Goal: Task Accomplishment & Management: Use online tool/utility

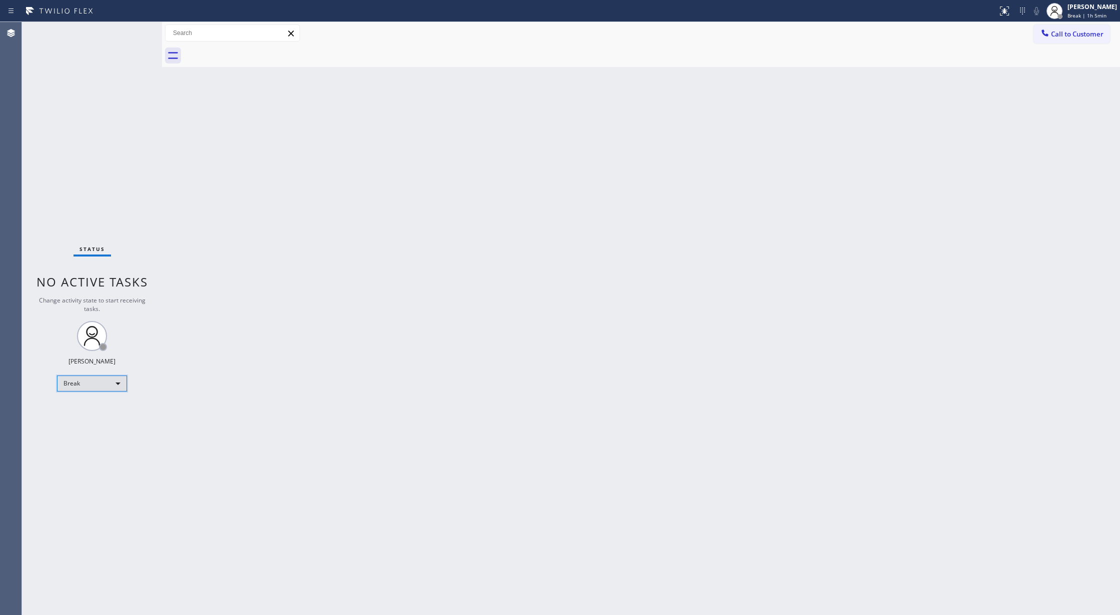
click at [88, 387] on div "Break" at bounding box center [92, 383] width 70 height 16
click at [80, 410] on li "Available" at bounding box center [90, 410] width 67 height 12
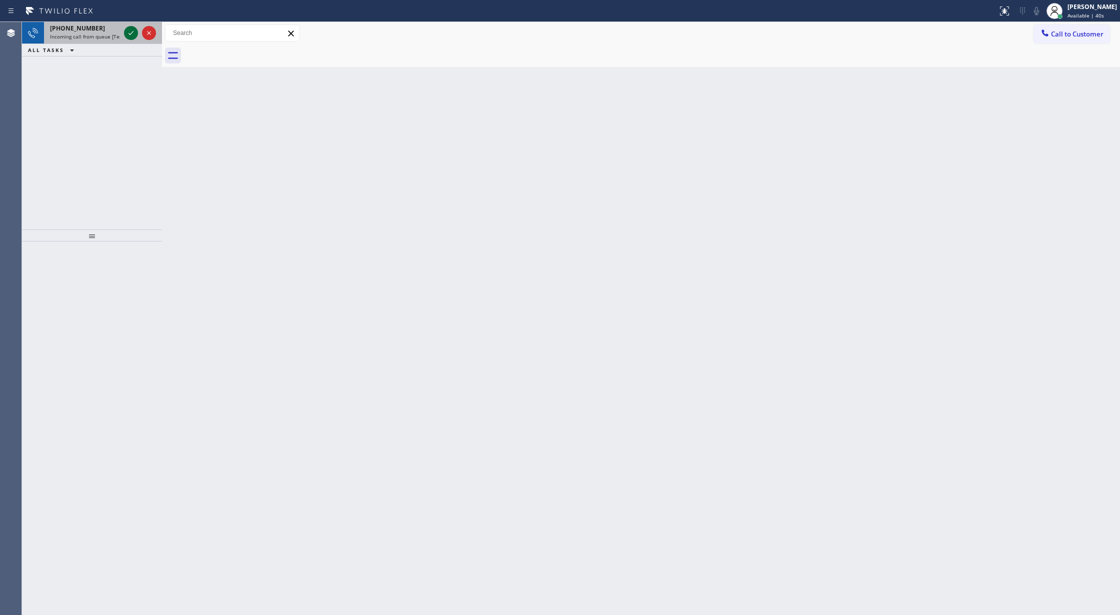
click at [132, 33] on icon at bounding box center [131, 33] width 12 height 12
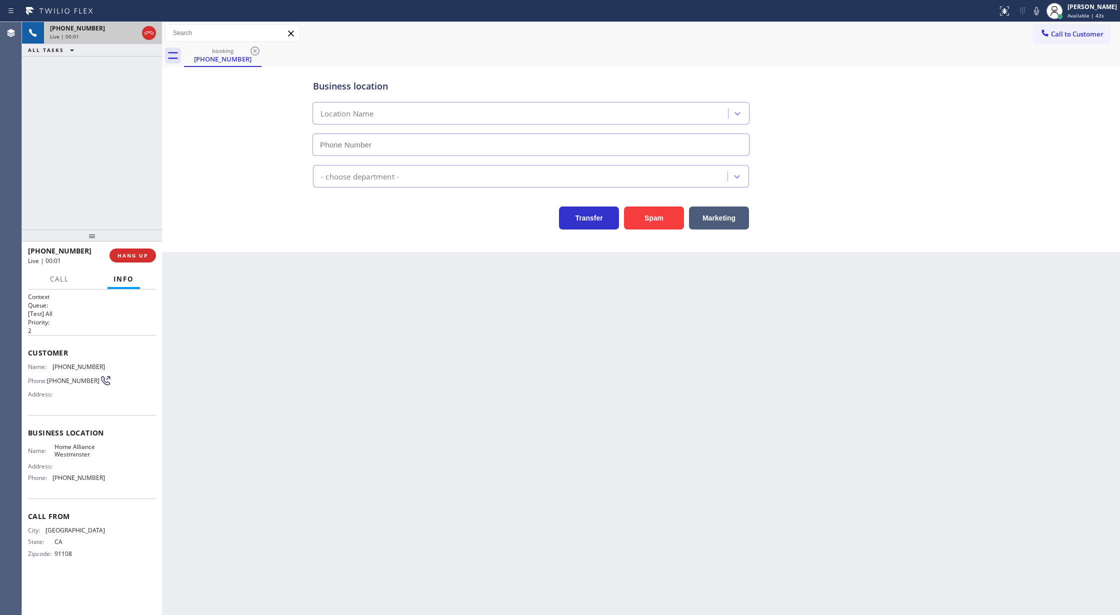
type input "[PHONE_NUMBER]"
click at [660, 214] on button "Spam" at bounding box center [654, 217] width 60 height 23
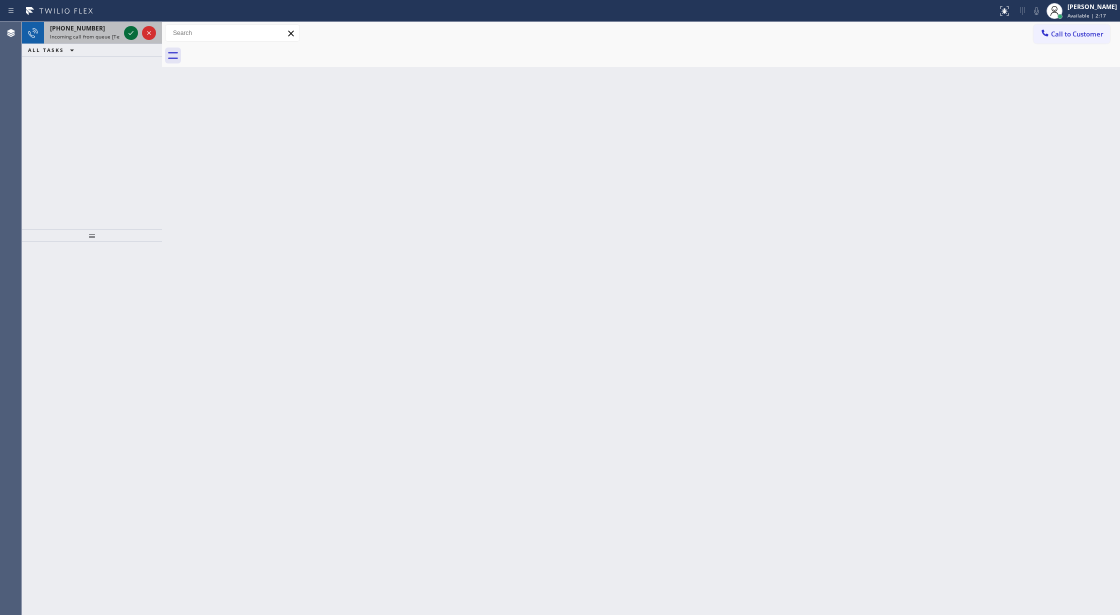
click at [134, 37] on icon at bounding box center [131, 33] width 12 height 12
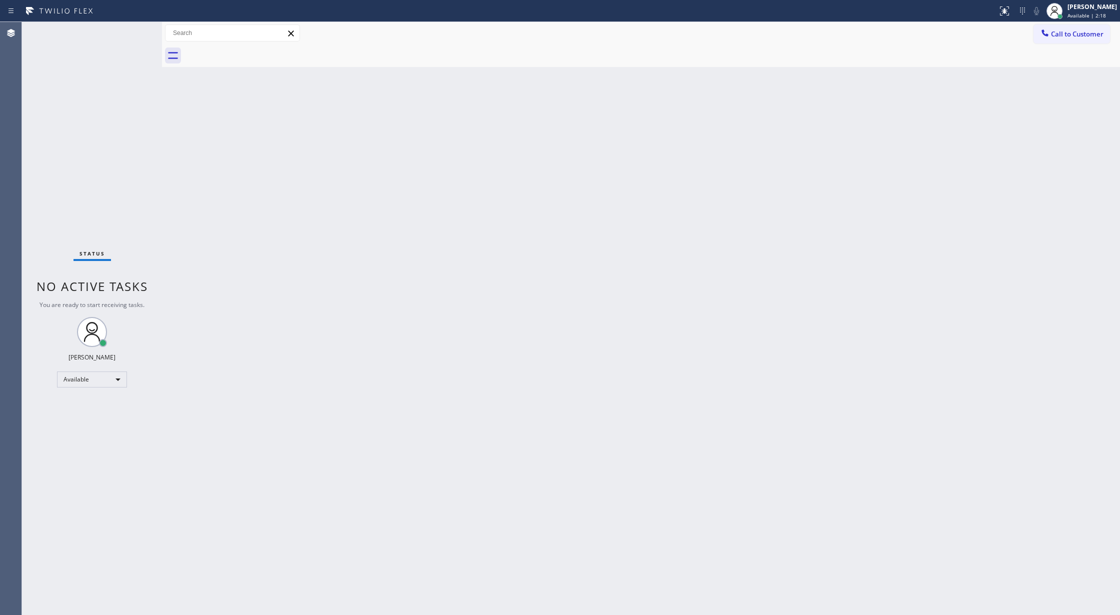
click at [125, 37] on div "Status No active tasks You are ready to start receiving tasks. [PERSON_NAME] Av…" at bounding box center [92, 318] width 140 height 593
click at [134, 35] on div "Status No active tasks You are ready to start receiving tasks. [PERSON_NAME] Av…" at bounding box center [92, 318] width 140 height 593
click at [132, 46] on div "Status No active tasks You are ready to start receiving tasks. [PERSON_NAME] Av…" at bounding box center [92, 318] width 140 height 593
click at [126, 43] on div "Status No active tasks You are ready to start receiving tasks. [PERSON_NAME] Av…" at bounding box center [92, 318] width 140 height 593
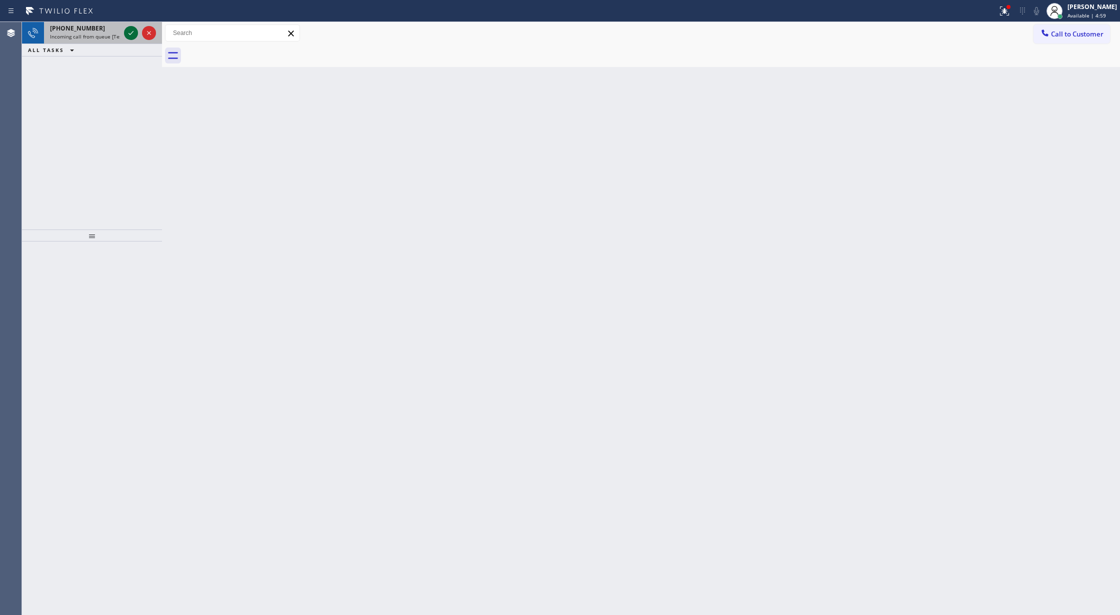
click at [128, 32] on icon at bounding box center [131, 33] width 12 height 12
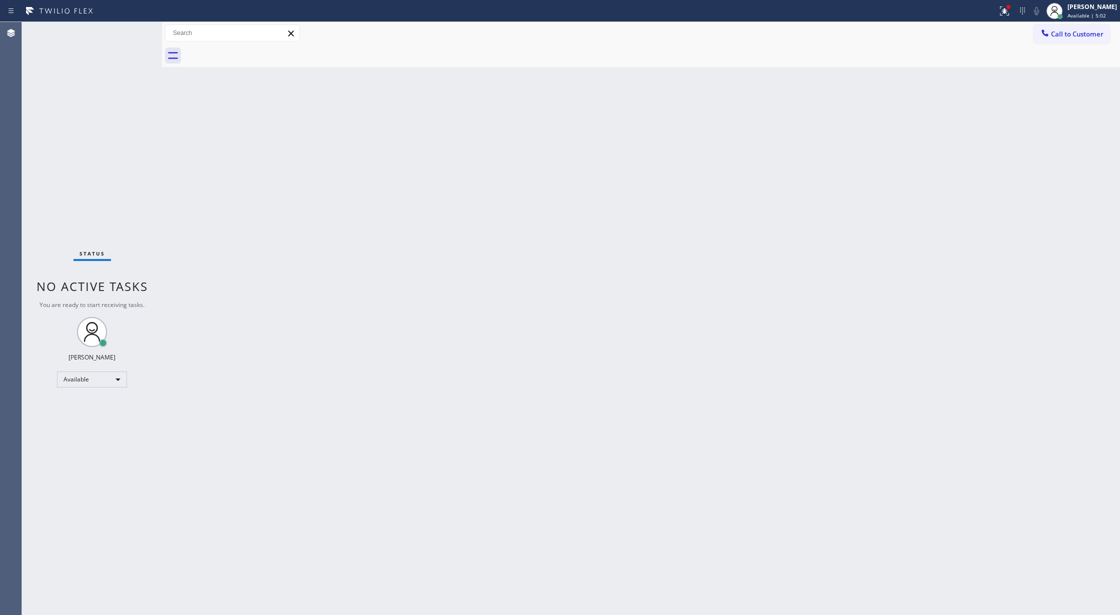
click at [126, 39] on div "Status No active tasks You are ready to start receiving tasks. [PERSON_NAME] Av…" at bounding box center [92, 318] width 140 height 593
click at [138, 36] on div "Status No active tasks You are ready to start receiving tasks. [PERSON_NAME] Av…" at bounding box center [92, 318] width 140 height 593
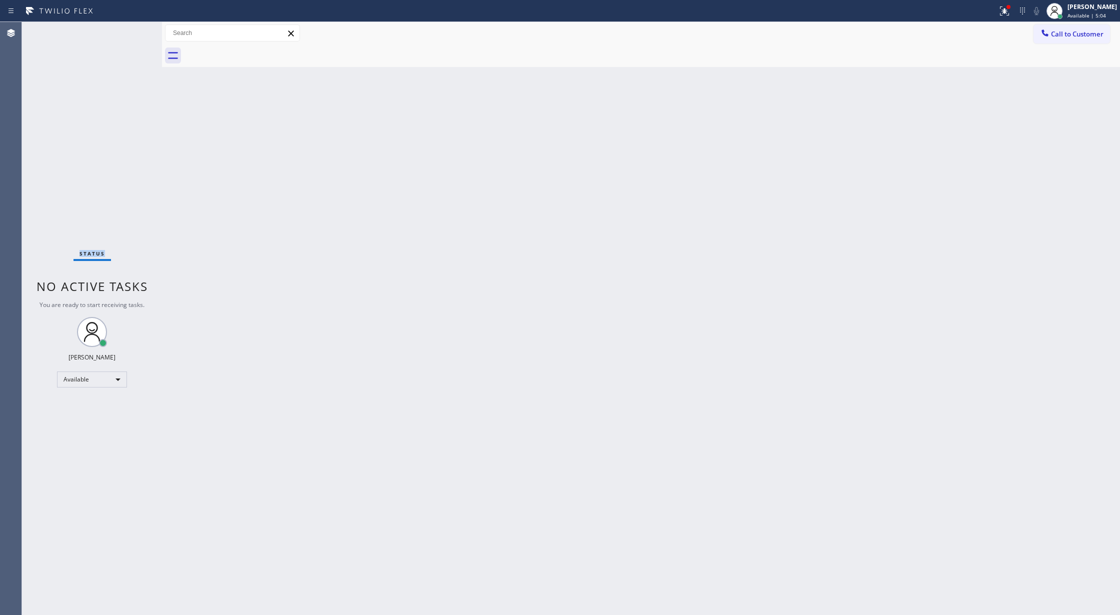
click at [138, 36] on div "Status No active tasks You are ready to start receiving tasks. [PERSON_NAME] Av…" at bounding box center [92, 318] width 140 height 593
click at [132, 36] on div "Status No active tasks You are ready to start receiving tasks. [PERSON_NAME] Av…" at bounding box center [92, 318] width 140 height 593
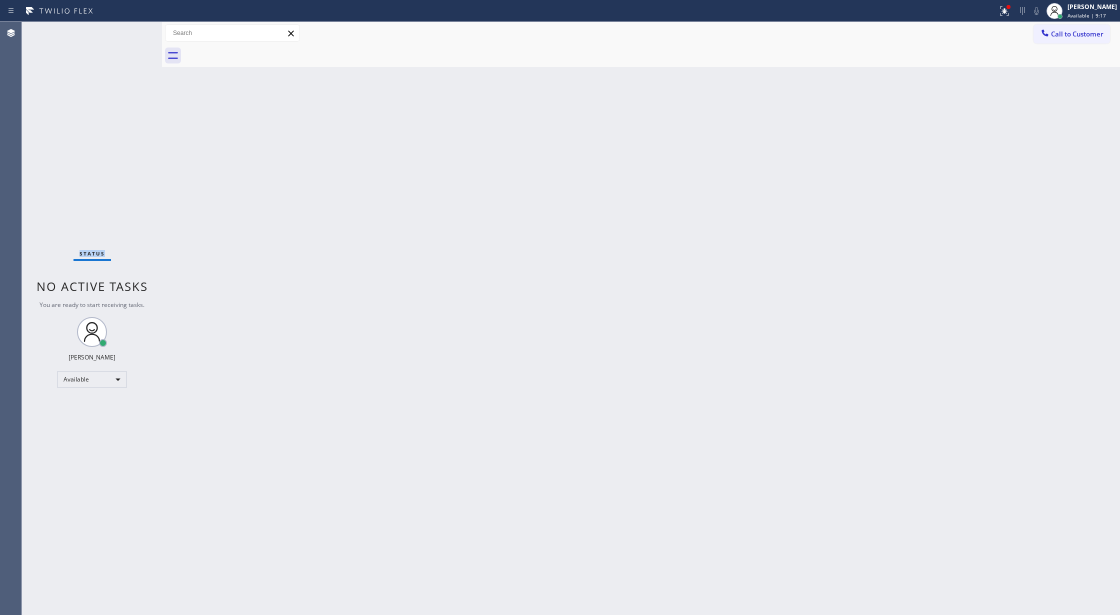
click at [132, 36] on div "Status No active tasks You are ready to start receiving tasks. [PERSON_NAME] Av…" at bounding box center [92, 318] width 140 height 593
click at [136, 36] on div "Status No active tasks You are ready to start receiving tasks. [PERSON_NAME] Av…" at bounding box center [92, 318] width 140 height 593
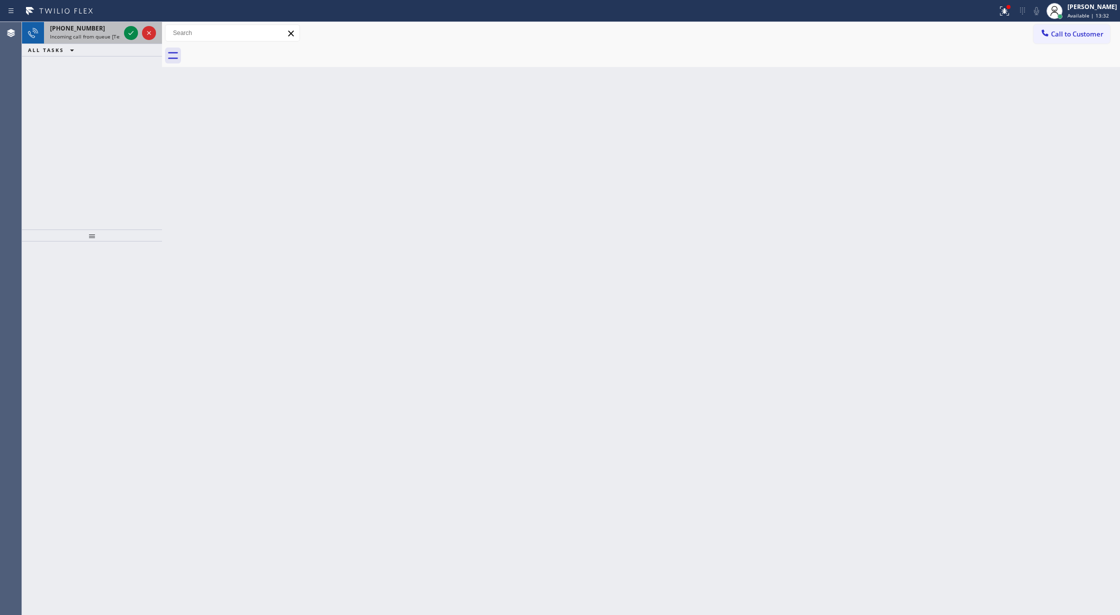
click at [139, 38] on div at bounding box center [140, 33] width 36 height 22
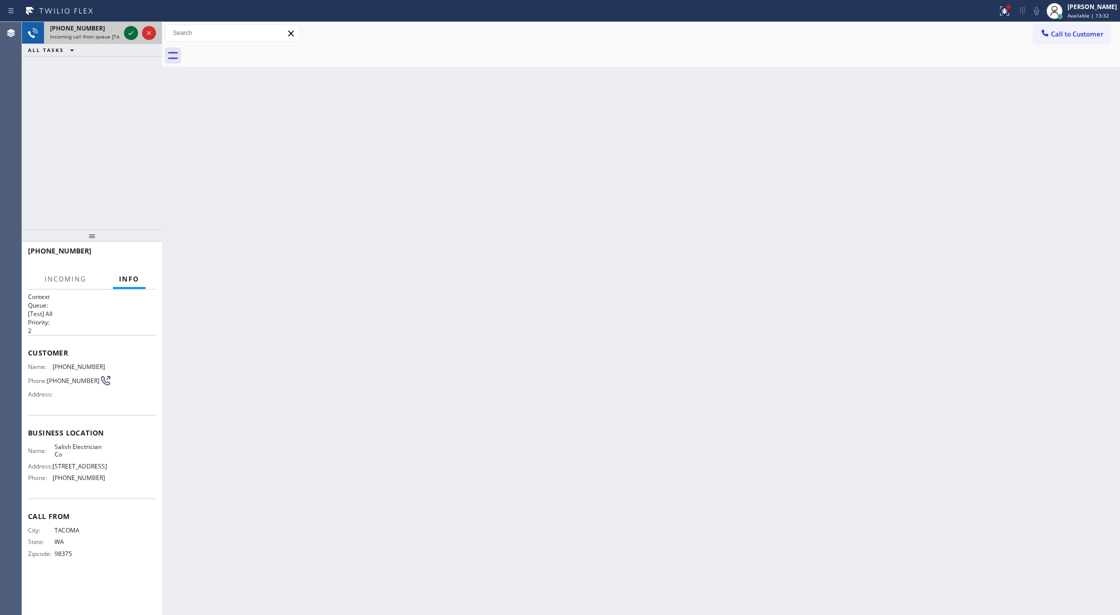
click at [132, 34] on icon at bounding box center [131, 33] width 12 height 12
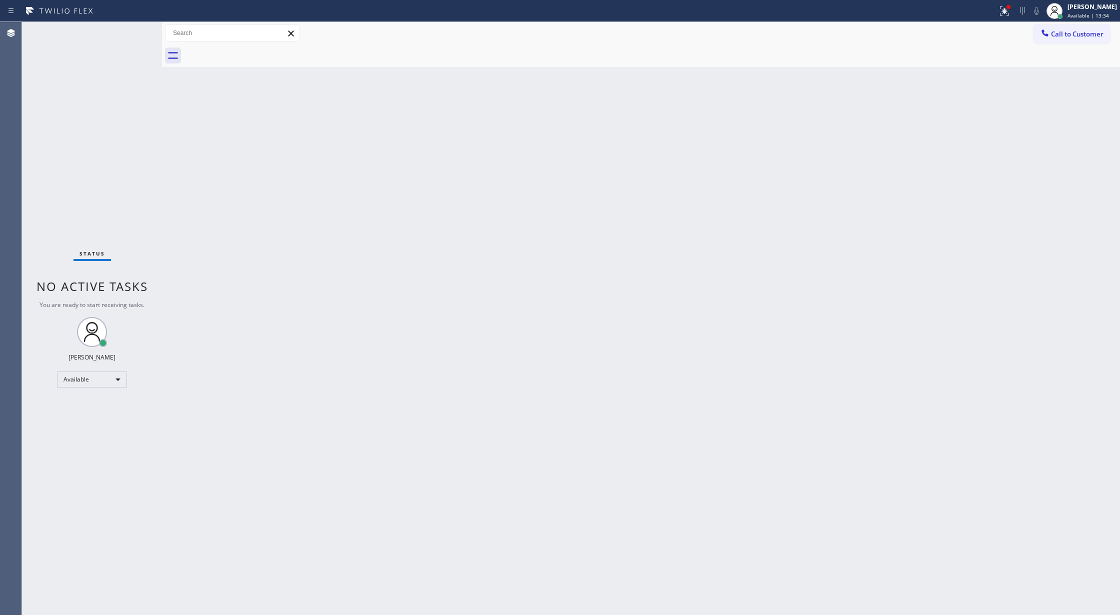
click at [132, 34] on div "Status No active tasks You are ready to start receiving tasks. [PERSON_NAME] Av…" at bounding box center [92, 318] width 140 height 593
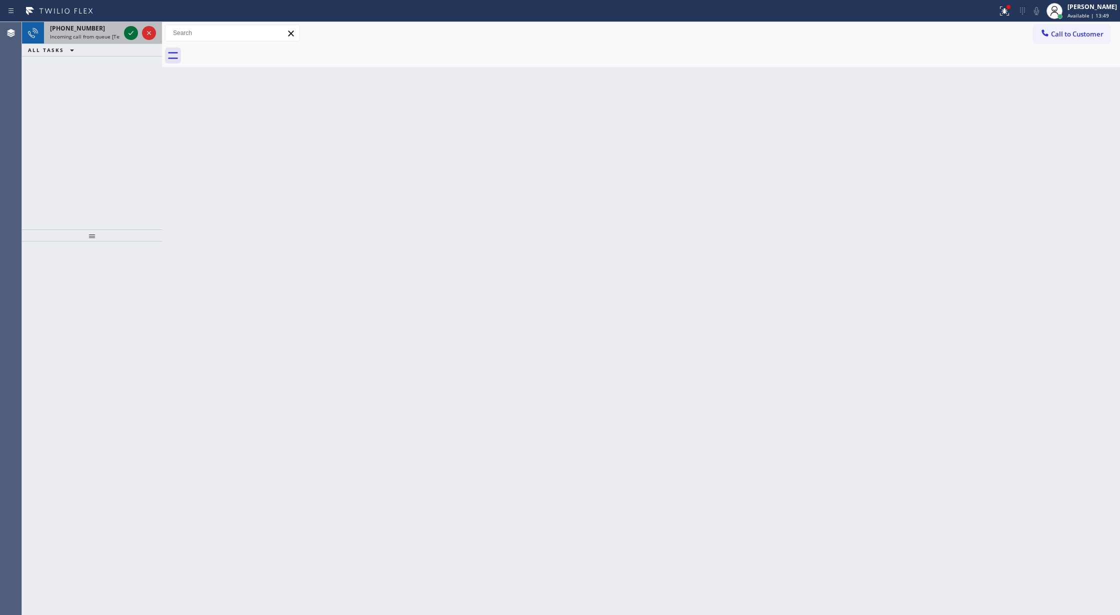
click at [135, 33] on icon at bounding box center [131, 33] width 12 height 12
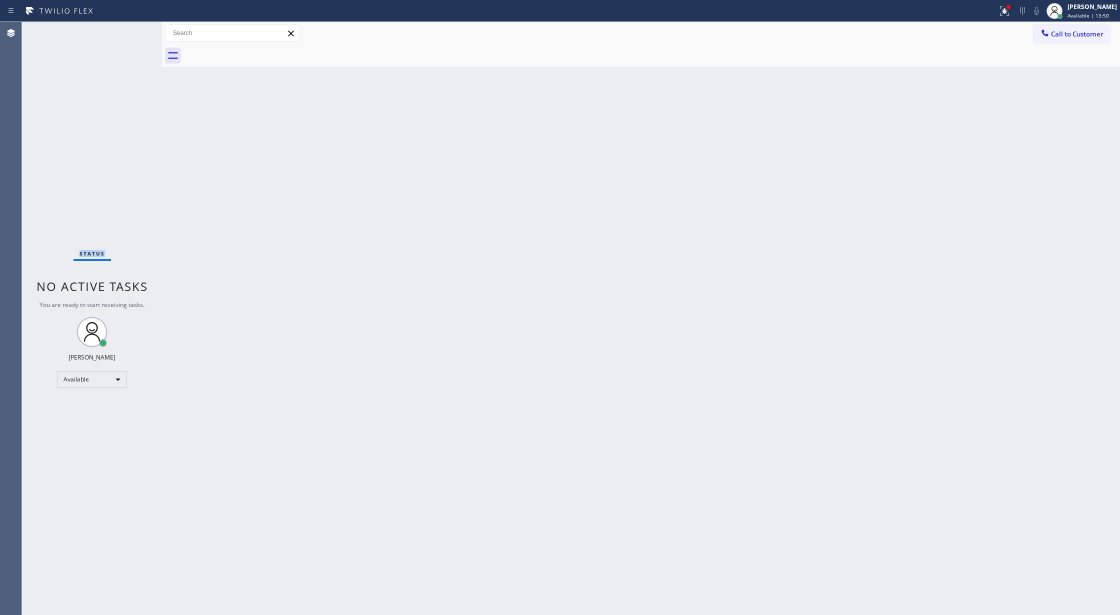
click at [131, 34] on div "Status No active tasks You are ready to start receiving tasks. [PERSON_NAME] Av…" at bounding box center [92, 318] width 140 height 593
click at [130, 34] on div "Status No active tasks You are ready to start receiving tasks. [PERSON_NAME] Av…" at bounding box center [92, 318] width 140 height 593
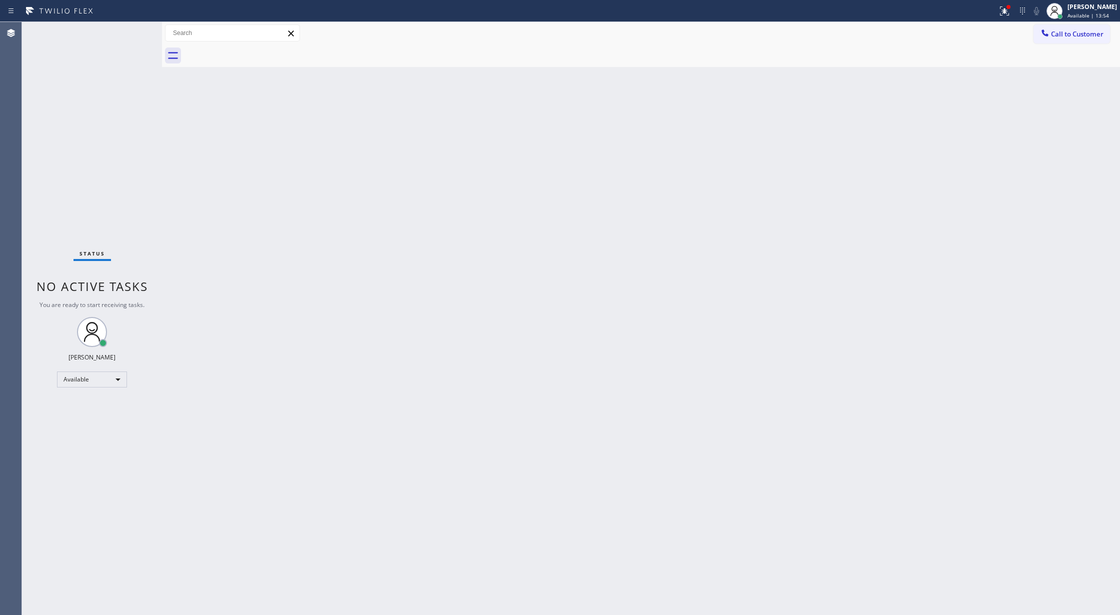
click at [137, 38] on div "Status No active tasks You are ready to start receiving tasks. [PERSON_NAME] Av…" at bounding box center [92, 318] width 140 height 593
click at [122, 35] on div "Status No active tasks You are ready to start receiving tasks. [PERSON_NAME] Av…" at bounding box center [92, 318] width 140 height 593
click at [131, 35] on div "Status No active tasks You are ready to start receiving tasks. [PERSON_NAME] Av…" at bounding box center [92, 318] width 140 height 593
click at [135, 30] on div "Status No active tasks You are ready to start receiving tasks. [PERSON_NAME] Av…" at bounding box center [92, 318] width 140 height 593
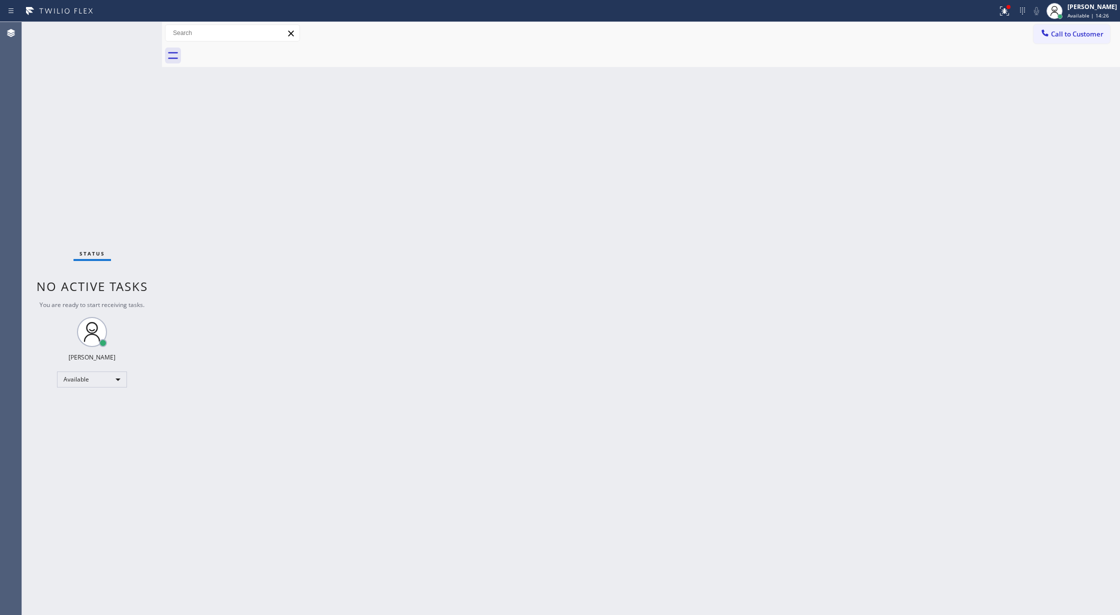
click at [132, 26] on div "Status No active tasks You are ready to start receiving tasks. [PERSON_NAME] Av…" at bounding box center [92, 318] width 140 height 593
click at [139, 32] on div "Status No active tasks You are ready to start receiving tasks. [PERSON_NAME] Av…" at bounding box center [92, 318] width 140 height 593
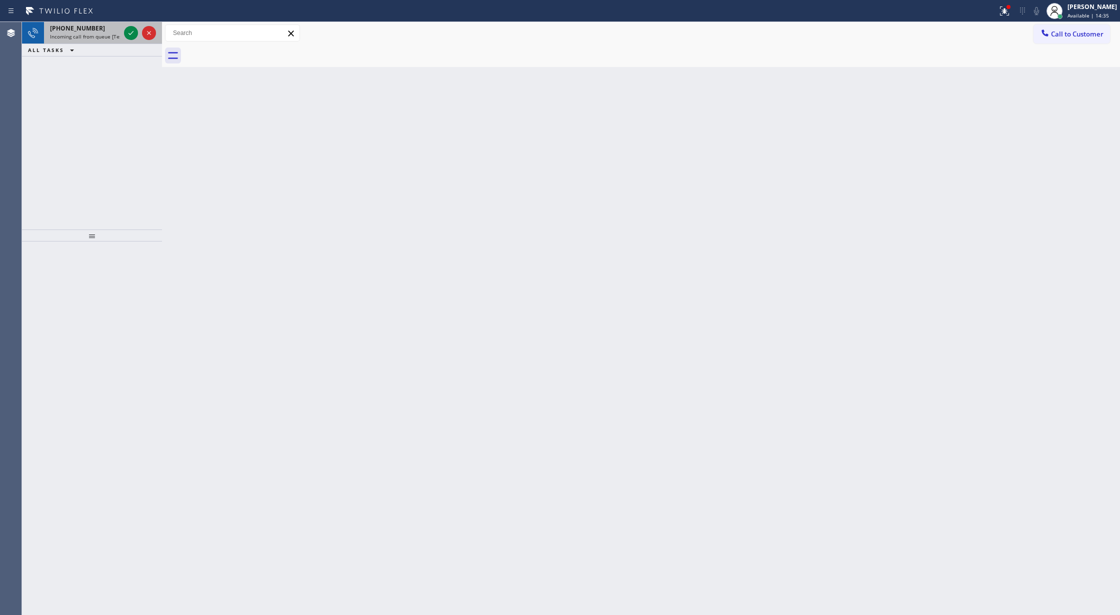
click at [130, 24] on div at bounding box center [140, 33] width 36 height 22
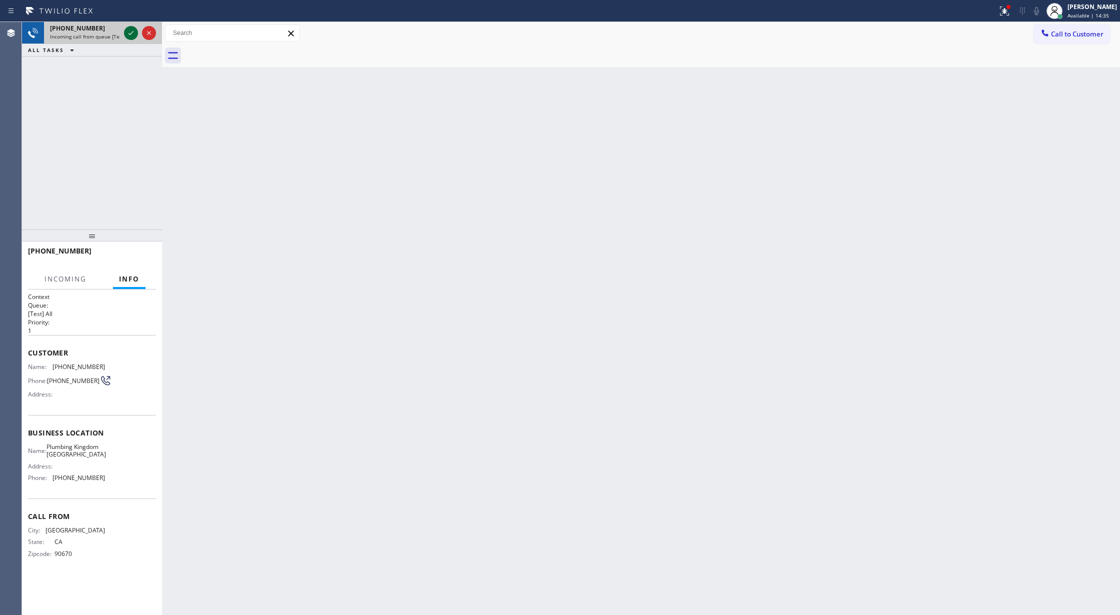
click at [131, 30] on icon at bounding box center [131, 33] width 12 height 12
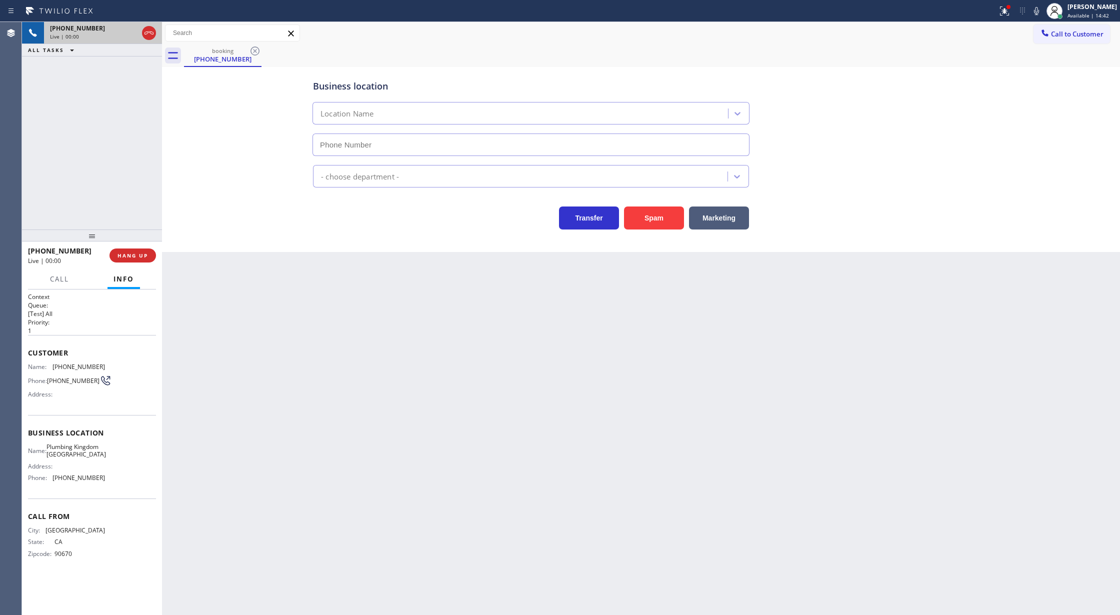
type input "[PHONE_NUMBER]"
click at [659, 222] on button "Spam" at bounding box center [654, 217] width 60 height 23
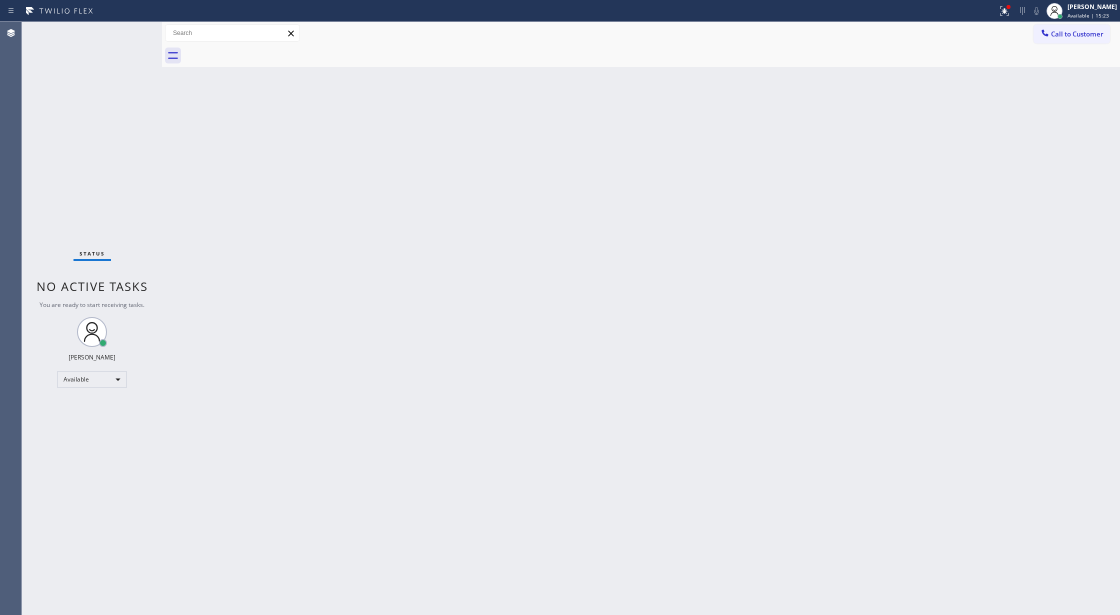
click at [134, 50] on div "Status No active tasks You are ready to start receiving tasks. [PERSON_NAME] Av…" at bounding box center [92, 318] width 140 height 593
click at [126, 39] on div "Status No active tasks You are ready to start receiving tasks. [PERSON_NAME] Av…" at bounding box center [92, 318] width 140 height 593
click at [127, 36] on div "Status No active tasks You are ready to start receiving tasks. [PERSON_NAME] Av…" at bounding box center [92, 318] width 140 height 593
click at [128, 34] on div "Status No active tasks You are ready to start receiving tasks. [PERSON_NAME] Av…" at bounding box center [92, 318] width 140 height 593
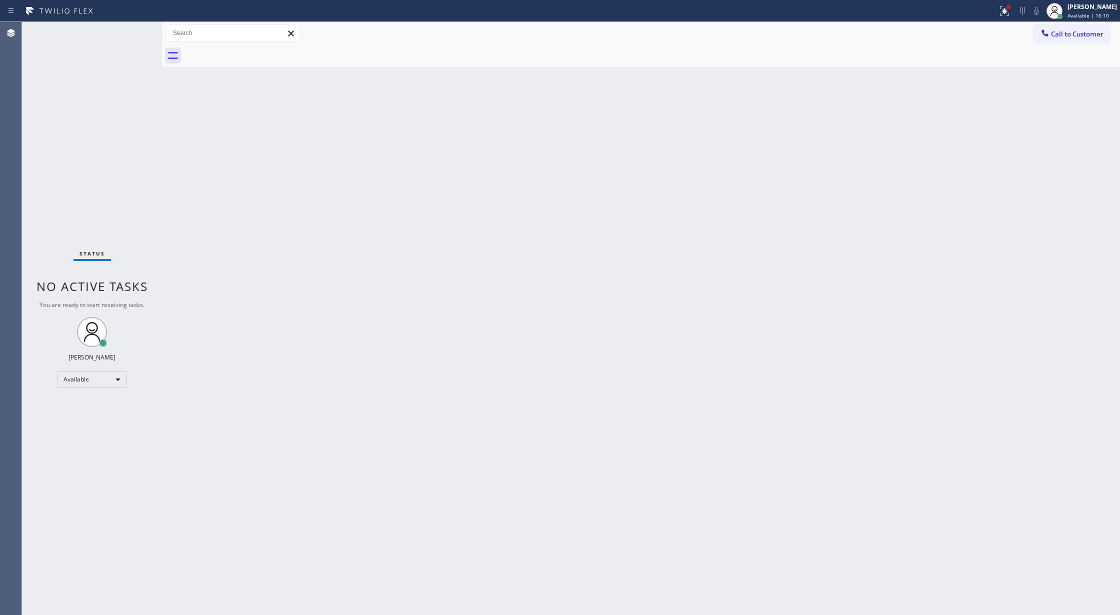
click at [135, 32] on div "Status No active tasks You are ready to start receiving tasks. [PERSON_NAME] Av…" at bounding box center [92, 318] width 140 height 593
click at [136, 34] on div "Status No active tasks You are ready to start receiving tasks. [PERSON_NAME] Av…" at bounding box center [92, 318] width 140 height 593
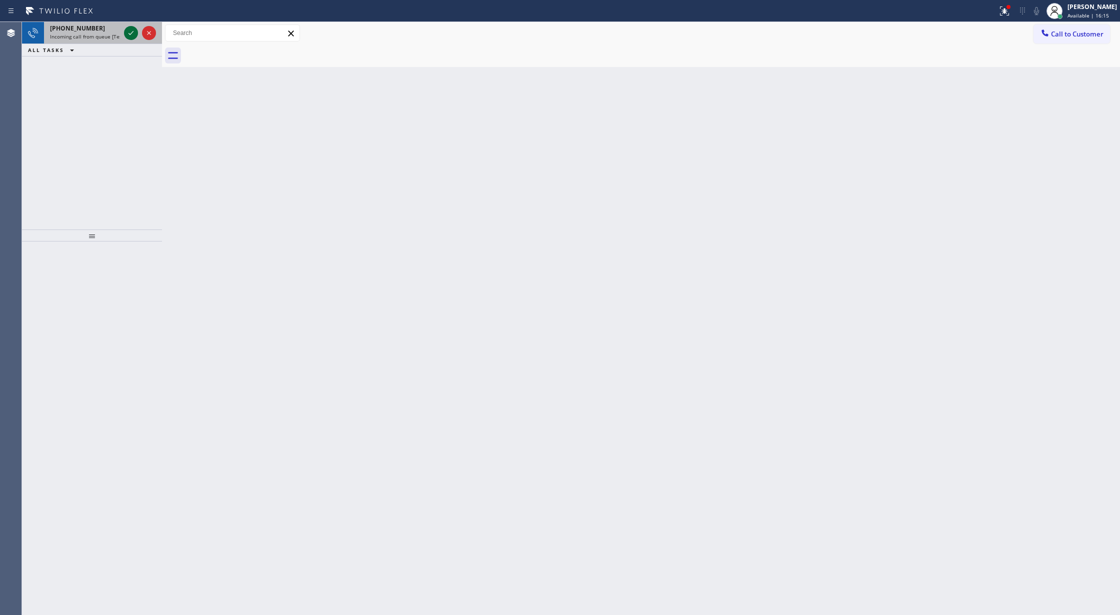
click at [136, 34] on icon at bounding box center [131, 33] width 12 height 12
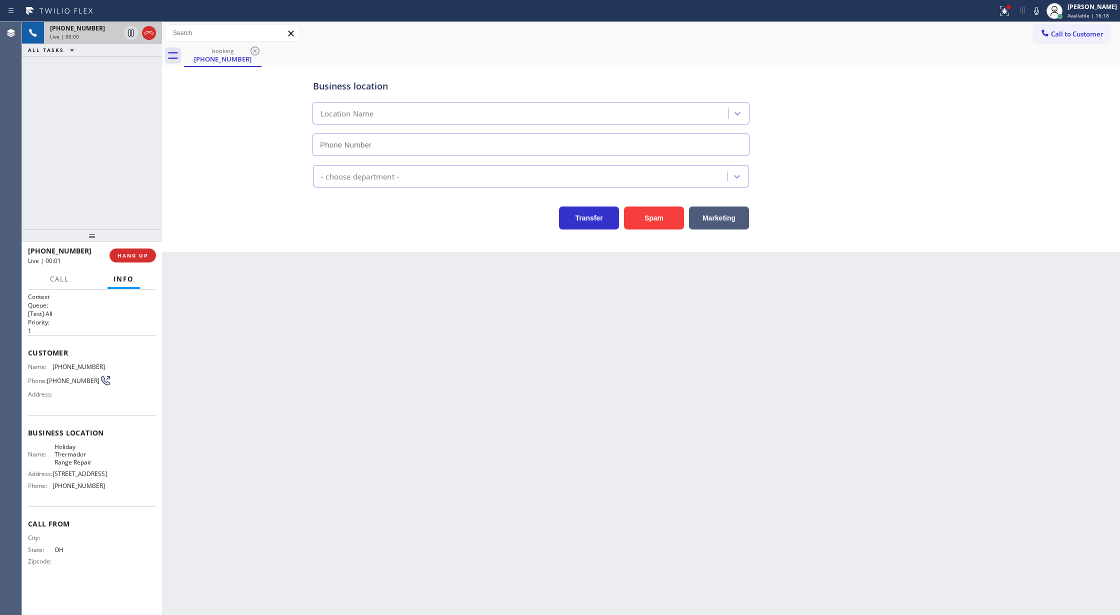
type input "[PHONE_NUMBER]"
click at [654, 208] on button "Spam" at bounding box center [654, 217] width 60 height 23
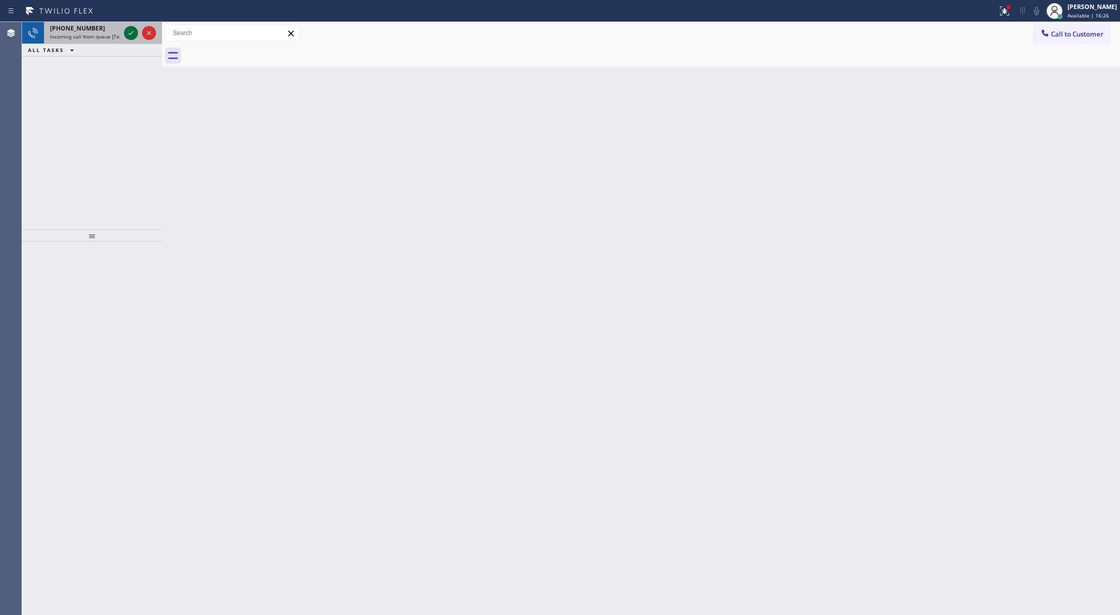
click at [132, 35] on icon at bounding box center [131, 33] width 12 height 12
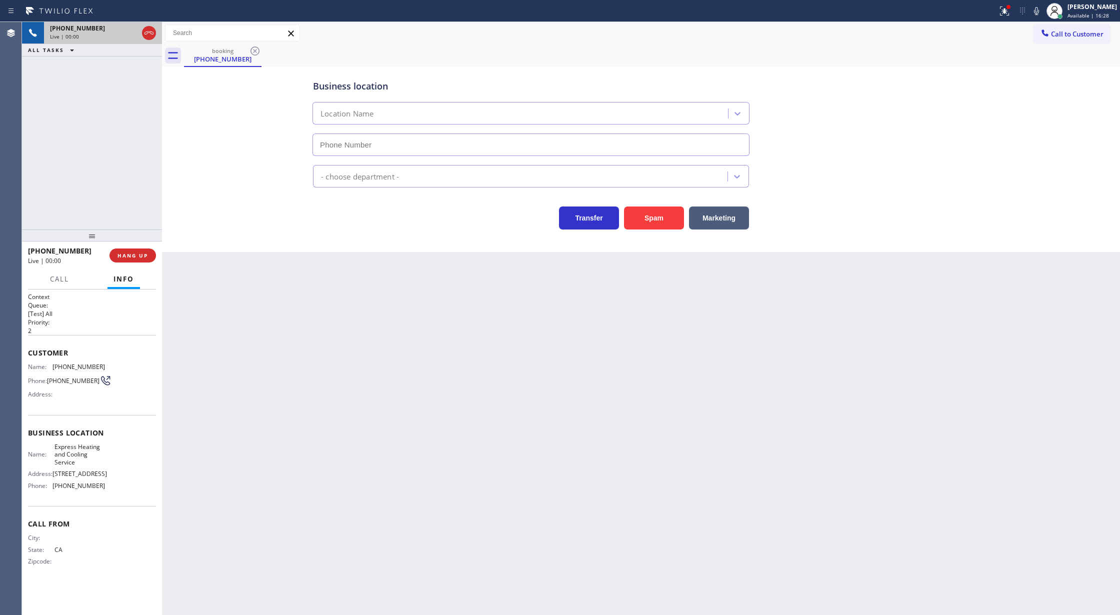
type input "[PHONE_NUMBER]"
click at [666, 220] on button "Spam" at bounding box center [654, 217] width 60 height 23
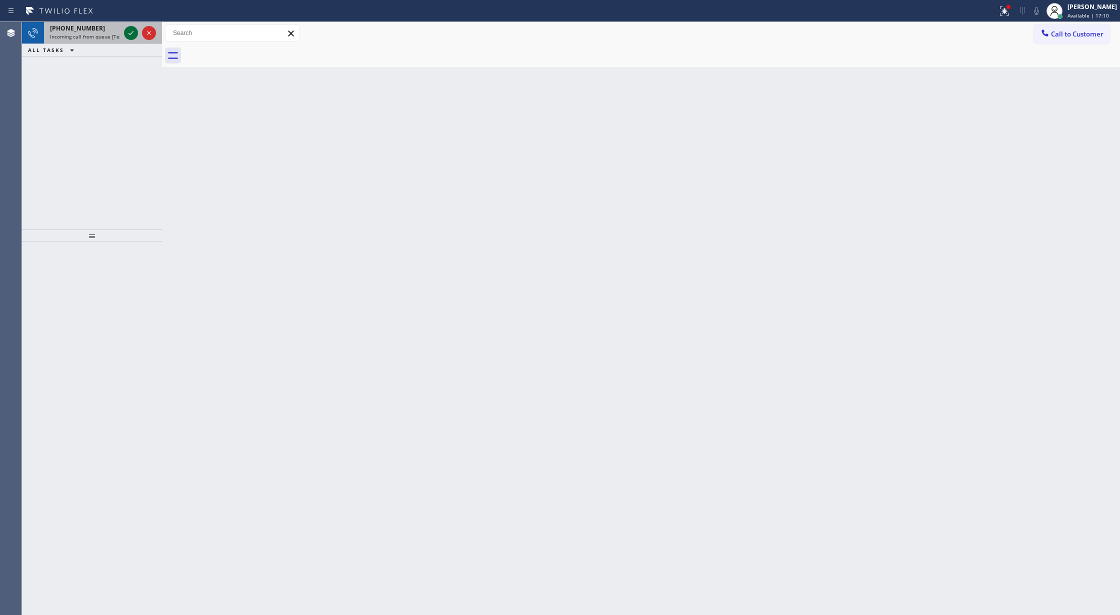
click at [126, 32] on icon at bounding box center [131, 33] width 12 height 12
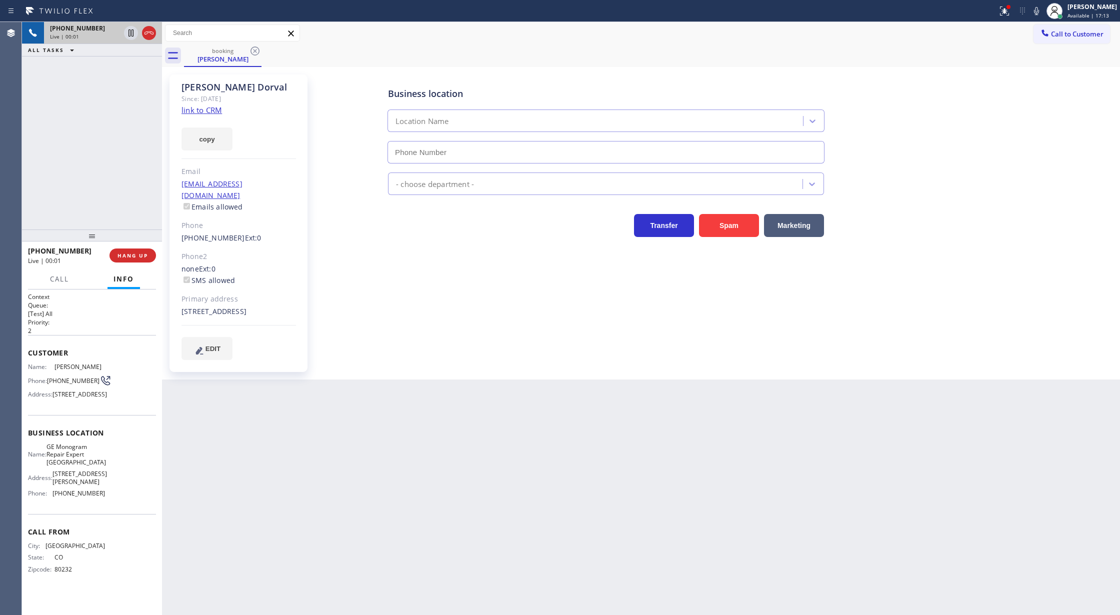
type input "[PHONE_NUMBER]"
click at [200, 113] on link "link to CRM" at bounding box center [201, 110] width 40 height 10
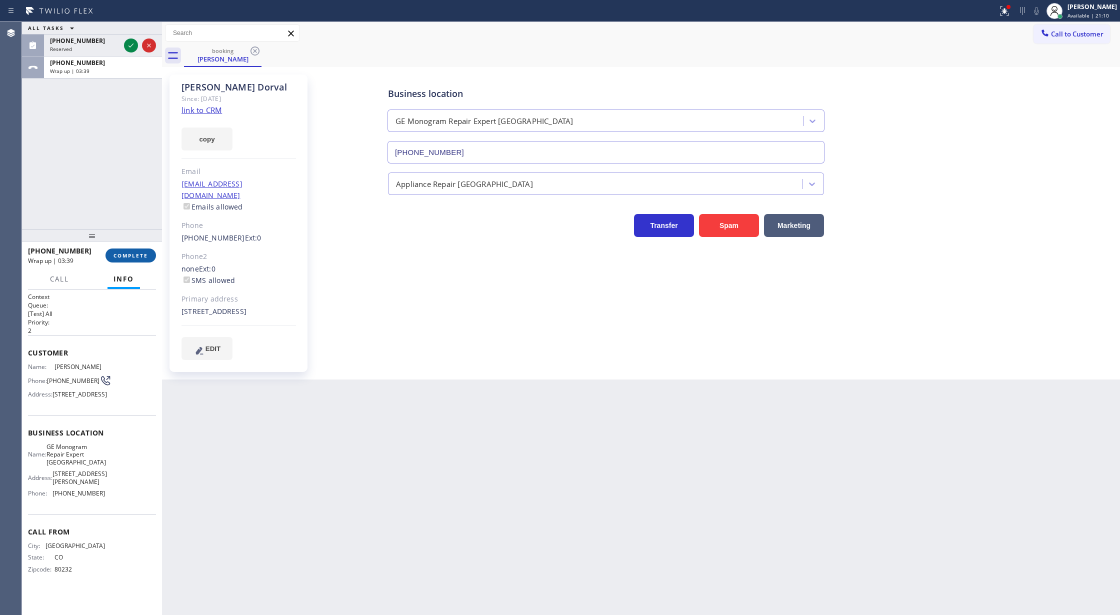
click at [127, 254] on span "COMPLETE" at bounding box center [130, 255] width 34 height 7
click at [137, 253] on span "COMPLETE" at bounding box center [130, 255] width 34 height 7
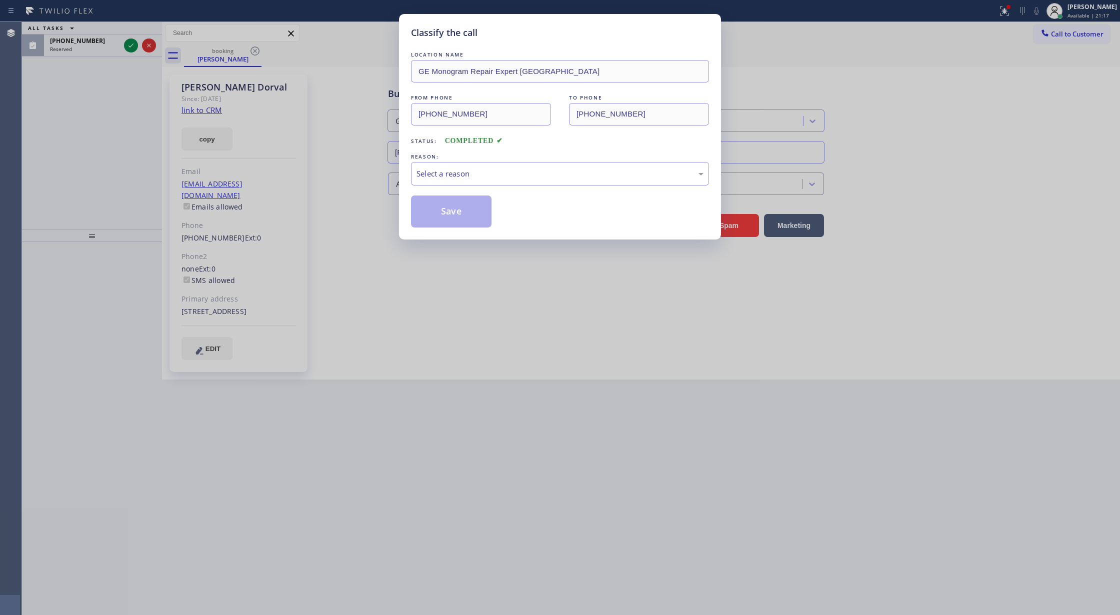
click at [547, 152] on div "REASON:" at bounding box center [560, 156] width 298 height 10
click at [527, 174] on div "Select a reason" at bounding box center [559, 173] width 287 height 11
click at [467, 209] on button "Save" at bounding box center [451, 211] width 80 height 32
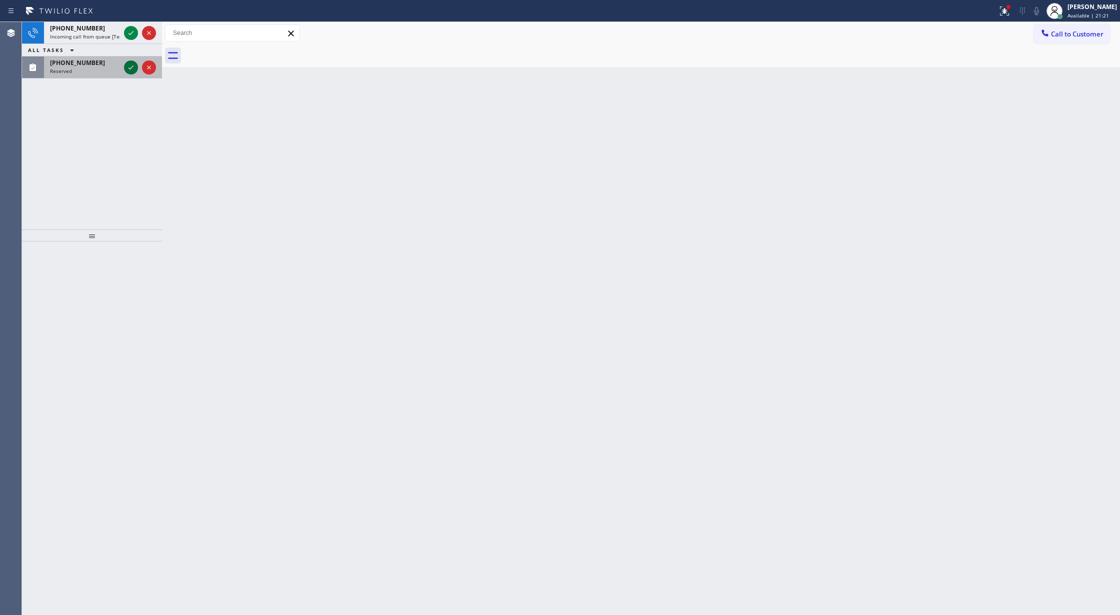
click at [132, 68] on icon at bounding box center [131, 67] width 12 height 12
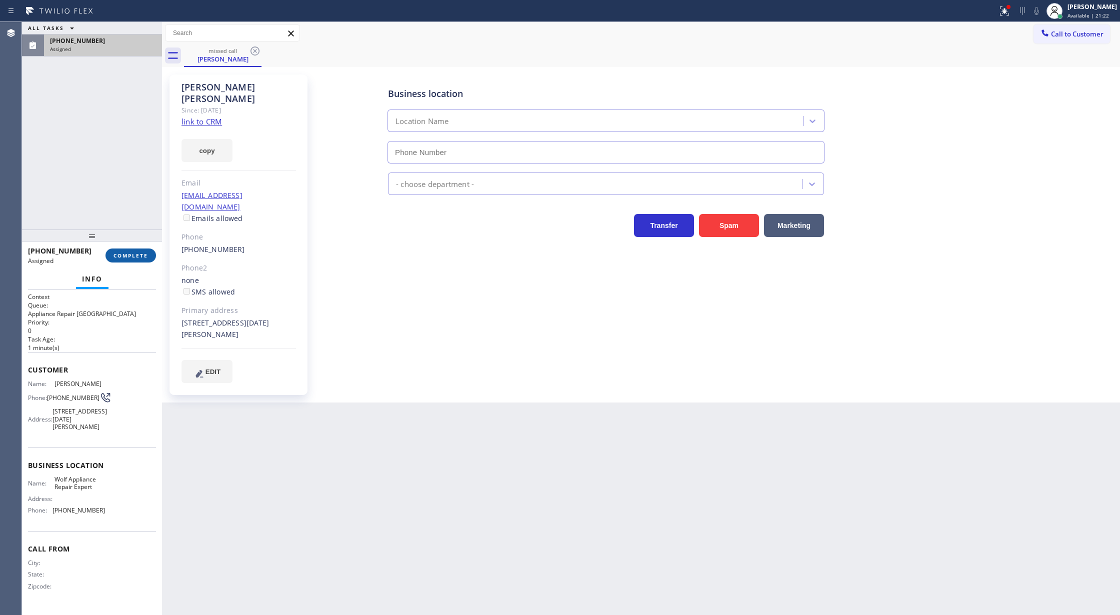
click at [141, 257] on span "COMPLETE" at bounding box center [130, 255] width 34 height 7
type input "[PHONE_NUMBER]"
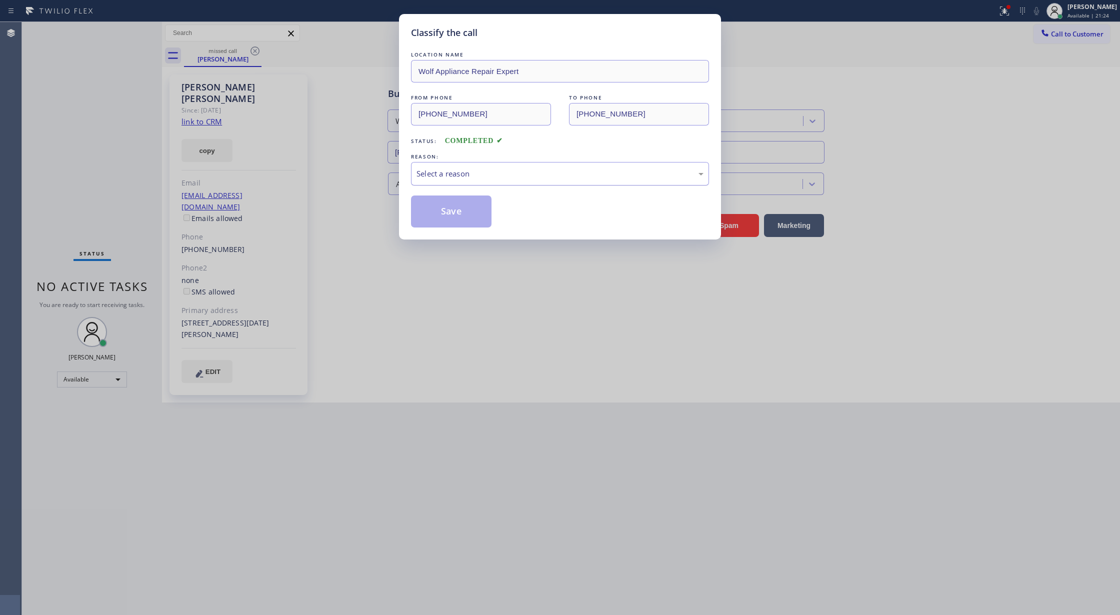
click at [506, 173] on div "Select a reason" at bounding box center [559, 173] width 287 height 11
click at [461, 214] on button "Save" at bounding box center [451, 211] width 80 height 32
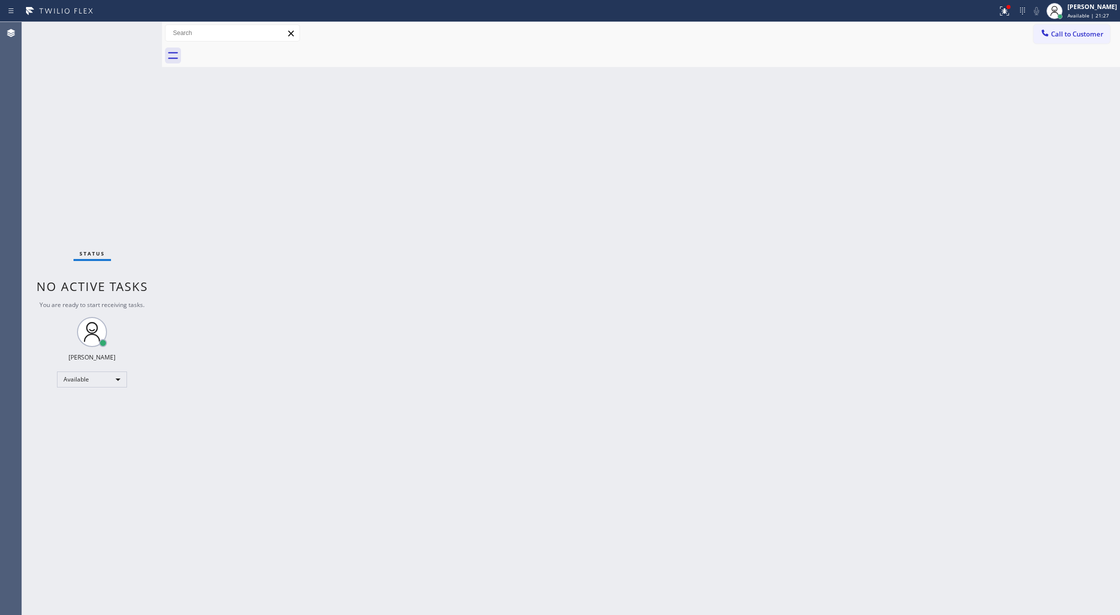
click at [141, 33] on div "Status No active tasks You are ready to start receiving tasks. [PERSON_NAME] Av…" at bounding box center [92, 318] width 140 height 593
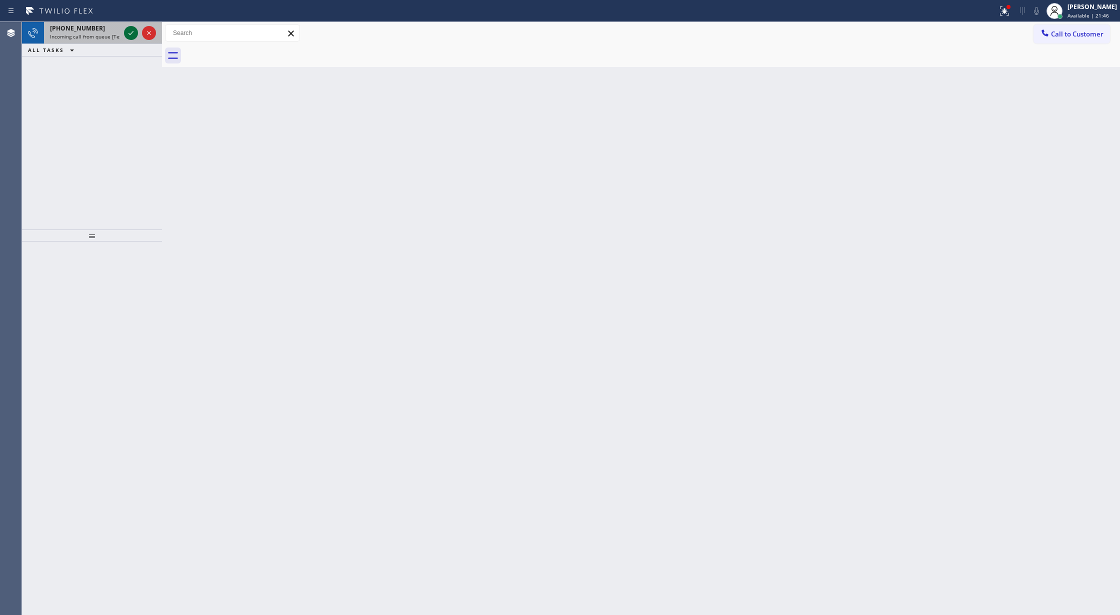
click at [130, 34] on icon at bounding box center [131, 33] width 12 height 12
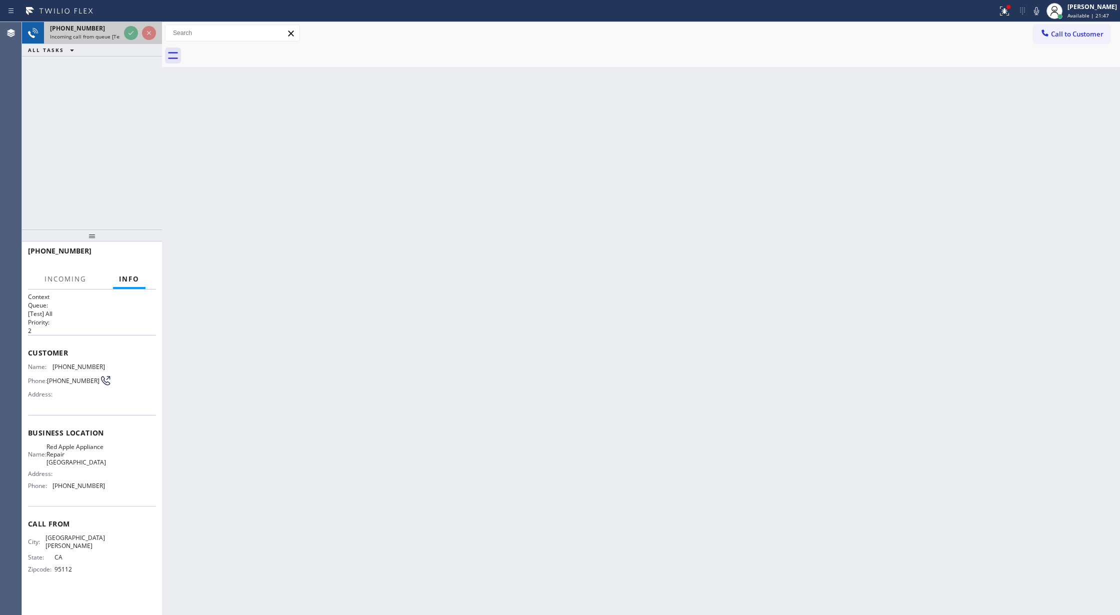
click at [122, 39] on div at bounding box center [140, 33] width 36 height 22
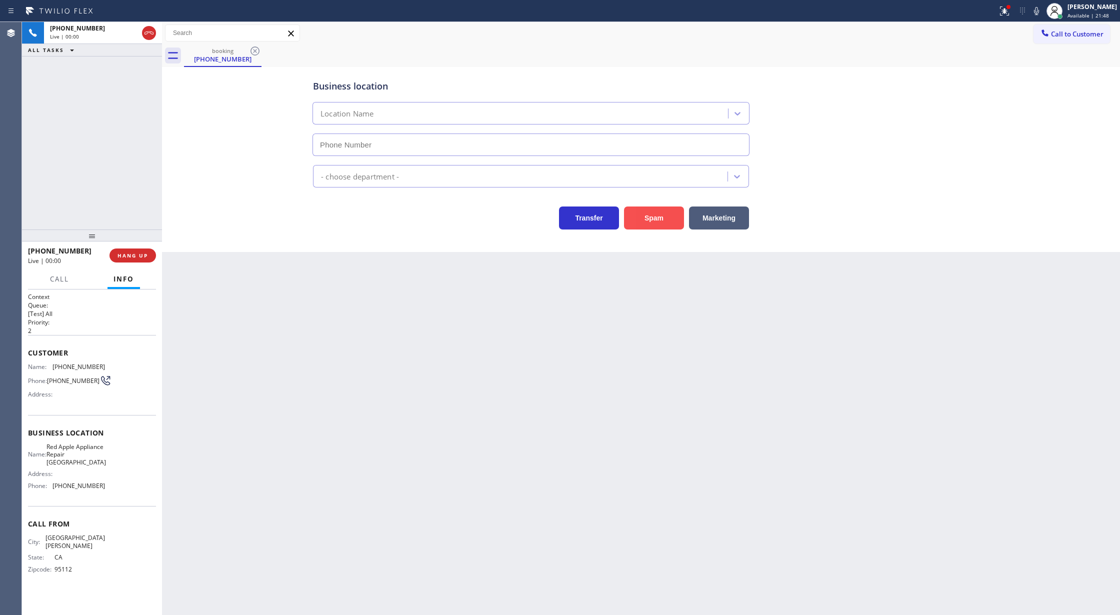
type input "[PHONE_NUMBER]"
click at [630, 228] on button "Spam" at bounding box center [654, 217] width 60 height 23
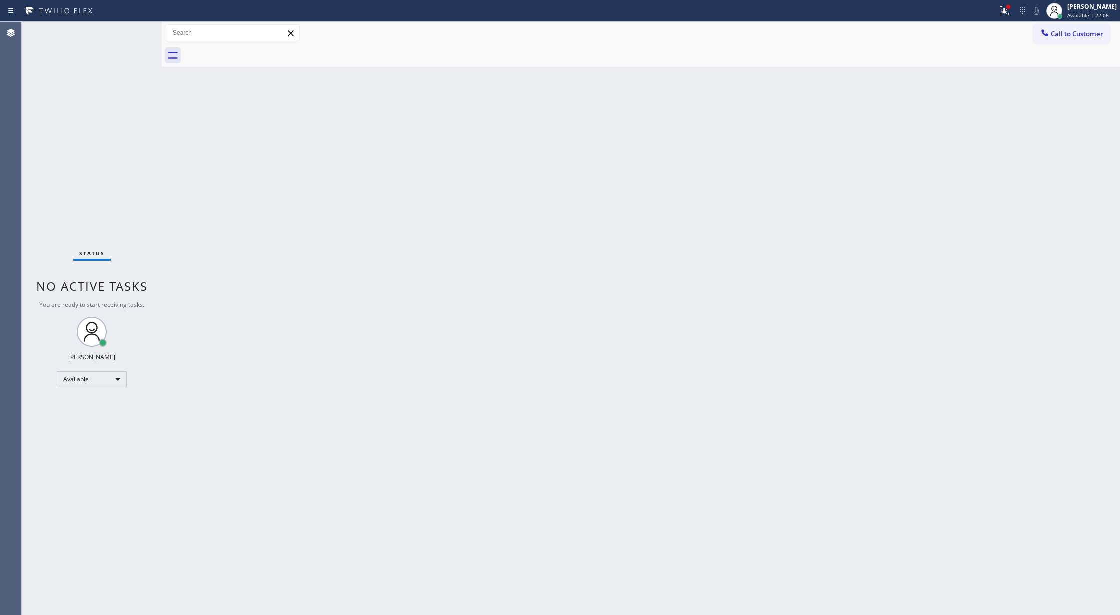
click at [146, 33] on div "Status No active tasks You are ready to start receiving tasks. [PERSON_NAME] Av…" at bounding box center [92, 318] width 140 height 593
click at [141, 29] on div "Status No active tasks You are ready to start receiving tasks. [PERSON_NAME] Av…" at bounding box center [92, 318] width 140 height 593
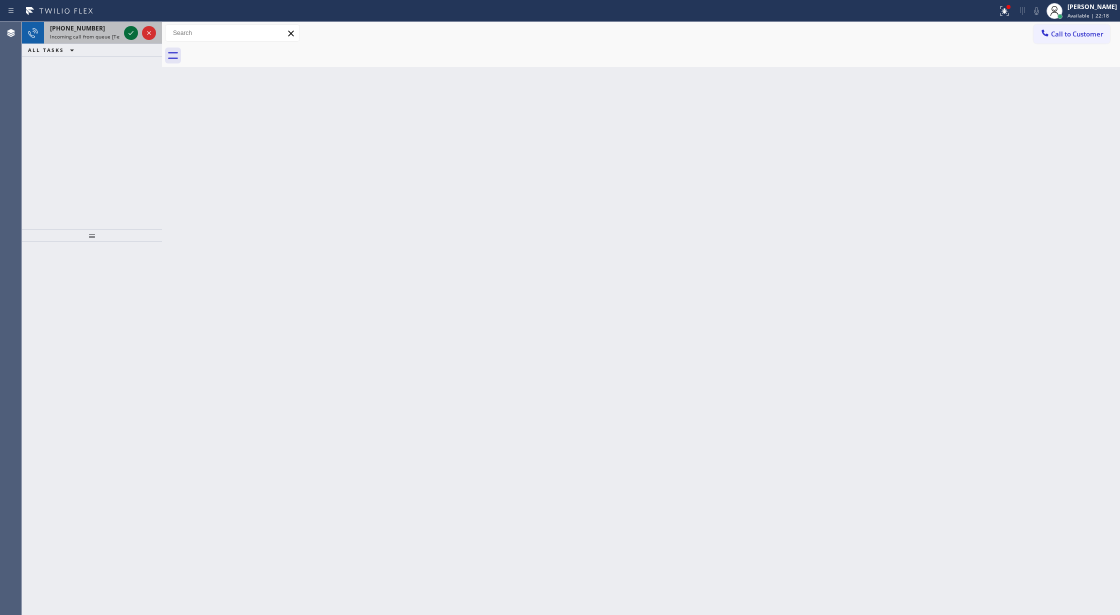
click at [130, 29] on icon at bounding box center [131, 33] width 12 height 12
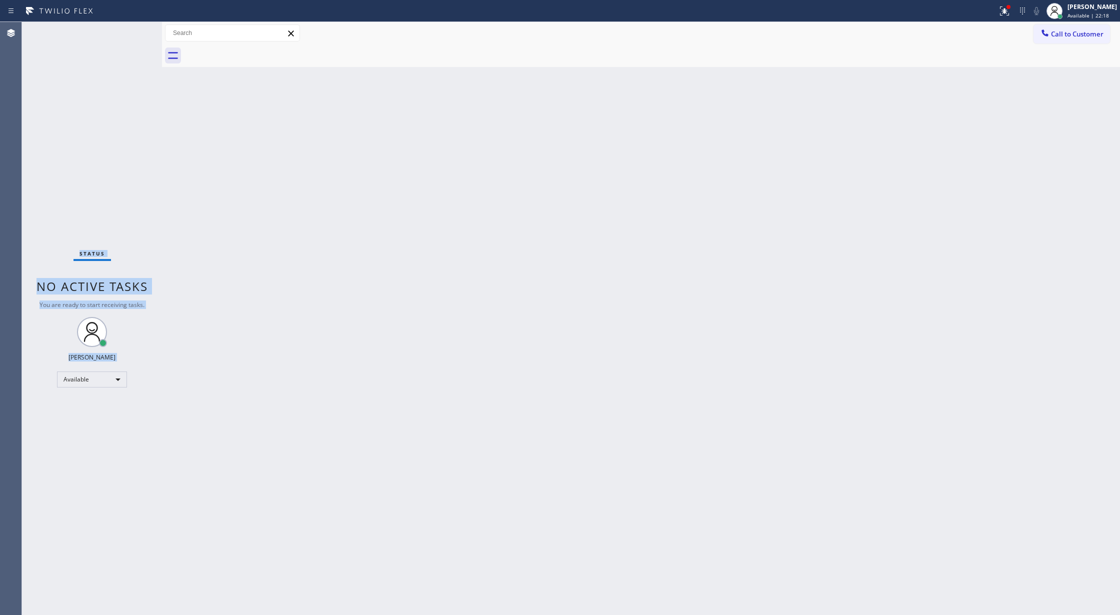
click at [130, 29] on div "Status No active tasks You are ready to start receiving tasks. [PERSON_NAME] Av…" at bounding box center [92, 318] width 140 height 593
click at [130, 30] on div "Status No active tasks You are ready to start receiving tasks. [PERSON_NAME] Av…" at bounding box center [92, 318] width 140 height 593
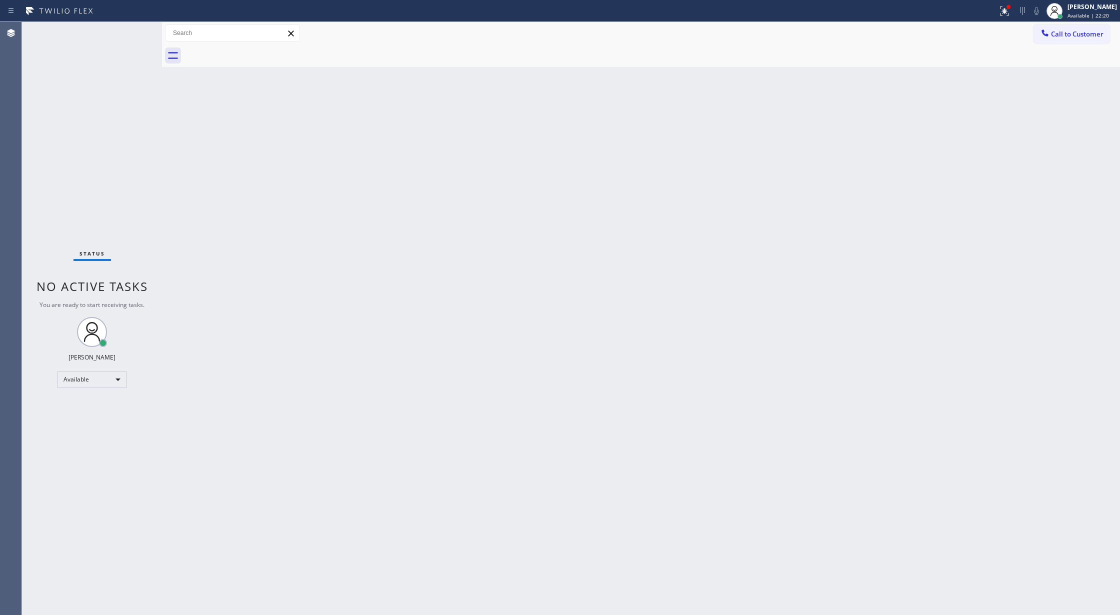
click at [130, 32] on div "Status No active tasks You are ready to start receiving tasks. [PERSON_NAME] Av…" at bounding box center [92, 318] width 140 height 593
click at [135, 50] on div "Status No active tasks You are ready to start receiving tasks. [PERSON_NAME] Av…" at bounding box center [92, 318] width 140 height 593
click at [133, 42] on div "Status No active tasks You are ready to start receiving tasks. [PERSON_NAME] Av…" at bounding box center [92, 318] width 140 height 593
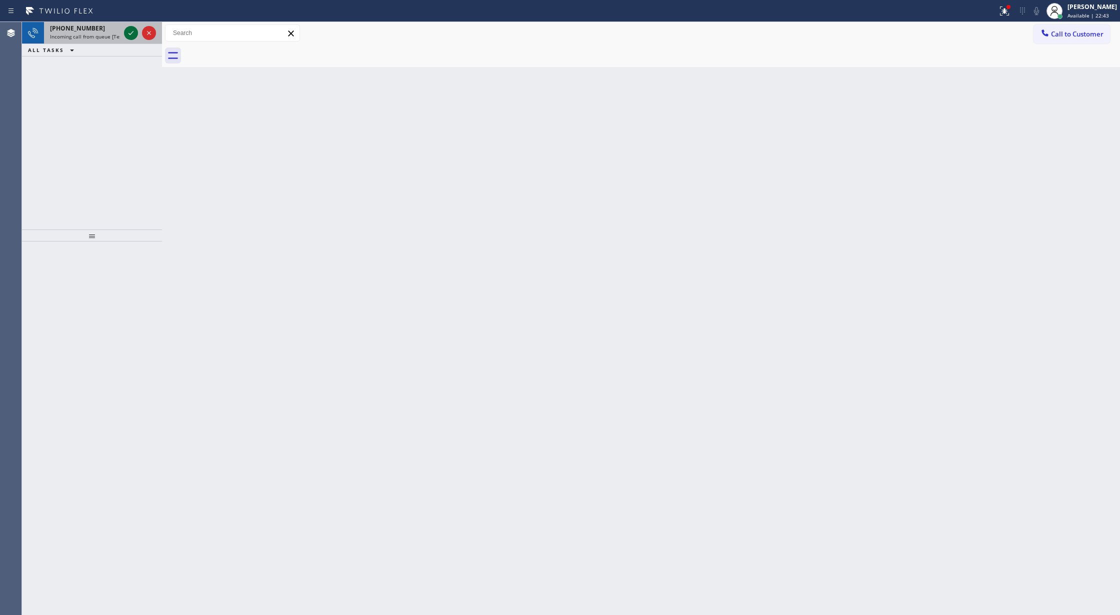
click at [133, 36] on icon at bounding box center [131, 33] width 12 height 12
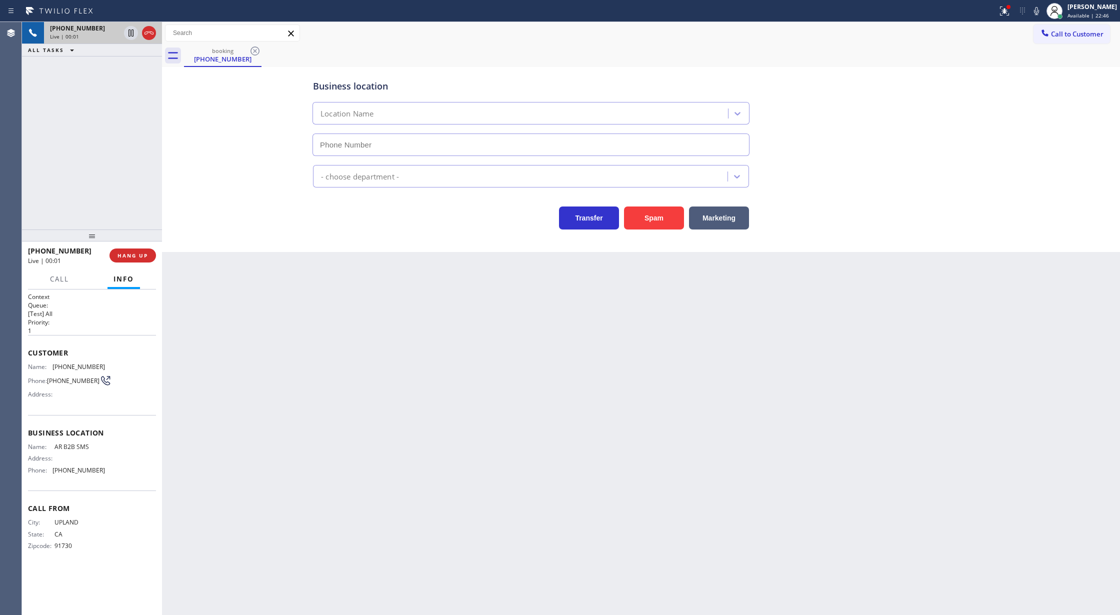
type input "[PHONE_NUMBER]"
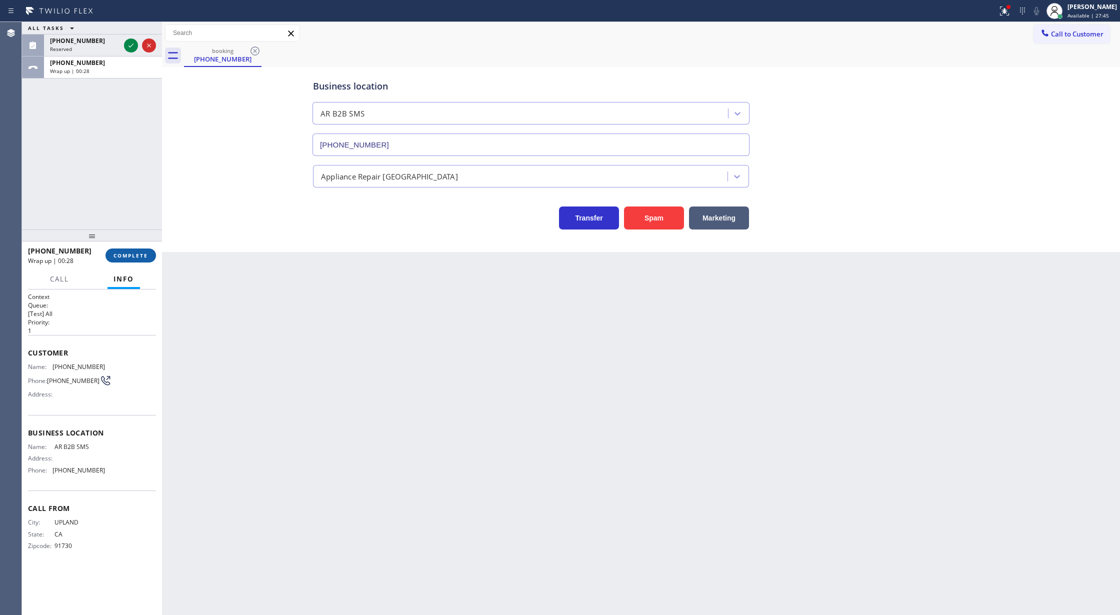
click at [124, 256] on span "COMPLETE" at bounding box center [130, 255] width 34 height 7
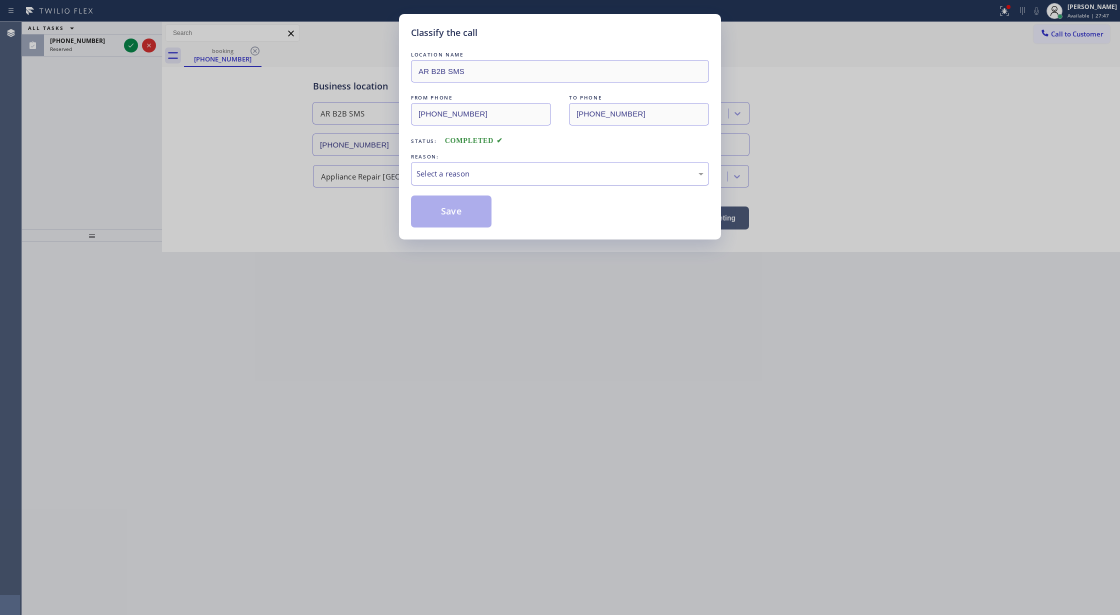
click at [508, 177] on div "Select a reason" at bounding box center [559, 173] width 287 height 11
click at [469, 169] on div "New Customer - Booked" at bounding box center [559, 173] width 287 height 11
click at [459, 212] on button "Save" at bounding box center [451, 211] width 80 height 32
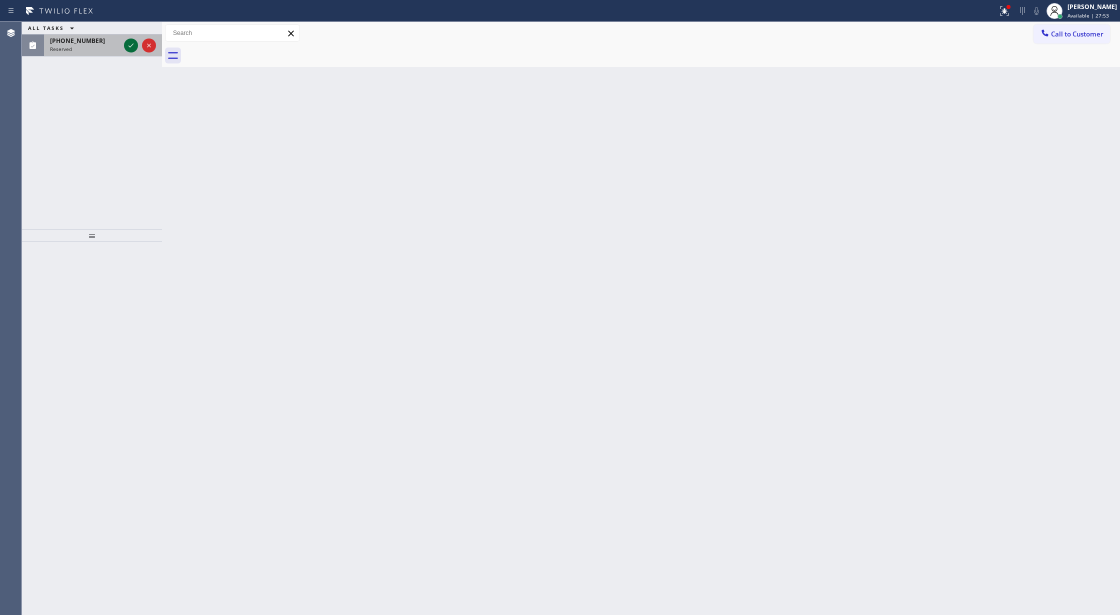
click at [133, 51] on icon at bounding box center [131, 45] width 12 height 12
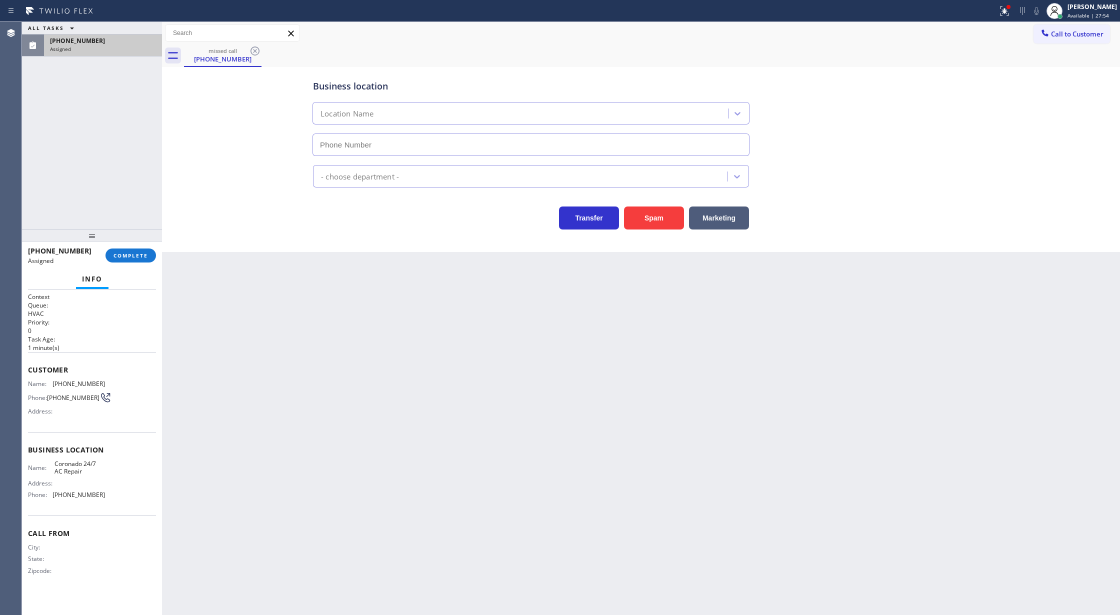
type input "[PHONE_NUMBER]"
drag, startPoint x: 24, startPoint y: 366, endPoint x: 147, endPoint y: 492, distance: 175.4
click at [147, 492] on div "Context Queue: HVAC Priority: 0 Task Age: [DEMOGRAPHIC_DATA] minute(s) Customer…" at bounding box center [92, 452] width 140 height 326
copy div "Customer Name: [PHONE_NUMBER] Phone: [PHONE_NUMBER] Address: Business location …"
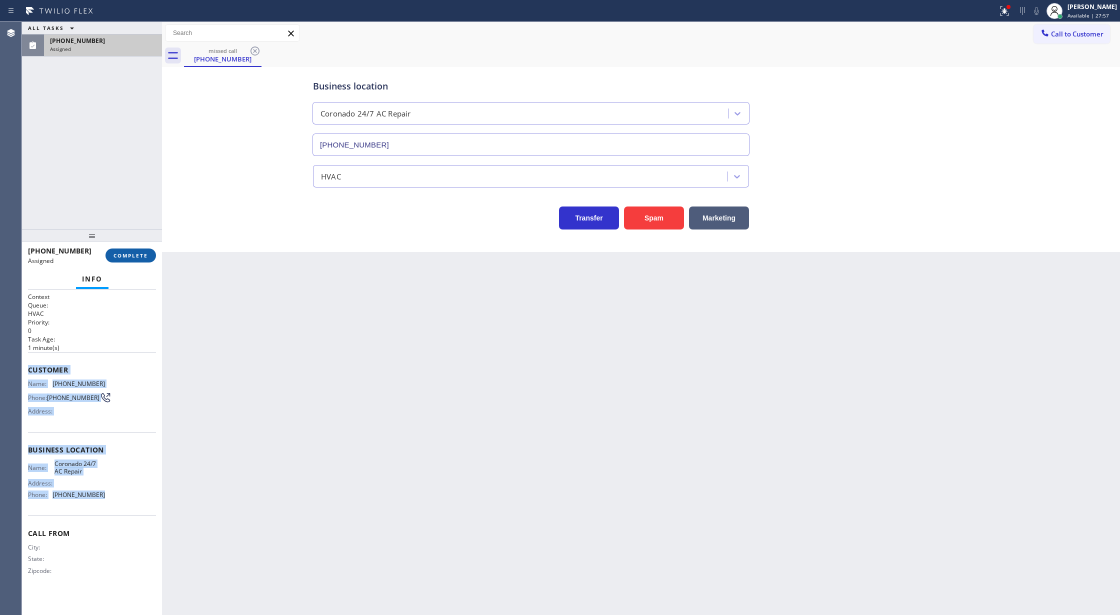
click at [136, 260] on button "COMPLETE" at bounding box center [130, 255] width 50 height 14
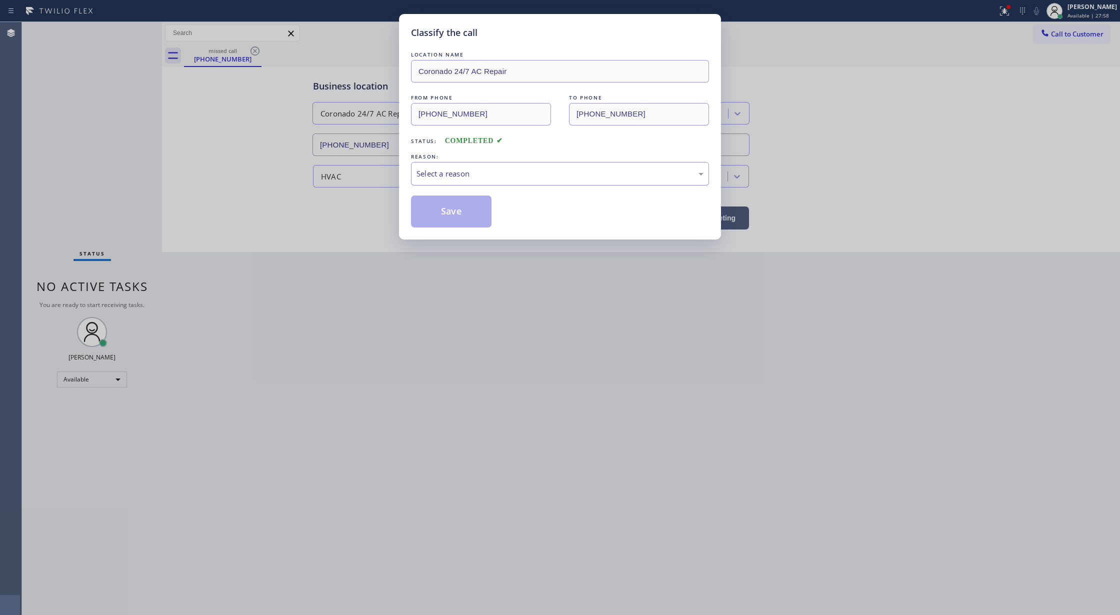
drag, startPoint x: 444, startPoint y: 170, endPoint x: 449, endPoint y: 174, distance: 6.4
click at [444, 170] on div "Select a reason" at bounding box center [559, 173] width 287 height 11
click at [468, 216] on button "Save" at bounding box center [451, 211] width 80 height 32
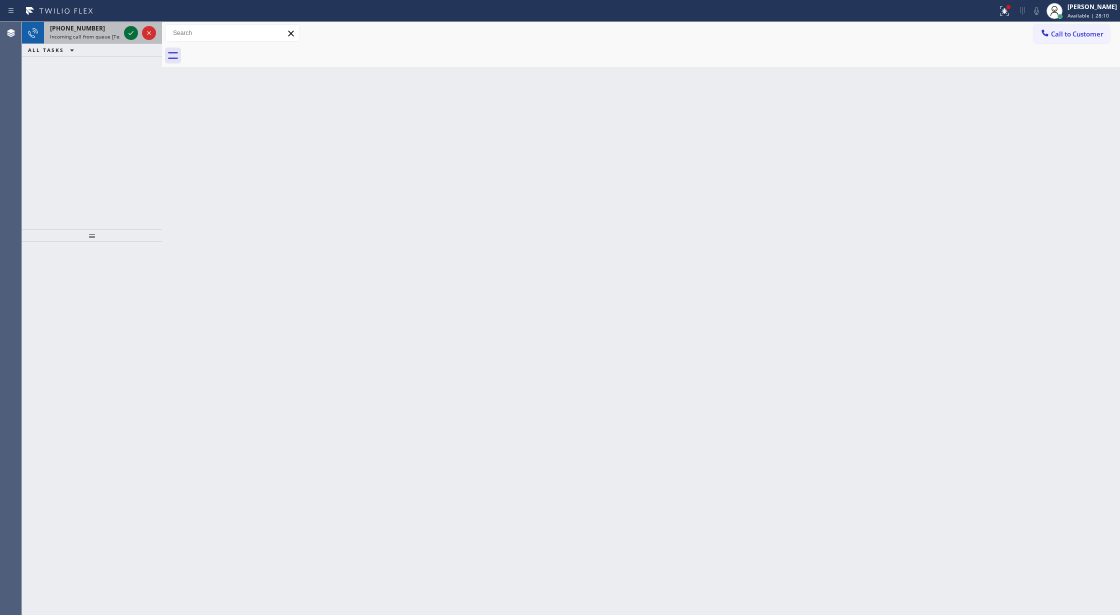
click at [130, 33] on icon at bounding box center [131, 33] width 12 height 12
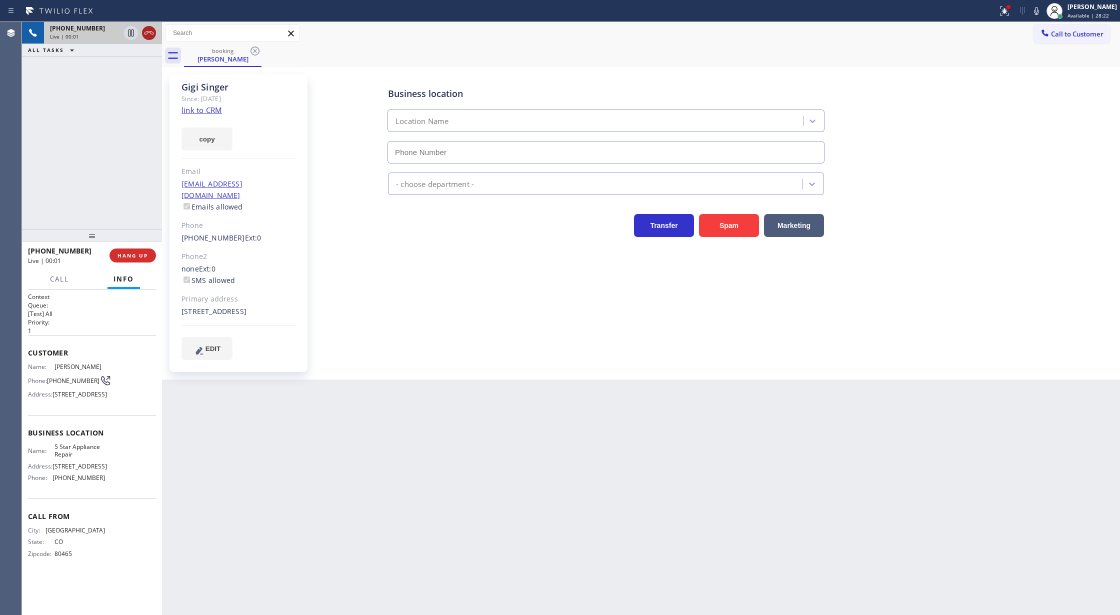
click at [152, 35] on icon at bounding box center [149, 33] width 12 height 12
type input "[PHONE_NUMBER]"
click at [104, 254] on div "[PHONE_NUMBER] Wrap up | 00:02" at bounding box center [66, 255] width 77 height 26
click at [132, 255] on span "COMPLETE" at bounding box center [130, 255] width 34 height 7
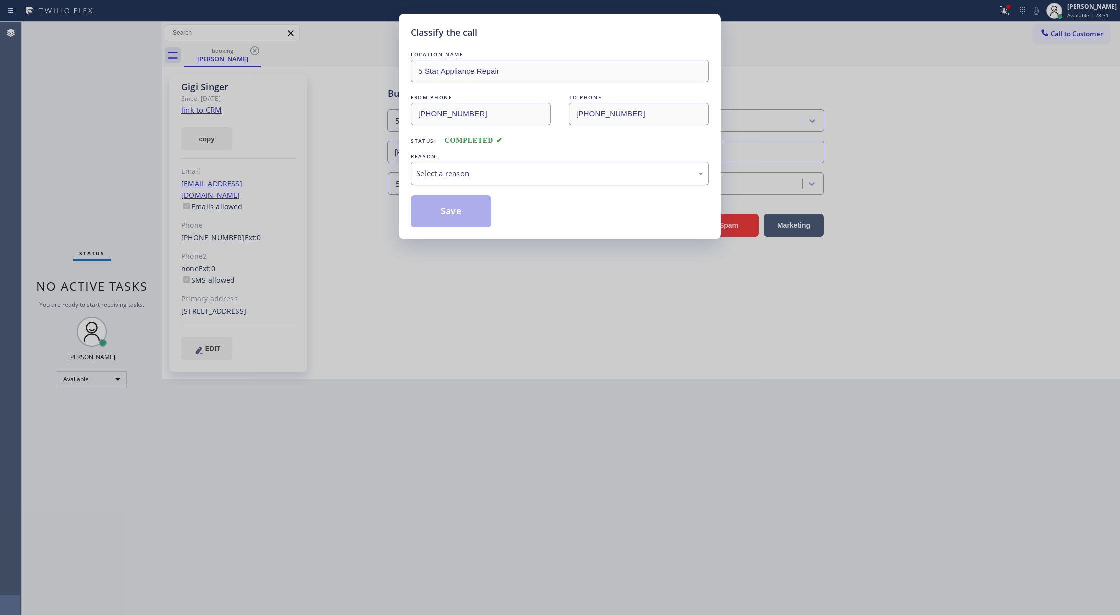
click at [496, 175] on div "Select a reason" at bounding box center [559, 173] width 287 height 11
click at [445, 214] on button "Save" at bounding box center [451, 211] width 80 height 32
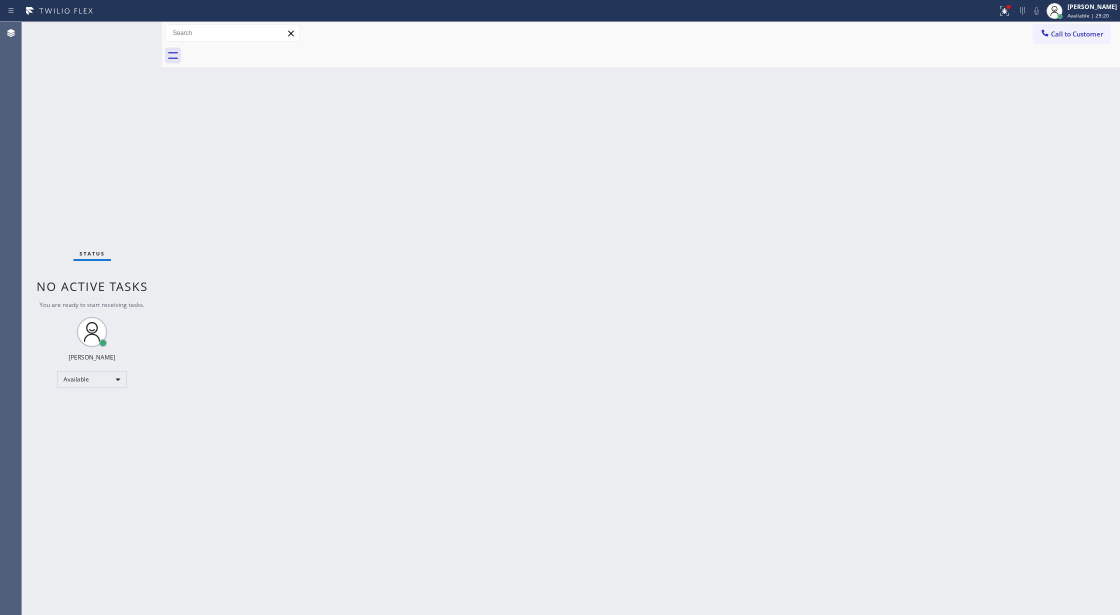
click at [132, 28] on div "Status No active tasks You are ready to start receiving tasks. [PERSON_NAME] Av…" at bounding box center [92, 318] width 140 height 593
click at [134, 42] on div "Status No active tasks You are ready to start receiving tasks. [PERSON_NAME] Av…" at bounding box center [92, 318] width 140 height 593
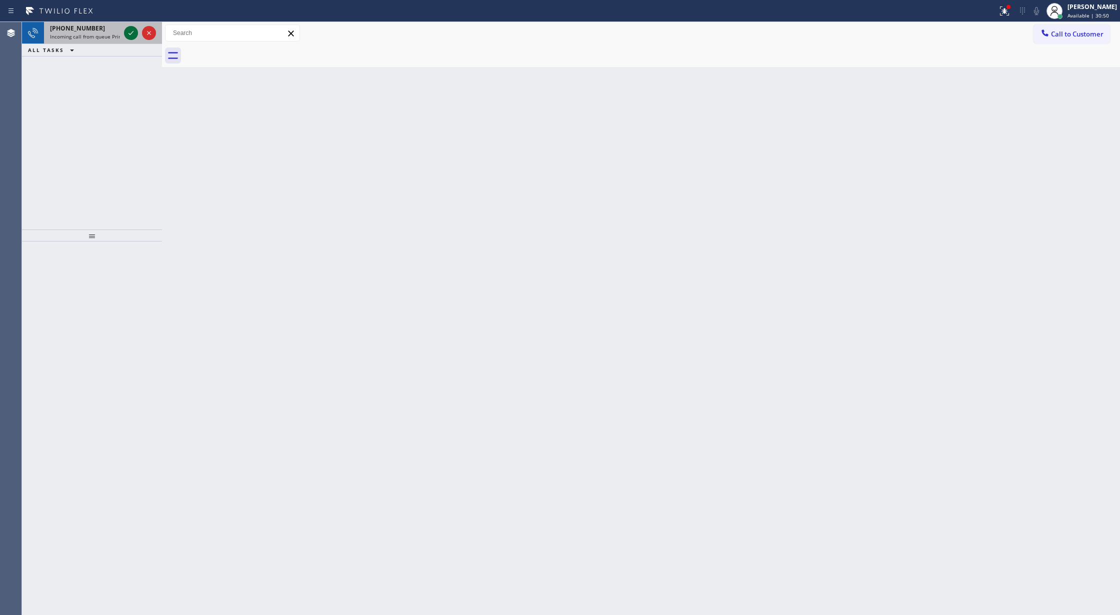
click at [132, 32] on icon at bounding box center [130, 33] width 5 height 4
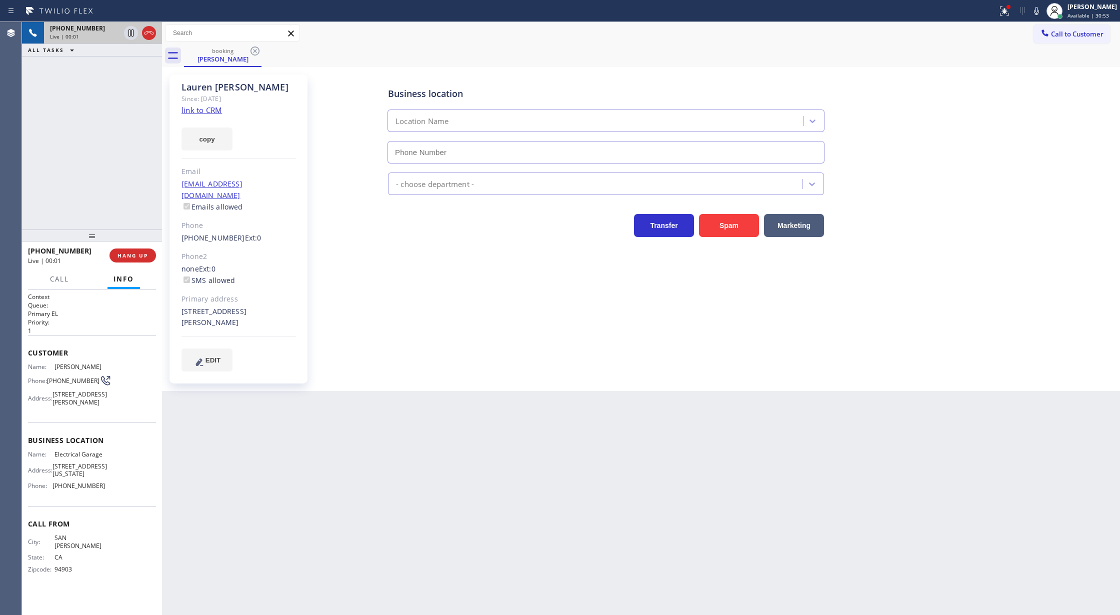
type input "[PHONE_NUMBER]"
click at [187, 110] on link "link to CRM" at bounding box center [201, 110] width 40 height 10
click at [131, 258] on span "COMPLETE" at bounding box center [130, 255] width 34 height 7
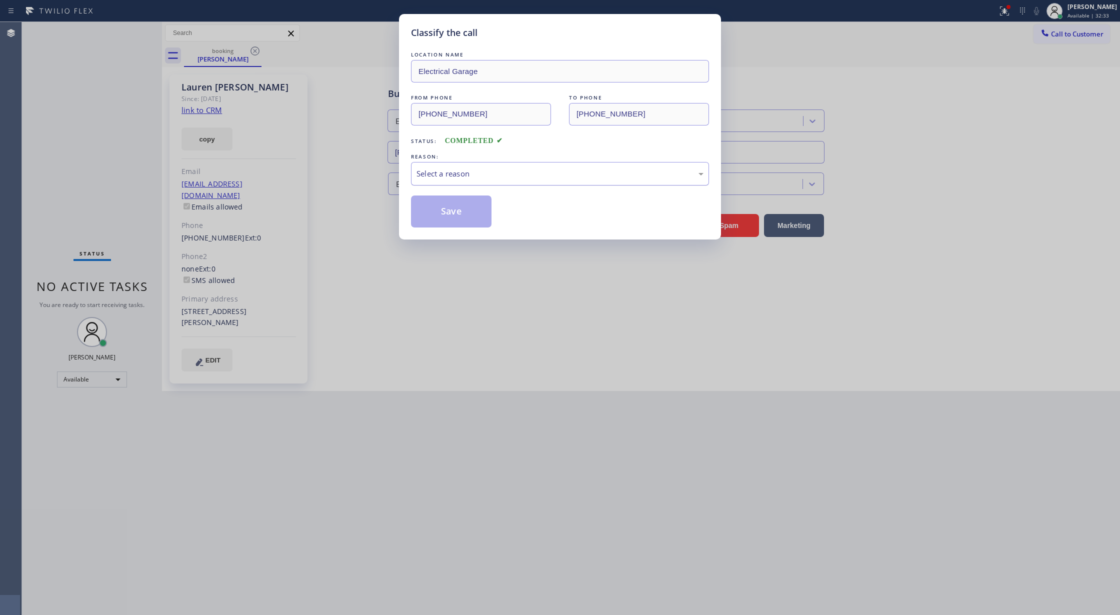
click at [456, 183] on div "Select a reason" at bounding box center [560, 173] width 298 height 23
click at [448, 210] on button "Save" at bounding box center [451, 211] width 80 height 32
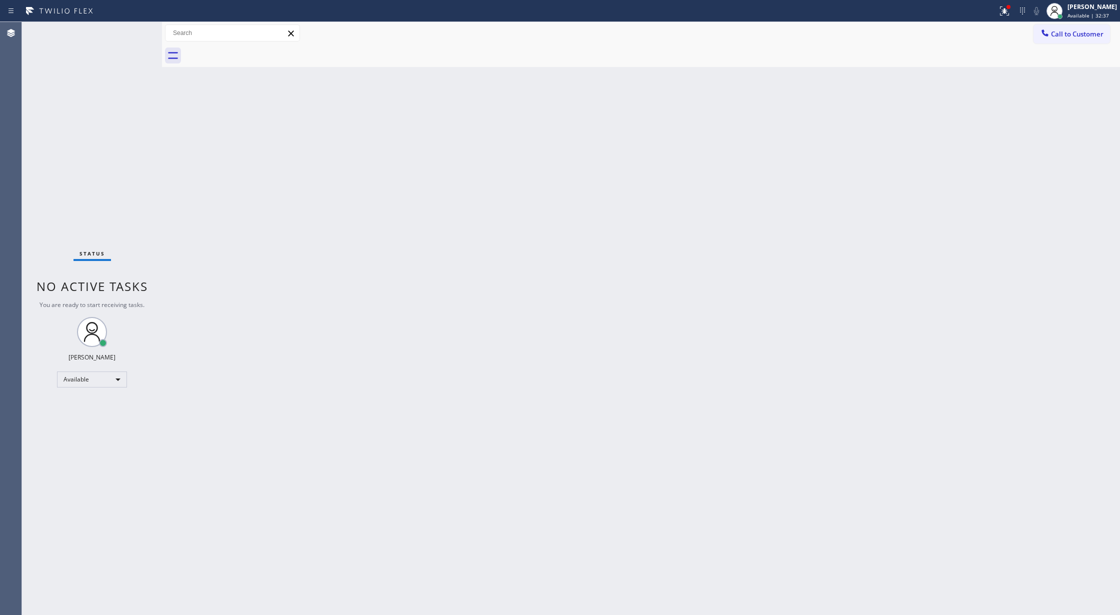
click at [116, 36] on div "Status No active tasks You are ready to start receiving tasks. [PERSON_NAME] Av…" at bounding box center [92, 318] width 140 height 593
click at [127, 34] on div "Status No active tasks You are ready to start receiving tasks. [PERSON_NAME] Av…" at bounding box center [92, 318] width 140 height 593
click at [137, 33] on div "Status No active tasks You are ready to start receiving tasks. [PERSON_NAME] Av…" at bounding box center [92, 318] width 140 height 593
click at [139, 31] on div "Status No active tasks You are ready to start receiving tasks. [PERSON_NAME] Av…" at bounding box center [92, 318] width 140 height 593
click at [134, 24] on div "Status No active tasks You are ready to start receiving tasks. [PERSON_NAME] Av…" at bounding box center [92, 318] width 140 height 593
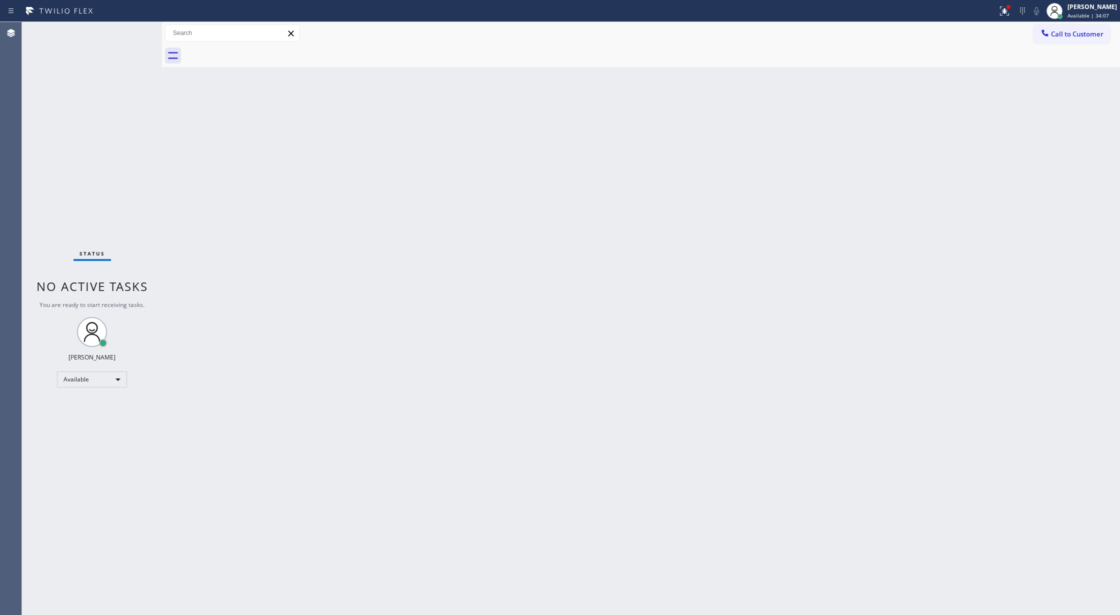
click at [136, 33] on div "Status No active tasks You are ready to start receiving tasks. [PERSON_NAME] Av…" at bounding box center [92, 318] width 140 height 593
click at [128, 31] on div "Status No active tasks You are ready to start receiving tasks. [PERSON_NAME] Av…" at bounding box center [92, 318] width 140 height 593
click at [924, 185] on div "Back to Dashboard Change Sender ID Customers Technicians Select a contact Outbo…" at bounding box center [641, 318] width 958 height 593
click at [718, 370] on div "Back to Dashboard Change Sender ID Customers Technicians Select a contact Outbo…" at bounding box center [641, 318] width 958 height 593
click at [129, 35] on div "Status No active tasks You are ready to start receiving tasks. [PERSON_NAME] Av…" at bounding box center [92, 318] width 140 height 593
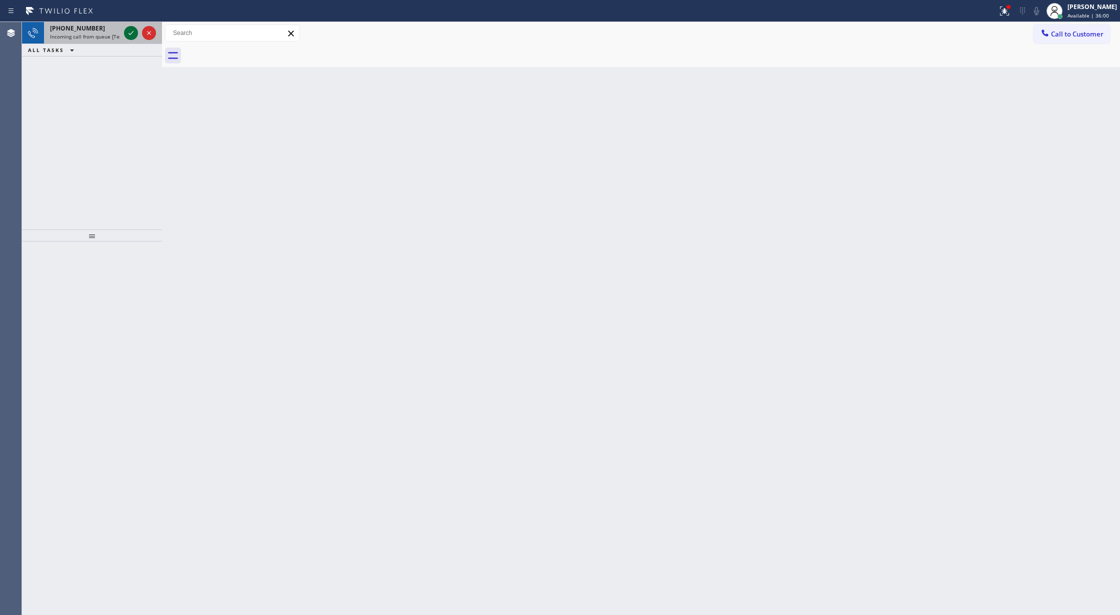
click at [133, 31] on icon at bounding box center [130, 33] width 5 height 4
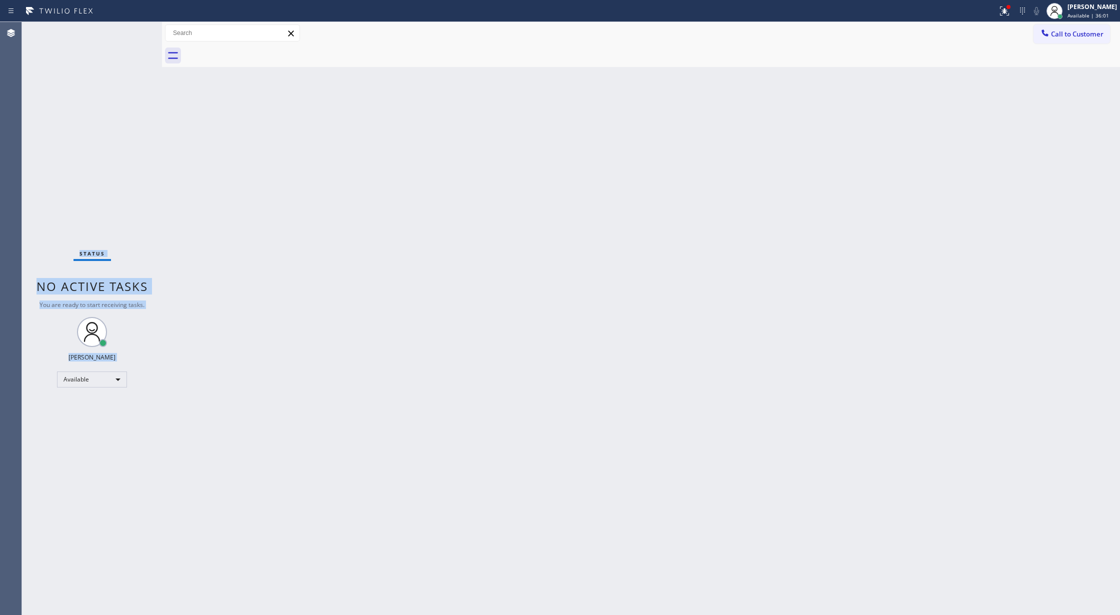
click at [128, 34] on div "Status No active tasks You are ready to start receiving tasks. [PERSON_NAME] Av…" at bounding box center [92, 318] width 140 height 593
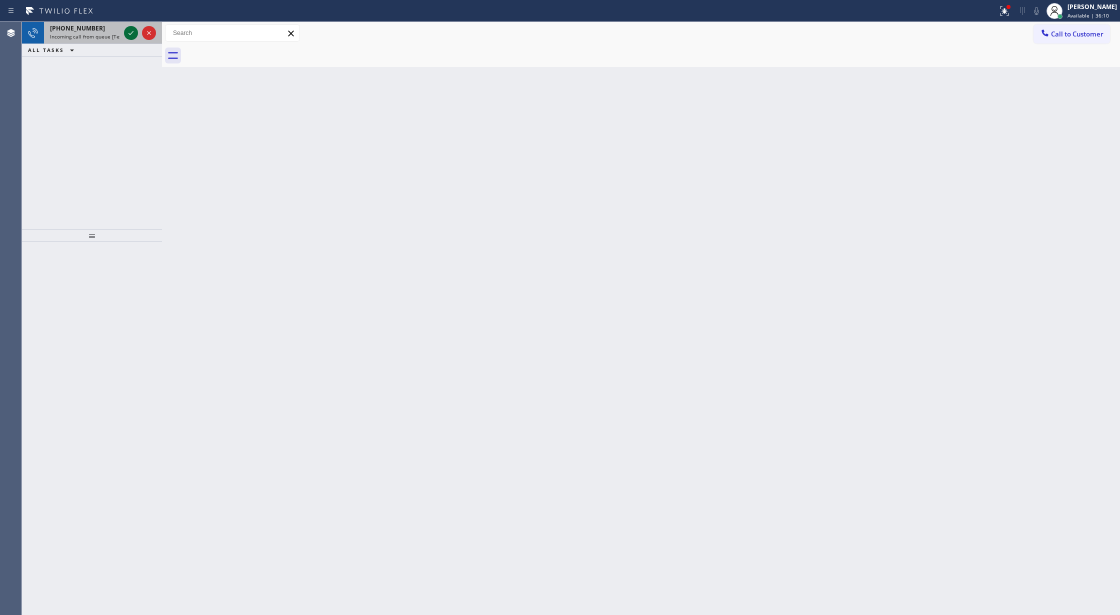
click at [128, 34] on icon at bounding box center [131, 33] width 12 height 12
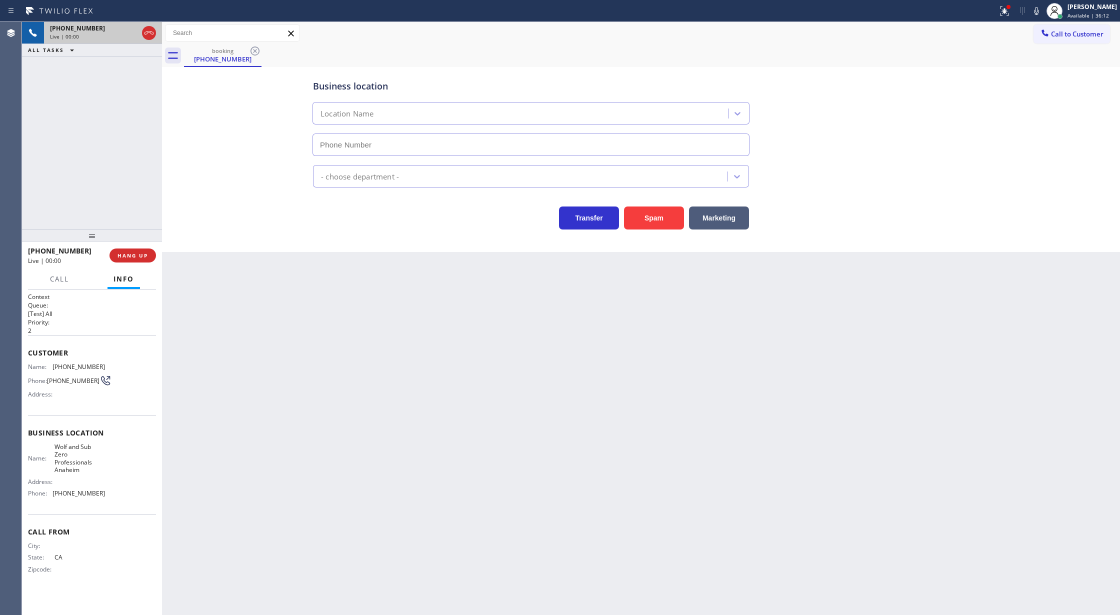
type input "[PHONE_NUMBER]"
click at [657, 210] on button "Spam" at bounding box center [654, 217] width 60 height 23
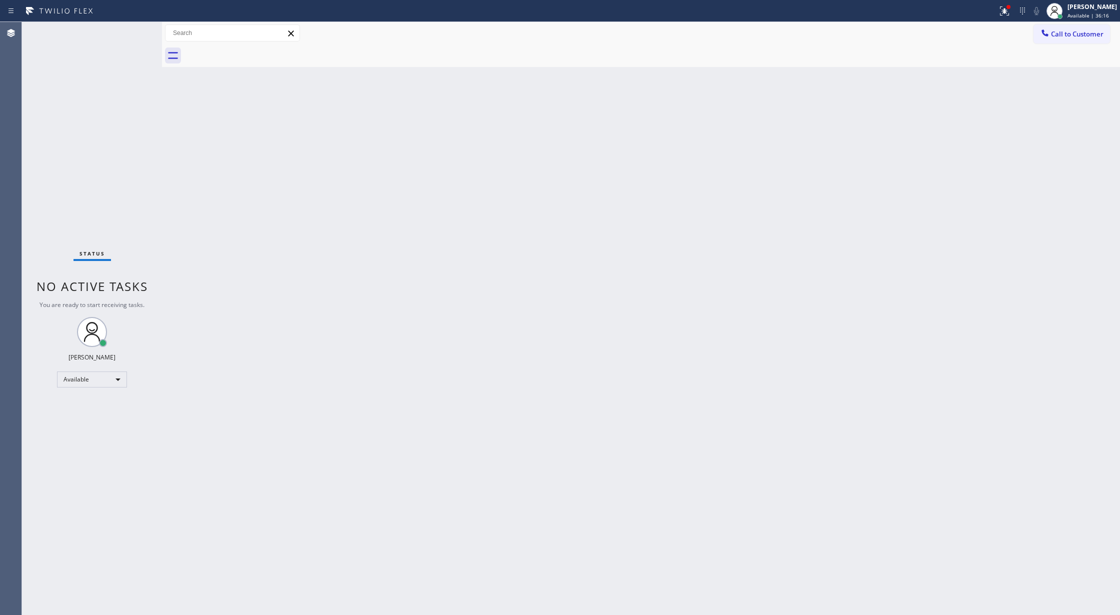
click at [124, 29] on div "Status No active tasks You are ready to start receiving tasks. [PERSON_NAME] Av…" at bounding box center [92, 318] width 140 height 593
click at [132, 35] on div "Status No active tasks You are ready to start receiving tasks. [PERSON_NAME] Av…" at bounding box center [92, 318] width 140 height 593
click at [130, 32] on div "Status No active tasks You are ready to start receiving tasks. [PERSON_NAME] Av…" at bounding box center [92, 318] width 140 height 593
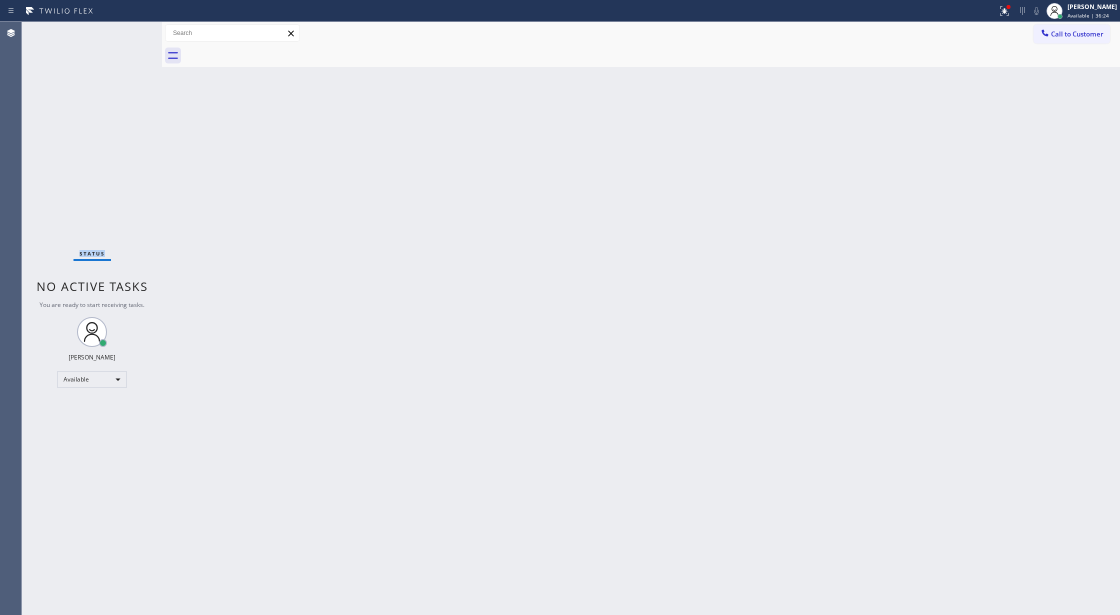
click at [130, 32] on div "Status No active tasks You are ready to start receiving tasks. [PERSON_NAME] Av…" at bounding box center [92, 318] width 140 height 593
click at [133, 36] on div "Status No active tasks You are ready to start receiving tasks. [PERSON_NAME] Av…" at bounding box center [92, 318] width 140 height 593
click at [133, 35] on div "Status No active tasks You are ready to start receiving tasks. [PERSON_NAME] Av…" at bounding box center [92, 318] width 140 height 593
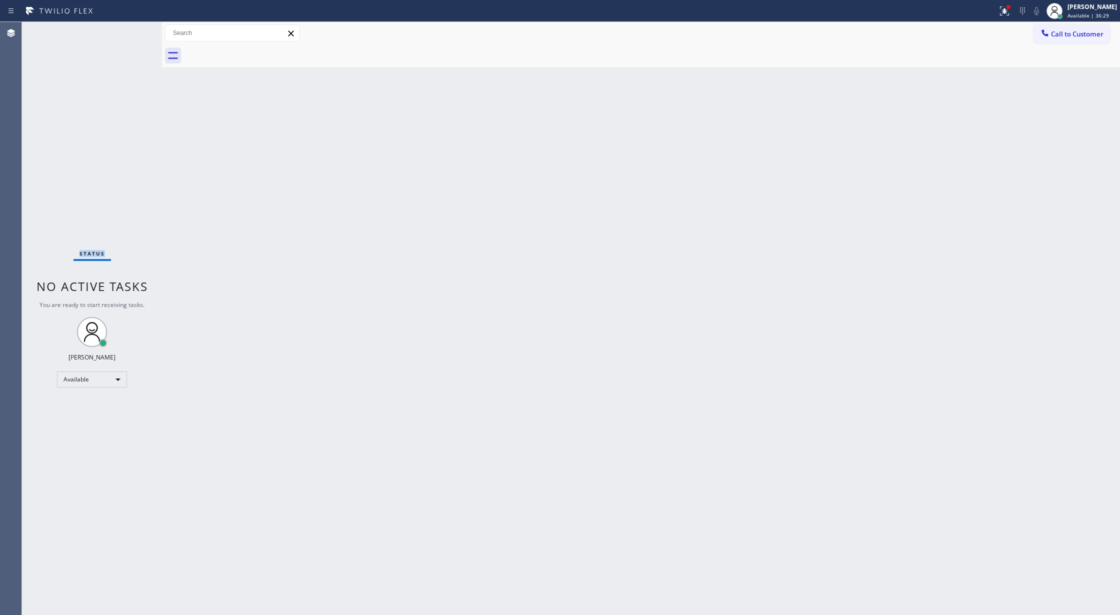
click at [133, 35] on div "Status No active tasks You are ready to start receiving tasks. [PERSON_NAME] Av…" at bounding box center [92, 318] width 140 height 593
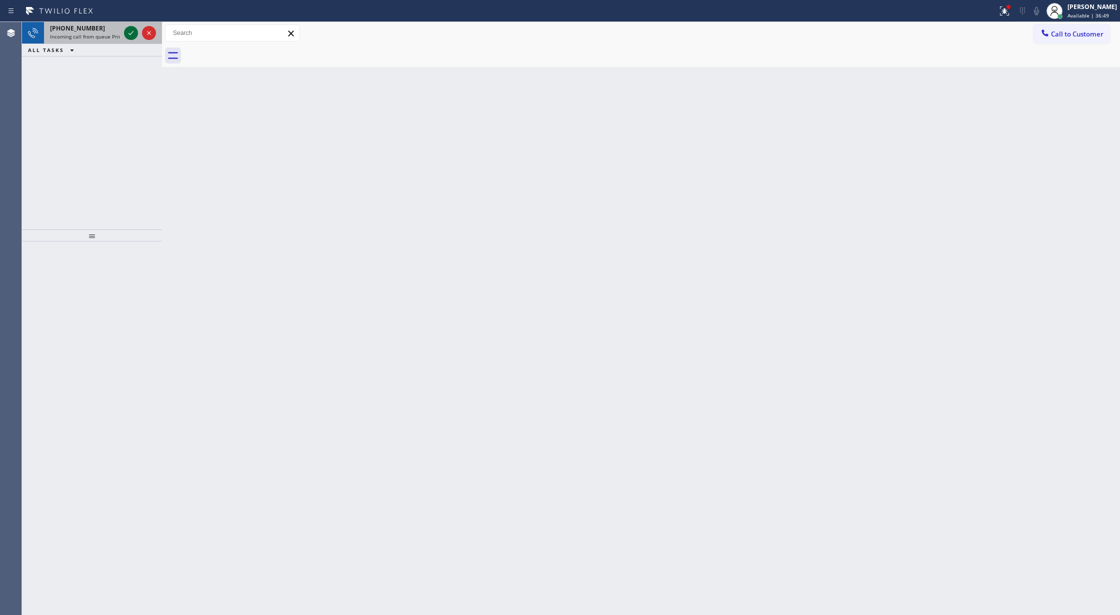
click at [131, 34] on icon at bounding box center [131, 33] width 12 height 12
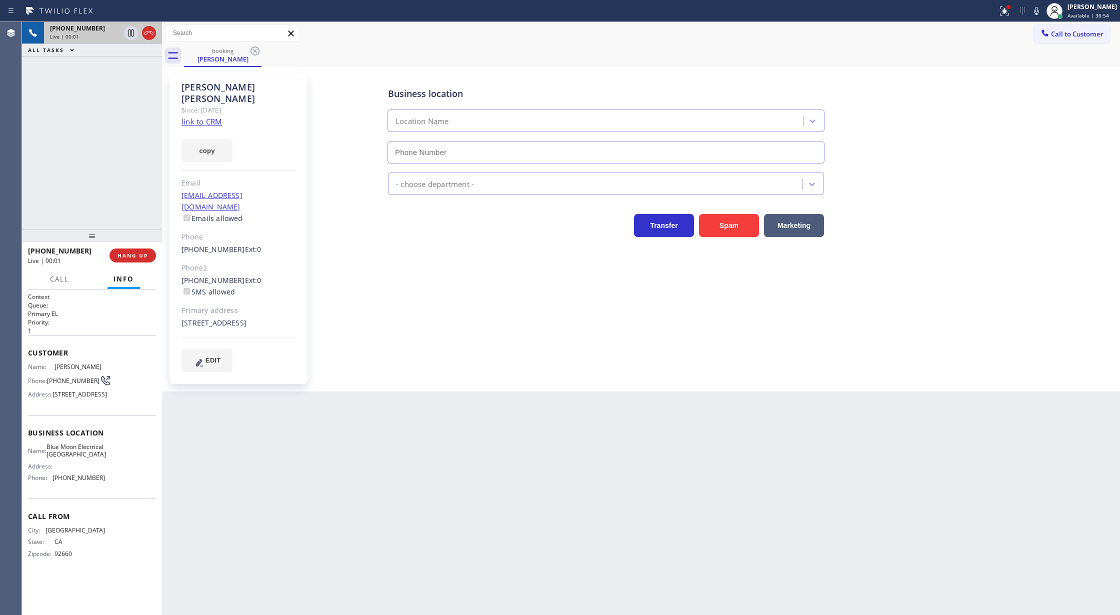
type input "[PHONE_NUMBER]"
click at [194, 116] on link "link to CRM" at bounding box center [201, 121] width 40 height 10
click at [1039, 11] on icon at bounding box center [1036, 11] width 5 height 8
click at [1039, 13] on icon at bounding box center [1036, 11] width 5 height 8
click at [1040, 8] on icon at bounding box center [1036, 11] width 12 height 12
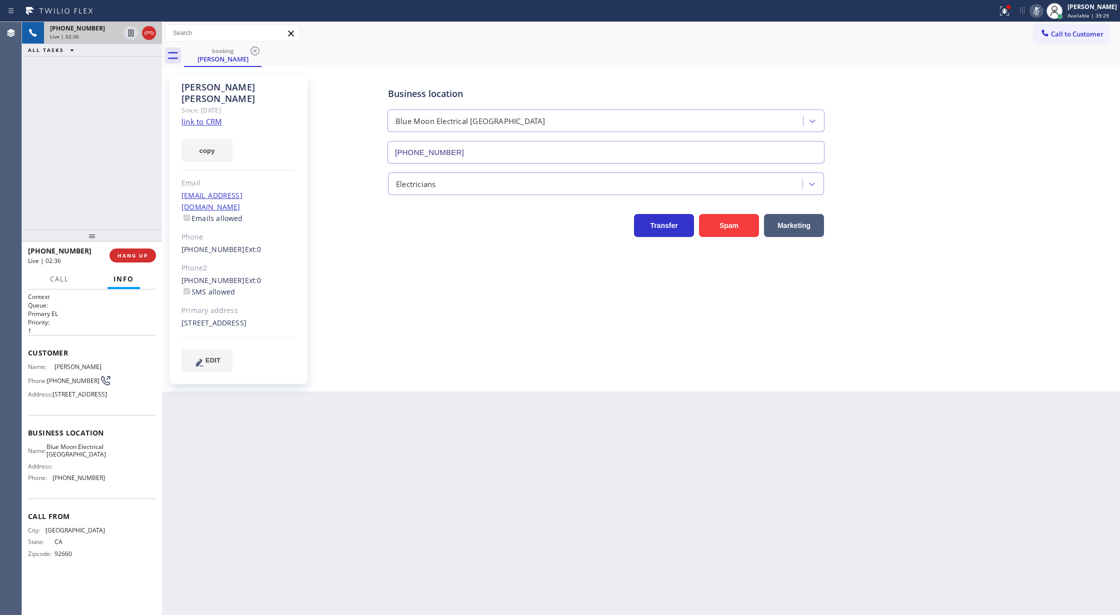
click at [1042, 10] on icon at bounding box center [1036, 11] width 12 height 12
click at [140, 252] on span "COMPLETE" at bounding box center [130, 255] width 34 height 7
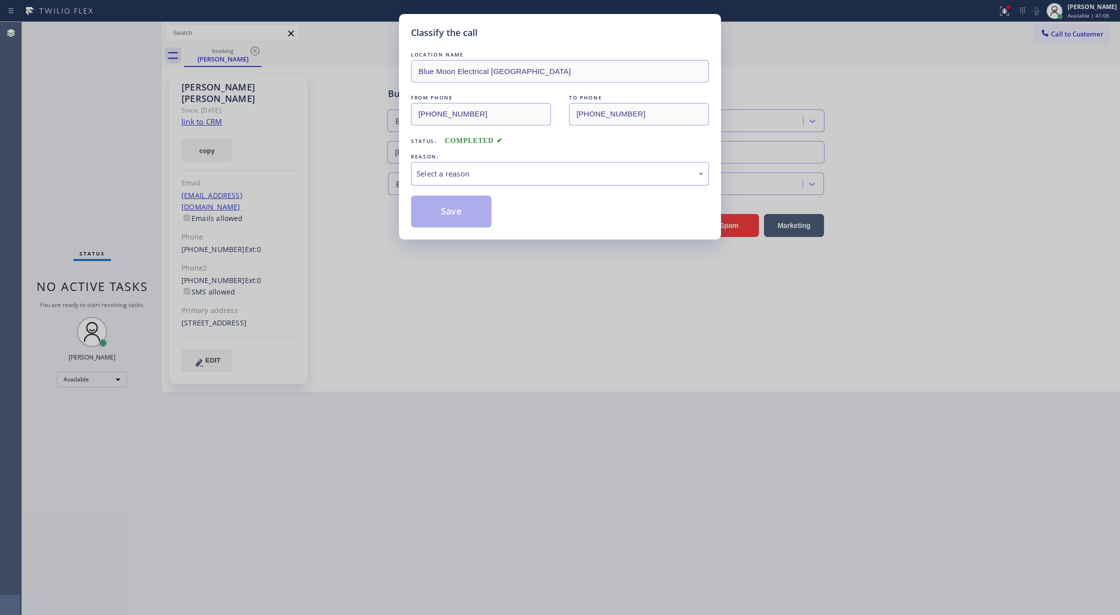
click at [496, 178] on div "Select a reason" at bounding box center [559, 173] width 287 height 11
click at [442, 210] on button "Save" at bounding box center [451, 211] width 80 height 32
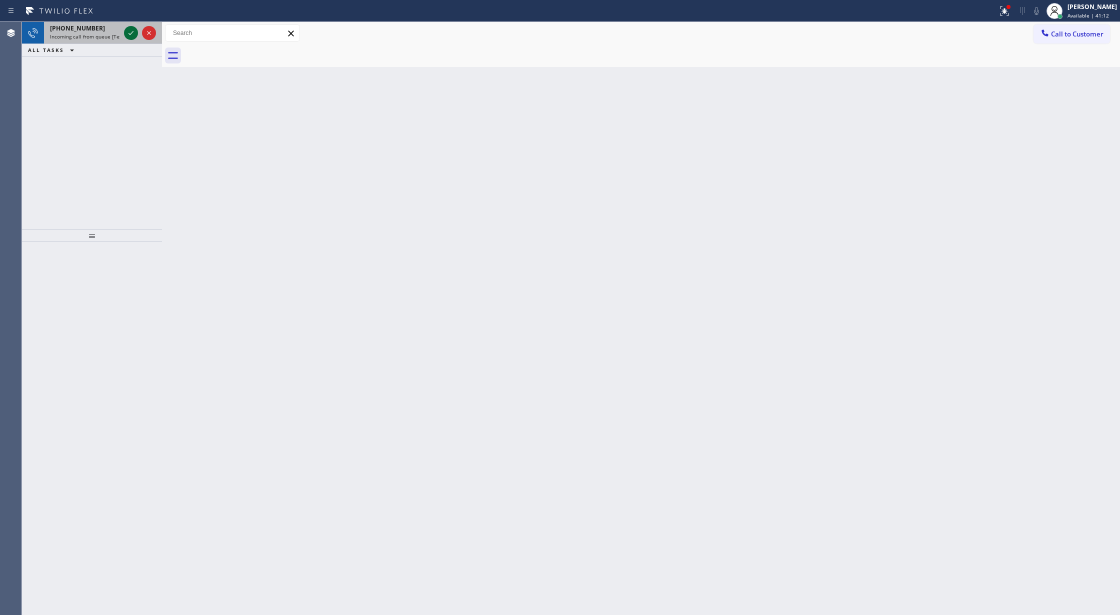
click at [132, 28] on icon at bounding box center [131, 33] width 12 height 12
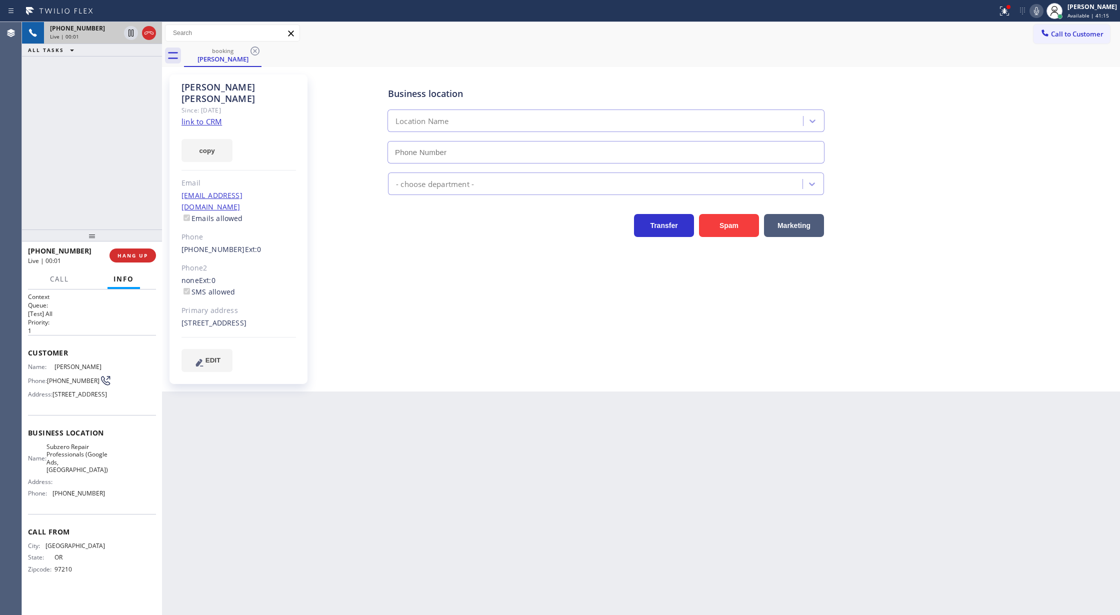
type input "[PHONE_NUMBER]"
click at [200, 116] on link "link to CRM" at bounding box center [201, 121] width 40 height 10
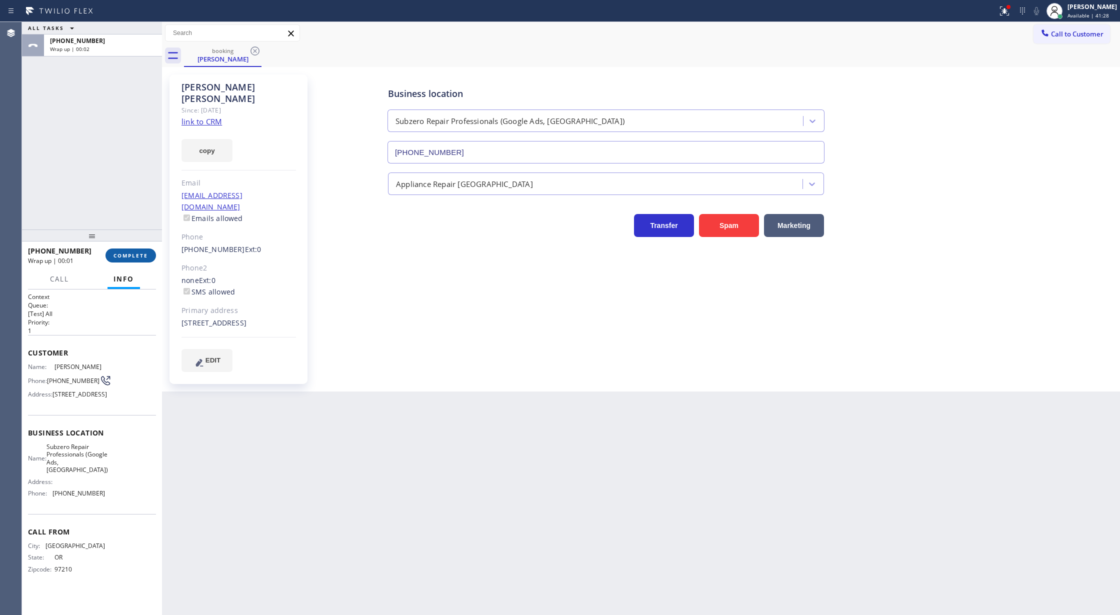
click at [116, 257] on span "COMPLETE" at bounding box center [130, 255] width 34 height 7
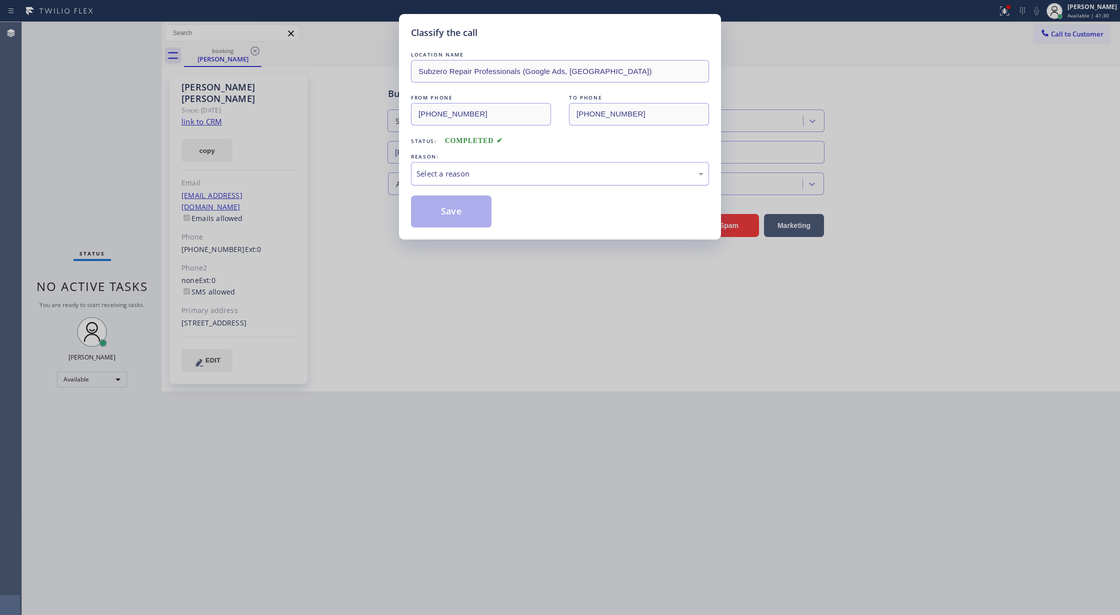
click at [507, 180] on div "Select a reason" at bounding box center [560, 173] width 298 height 23
click at [446, 220] on button "Save" at bounding box center [451, 211] width 80 height 32
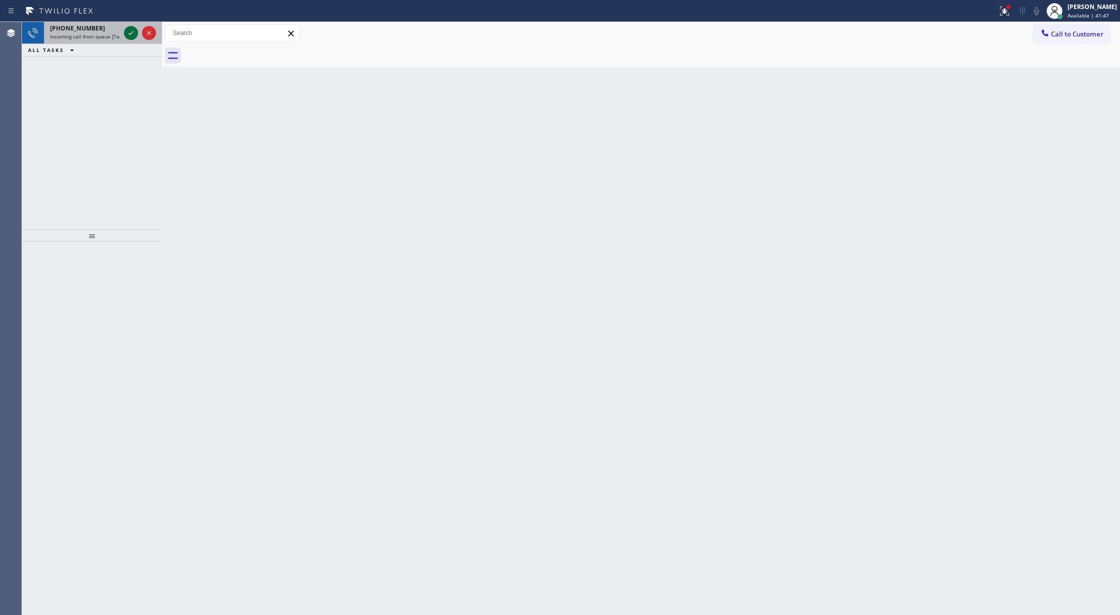
click at [132, 34] on icon at bounding box center [131, 33] width 12 height 12
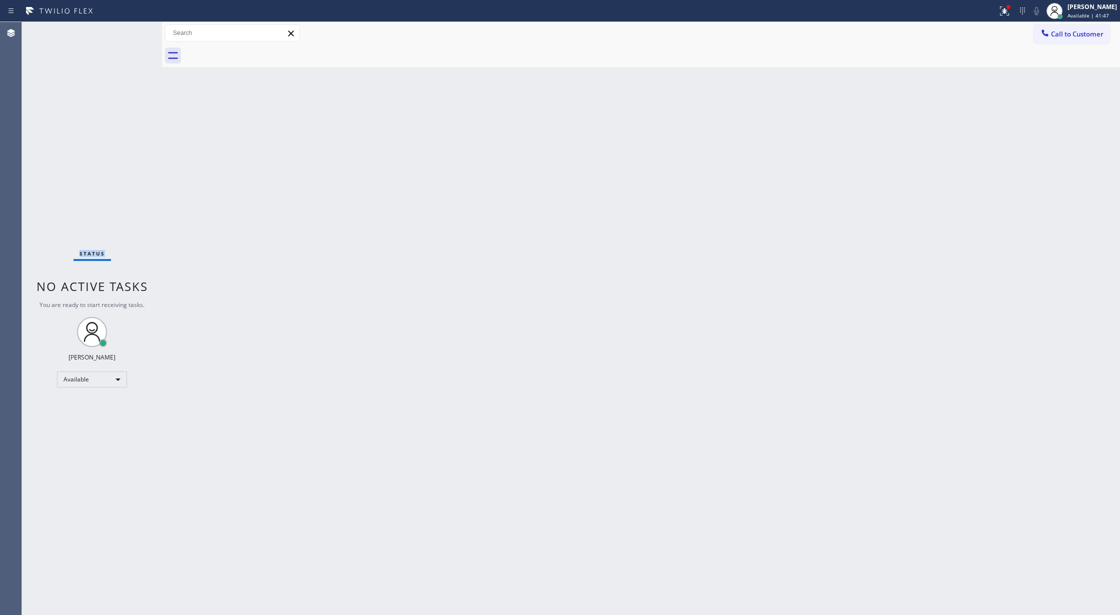
click at [132, 34] on div "Status No active tasks You are ready to start receiving tasks. [PERSON_NAME] Av…" at bounding box center [92, 318] width 140 height 593
click at [131, 34] on div "Status No active tasks You are ready to start receiving tasks. [PERSON_NAME] Av…" at bounding box center [92, 318] width 140 height 593
click at [126, 37] on div "Status No active tasks You are ready to start receiving tasks. [PERSON_NAME] Av…" at bounding box center [92, 318] width 140 height 593
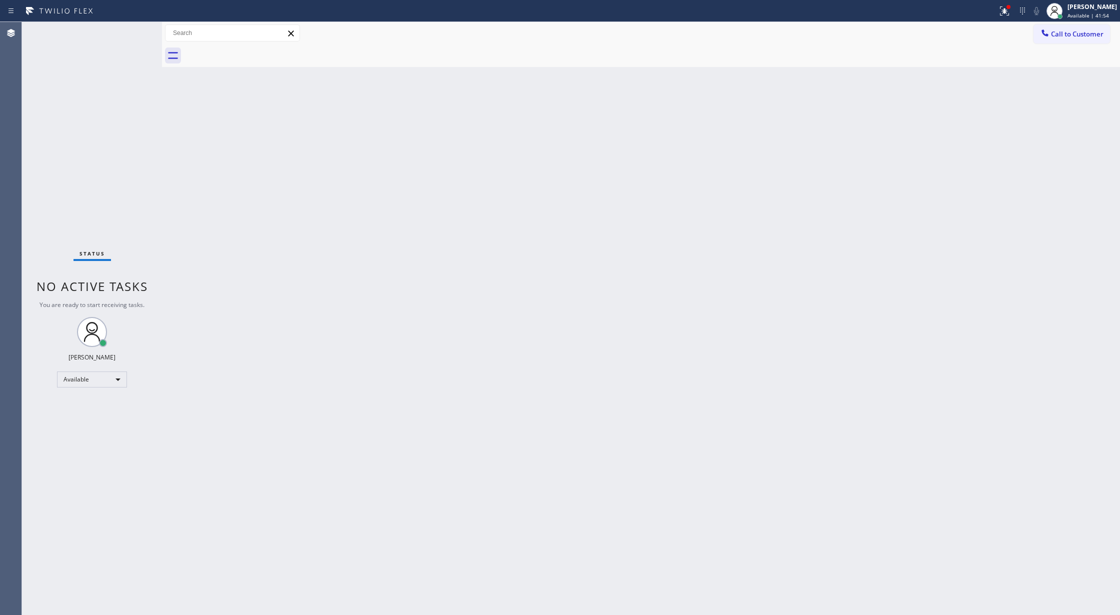
click at [122, 42] on div "Status No active tasks You are ready to start receiving tasks. [PERSON_NAME] Av…" at bounding box center [92, 318] width 140 height 593
click at [134, 36] on div "Status No active tasks You are ready to start receiving tasks. [PERSON_NAME] Av…" at bounding box center [92, 318] width 140 height 593
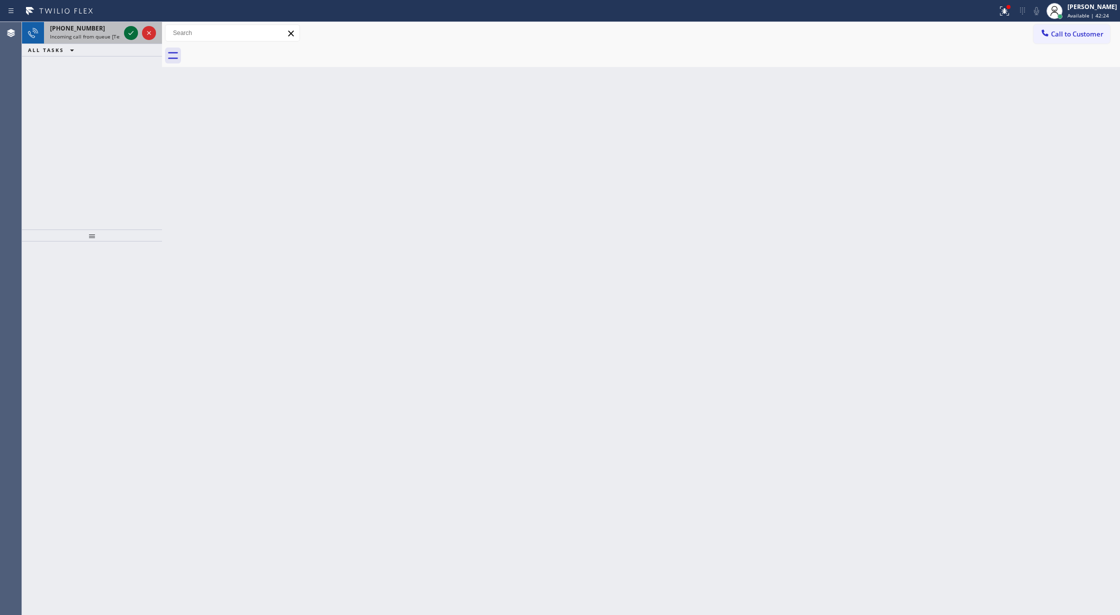
click at [134, 36] on icon at bounding box center [131, 33] width 12 height 12
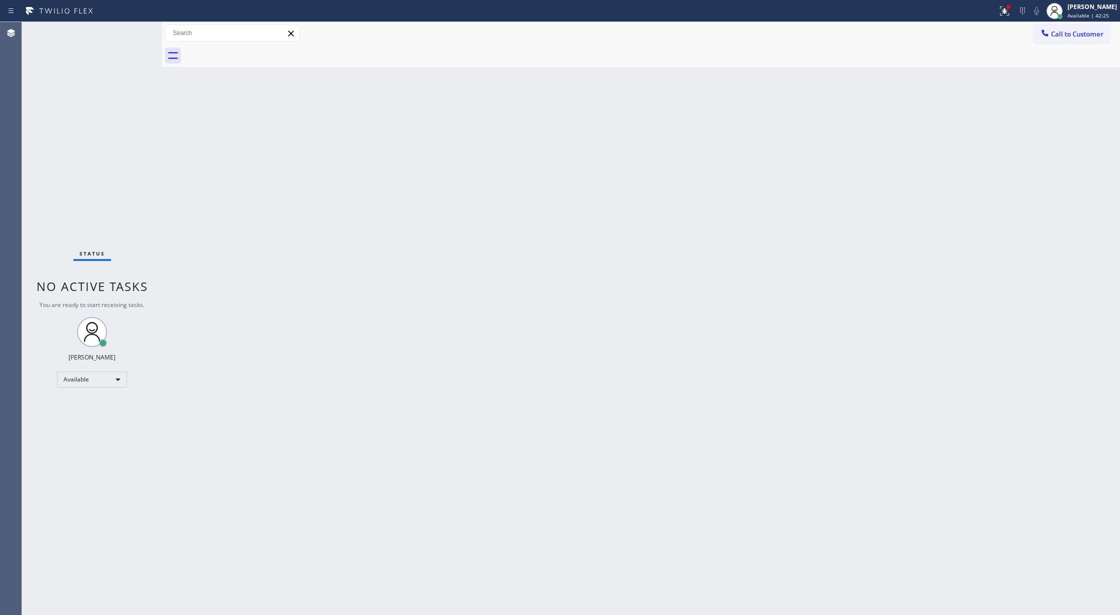
click at [129, 33] on div "Status No active tasks You are ready to start receiving tasks. [PERSON_NAME] Av…" at bounding box center [92, 318] width 140 height 593
click at [128, 32] on div "Status No active tasks You are ready to start receiving tasks. [PERSON_NAME] Av…" at bounding box center [92, 318] width 140 height 593
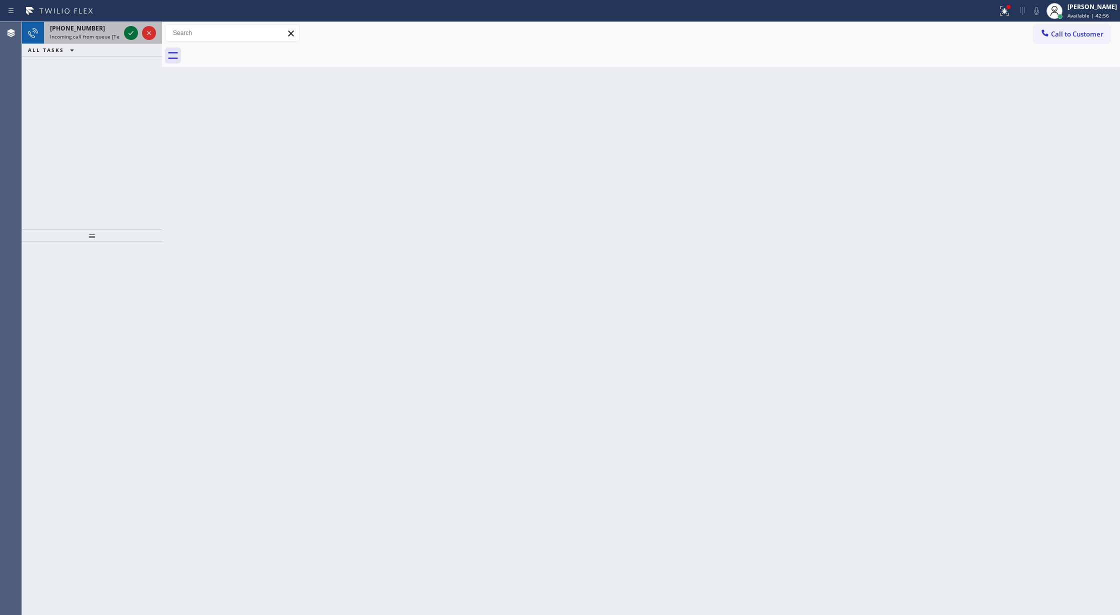
click at [128, 32] on icon at bounding box center [131, 33] width 12 height 12
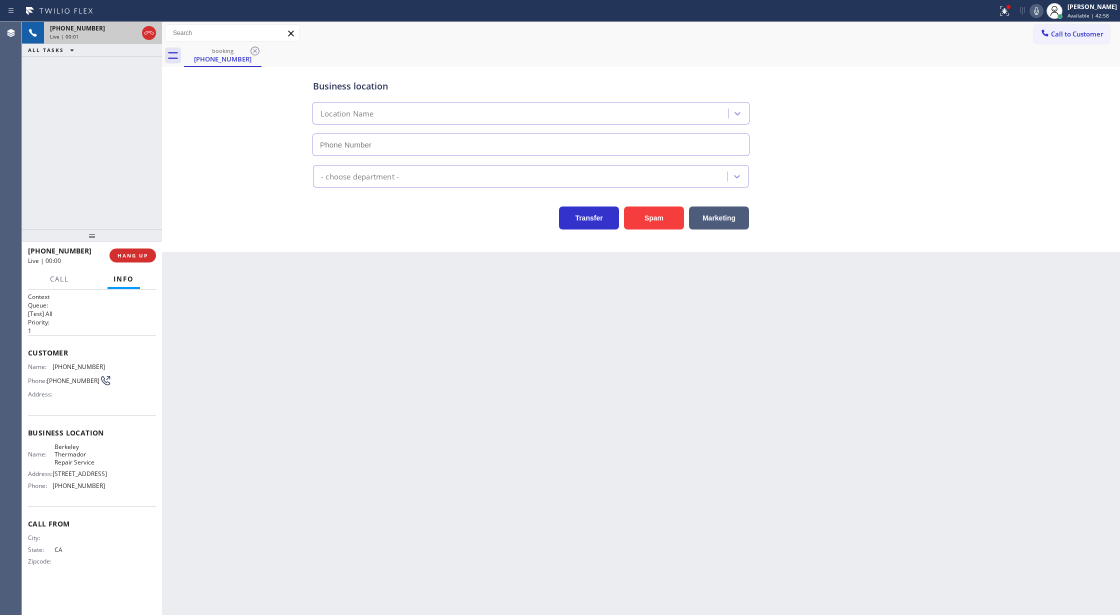
type input "[PHONE_NUMBER]"
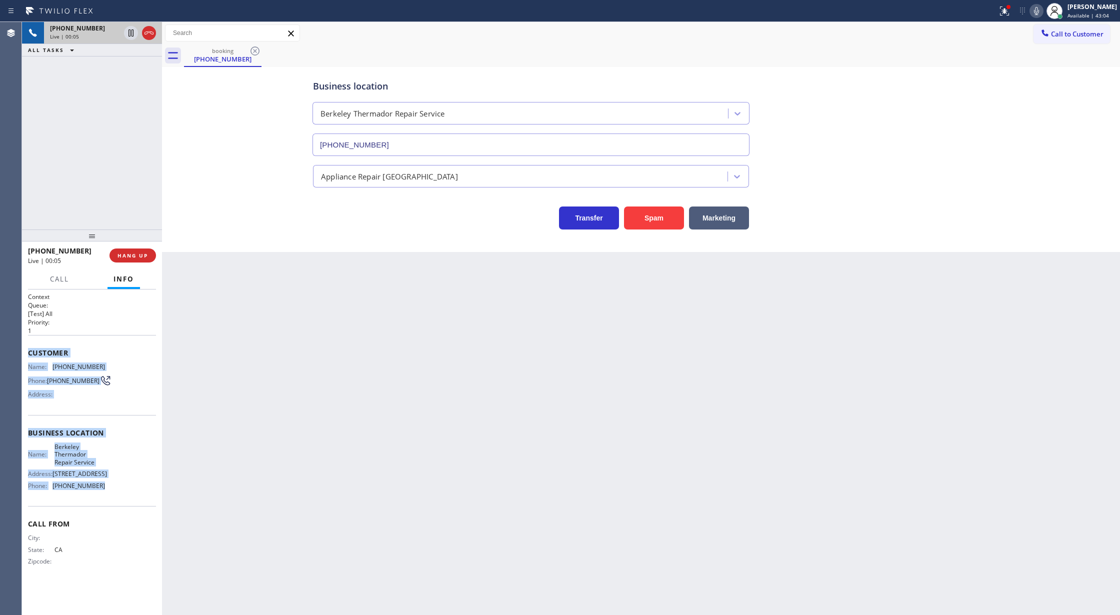
drag, startPoint x: 26, startPoint y: 354, endPoint x: 126, endPoint y: 500, distance: 177.7
click at [128, 504] on div "Context Queue: [Test] All Priority: 1 Customer Name: [PHONE_NUMBER] Phone: [PHO…" at bounding box center [92, 452] width 140 height 326
click at [640, 218] on button "Spam" at bounding box center [654, 217] width 60 height 23
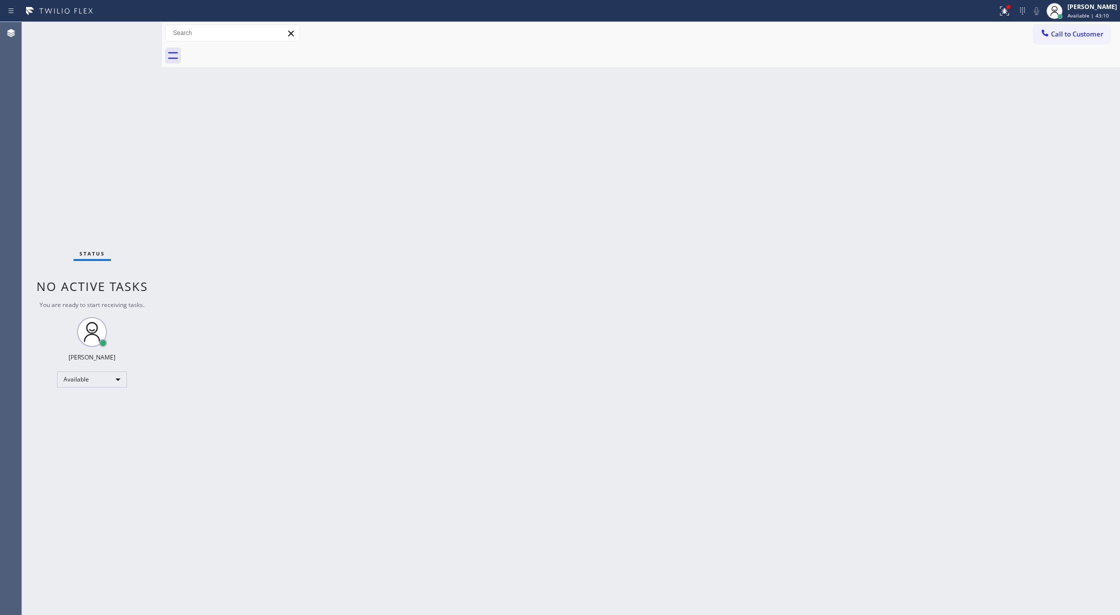
click at [130, 30] on div "Status No active tasks You are ready to start receiving tasks. [PERSON_NAME] Av…" at bounding box center [92, 318] width 140 height 593
click at [132, 35] on div "Status No active tasks You are ready to start receiving tasks. [PERSON_NAME] Av…" at bounding box center [92, 318] width 140 height 593
click at [141, 29] on div "Status No active tasks You are ready to start receiving tasks. [PERSON_NAME] Av…" at bounding box center [92, 318] width 140 height 593
click at [126, 36] on div "Status No active tasks You are ready to start receiving tasks. [PERSON_NAME] Av…" at bounding box center [92, 318] width 140 height 593
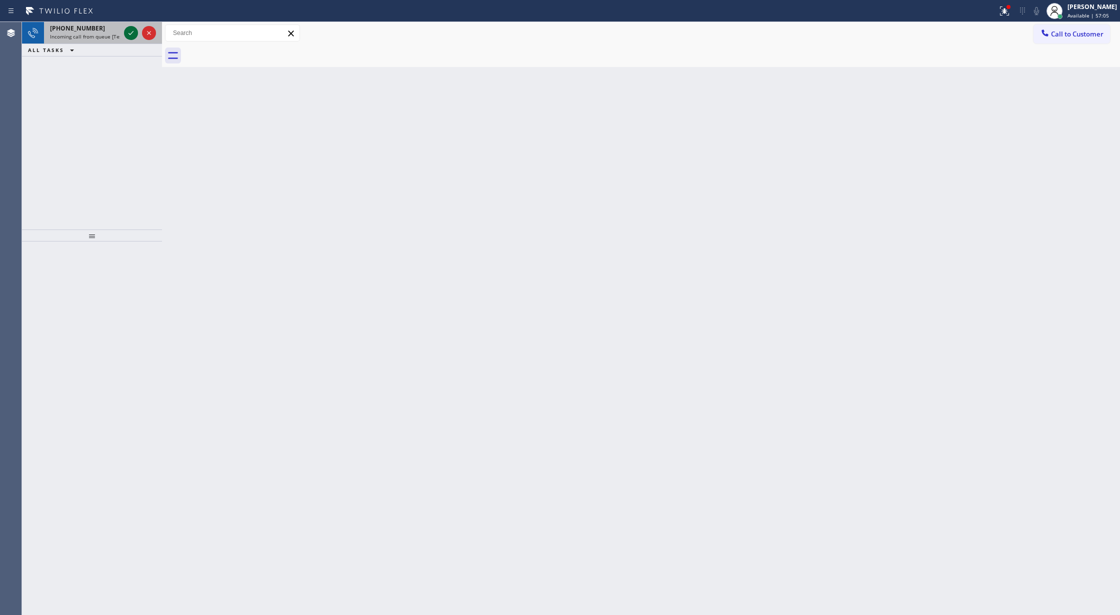
click at [136, 30] on icon at bounding box center [131, 33] width 12 height 12
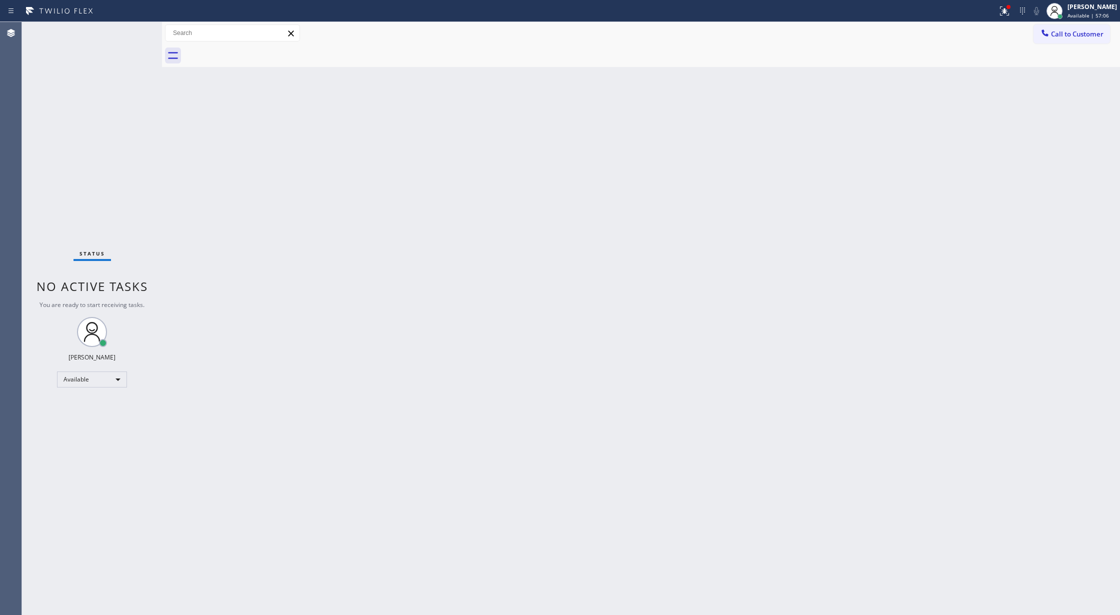
click at [136, 35] on div "Status No active tasks You are ready to start receiving tasks. [PERSON_NAME] Av…" at bounding box center [92, 318] width 140 height 593
drag, startPoint x: 136, startPoint y: 34, endPoint x: 140, endPoint y: 31, distance: 5.3
click at [140, 32] on div "Status No active tasks You are ready to start receiving tasks. [PERSON_NAME] Av…" at bounding box center [92, 318] width 140 height 593
click at [140, 31] on div "Status No active tasks You are ready to start receiving tasks. [PERSON_NAME] Av…" at bounding box center [92, 318] width 140 height 593
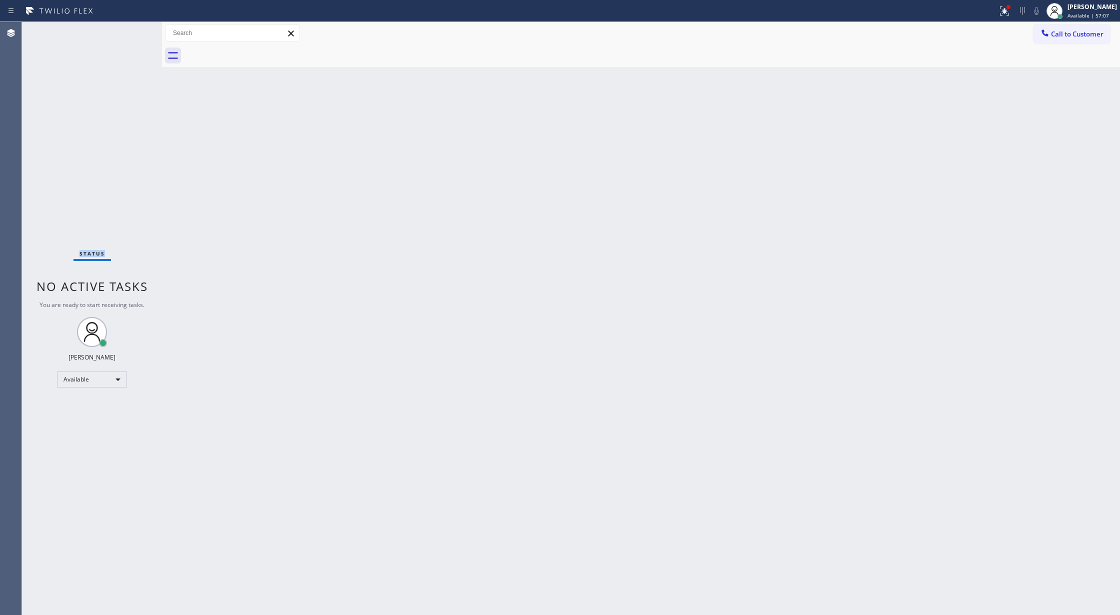
click at [140, 31] on div "Status No active tasks You are ready to start receiving tasks. [PERSON_NAME] Av…" at bounding box center [92, 318] width 140 height 593
click at [135, 30] on div "Status No active tasks You are ready to start receiving tasks. [PERSON_NAME] Av…" at bounding box center [92, 318] width 140 height 593
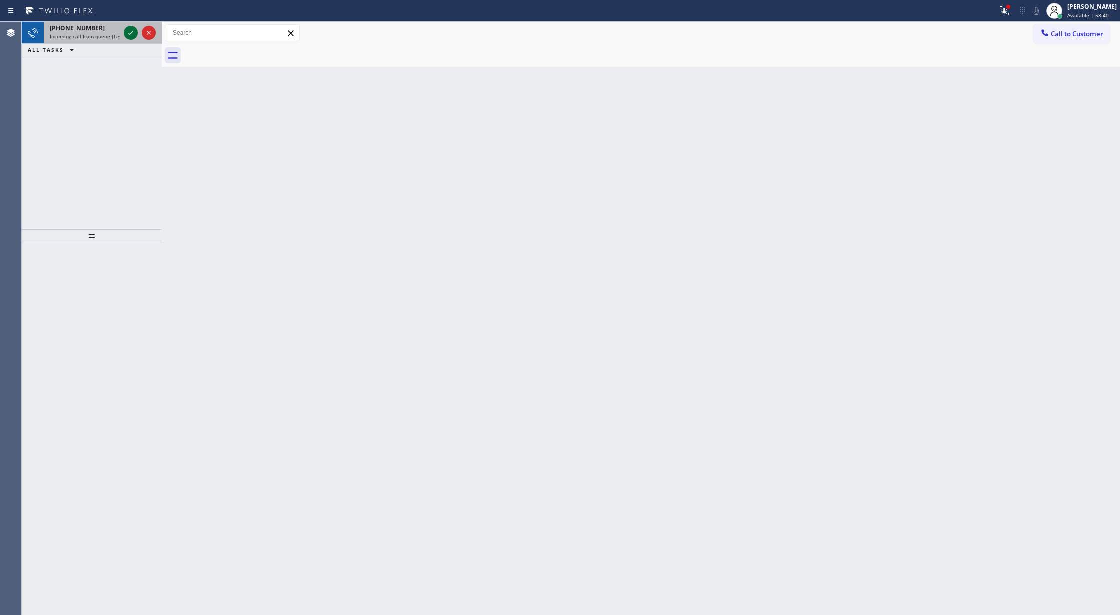
click at [132, 30] on icon at bounding box center [131, 33] width 12 height 12
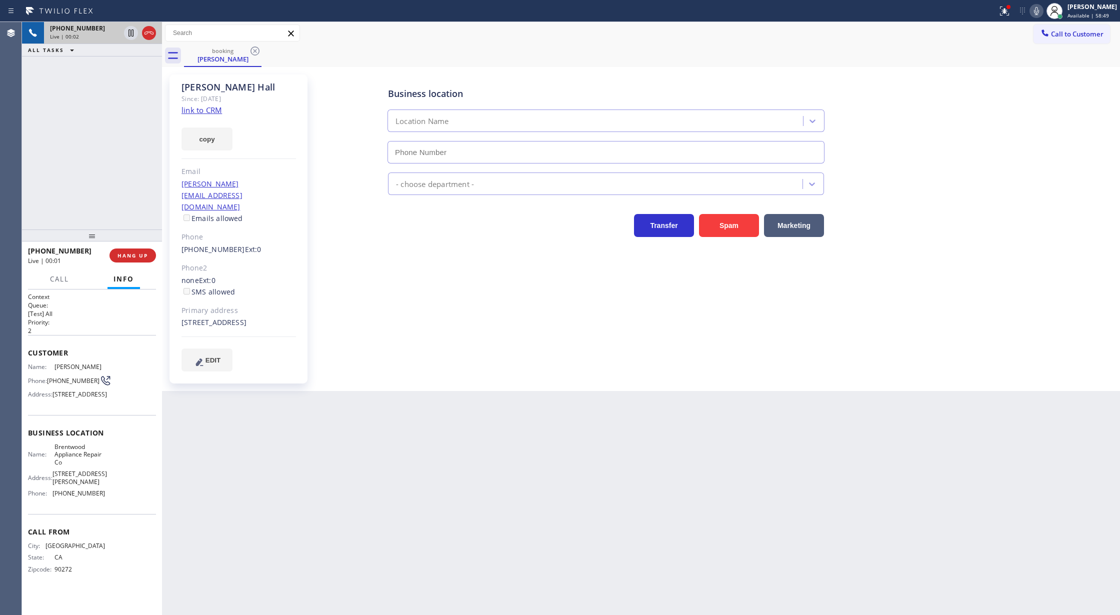
type input "[PHONE_NUMBER]"
click at [202, 108] on link "link to CRM" at bounding box center [201, 110] width 40 height 10
click at [123, 249] on button "COMPLETE" at bounding box center [130, 255] width 50 height 14
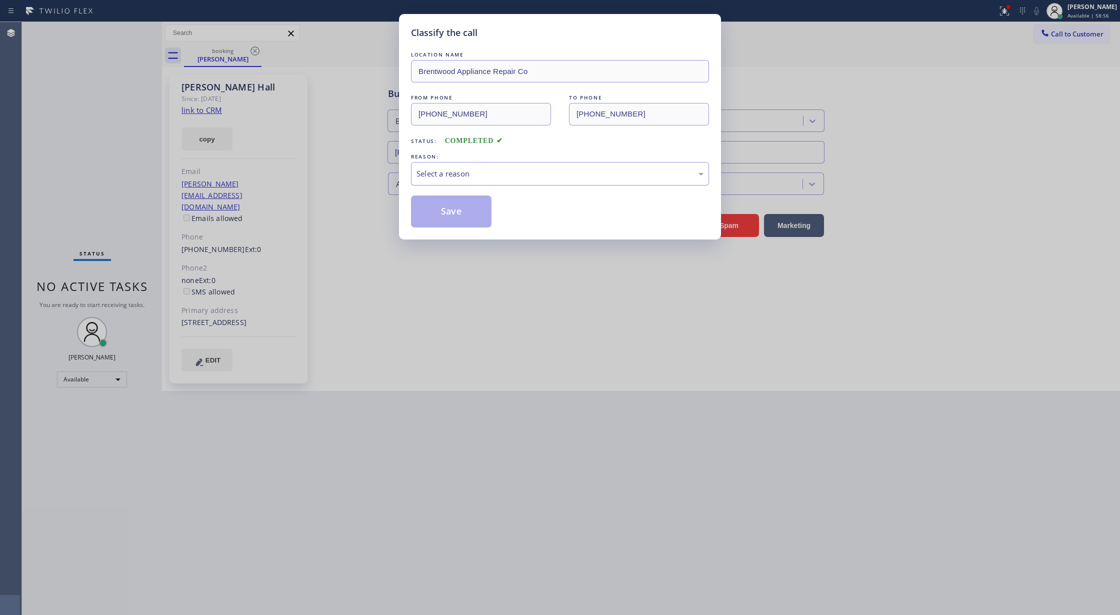
click at [464, 184] on div "Select a reason" at bounding box center [560, 173] width 298 height 23
click at [441, 200] on button "Save" at bounding box center [451, 211] width 80 height 32
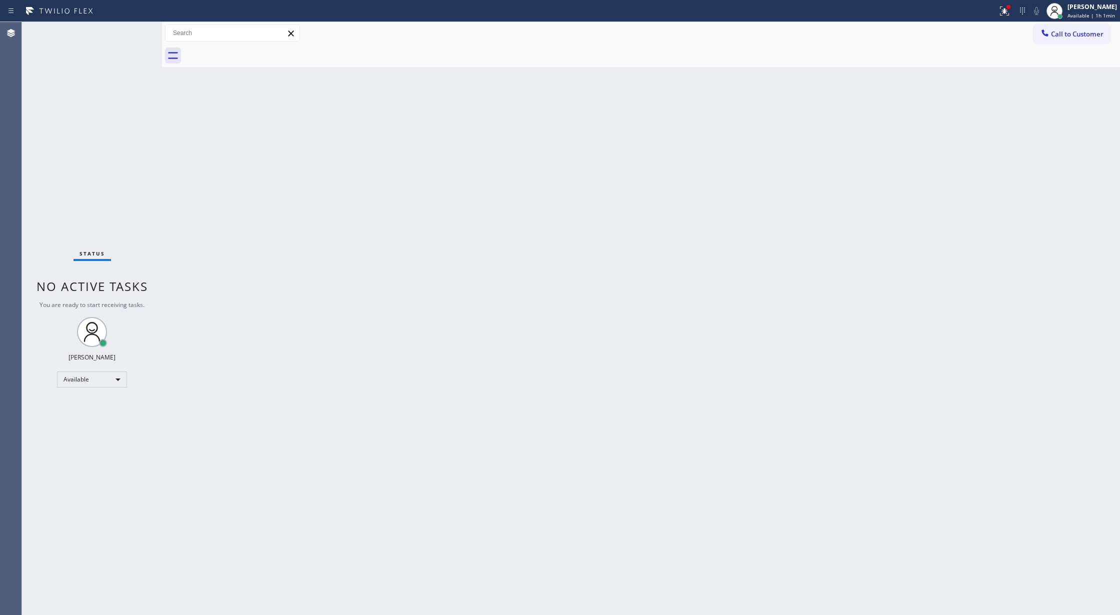
click at [133, 32] on div "Status No active tasks You are ready to start receiving tasks. [PERSON_NAME] Av…" at bounding box center [92, 318] width 140 height 593
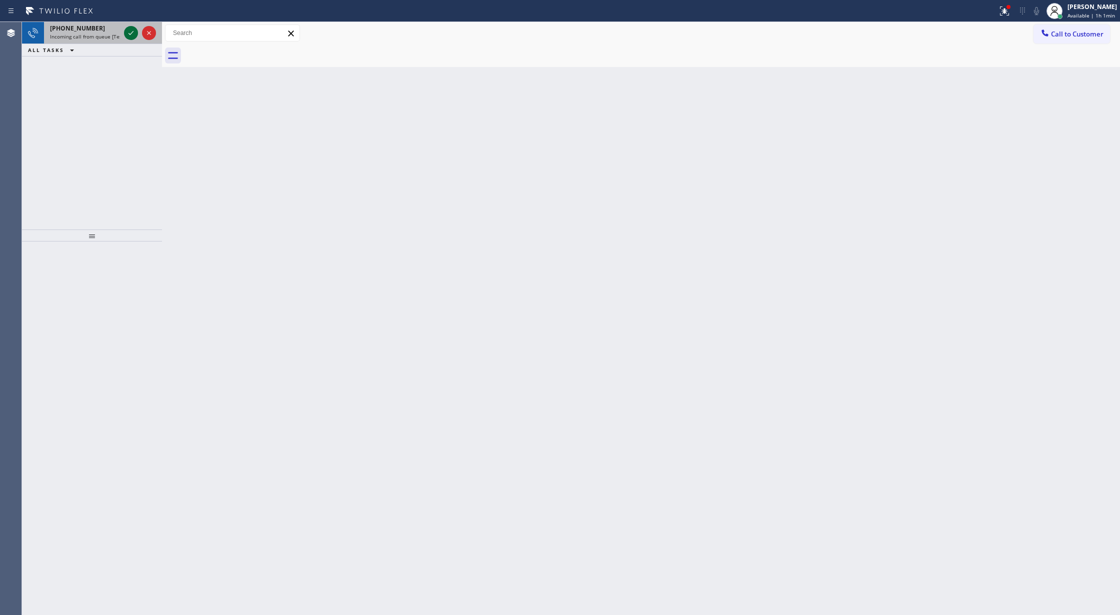
click at [133, 32] on icon at bounding box center [131, 33] width 12 height 12
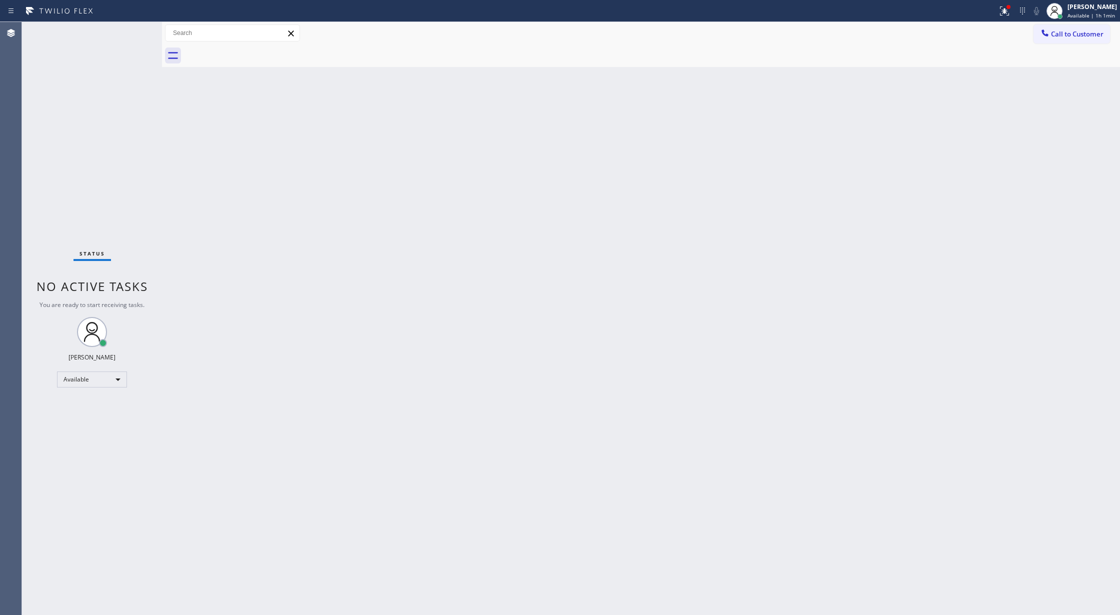
click at [133, 33] on div "Status No active tasks You are ready to start receiving tasks. [PERSON_NAME] Av…" at bounding box center [92, 318] width 140 height 593
click at [134, 34] on div "Status No active tasks You are ready to start receiving tasks. [PERSON_NAME] Av…" at bounding box center [92, 318] width 140 height 593
click at [139, 38] on div "Status No active tasks You are ready to start receiving tasks. [PERSON_NAME] Av…" at bounding box center [92, 318] width 140 height 593
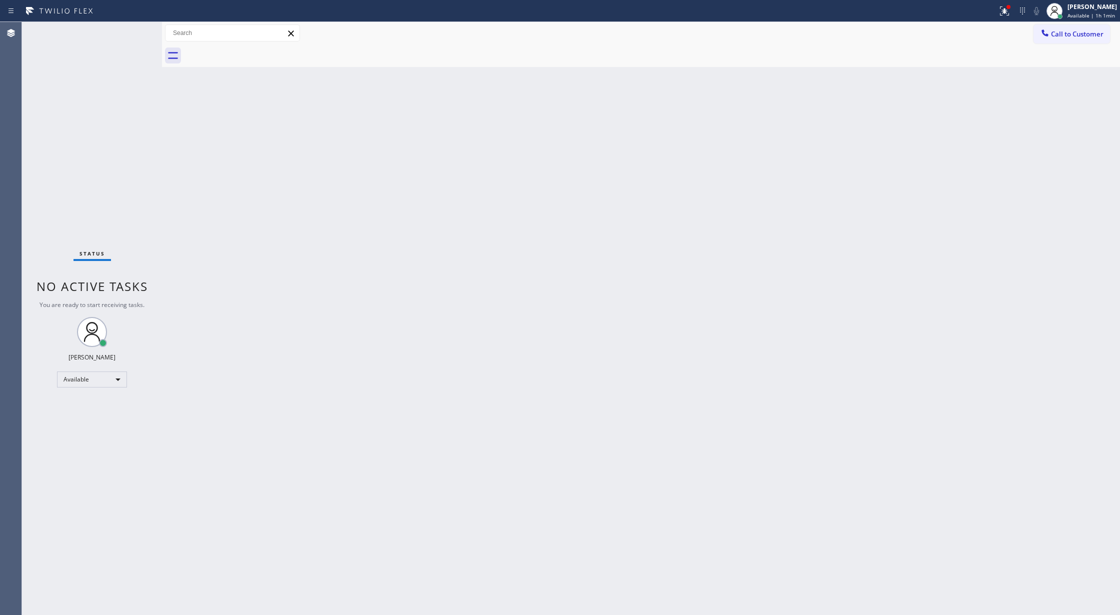
click at [139, 38] on div "Status No active tasks You are ready to start receiving tasks. [PERSON_NAME] Av…" at bounding box center [92, 318] width 140 height 593
click at [133, 32] on div "Status No active tasks You are ready to start receiving tasks. [PERSON_NAME] Av…" at bounding box center [92, 318] width 140 height 593
click at [126, 32] on div "Status No active tasks You are ready to start receiving tasks. [PERSON_NAME] Av…" at bounding box center [92, 318] width 140 height 593
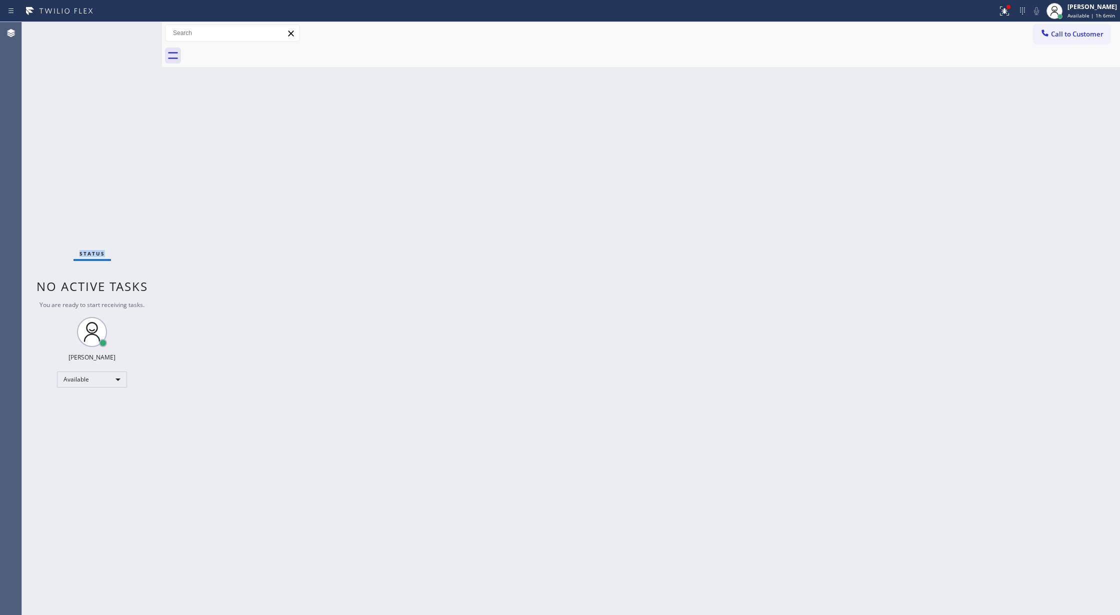
click at [126, 32] on div "Status No active tasks You are ready to start receiving tasks. [PERSON_NAME] Av…" at bounding box center [92, 318] width 140 height 593
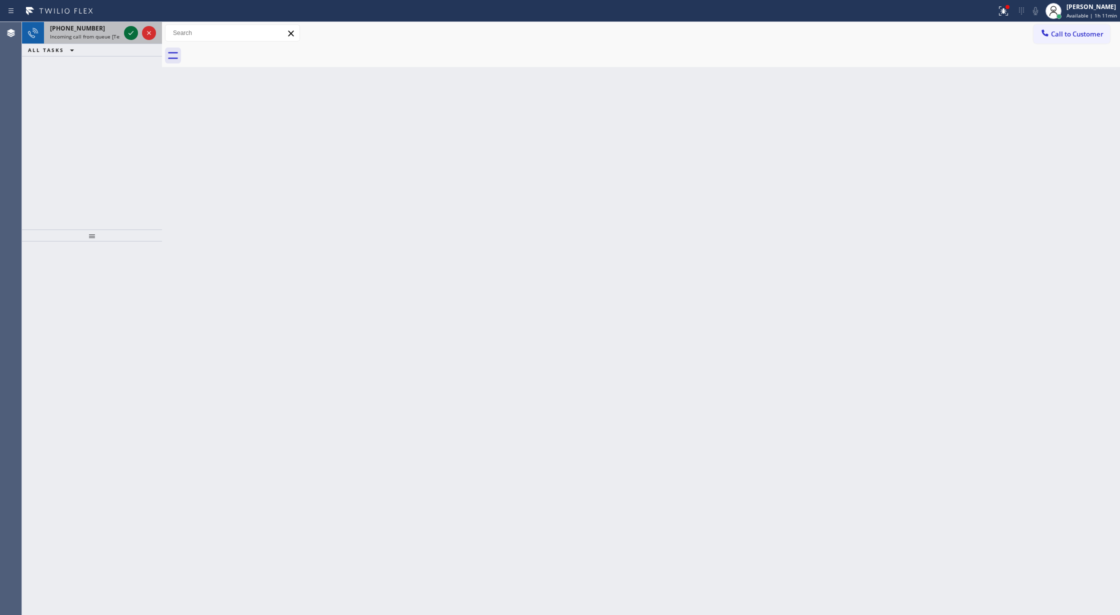
click at [128, 30] on icon at bounding box center [131, 33] width 12 height 12
click at [127, 32] on icon at bounding box center [131, 33] width 12 height 12
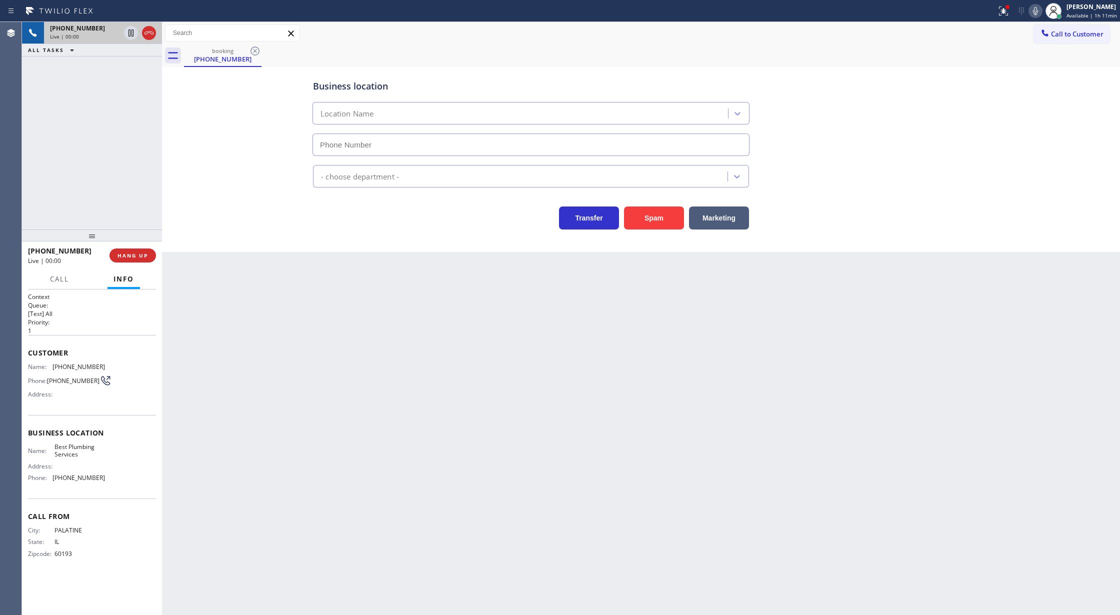
type input "[PHONE_NUMBER]"
click at [661, 223] on button "Spam" at bounding box center [654, 217] width 60 height 23
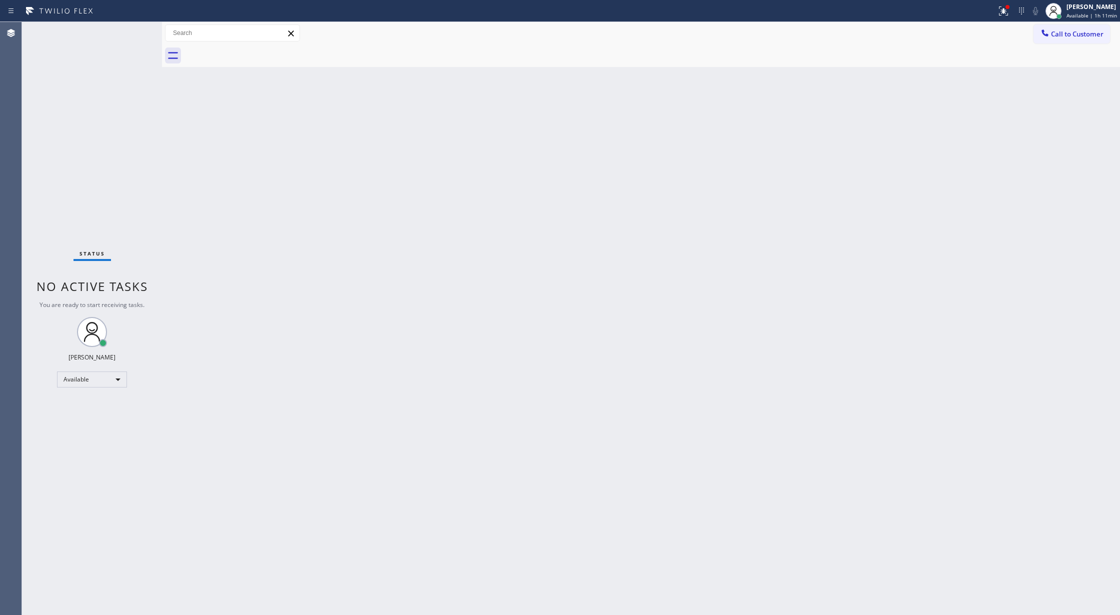
click at [129, 37] on div "Status No active tasks You are ready to start receiving tasks. [PERSON_NAME] Av…" at bounding box center [92, 318] width 140 height 593
click at [128, 46] on div "Status No active tasks You are ready to start receiving tasks. [PERSON_NAME] Av…" at bounding box center [92, 318] width 140 height 593
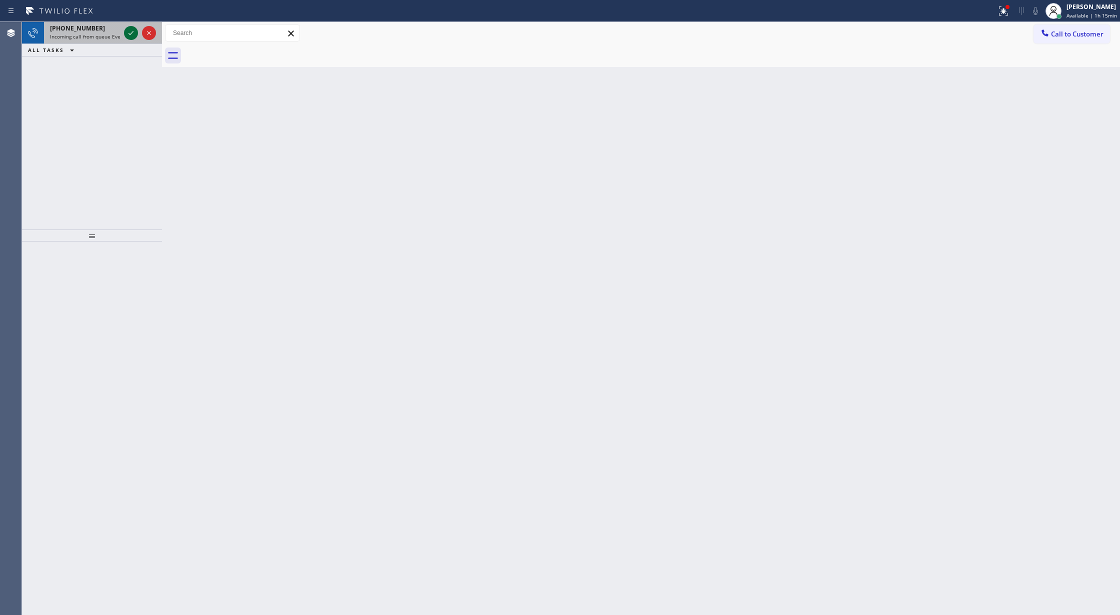
click at [128, 32] on icon at bounding box center [131, 33] width 12 height 12
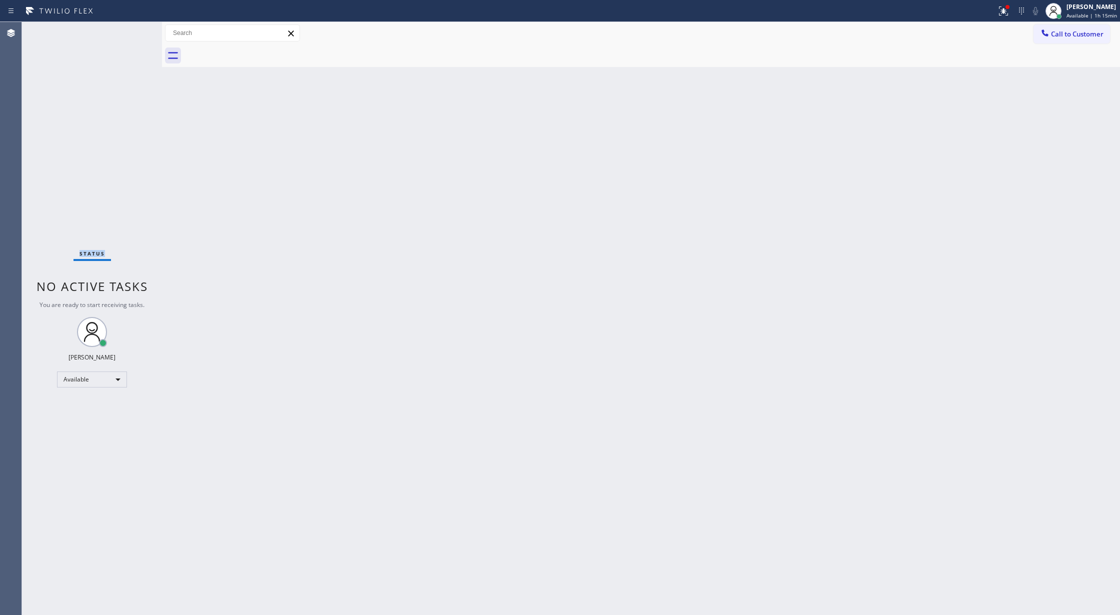
click at [128, 32] on div "Status No active tasks You are ready to start receiving tasks. [PERSON_NAME] Av…" at bounding box center [92, 318] width 140 height 593
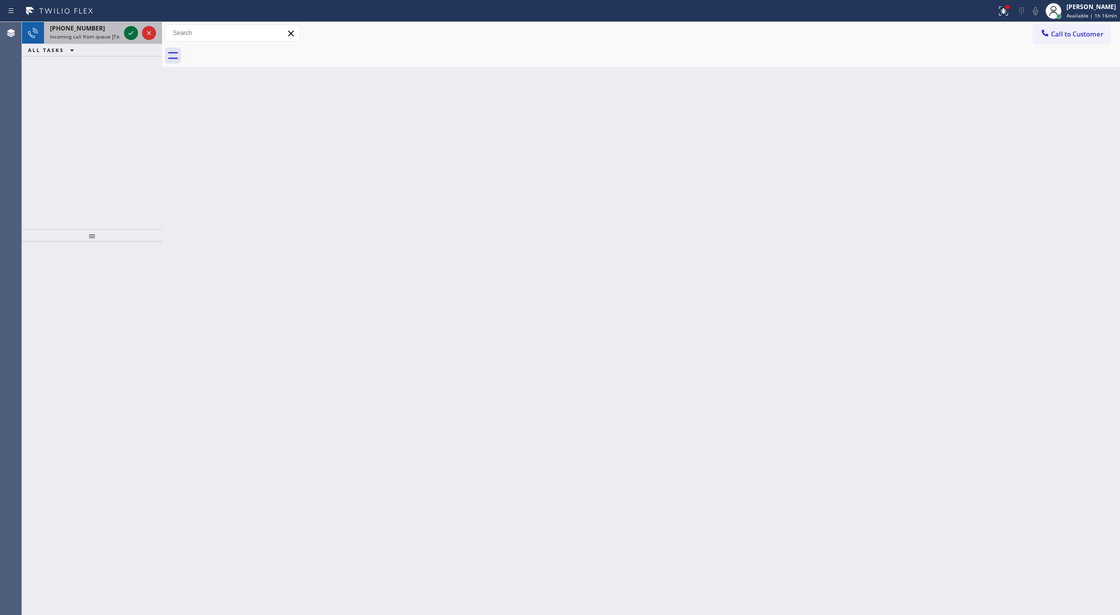
click at [126, 35] on icon at bounding box center [131, 33] width 12 height 12
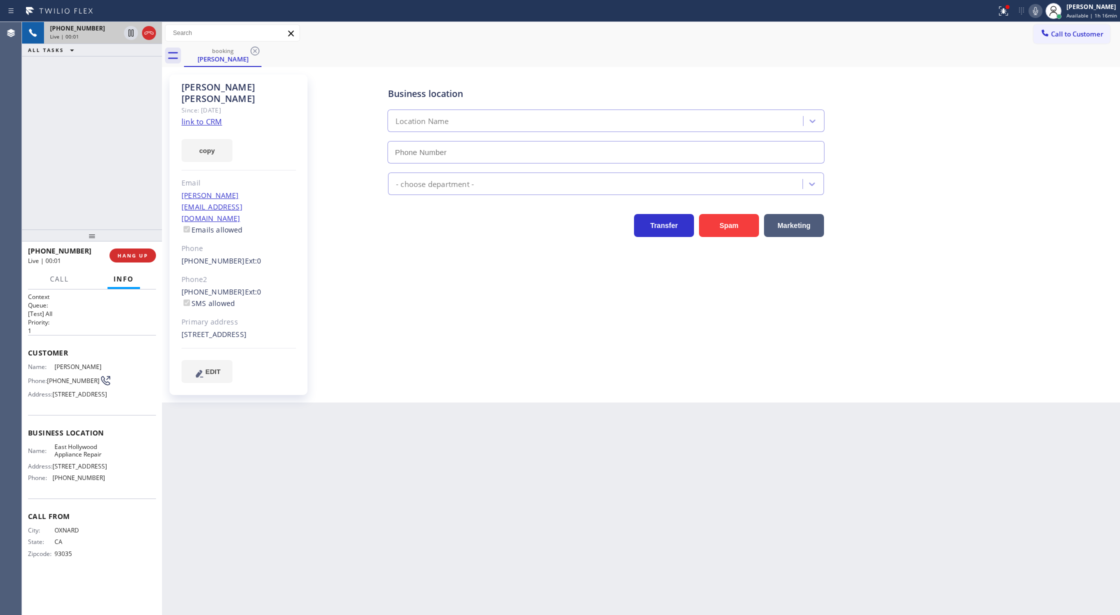
type input "[PHONE_NUMBER]"
click at [204, 116] on link "link to CRM" at bounding box center [201, 121] width 40 height 10
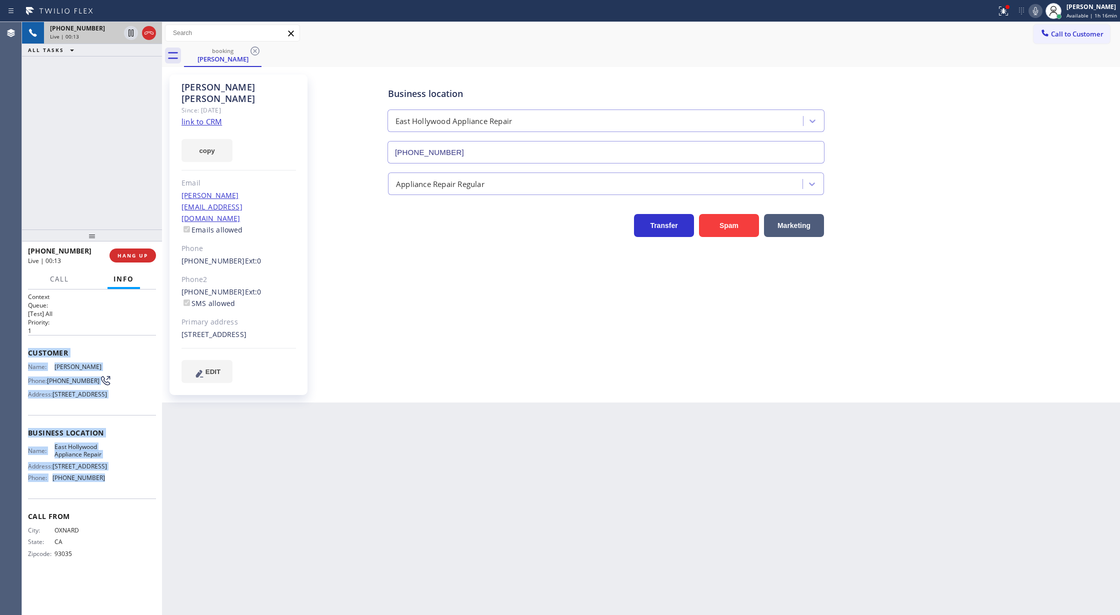
copy div "Customer Name: [PERSON_NAME] Phone: [PHONE_NUMBER] Address: [STREET_ADDRESS] Bu…"
drag, startPoint x: 26, startPoint y: 350, endPoint x: 128, endPoint y: 523, distance: 200.4
click at [128, 523] on div "Context Queue: [Test] All Priority: 1 Customer Name: [PERSON_NAME] Phone: [PHON…" at bounding box center [92, 452] width 140 height 326
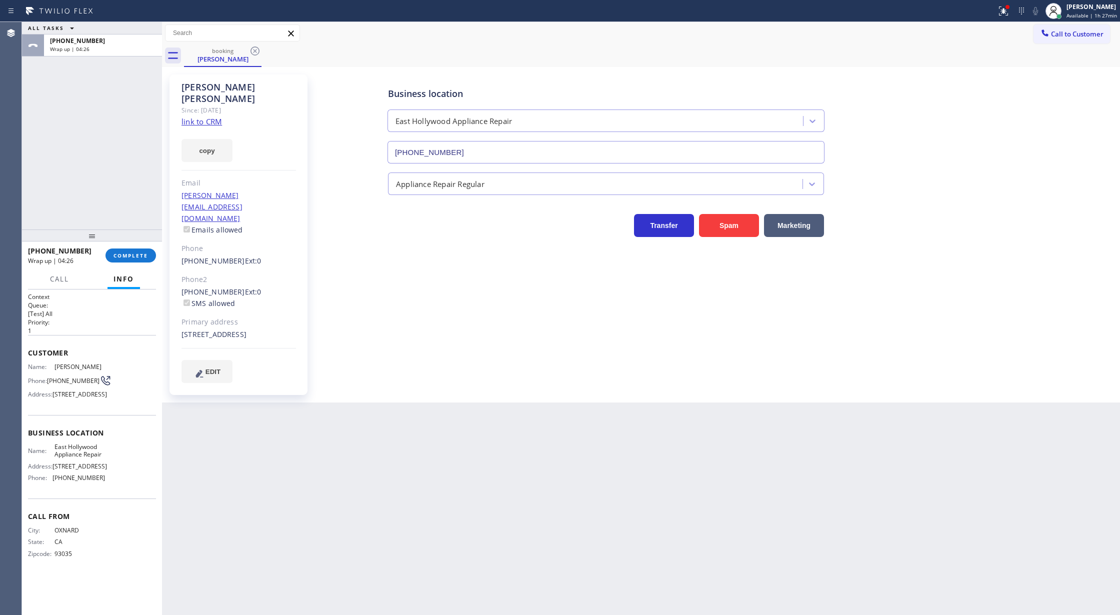
click at [128, 246] on div "[PHONE_NUMBER] Wrap up | 04:26 COMPLETE" at bounding box center [92, 255] width 128 height 26
click at [128, 250] on button "COMPLETE" at bounding box center [130, 255] width 50 height 14
click at [130, 254] on span "COMPLETE" at bounding box center [130, 255] width 34 height 7
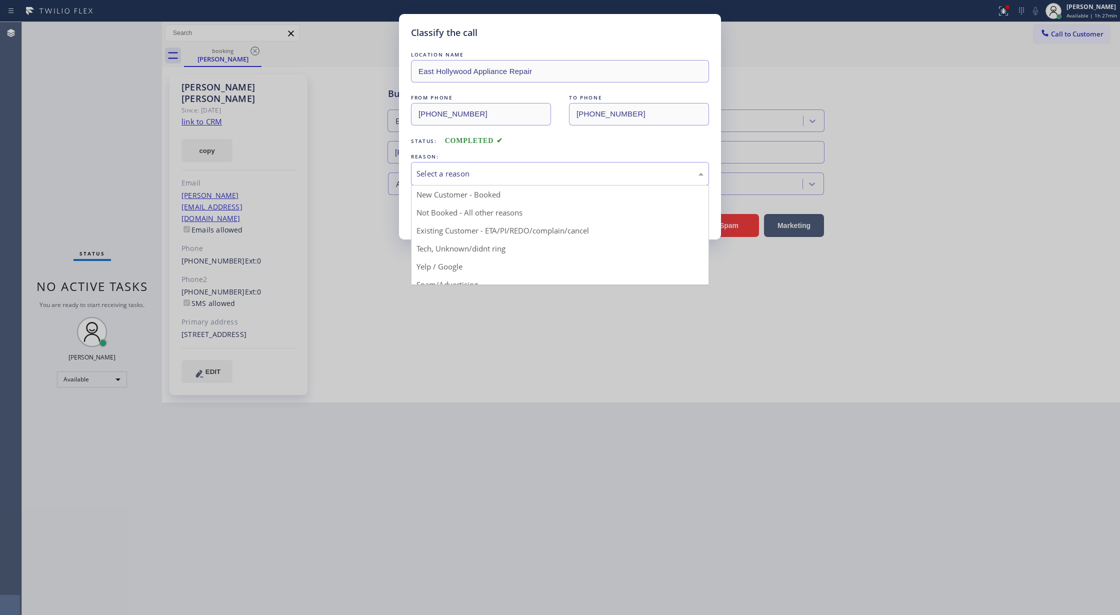
click at [468, 170] on div "Select a reason" at bounding box center [559, 173] width 287 height 11
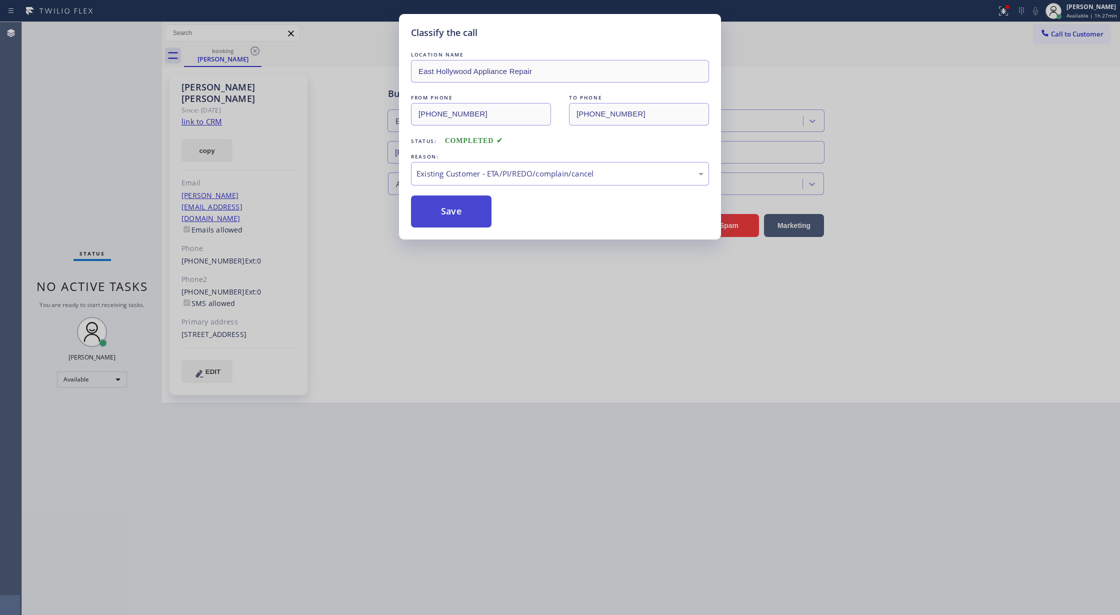
click at [464, 224] on button "Save" at bounding box center [451, 211] width 80 height 32
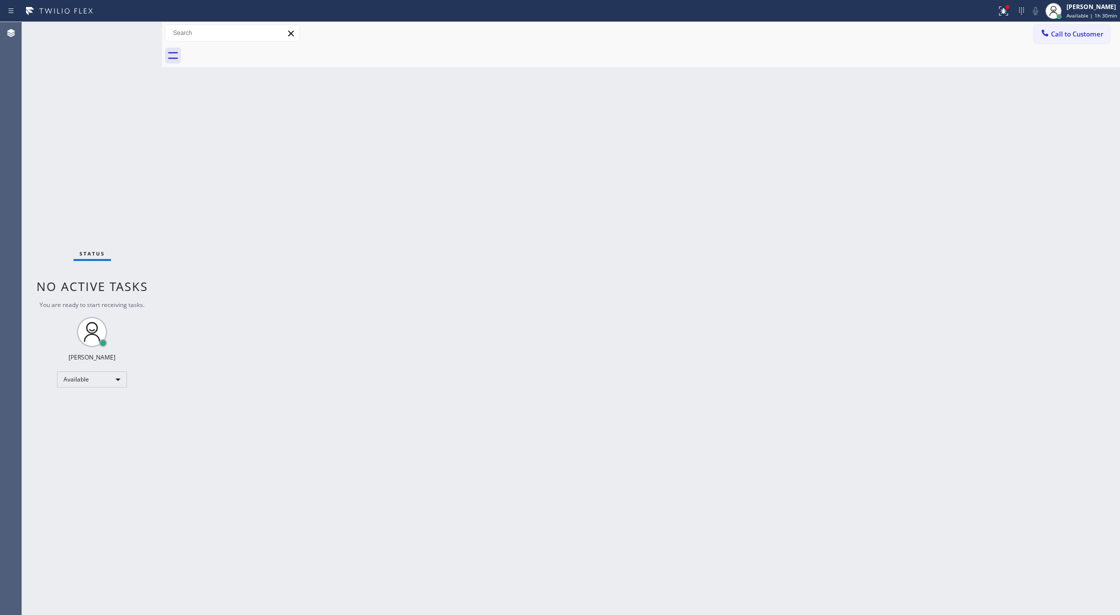
click at [130, 26] on div "Status No active tasks You are ready to start receiving tasks. [PERSON_NAME] Av…" at bounding box center [92, 318] width 140 height 593
click at [128, 30] on div "Status No active tasks You are ready to start receiving tasks. [PERSON_NAME] Av…" at bounding box center [92, 318] width 140 height 593
click at [125, 30] on div "Status No active tasks You are ready to start receiving tasks. [PERSON_NAME] Av…" at bounding box center [92, 318] width 140 height 593
click at [136, 34] on div "Status No active tasks You are ready to start receiving tasks. [PERSON_NAME] Av…" at bounding box center [92, 318] width 140 height 593
click at [134, 30] on div "Status No active tasks You are ready to start receiving tasks. [PERSON_NAME] Av…" at bounding box center [92, 318] width 140 height 593
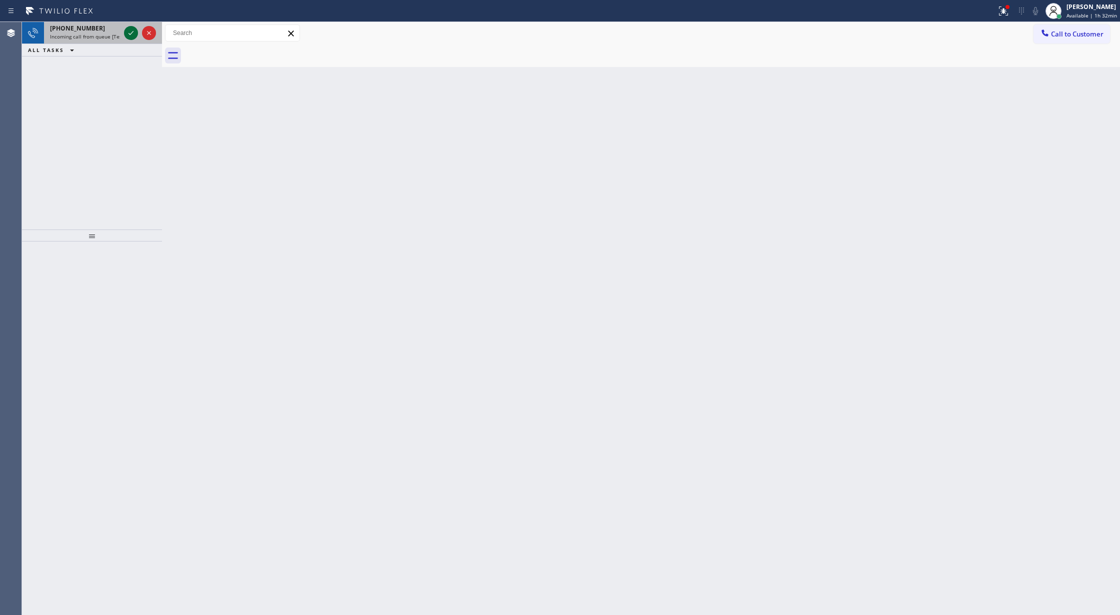
click at [132, 36] on icon at bounding box center [131, 33] width 12 height 12
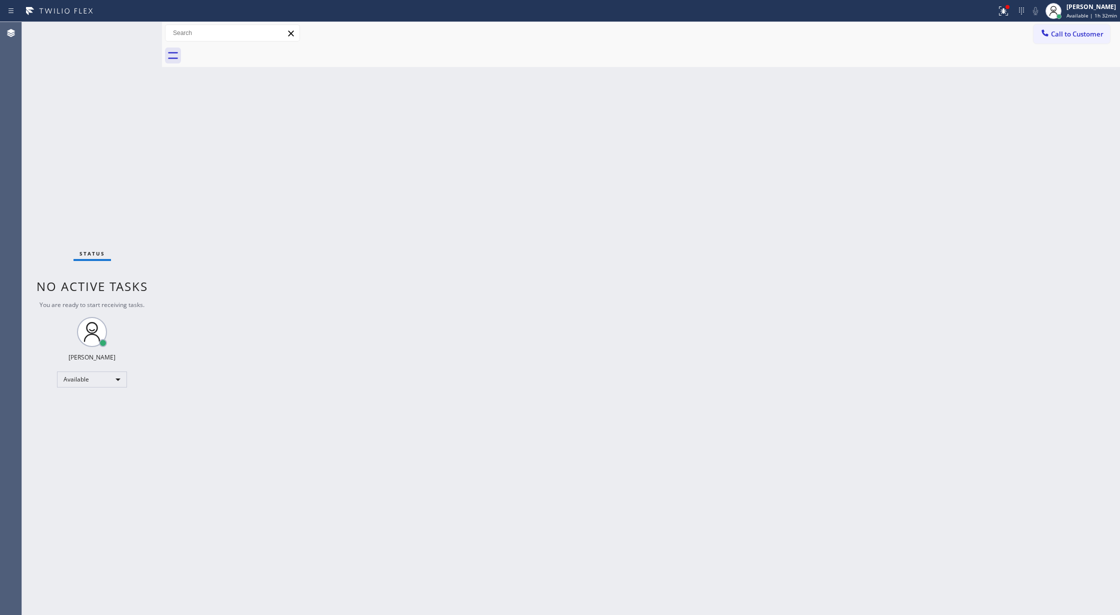
click at [129, 38] on div "Status No active tasks You are ready to start receiving tasks. [PERSON_NAME] Av…" at bounding box center [92, 318] width 140 height 593
click at [130, 36] on div "Status No active tasks You are ready to start receiving tasks. [PERSON_NAME] Av…" at bounding box center [92, 318] width 140 height 593
click at [128, 38] on div "Status No active tasks You are ready to start receiving tasks. [PERSON_NAME] Av…" at bounding box center [92, 318] width 140 height 593
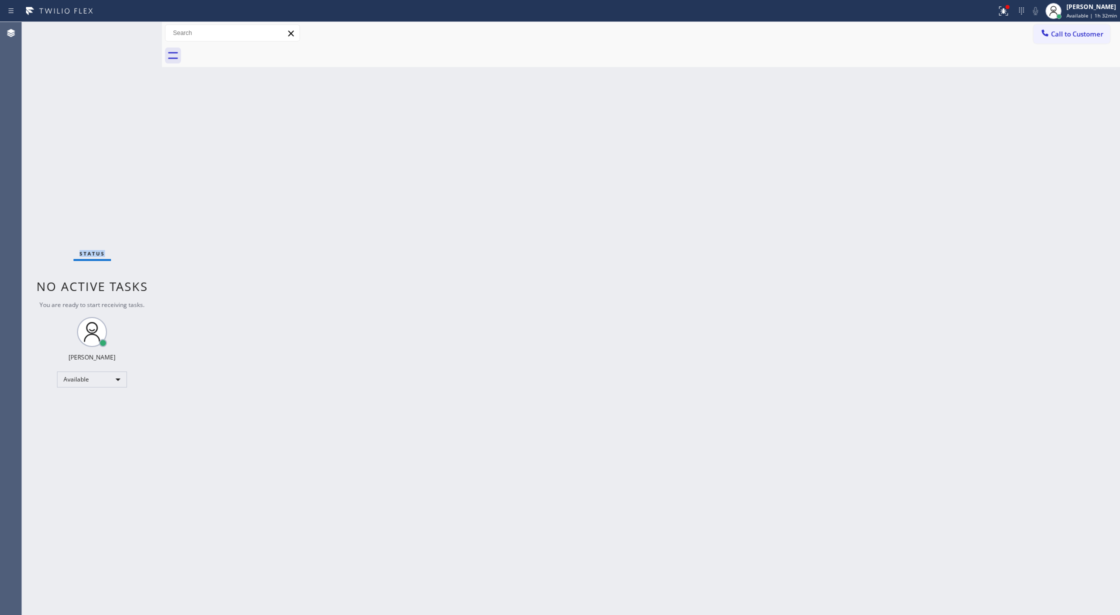
click at [128, 38] on div "Status No active tasks You are ready to start receiving tasks. [PERSON_NAME] Av…" at bounding box center [92, 318] width 140 height 593
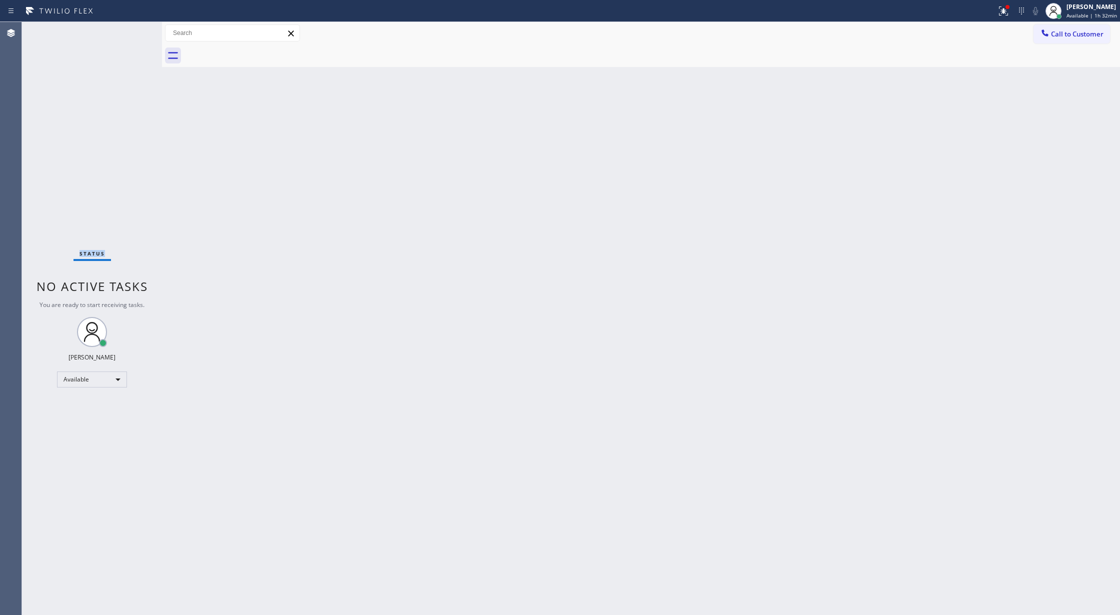
click at [128, 38] on div "Status No active tasks You are ready to start receiving tasks. [PERSON_NAME] Av…" at bounding box center [92, 318] width 140 height 593
click at [133, 31] on div "Status No active tasks You are ready to start receiving tasks. [PERSON_NAME] Av…" at bounding box center [92, 318] width 140 height 593
click at [116, 381] on div "Available" at bounding box center [92, 379] width 70 height 16
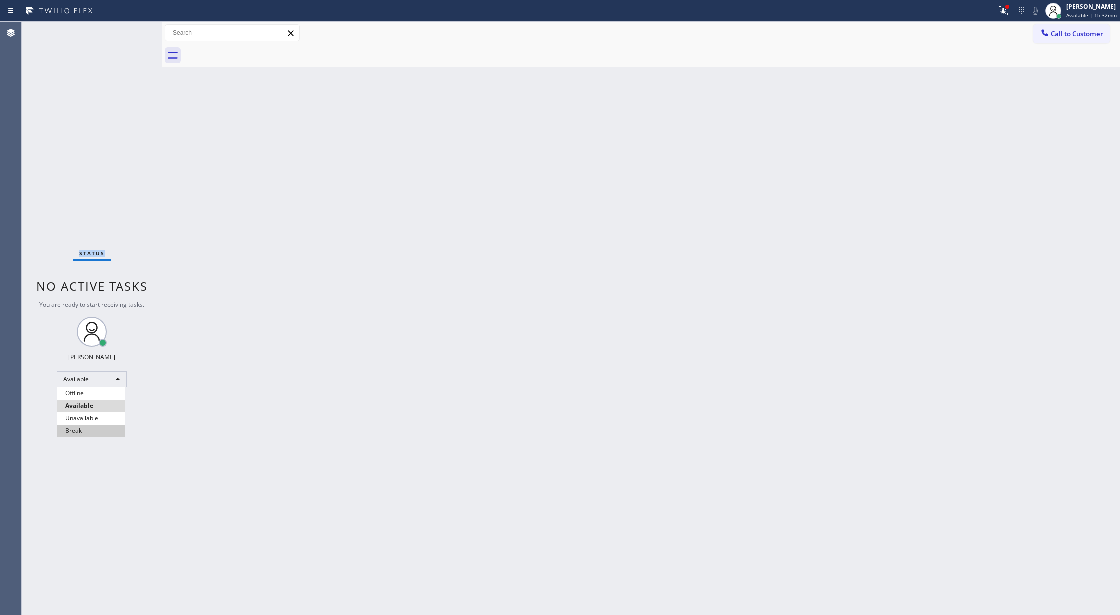
click at [102, 436] on li "Break" at bounding box center [90, 431] width 67 height 12
click at [102, 376] on div "Break" at bounding box center [92, 383] width 70 height 16
click at [95, 414] on li "Available" at bounding box center [90, 410] width 67 height 12
click at [914, 141] on div "Back to Dashboard Change Sender ID Customers Technicians Select a contact Outbo…" at bounding box center [641, 318] width 958 height 593
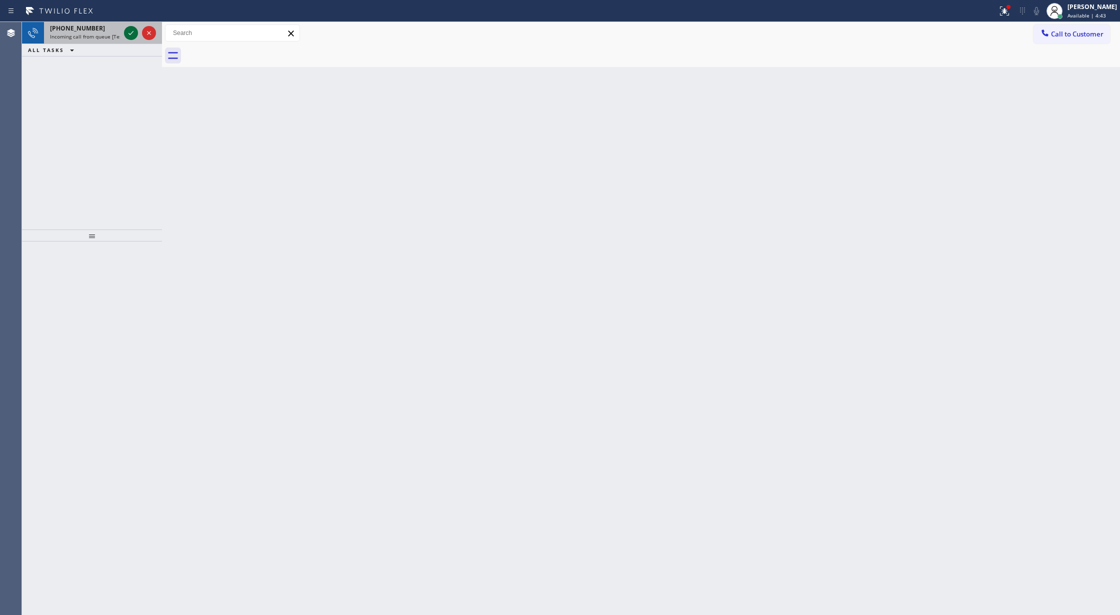
click at [132, 32] on icon at bounding box center [130, 33] width 5 height 4
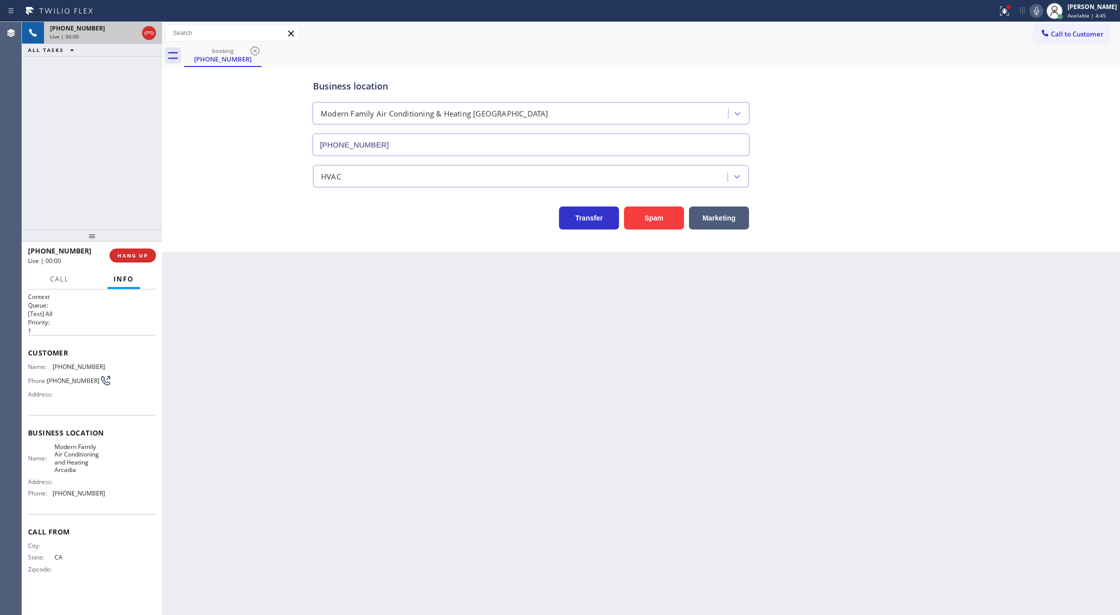
type input "[PHONE_NUMBER]"
click at [125, 250] on button "COMPLETE" at bounding box center [130, 255] width 50 height 14
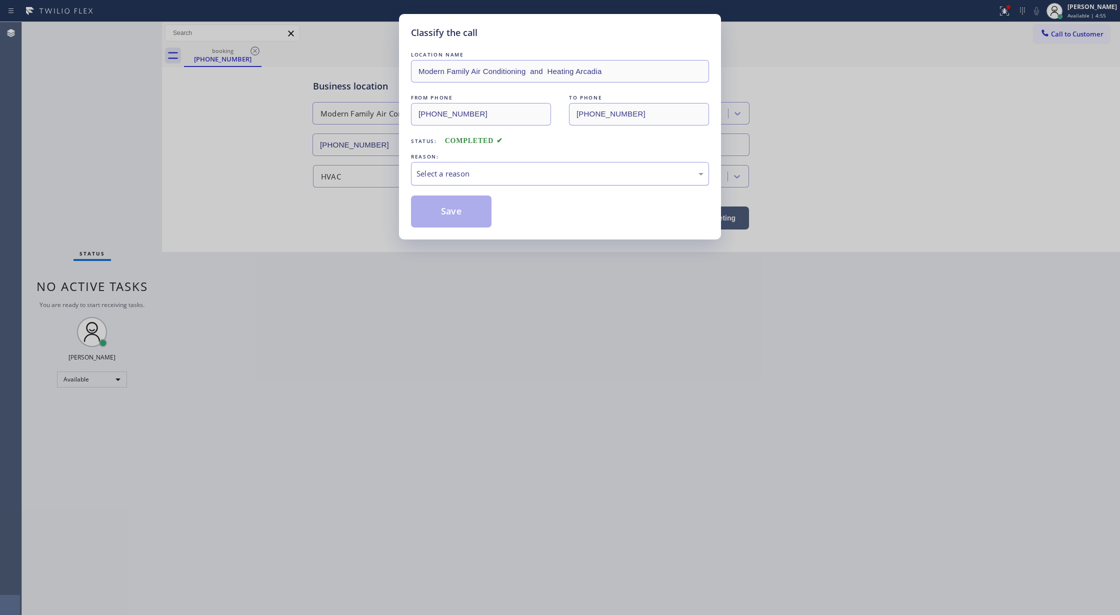
click at [530, 176] on div "Select a reason" at bounding box center [559, 173] width 287 height 11
click at [457, 212] on button "Save" at bounding box center [451, 211] width 80 height 32
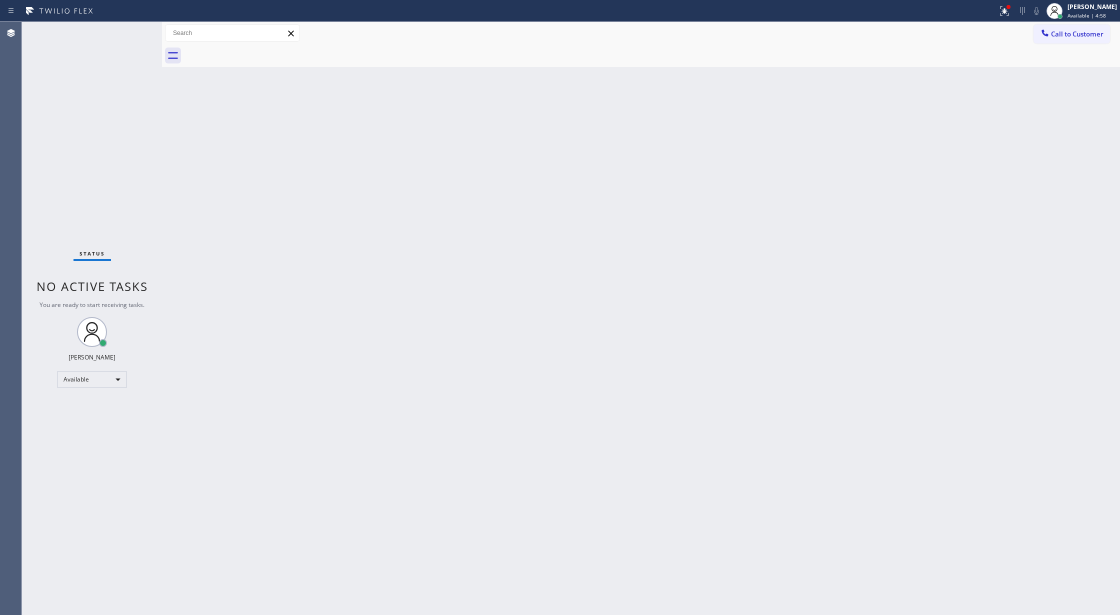
click at [136, 30] on div "Status No active tasks You are ready to start receiving tasks. [PERSON_NAME] Av…" at bounding box center [92, 318] width 140 height 593
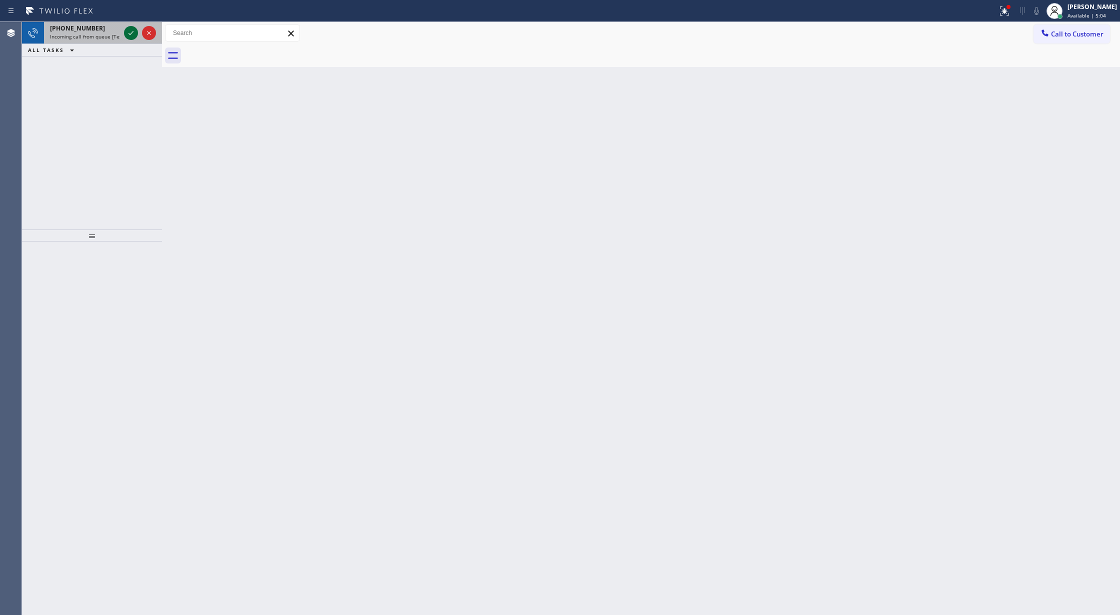
click at [131, 31] on icon at bounding box center [131, 33] width 12 height 12
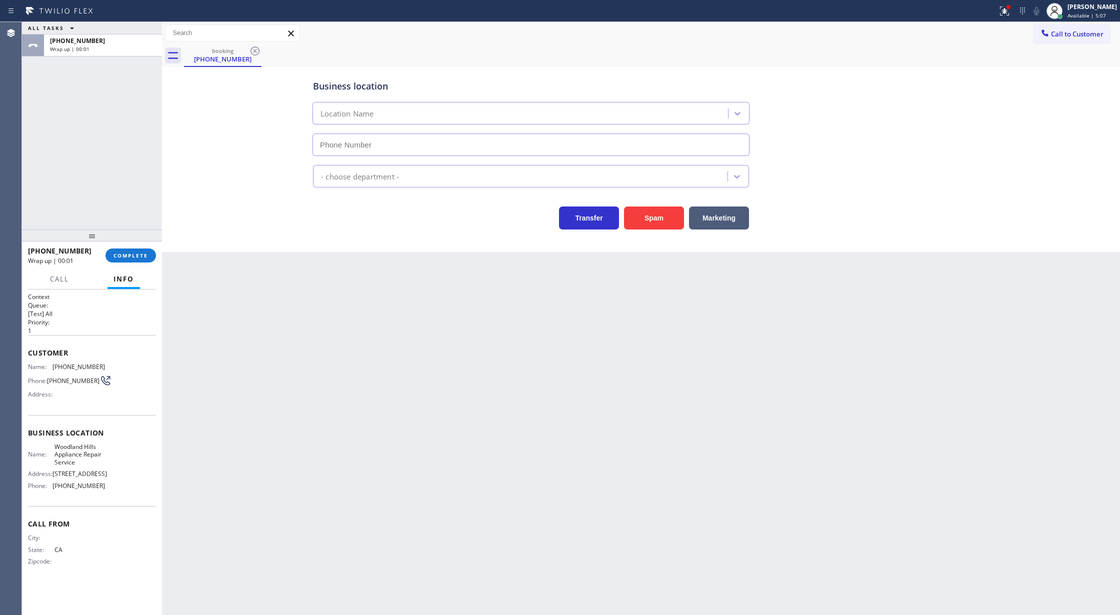
type input "[PHONE_NUMBER]"
click at [114, 256] on span "COMPLETE" at bounding box center [130, 255] width 34 height 7
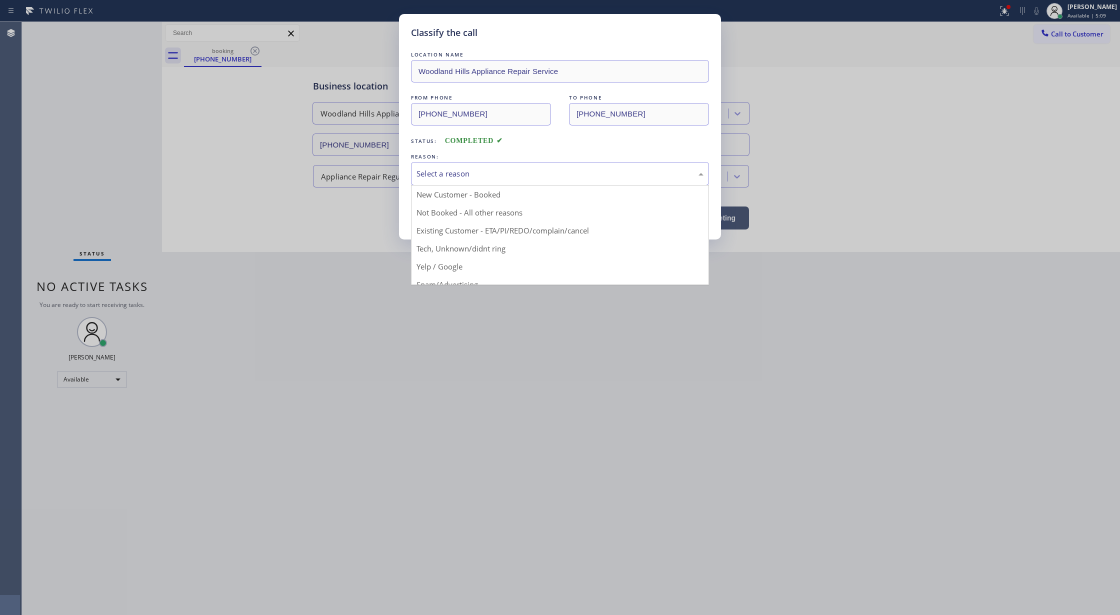
click at [486, 178] on div "Select a reason" at bounding box center [559, 173] width 287 height 11
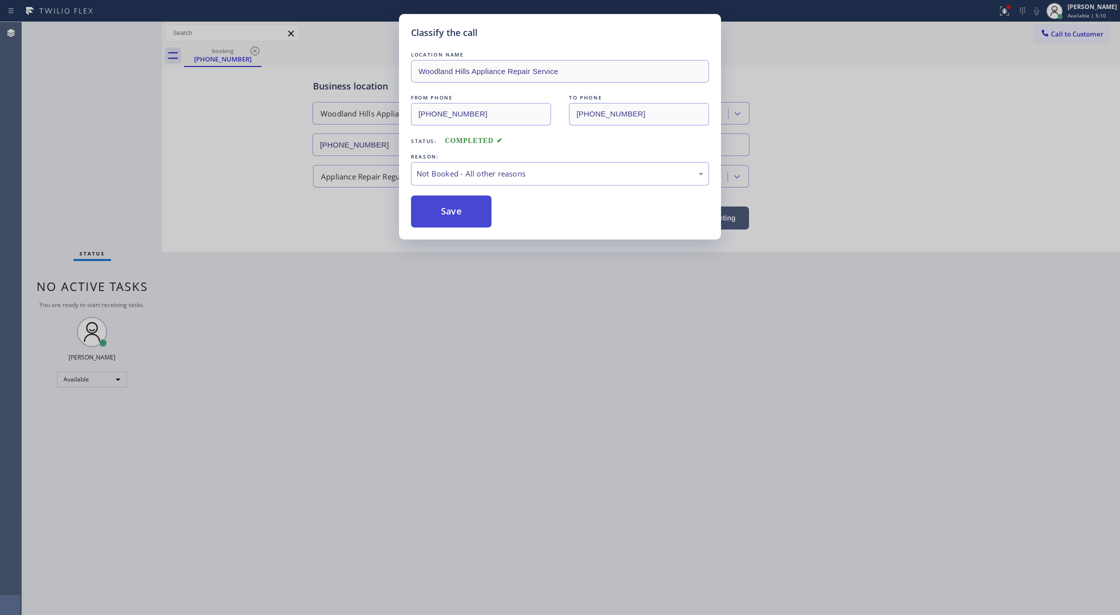
click at [456, 214] on button "Save" at bounding box center [451, 211] width 80 height 32
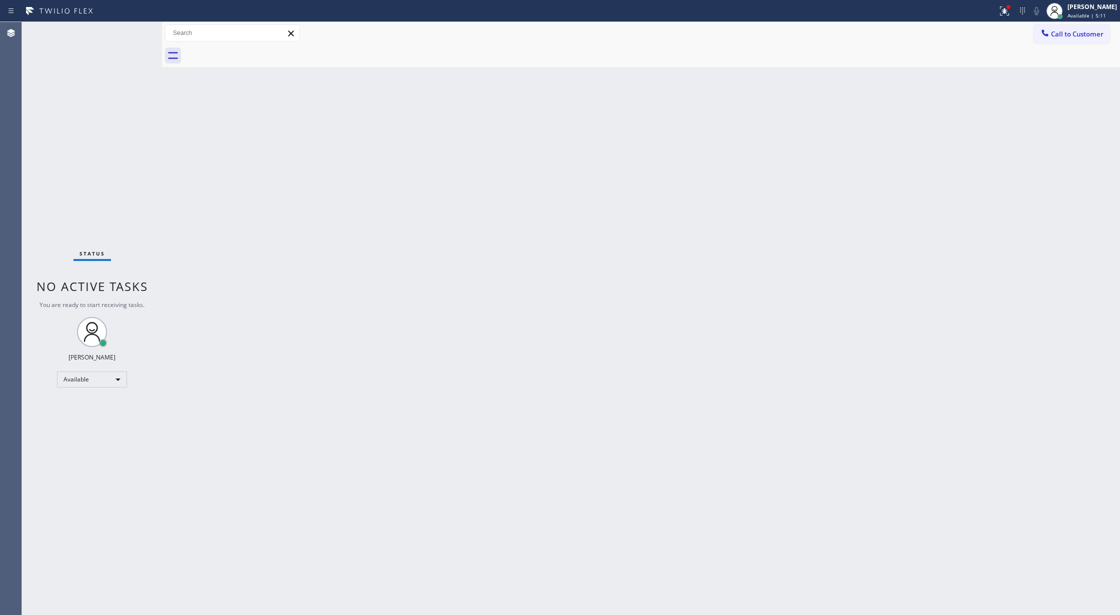
click at [136, 28] on div "Status No active tasks You are ready to start receiving tasks. [PERSON_NAME] Av…" at bounding box center [92, 318] width 140 height 593
click at [138, 35] on div "Status No active tasks You are ready to start receiving tasks. [PERSON_NAME] Av…" at bounding box center [92, 318] width 140 height 593
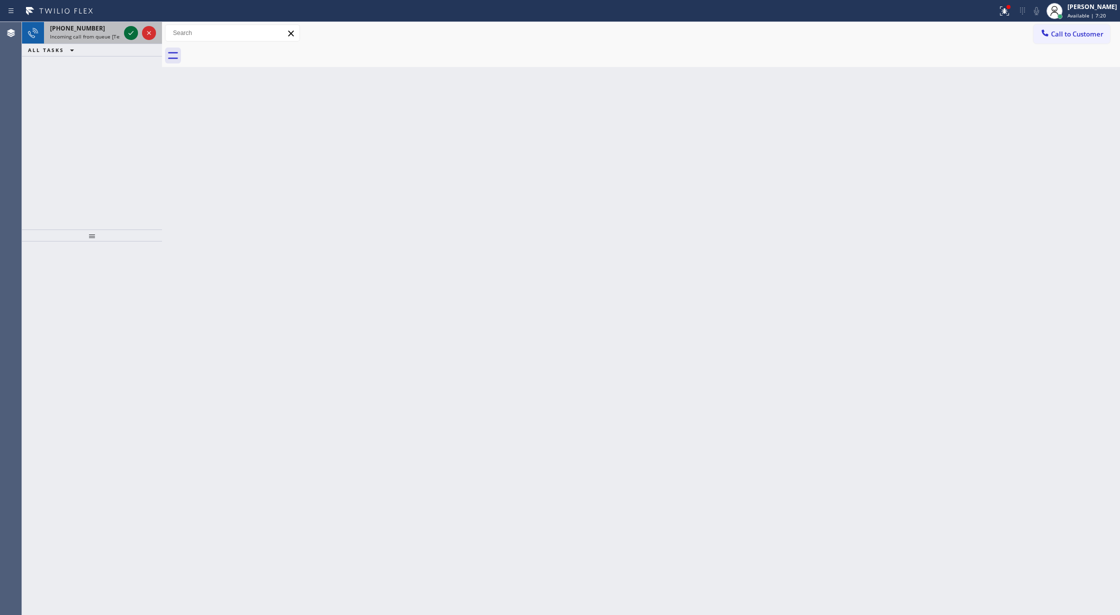
click at [125, 31] on icon at bounding box center [131, 33] width 12 height 12
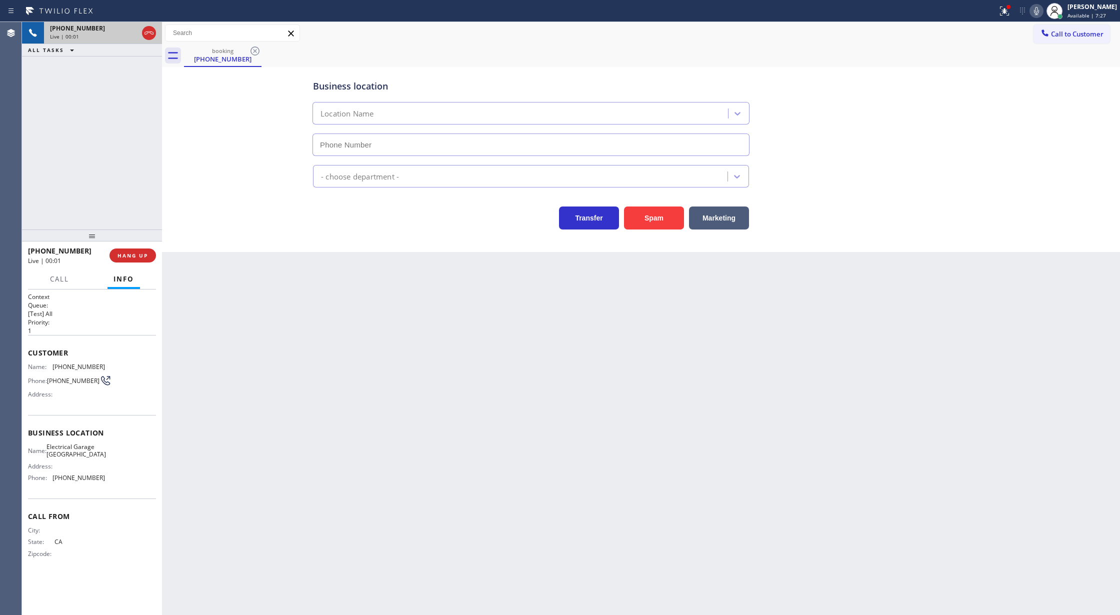
type input "[PHONE_NUMBER]"
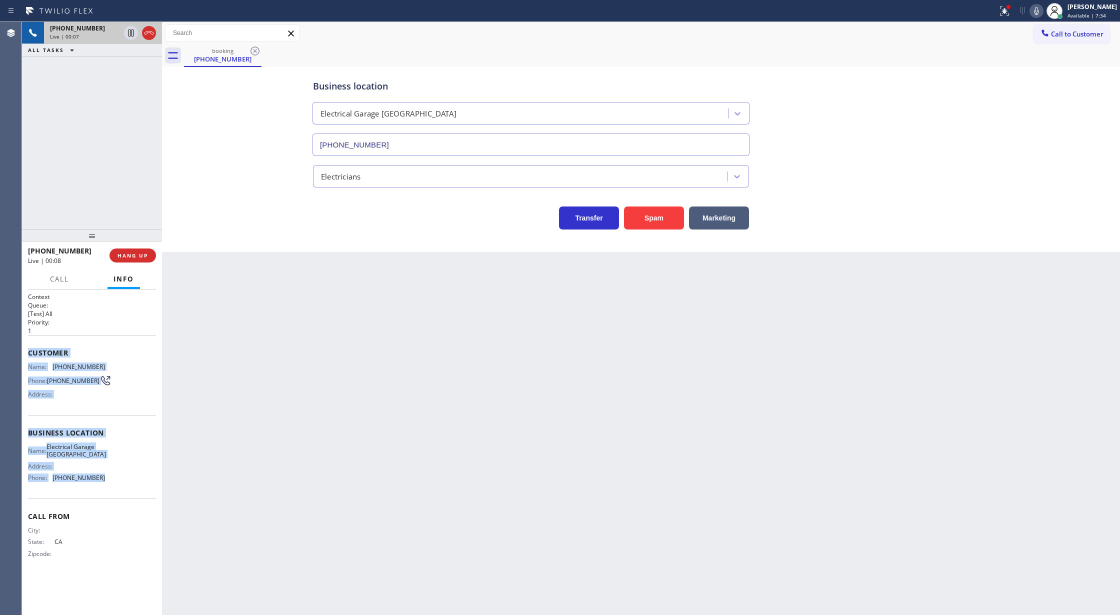
copy div "Customer Name: [PHONE_NUMBER] Phone: [PHONE_NUMBER] Address: Business location …"
drag, startPoint x: 27, startPoint y: 354, endPoint x: 118, endPoint y: 481, distance: 156.5
click at [118, 481] on div "Context Queue: [Test] All Priority: 1 Customer Name: [PHONE_NUMBER] Phone: [PHO…" at bounding box center [92, 452] width 140 height 326
click at [108, 364] on div "Name: [PHONE_NUMBER] Phone: [PHONE_NUMBER] Address:" at bounding box center [92, 382] width 128 height 39
copy div "Customer Name: [PHONE_NUMBER] Phone: [PHONE_NUMBER] Address: Business location …"
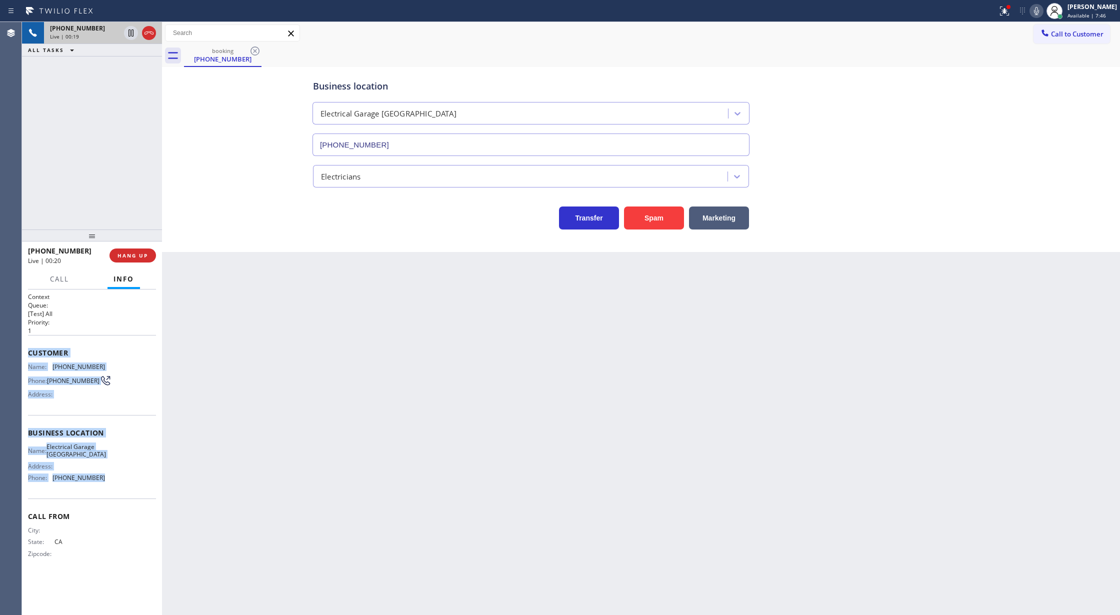
drag, startPoint x: 23, startPoint y: 354, endPoint x: 108, endPoint y: 485, distance: 156.2
click at [108, 485] on div "Context Queue: [Test] All Priority: 1 Customer Name: [PHONE_NUMBER] Phone: [PHO…" at bounding box center [92, 452] width 140 height 326
drag, startPoint x: 150, startPoint y: 31, endPoint x: 135, endPoint y: 247, distance: 216.6
click at [150, 31] on icon at bounding box center [149, 33] width 12 height 12
click at [136, 252] on span "COMPLETE" at bounding box center [130, 255] width 34 height 7
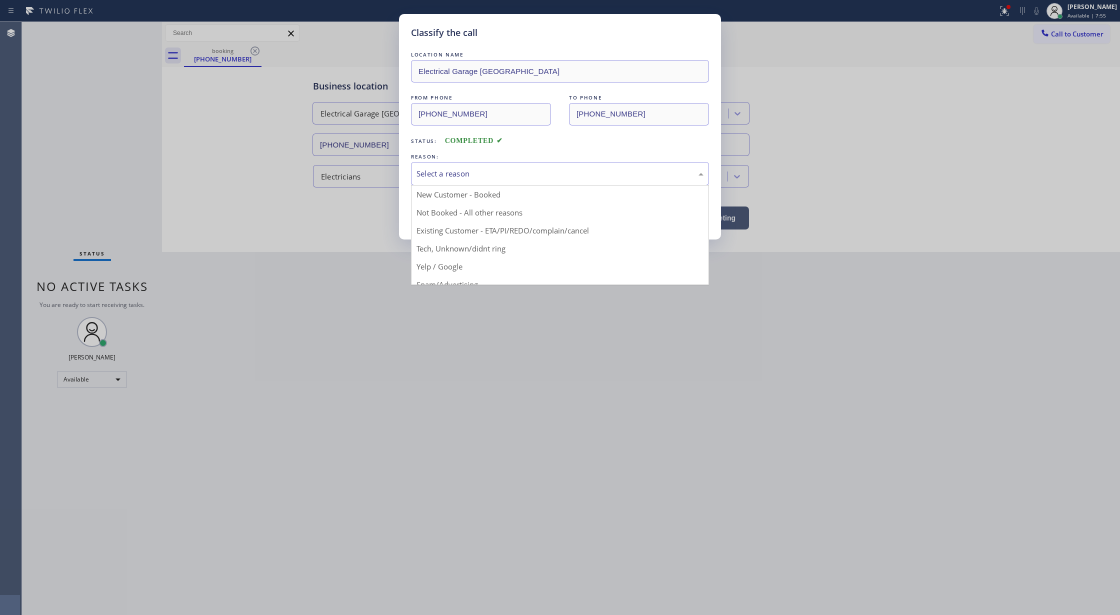
click at [462, 178] on div "Select a reason" at bounding box center [559, 173] width 287 height 11
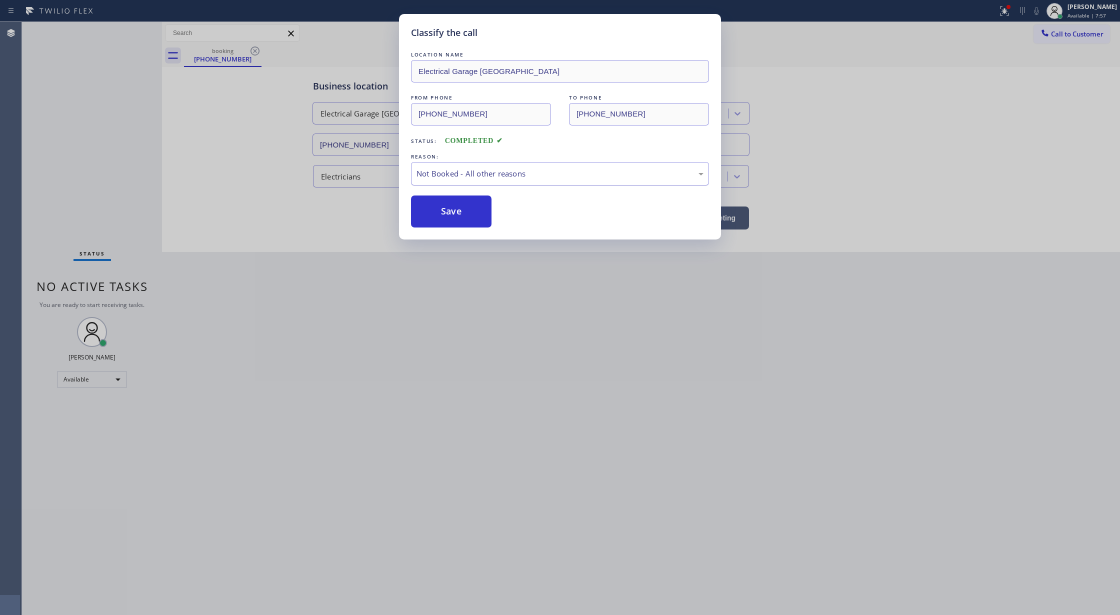
click at [470, 178] on div "Not Booked - All other reasons" at bounding box center [559, 173] width 287 height 11
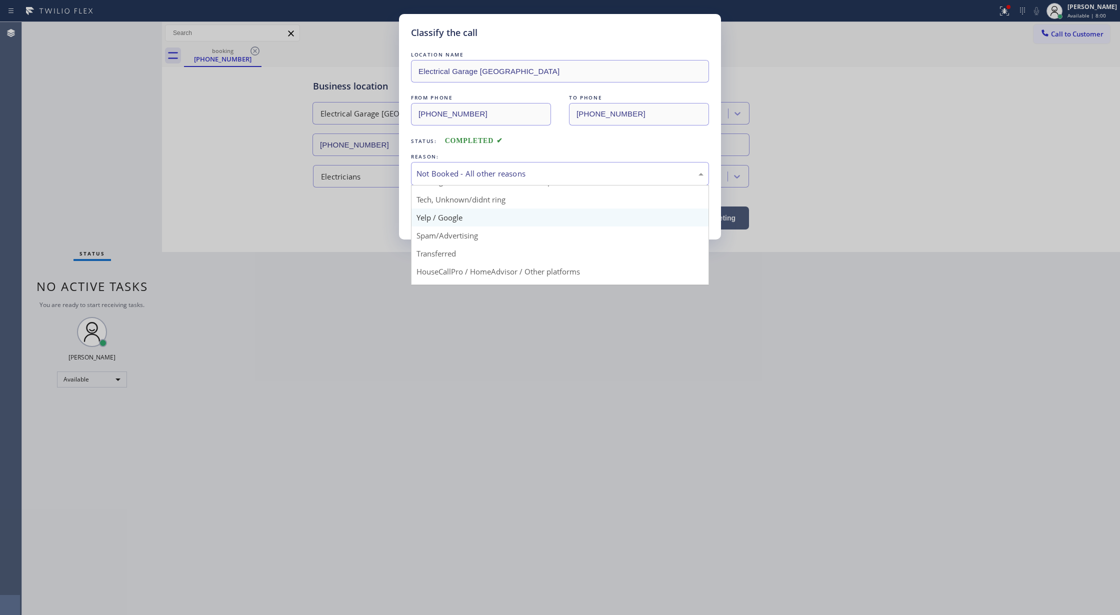
scroll to position [63, 0]
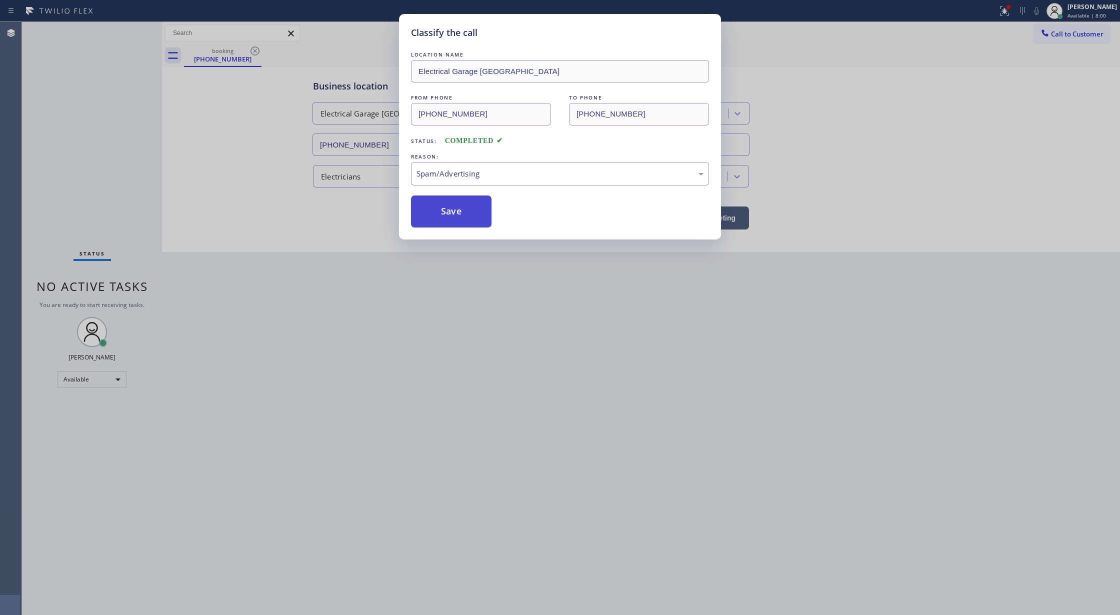
click at [452, 212] on button "Save" at bounding box center [451, 211] width 80 height 32
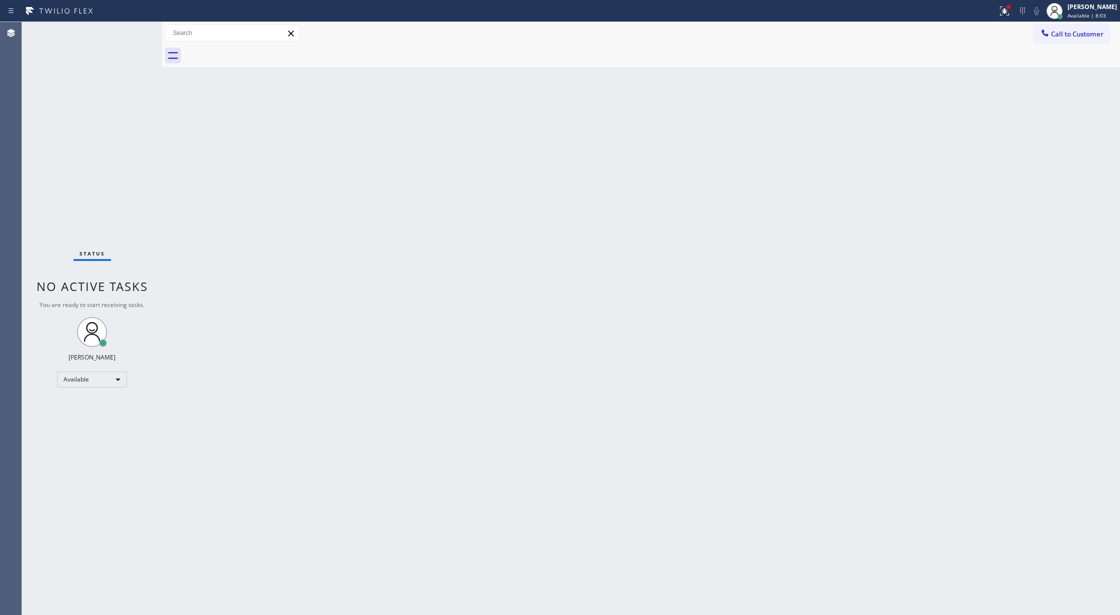
click at [137, 28] on div "Status No active tasks You are ready to start receiving tasks. [PERSON_NAME] Av…" at bounding box center [92, 318] width 140 height 593
click at [138, 28] on div "Status No active tasks You are ready to start receiving tasks. [PERSON_NAME] Av…" at bounding box center [92, 318] width 140 height 593
click at [136, 37] on div "Status No active tasks You are ready to start receiving tasks. [PERSON_NAME] Av…" at bounding box center [92, 318] width 140 height 593
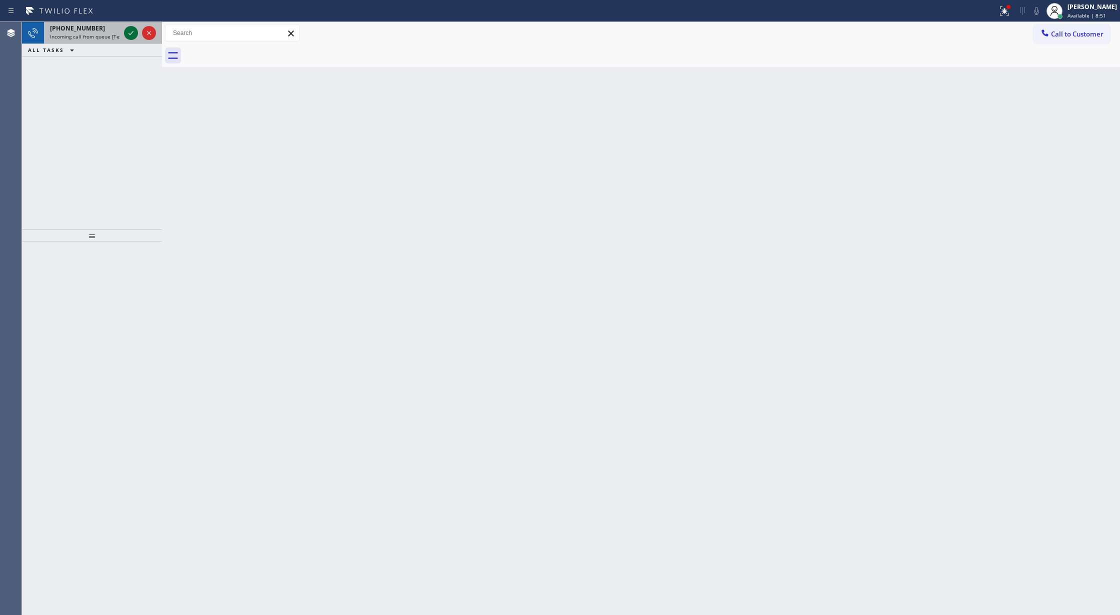
click at [128, 30] on icon at bounding box center [131, 33] width 12 height 12
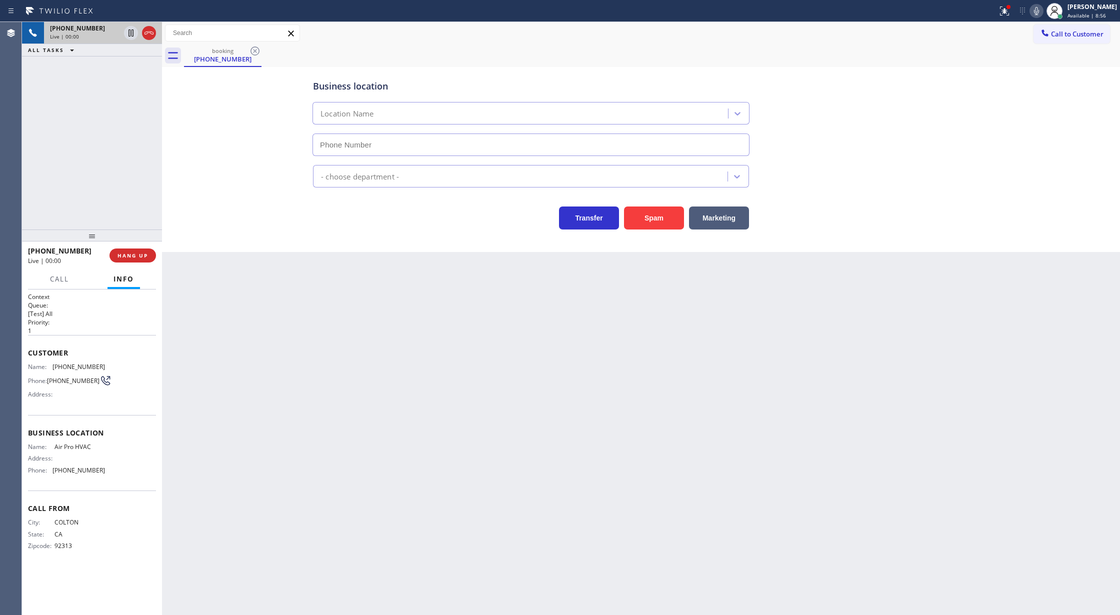
type input "[PHONE_NUMBER]"
drag, startPoint x: 26, startPoint y: 357, endPoint x: 149, endPoint y: 486, distance: 178.6
click at [149, 486] on div "Context Queue: [Test] All Priority: 1 Customer Name: [PHONE_NUMBER] Phone: [PHO…" at bounding box center [92, 452] width 140 height 326
copy div "Customer Name: [PHONE_NUMBER] Phone: [PHONE_NUMBER] Address: Business location …"
click at [1040, 8] on icon at bounding box center [1036, 11] width 12 height 12
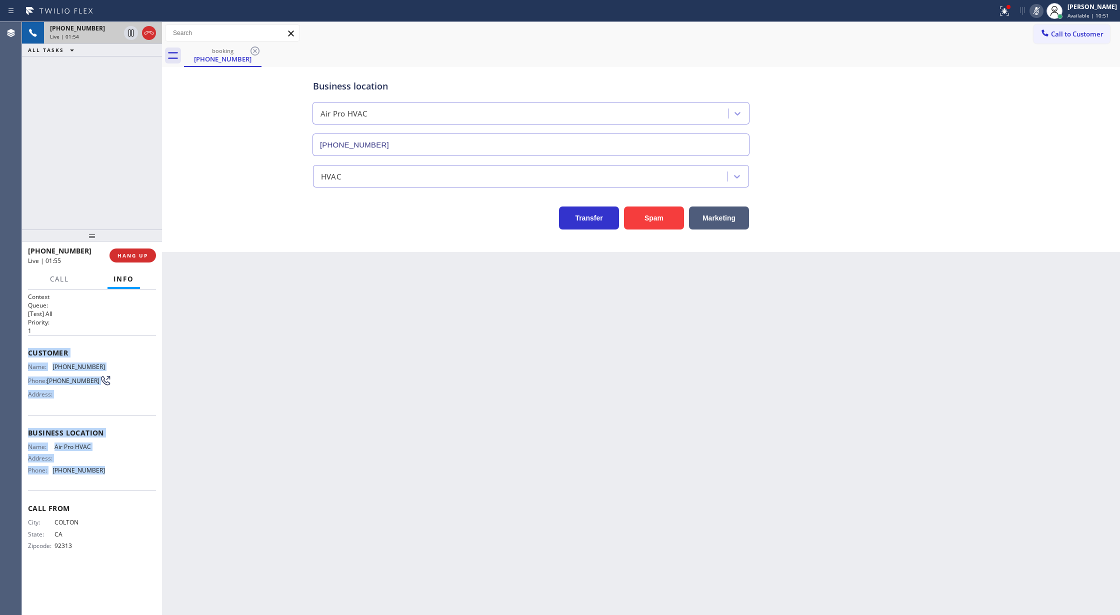
click at [1039, 11] on icon at bounding box center [1036, 11] width 12 height 12
click at [1038, 14] on icon at bounding box center [1036, 11] width 12 height 12
click at [1042, 13] on icon at bounding box center [1036, 11] width 12 height 12
click at [1042, 7] on icon at bounding box center [1036, 11] width 12 height 12
drag, startPoint x: 1045, startPoint y: 13, endPoint x: 640, endPoint y: 80, distance: 410.0
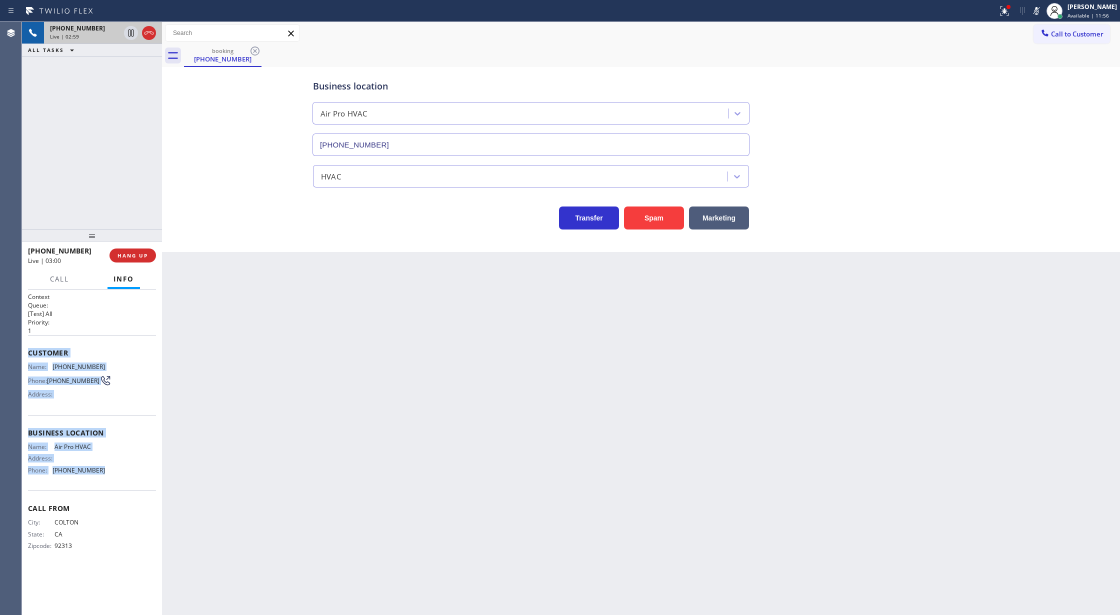
click at [1042, 14] on icon at bounding box center [1036, 11] width 12 height 12
drag, startPoint x: 148, startPoint y: 36, endPoint x: 161, endPoint y: 168, distance: 132.6
click at [148, 36] on icon at bounding box center [149, 33] width 12 height 12
click at [138, 256] on span "COMPLETE" at bounding box center [130, 255] width 34 height 7
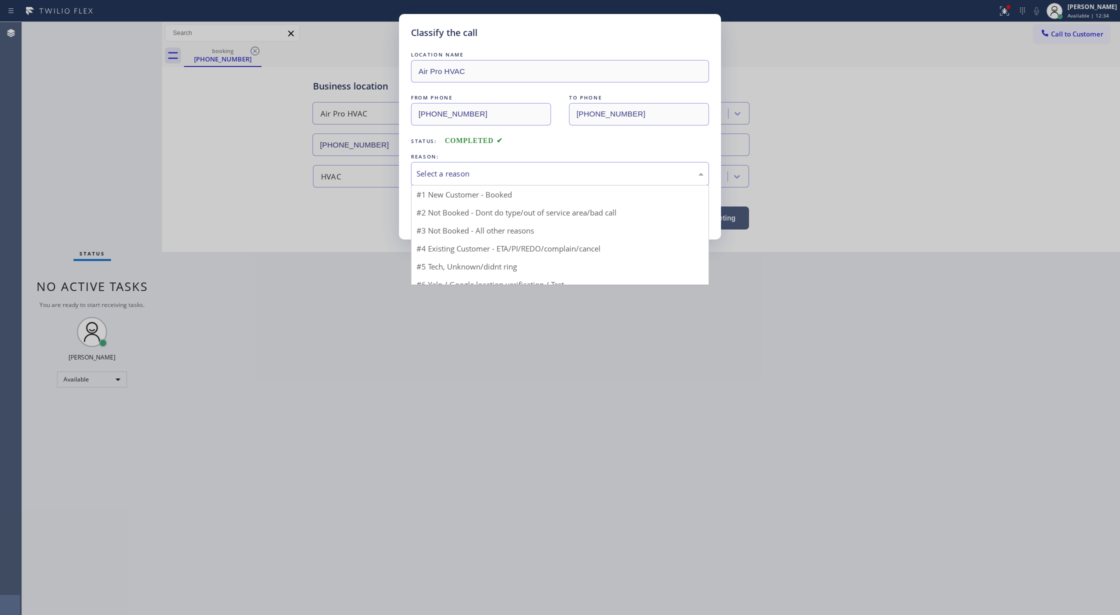
click at [453, 178] on div "Select a reason" at bounding box center [559, 173] width 287 height 11
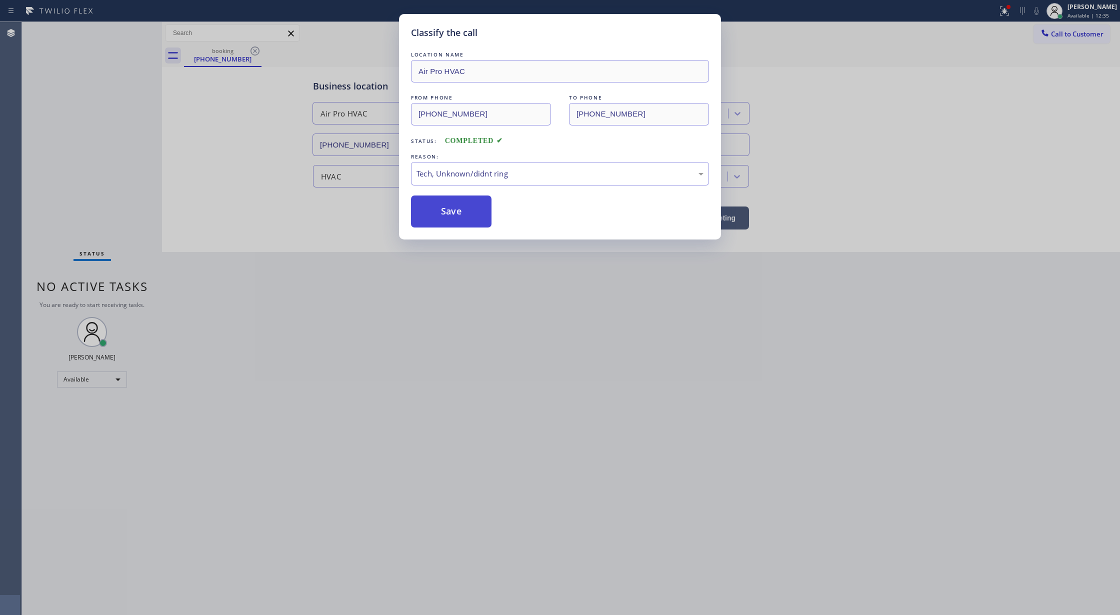
click at [447, 213] on button "Save" at bounding box center [451, 211] width 80 height 32
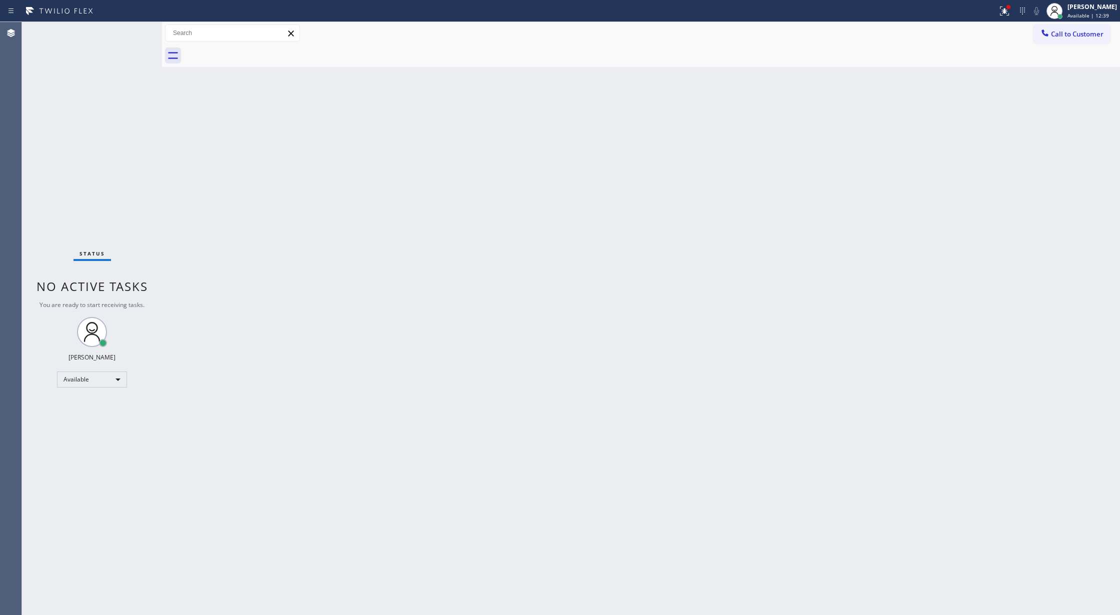
click at [135, 33] on div "Status No active tasks You are ready to start receiving tasks. [PERSON_NAME] Av…" at bounding box center [92, 318] width 140 height 593
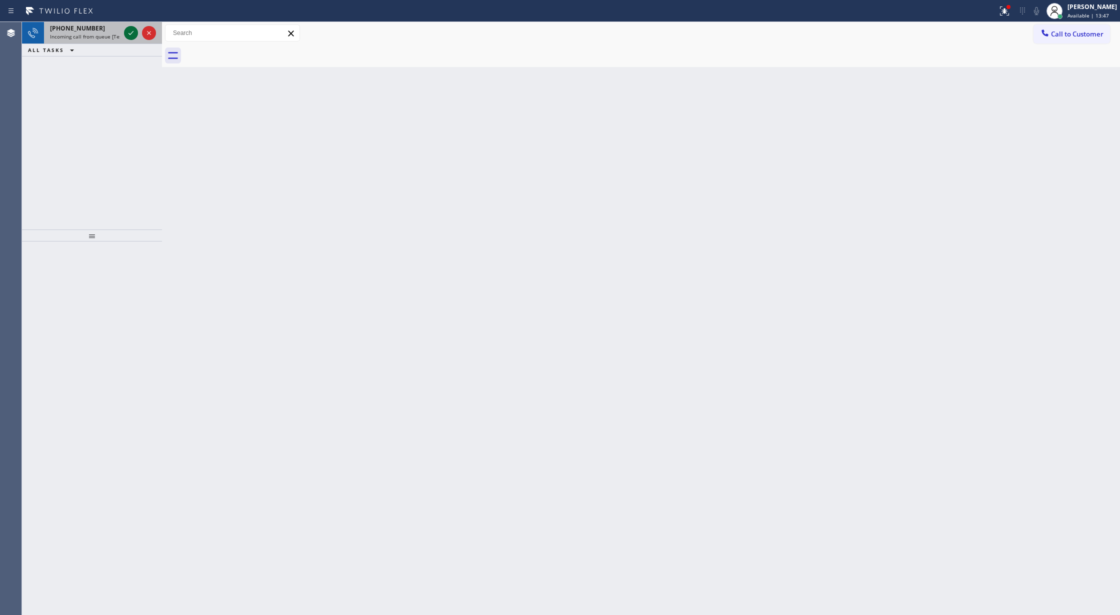
click at [128, 33] on icon at bounding box center [131, 33] width 12 height 12
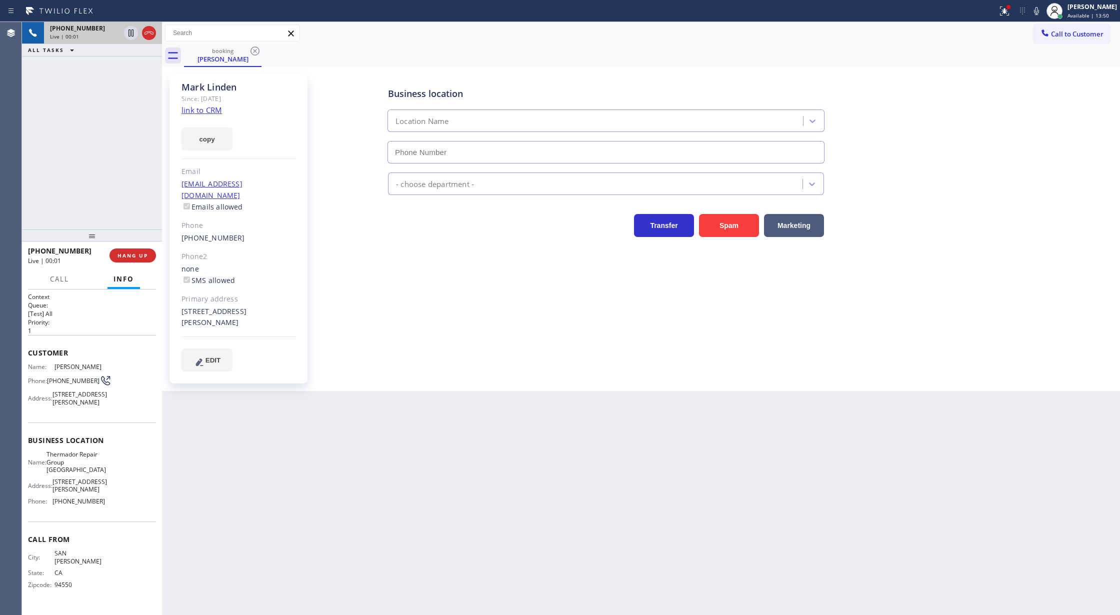
type input "[PHONE_NUMBER]"
click at [203, 113] on link "link to CRM" at bounding box center [201, 110] width 40 height 10
click at [1040, 10] on icon at bounding box center [1036, 11] width 12 height 12
click at [133, 32] on icon at bounding box center [130, 32] width 5 height 7
click at [1039, 8] on icon at bounding box center [1036, 11] width 5 height 8
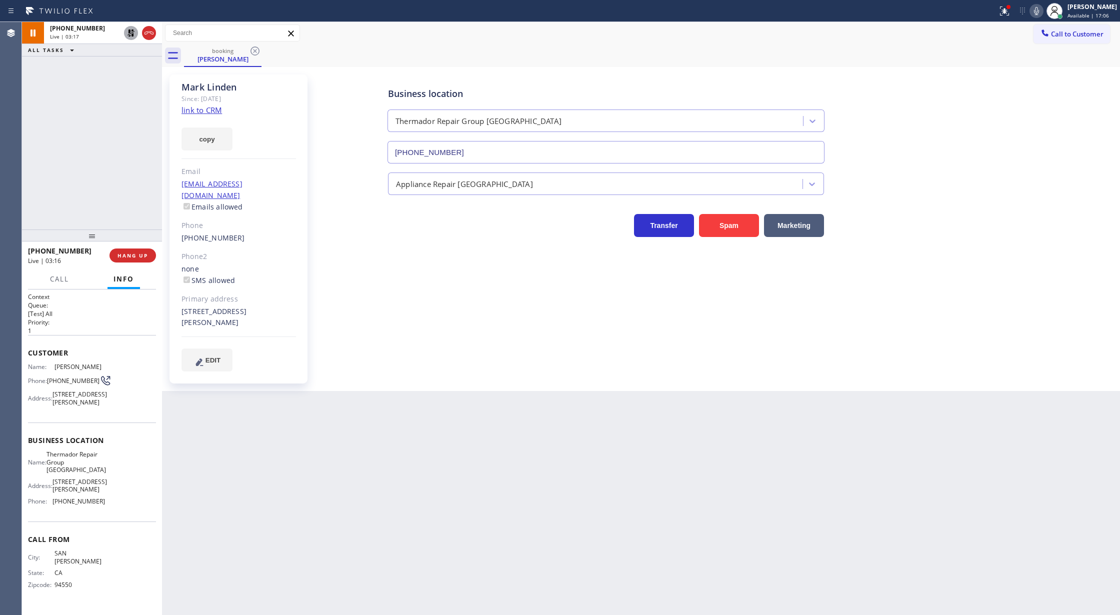
click at [130, 33] on icon at bounding box center [131, 33] width 12 height 12
click at [1042, 10] on icon at bounding box center [1036, 11] width 12 height 12
click at [1040, 9] on icon at bounding box center [1036, 11] width 12 height 12
click at [1042, 10] on icon at bounding box center [1036, 11] width 12 height 12
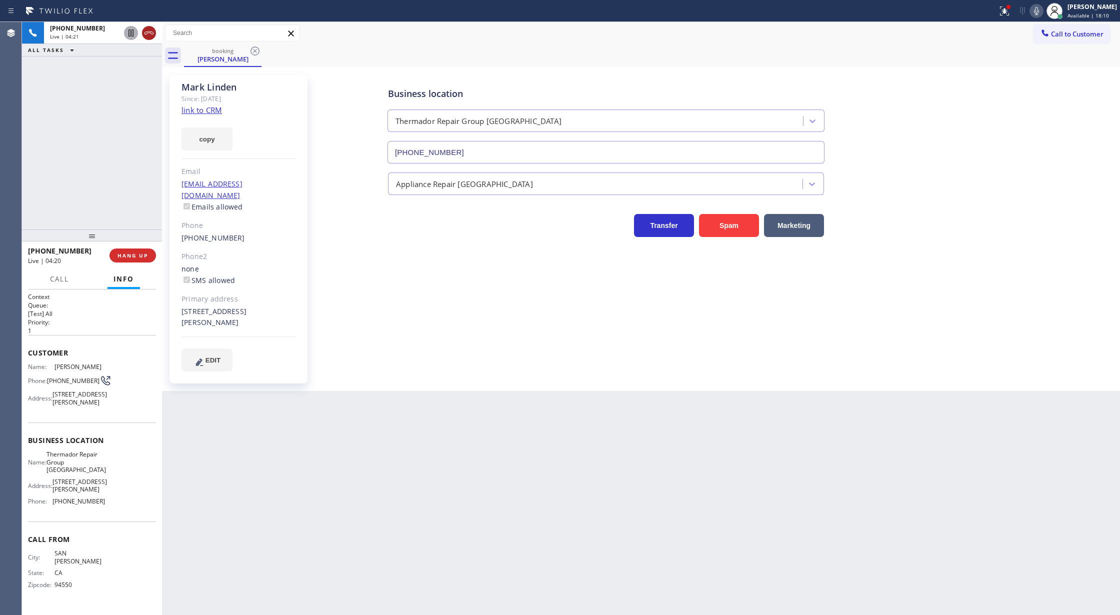
click at [150, 33] on icon at bounding box center [148, 32] width 9 height 3
click at [138, 259] on button "COMPLETE" at bounding box center [130, 255] width 50 height 14
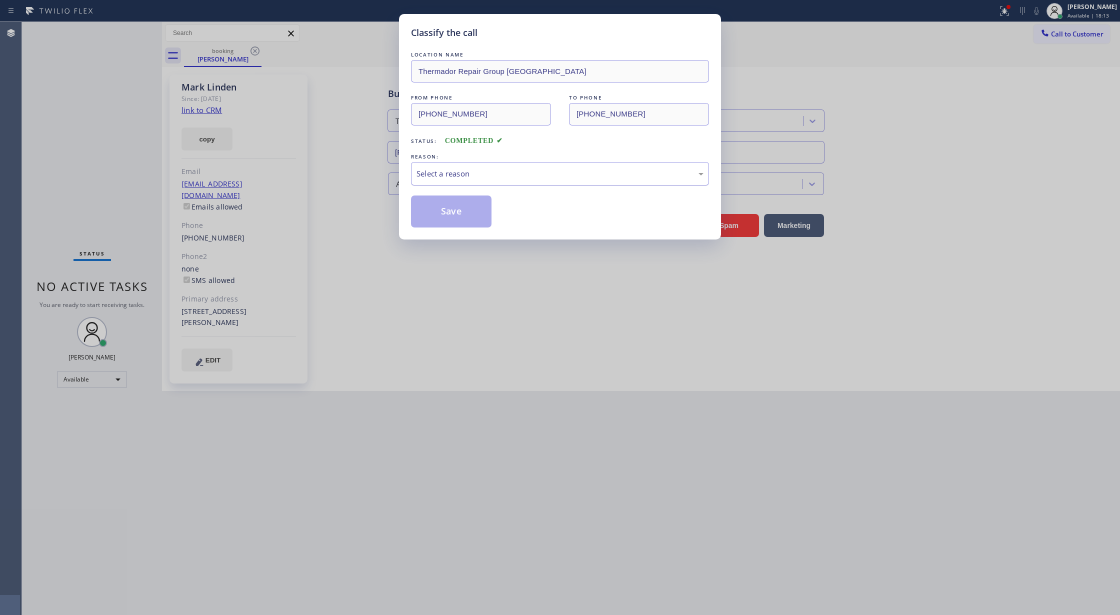
click at [462, 174] on div "Select a reason" at bounding box center [559, 173] width 287 height 11
click at [441, 214] on button "Save" at bounding box center [451, 211] width 80 height 32
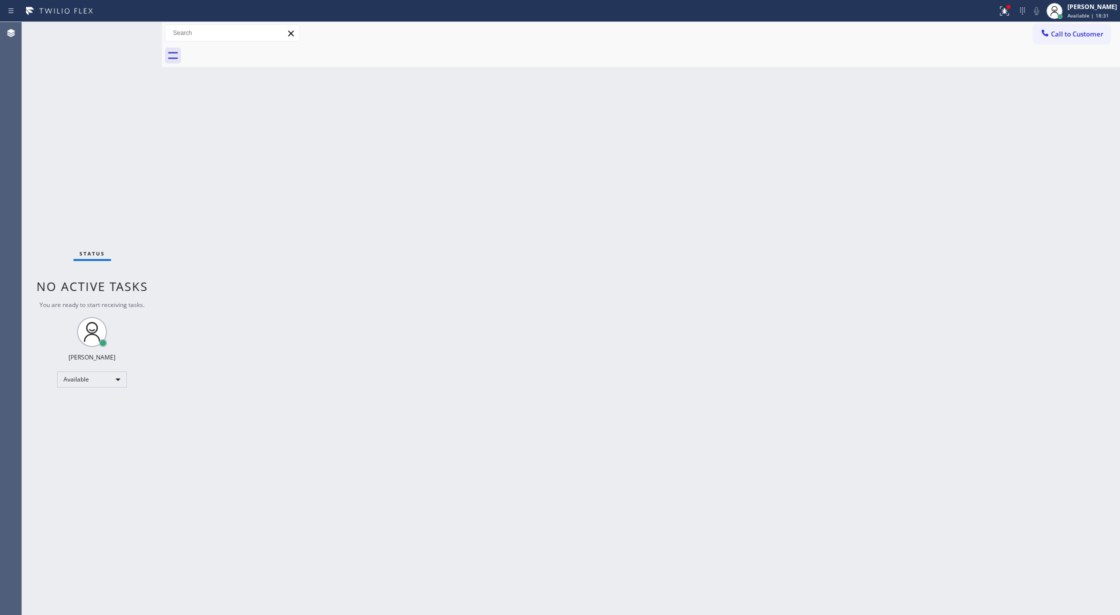
click at [133, 32] on div "Status No active tasks You are ready to start receiving tasks. [PERSON_NAME] Av…" at bounding box center [92, 318] width 140 height 593
click at [129, 34] on div "Status No active tasks You are ready to start receiving tasks. [PERSON_NAME] Av…" at bounding box center [92, 318] width 140 height 593
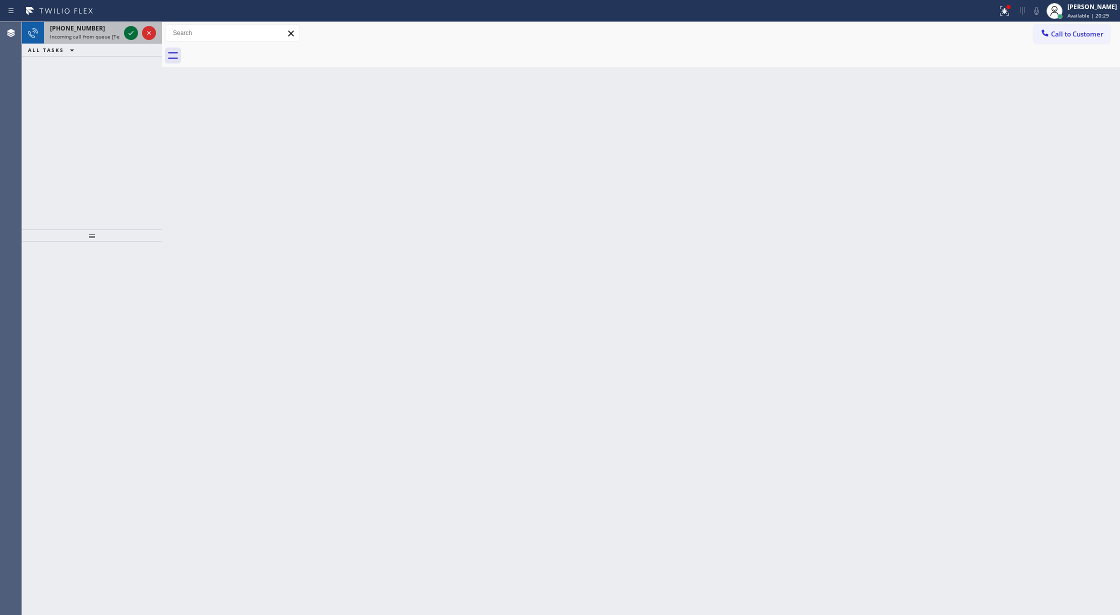
click at [128, 34] on icon at bounding box center [131, 33] width 12 height 12
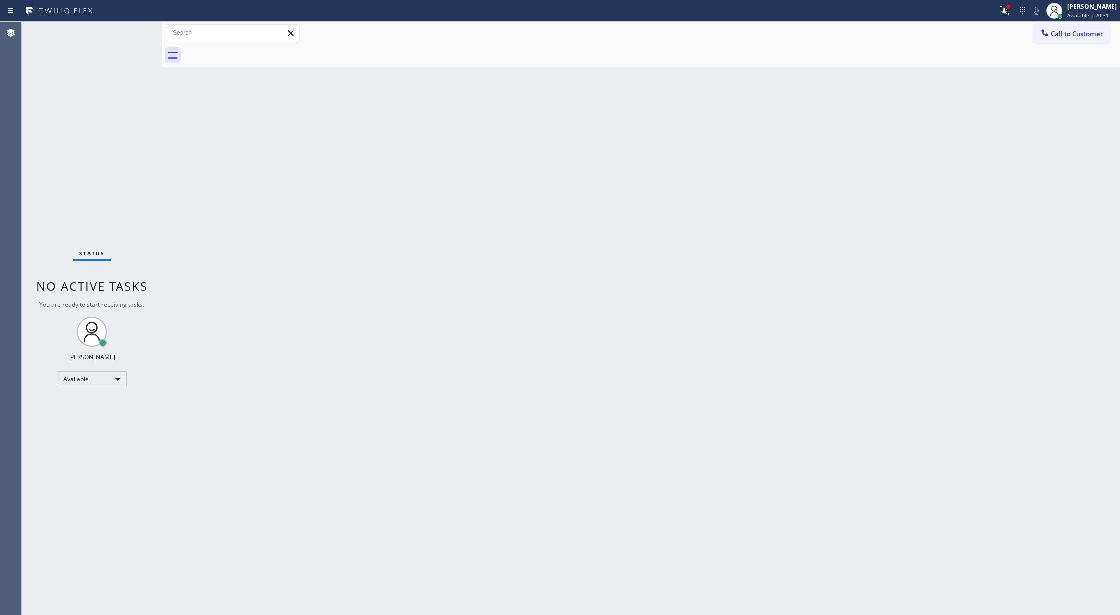
click at [126, 34] on div "Status No active tasks You are ready to start receiving tasks. [PERSON_NAME] Av…" at bounding box center [92, 318] width 140 height 593
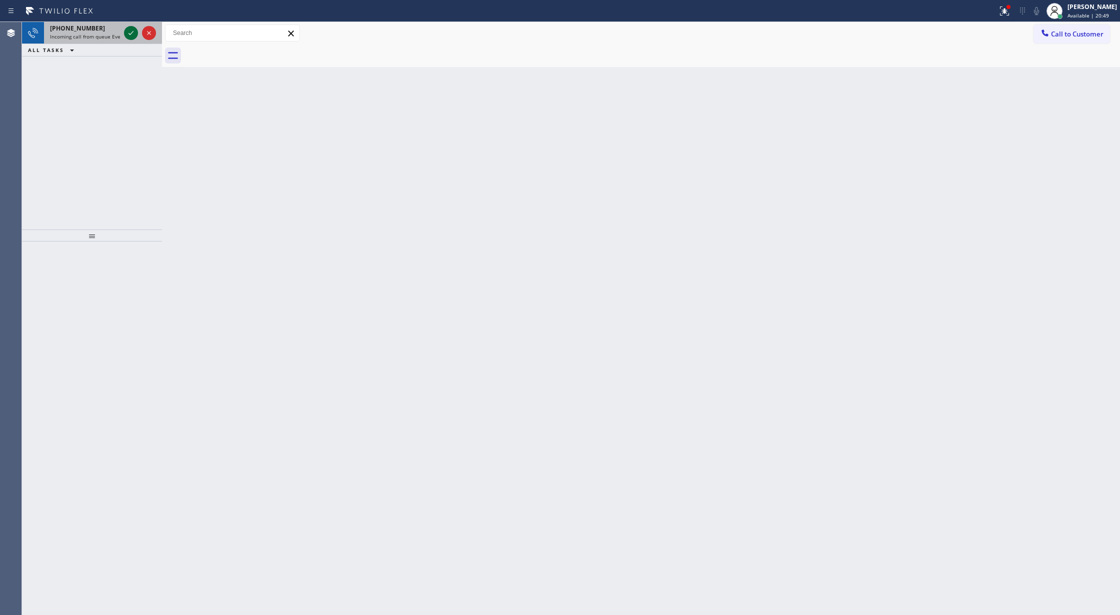
click at [130, 34] on icon at bounding box center [131, 33] width 12 height 12
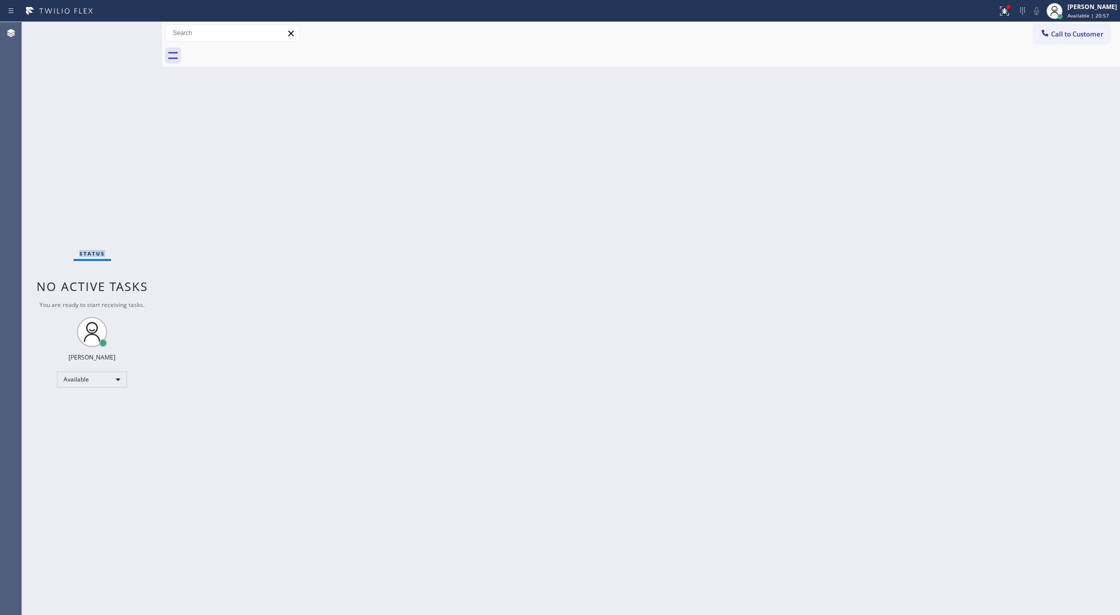
click at [130, 34] on div "Status No active tasks You are ready to start receiving tasks. [PERSON_NAME] Av…" at bounding box center [92, 318] width 140 height 593
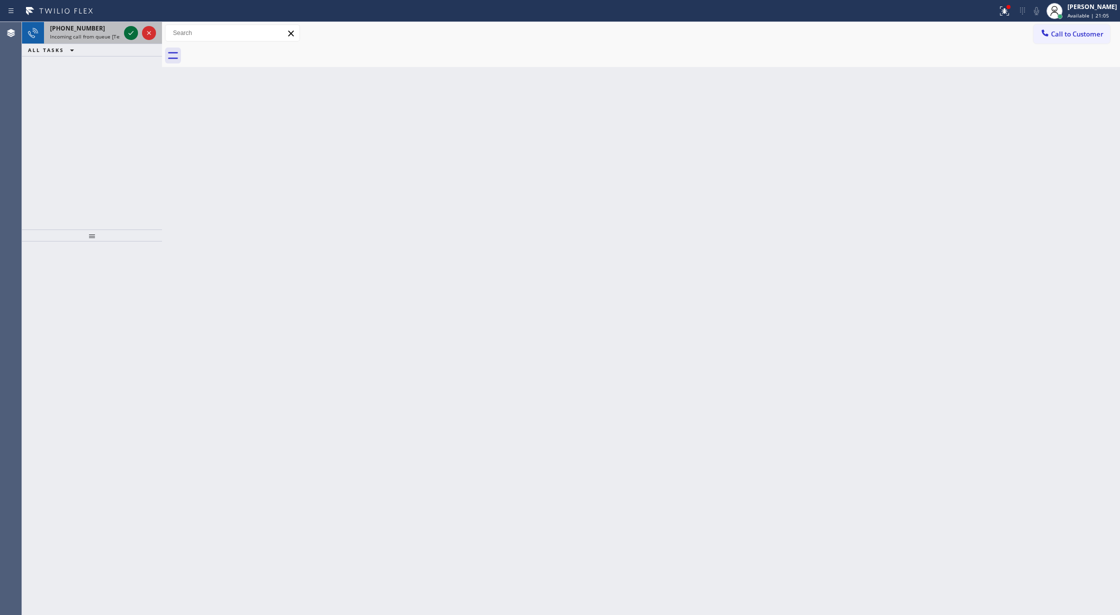
click at [127, 34] on icon at bounding box center [131, 33] width 12 height 12
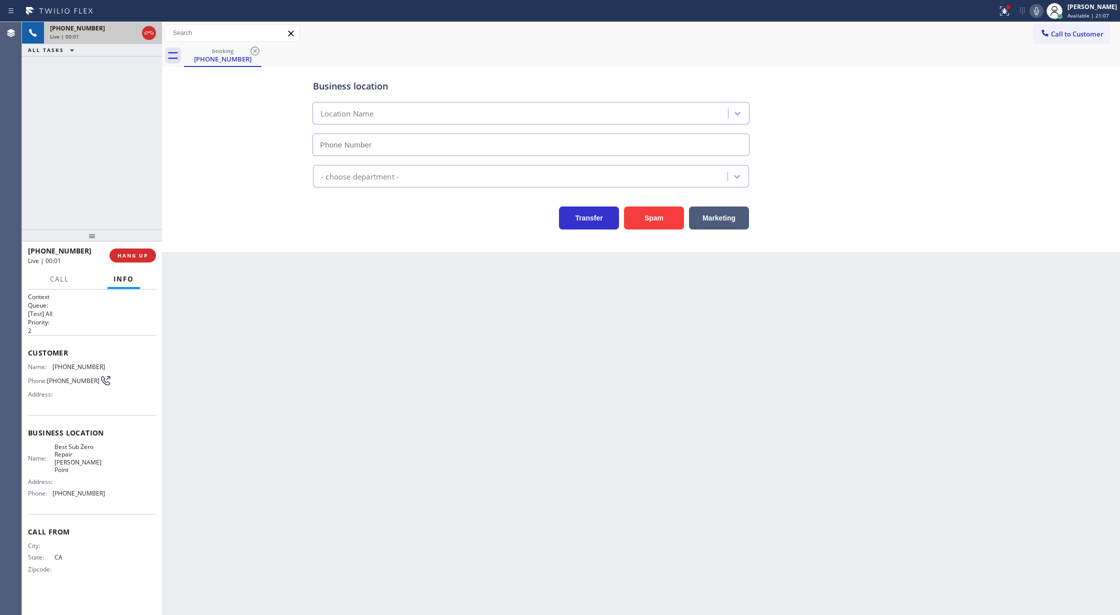
type input "[PHONE_NUMBER]"
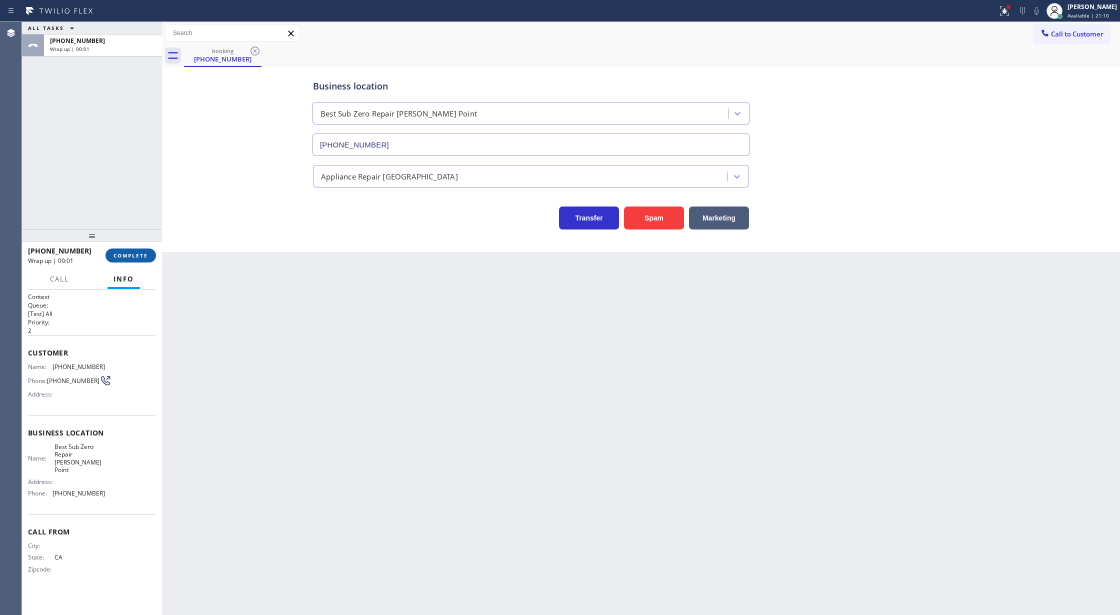
click at [134, 254] on span "COMPLETE" at bounding box center [130, 255] width 34 height 7
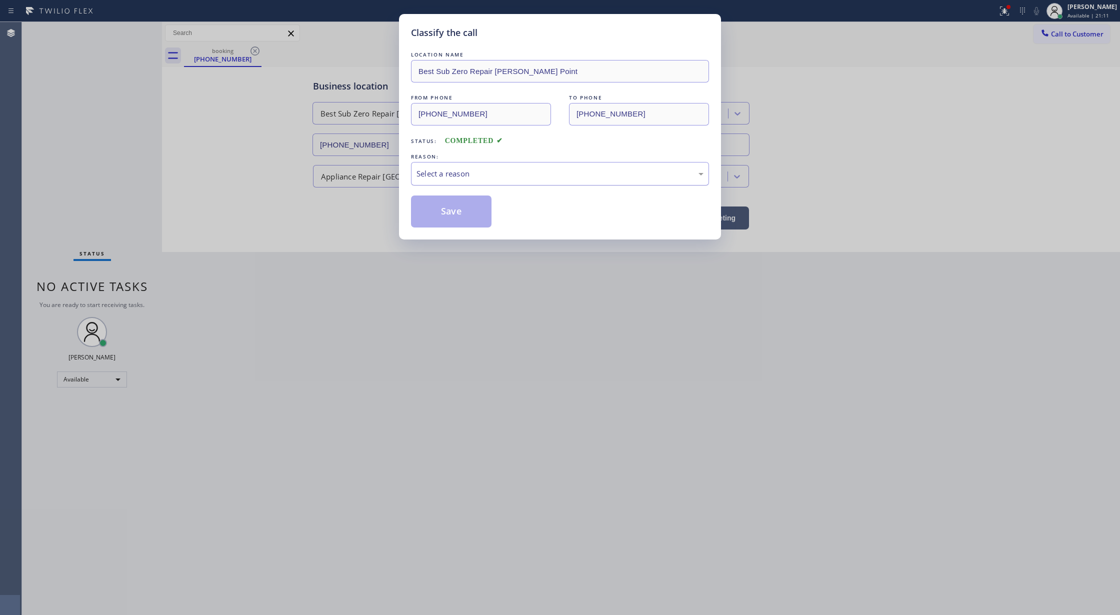
click at [440, 179] on div "Select a reason" at bounding box center [559, 173] width 287 height 11
click at [442, 222] on button "Save" at bounding box center [451, 211] width 80 height 32
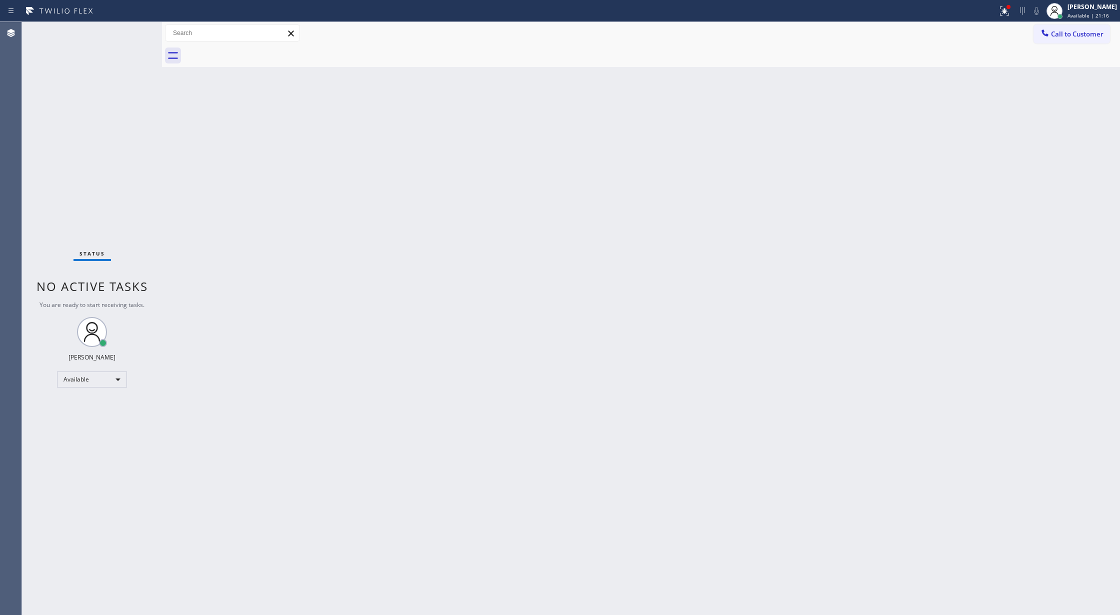
click at [132, 32] on div "Status No active tasks You are ready to start receiving tasks. [PERSON_NAME] Av…" at bounding box center [92, 318] width 140 height 593
click at [128, 36] on div "Status No active tasks You are ready to start receiving tasks. [PERSON_NAME] Av…" at bounding box center [92, 318] width 140 height 593
click at [130, 36] on div "Status No active tasks You are ready to start receiving tasks. [PERSON_NAME] Av…" at bounding box center [92, 318] width 140 height 593
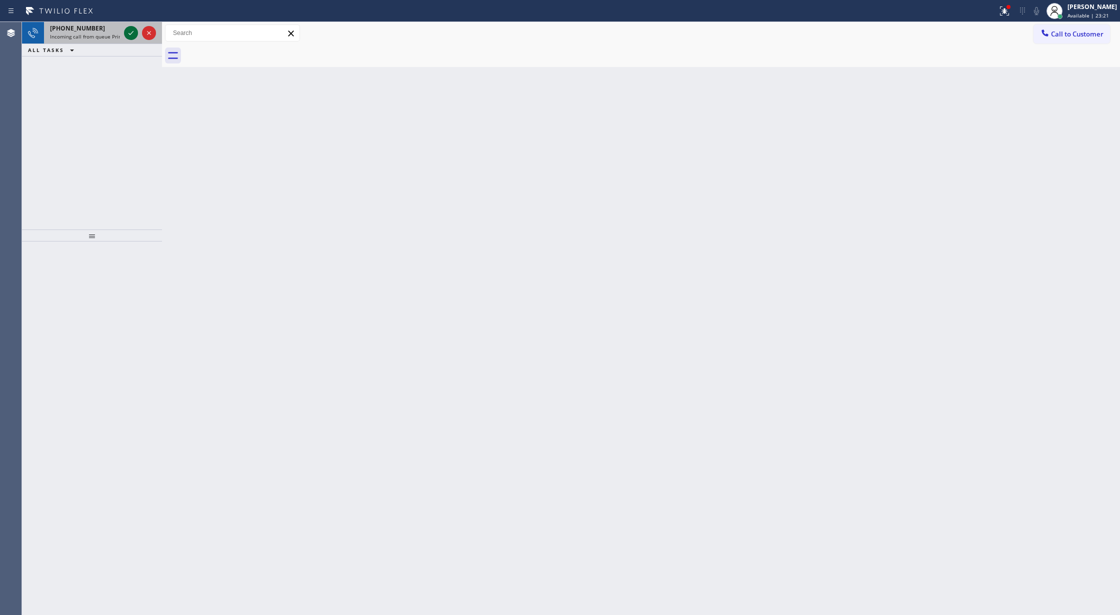
click at [126, 34] on icon at bounding box center [131, 33] width 12 height 12
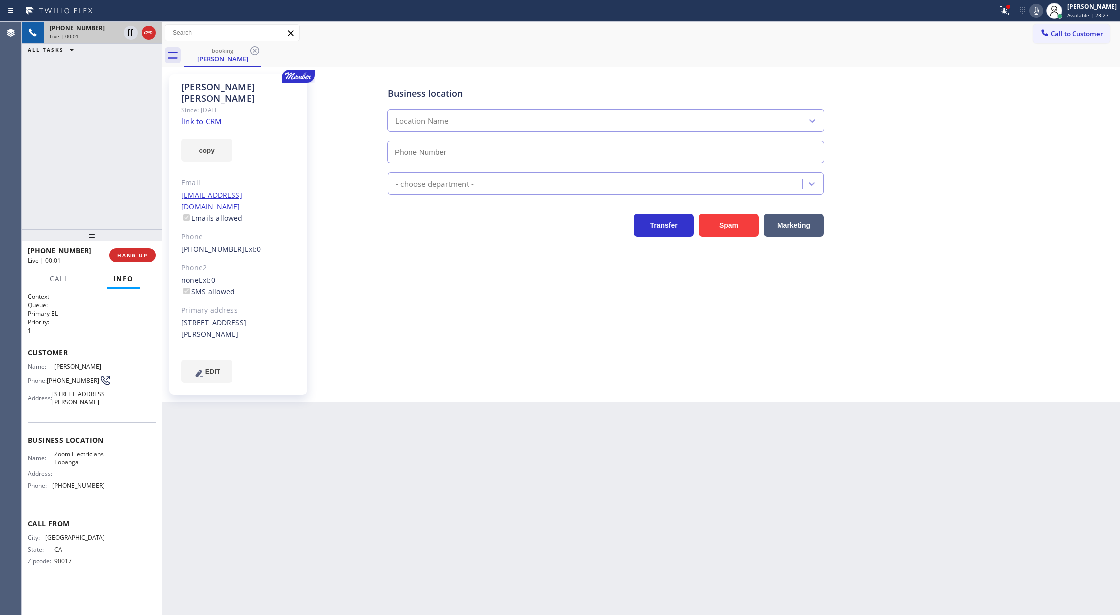
type input "[PHONE_NUMBER]"
click at [210, 116] on link "link to CRM" at bounding box center [201, 121] width 40 height 10
click at [1042, 8] on icon at bounding box center [1036, 11] width 12 height 12
click at [1040, 10] on icon at bounding box center [1036, 11] width 12 height 12
drag, startPoint x: 1046, startPoint y: 14, endPoint x: 909, endPoint y: 140, distance: 186.5
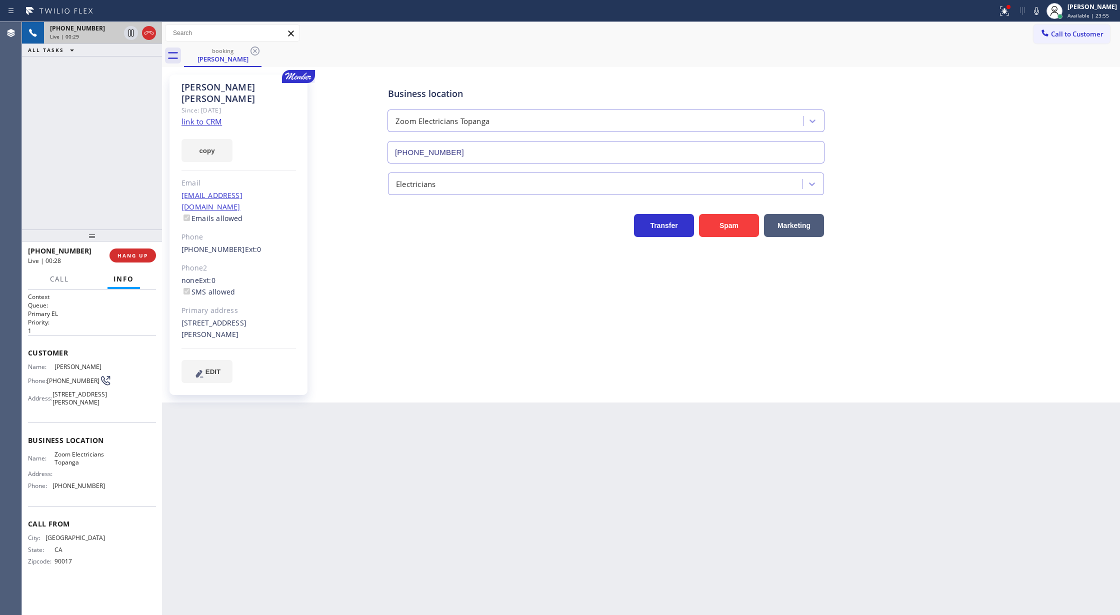
click at [1042, 13] on icon at bounding box center [1036, 11] width 12 height 12
click at [1042, 12] on icon at bounding box center [1036, 11] width 12 height 12
click at [1042, 8] on icon at bounding box center [1036, 11] width 12 height 12
drag, startPoint x: 1042, startPoint y: 12, endPoint x: 912, endPoint y: 54, distance: 136.6
click at [1042, 12] on icon at bounding box center [1036, 11] width 12 height 12
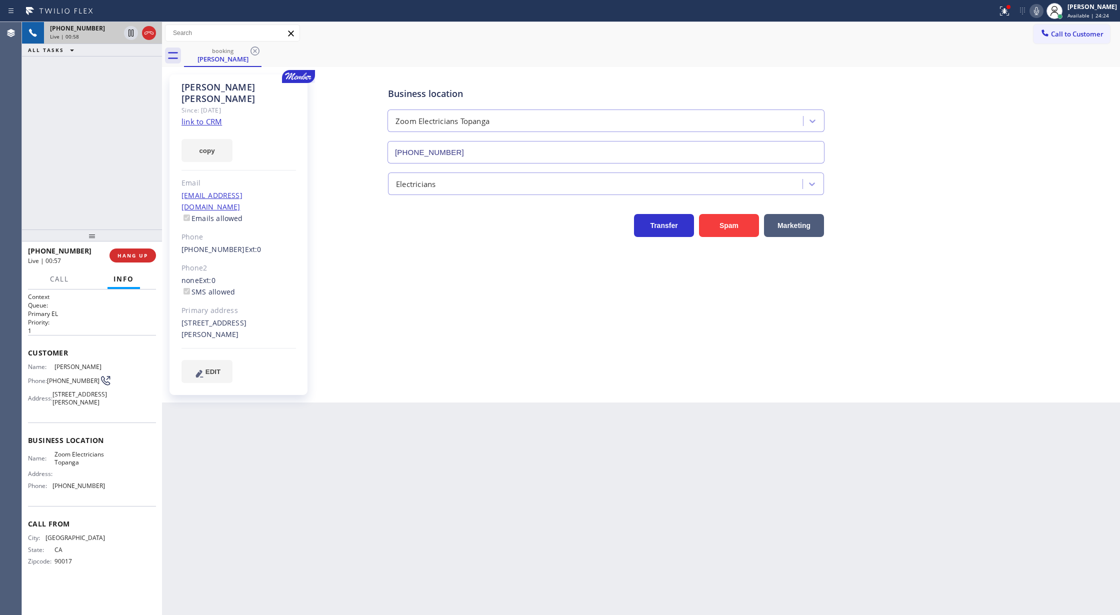
click at [1042, 11] on icon at bounding box center [1036, 11] width 12 height 12
click at [1042, 9] on icon at bounding box center [1036, 11] width 12 height 12
click at [1042, 11] on icon at bounding box center [1036, 11] width 12 height 12
click at [1042, 12] on icon at bounding box center [1036, 11] width 12 height 12
click at [1042, 10] on icon at bounding box center [1036, 11] width 12 height 12
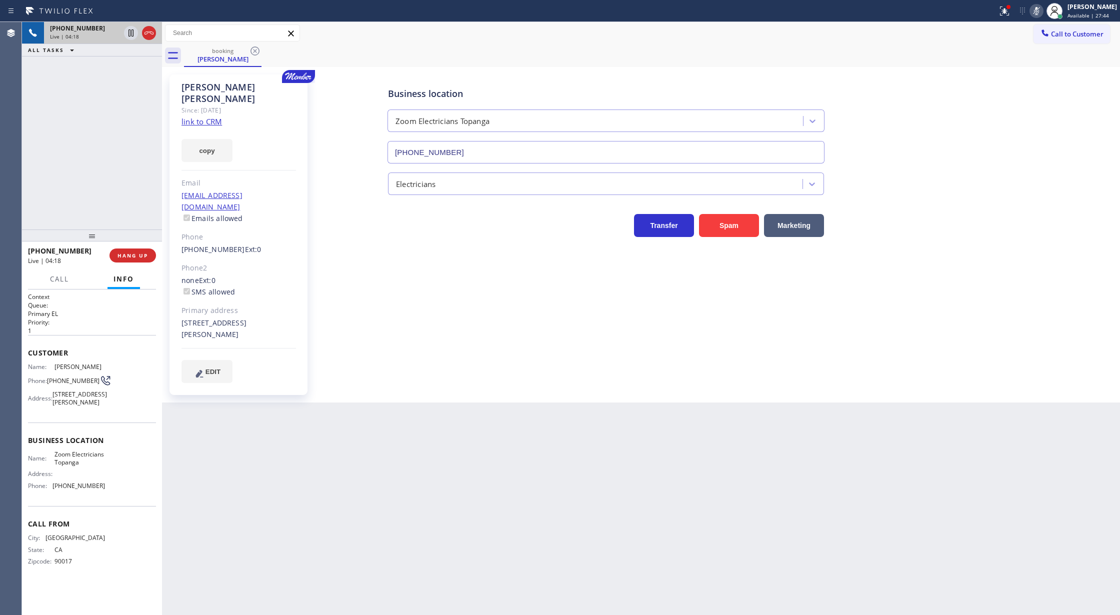
click at [1042, 14] on icon at bounding box center [1036, 11] width 12 height 12
click at [1042, 12] on icon at bounding box center [1036, 11] width 12 height 12
click at [1040, 13] on icon at bounding box center [1036, 11] width 12 height 12
drag, startPoint x: 1037, startPoint y: 8, endPoint x: 1032, endPoint y: 38, distance: 30.8
click at [1037, 8] on icon at bounding box center [1036, 11] width 12 height 12
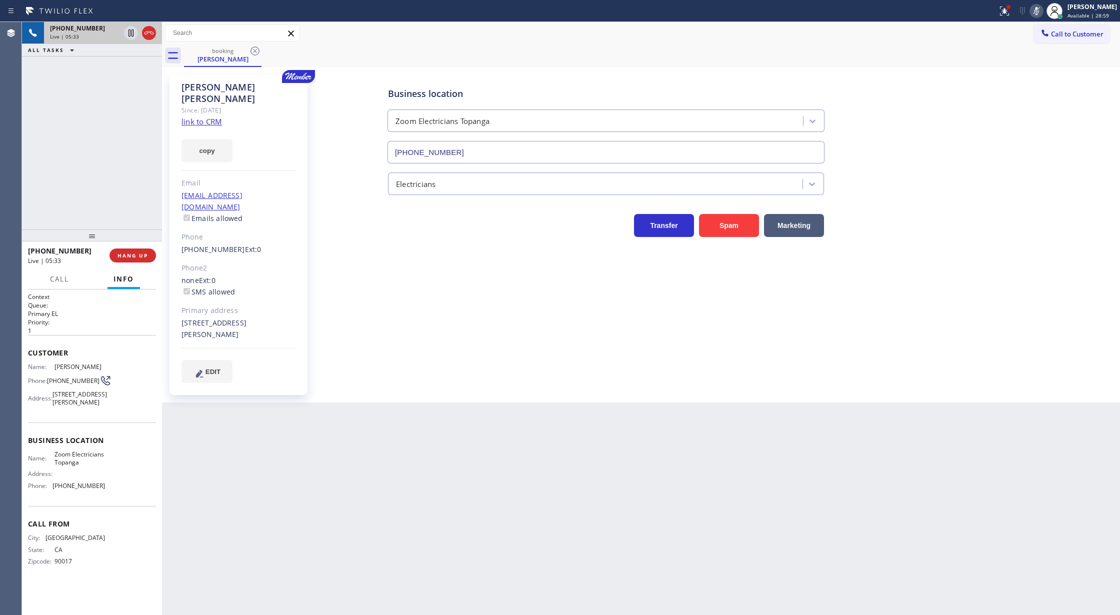
click at [1038, 10] on icon at bounding box center [1036, 11] width 12 height 12
click at [1042, 3] on div "Status report Issues detected These issues could affect your workflow. Please c…" at bounding box center [1056, 11] width 126 height 22
drag, startPoint x: 1042, startPoint y: 14, endPoint x: 906, endPoint y: 225, distance: 250.8
click at [1042, 13] on icon at bounding box center [1036, 11] width 12 height 12
click at [1042, 5] on icon at bounding box center [1036, 11] width 12 height 12
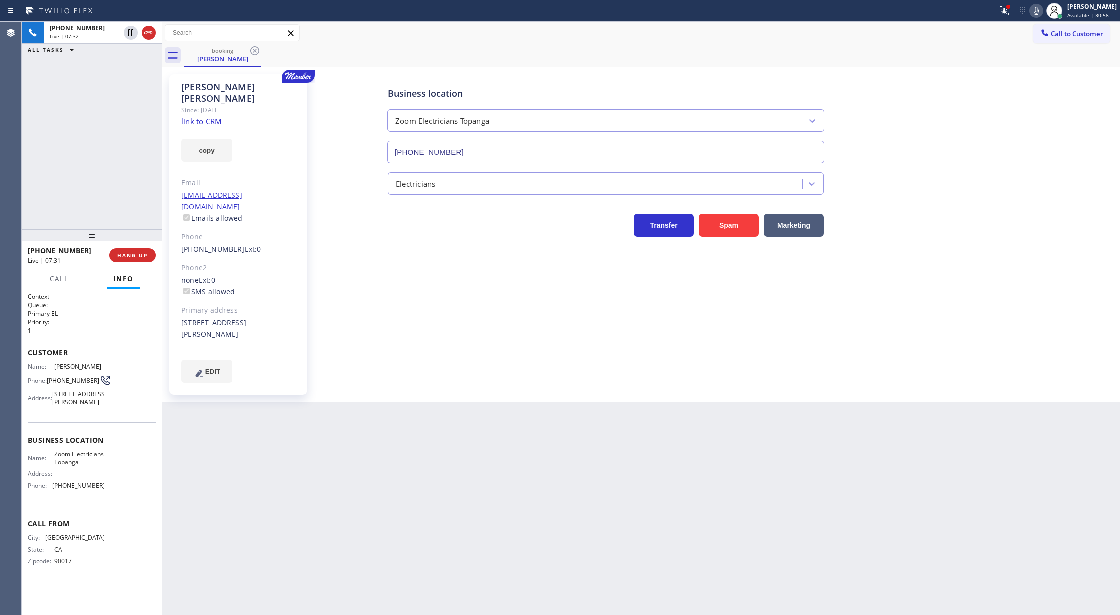
drag, startPoint x: 147, startPoint y: 32, endPoint x: 165, endPoint y: 121, distance: 90.3
click at [147, 32] on icon at bounding box center [148, 32] width 9 height 3
click at [134, 255] on span "COMPLETE" at bounding box center [130, 255] width 34 height 7
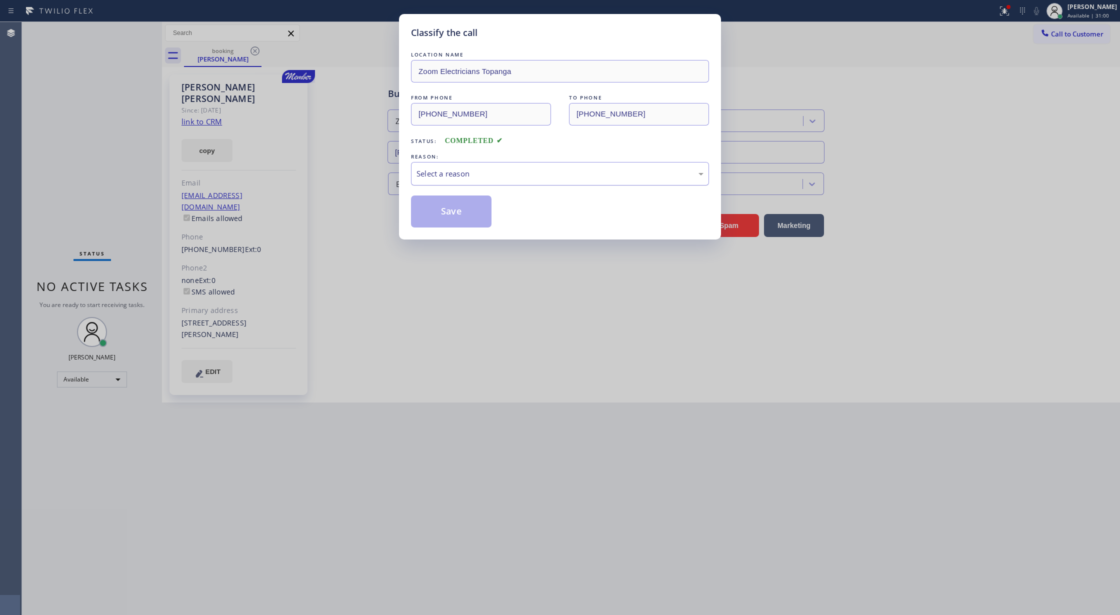
click at [457, 172] on div "Select a reason" at bounding box center [559, 173] width 287 height 11
click at [442, 210] on button "Save" at bounding box center [451, 211] width 80 height 32
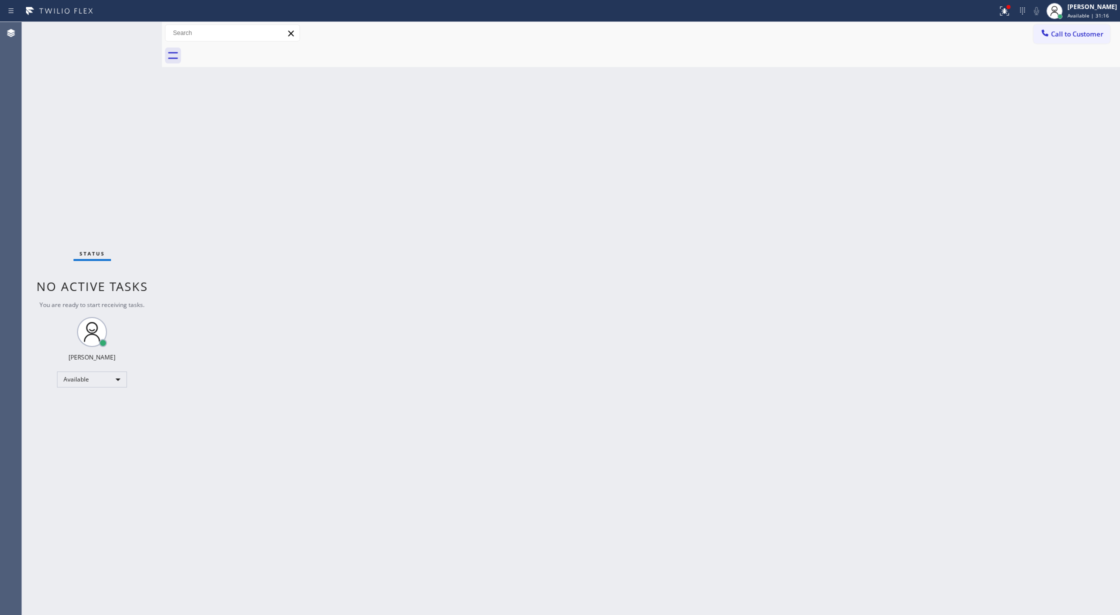
click at [140, 31] on div "Status No active tasks You are ready to start receiving tasks. [PERSON_NAME] Av…" at bounding box center [92, 318] width 140 height 593
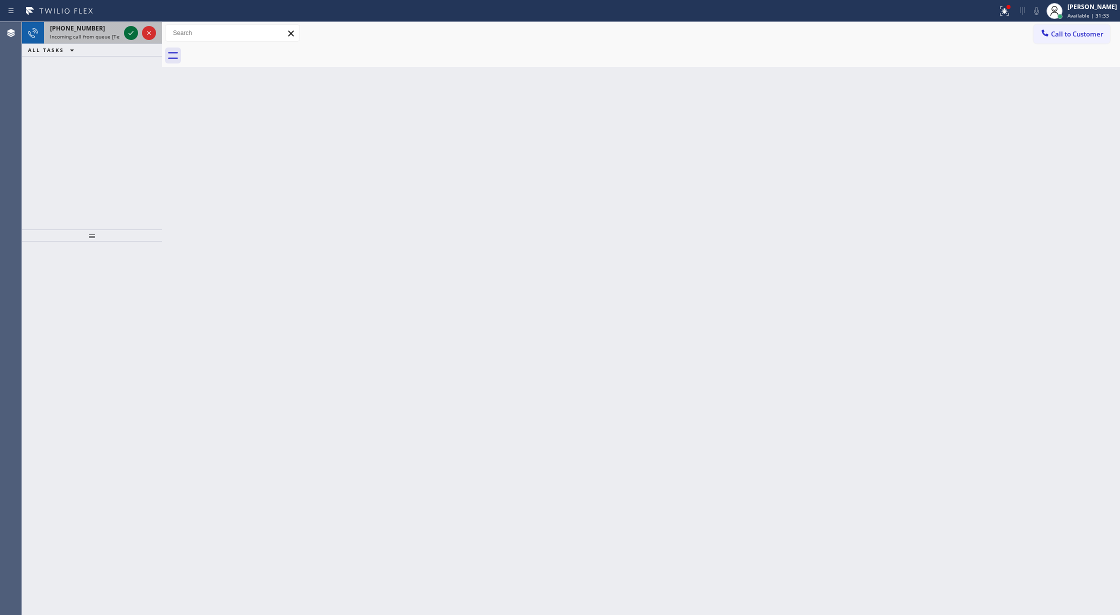
click at [130, 28] on icon at bounding box center [131, 33] width 12 height 12
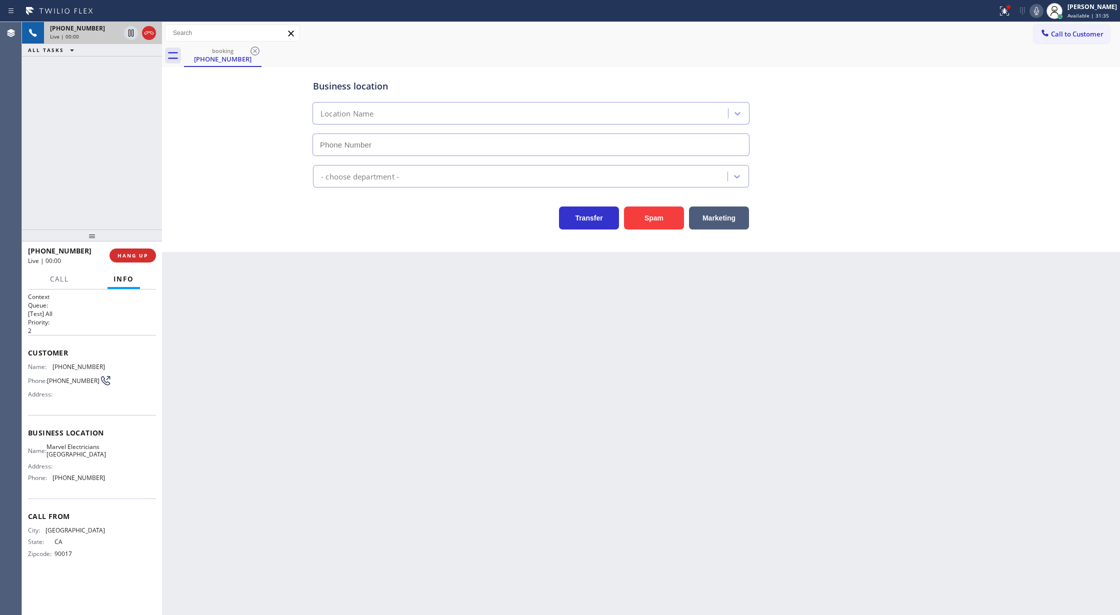
type input "[PHONE_NUMBER]"
click at [657, 218] on button "Spam" at bounding box center [654, 217] width 60 height 23
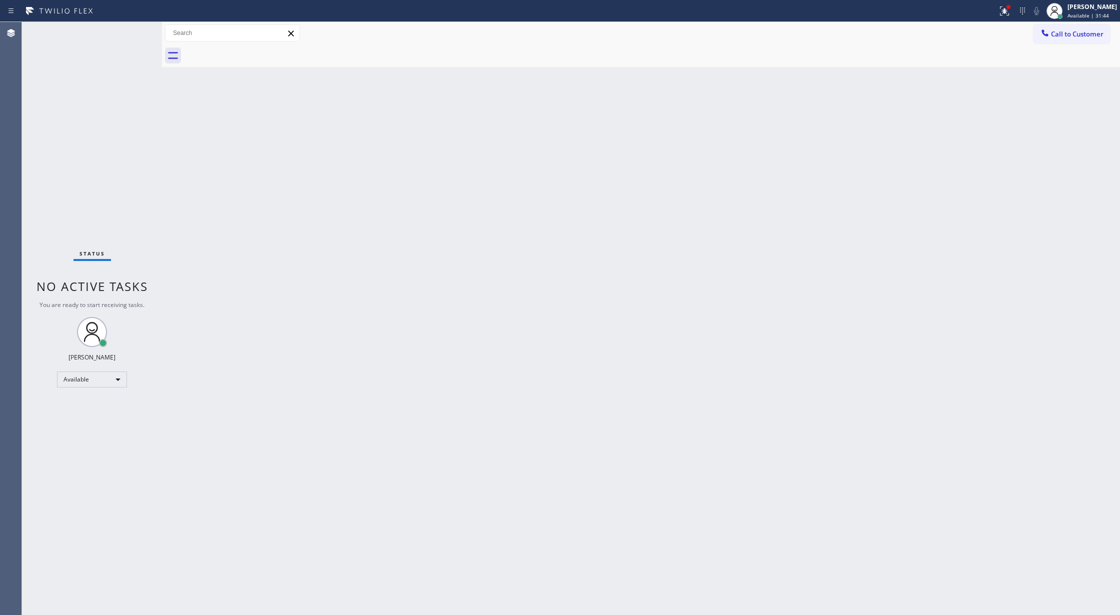
click at [132, 30] on div "Status No active tasks You are ready to start receiving tasks. [PERSON_NAME] Av…" at bounding box center [92, 318] width 140 height 593
click at [133, 30] on div "Status No active tasks You are ready to start receiving tasks. [PERSON_NAME] Av…" at bounding box center [92, 318] width 140 height 593
click at [124, 34] on div "Status No active tasks You are ready to start receiving tasks. [PERSON_NAME] Av…" at bounding box center [92, 318] width 140 height 593
click at [147, 51] on div "Status No active tasks You are ready to start receiving tasks. [PERSON_NAME] Av…" at bounding box center [92, 318] width 140 height 593
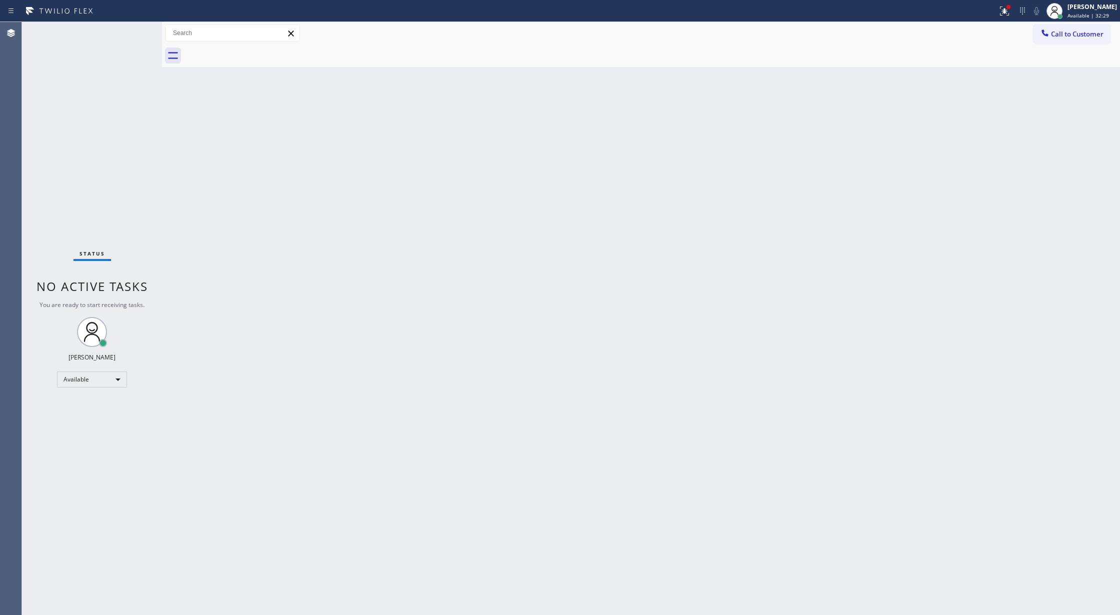
click at [139, 35] on div "Status No active tasks You are ready to start receiving tasks. [PERSON_NAME] Av…" at bounding box center [92, 318] width 140 height 593
click at [136, 32] on div "Status No active tasks You are ready to start receiving tasks. [PERSON_NAME] Av…" at bounding box center [92, 318] width 140 height 593
click at [134, 32] on div "Status No active tasks You are ready to start receiving tasks. [PERSON_NAME] Av…" at bounding box center [92, 318] width 140 height 593
click at [134, 29] on div "Status No active tasks You are ready to start receiving tasks. [PERSON_NAME] Av…" at bounding box center [92, 318] width 140 height 593
click at [130, 31] on div "Status No active tasks You are ready to start receiving tasks. [PERSON_NAME] Av…" at bounding box center [92, 318] width 140 height 593
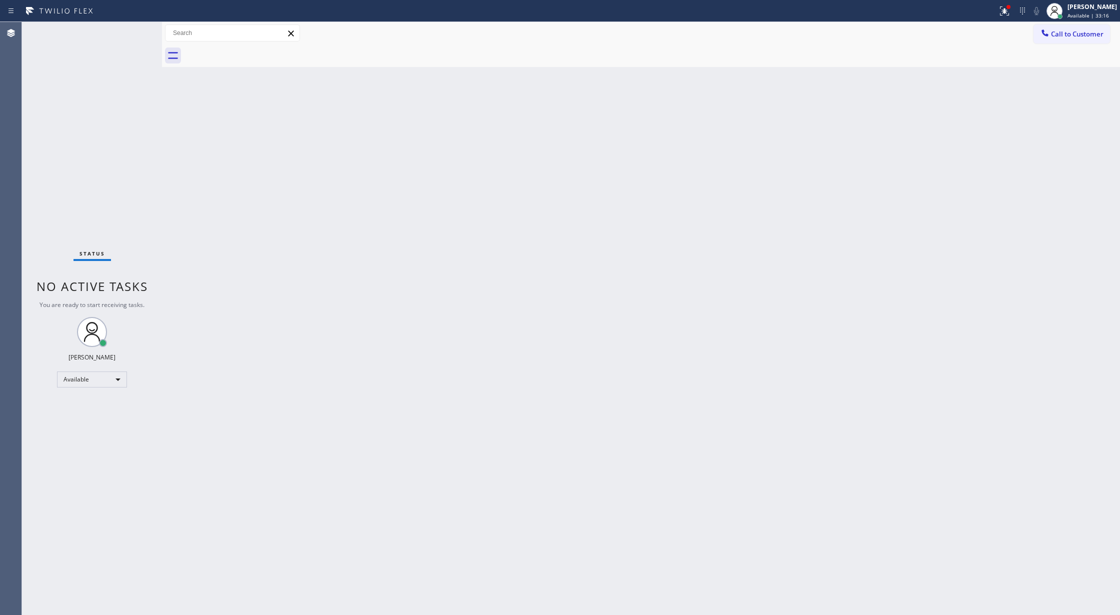
click at [130, 31] on div "Status No active tasks You are ready to start receiving tasks. [PERSON_NAME] Av…" at bounding box center [92, 318] width 140 height 593
click at [130, 32] on div "Status No active tasks You are ready to start receiving tasks. [PERSON_NAME] Av…" at bounding box center [92, 318] width 140 height 593
click at [128, 35] on div "Status No active tasks You are ready to start receiving tasks. [PERSON_NAME] Av…" at bounding box center [92, 318] width 140 height 593
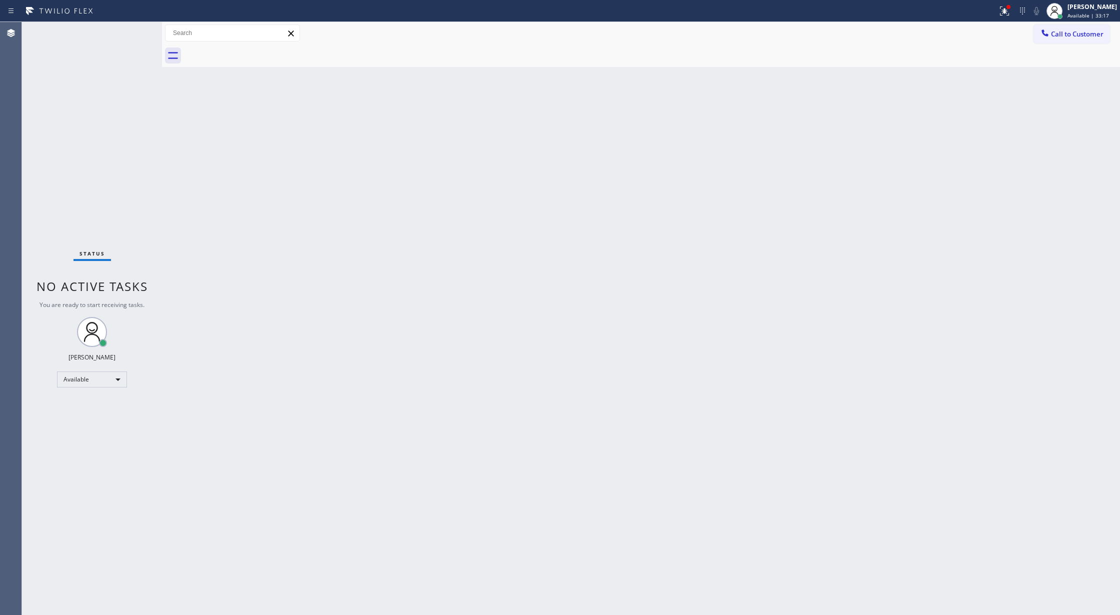
click at [128, 35] on div "Status No active tasks You are ready to start receiving tasks. [PERSON_NAME] Av…" at bounding box center [92, 318] width 140 height 593
click at [128, 34] on div "Status No active tasks You are ready to start receiving tasks. [PERSON_NAME] Av…" at bounding box center [92, 318] width 140 height 593
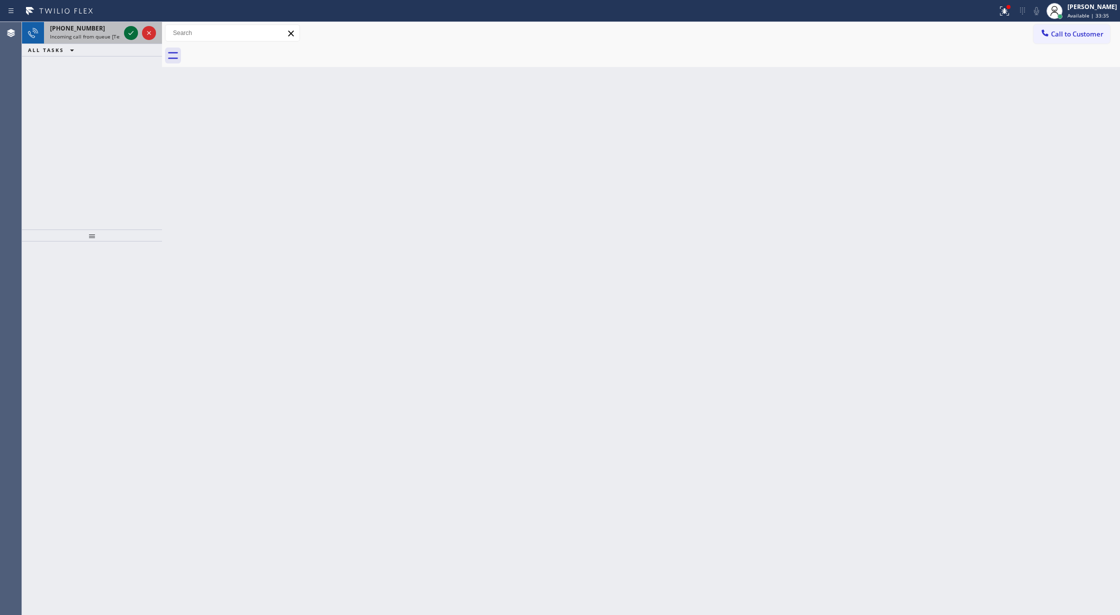
click at [130, 31] on icon at bounding box center [131, 33] width 12 height 12
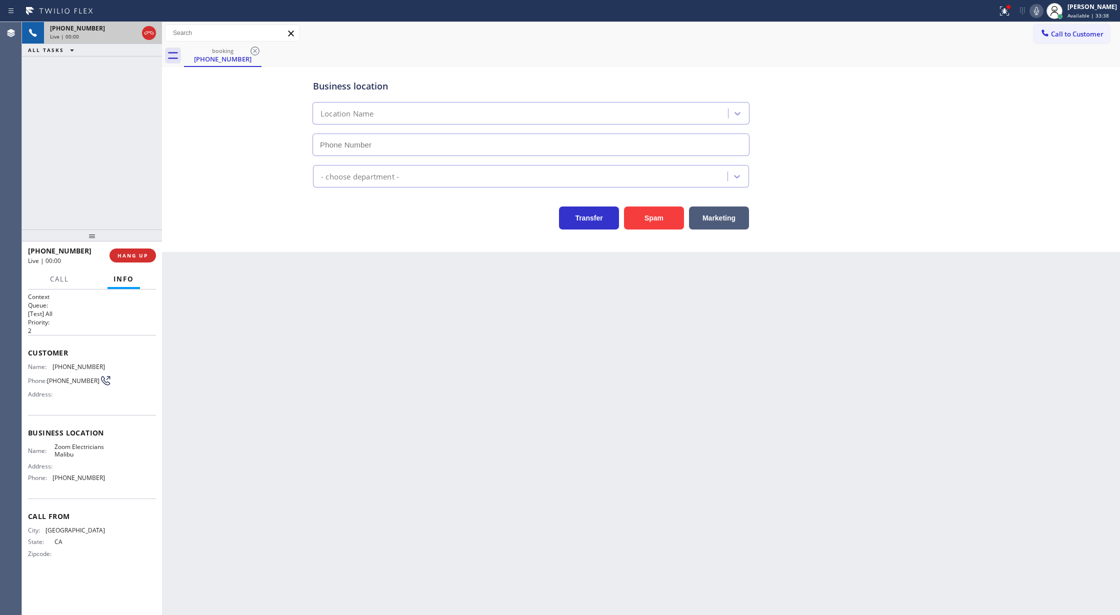
type input "[PHONE_NUMBER]"
click at [652, 217] on button "Spam" at bounding box center [654, 217] width 60 height 23
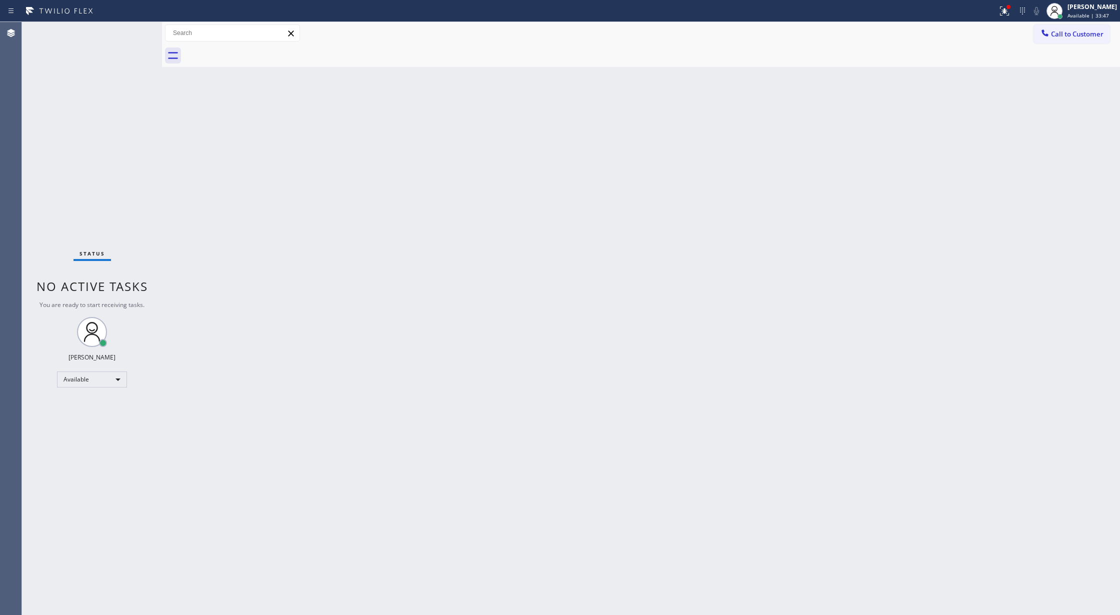
click at [126, 30] on div "Status No active tasks You are ready to start receiving tasks. [PERSON_NAME] Av…" at bounding box center [92, 318] width 140 height 593
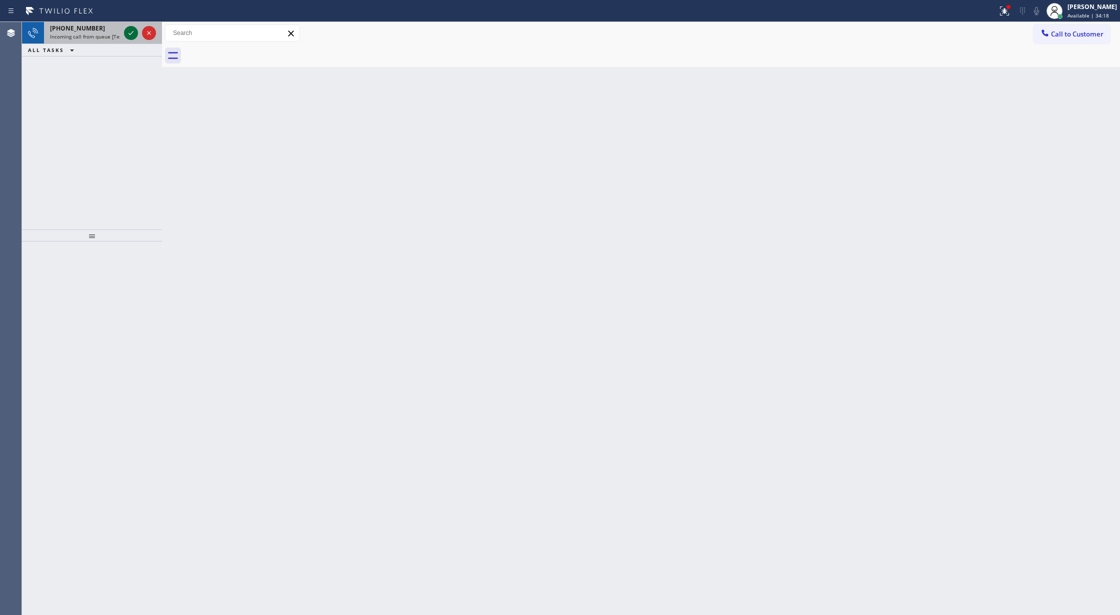
click at [132, 32] on icon at bounding box center [130, 33] width 5 height 4
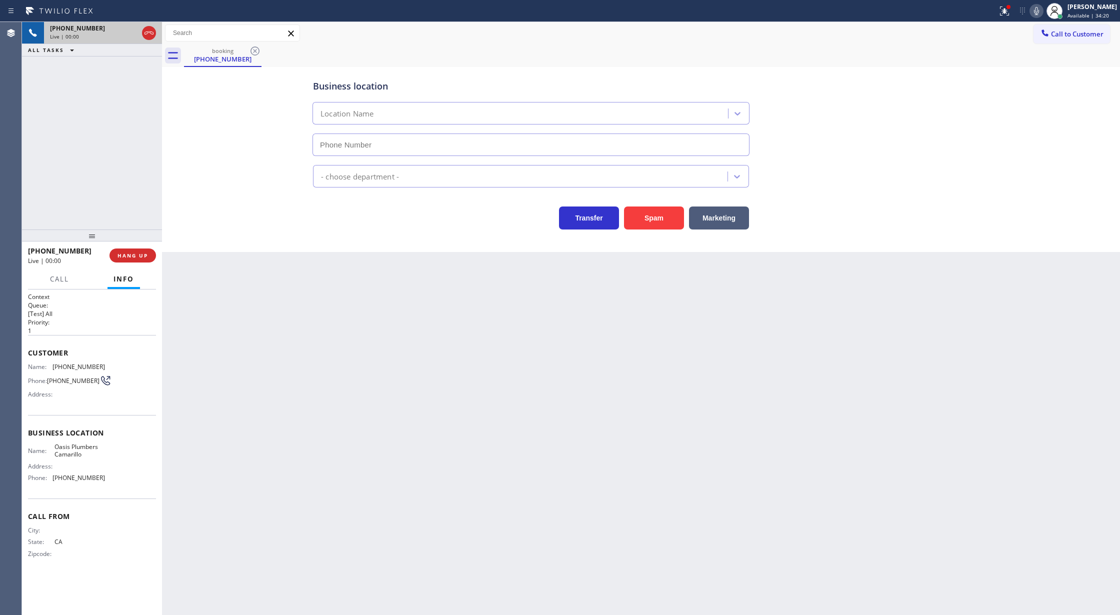
type input "[PHONE_NUMBER]"
click at [129, 258] on span "COMPLETE" at bounding box center [130, 255] width 34 height 7
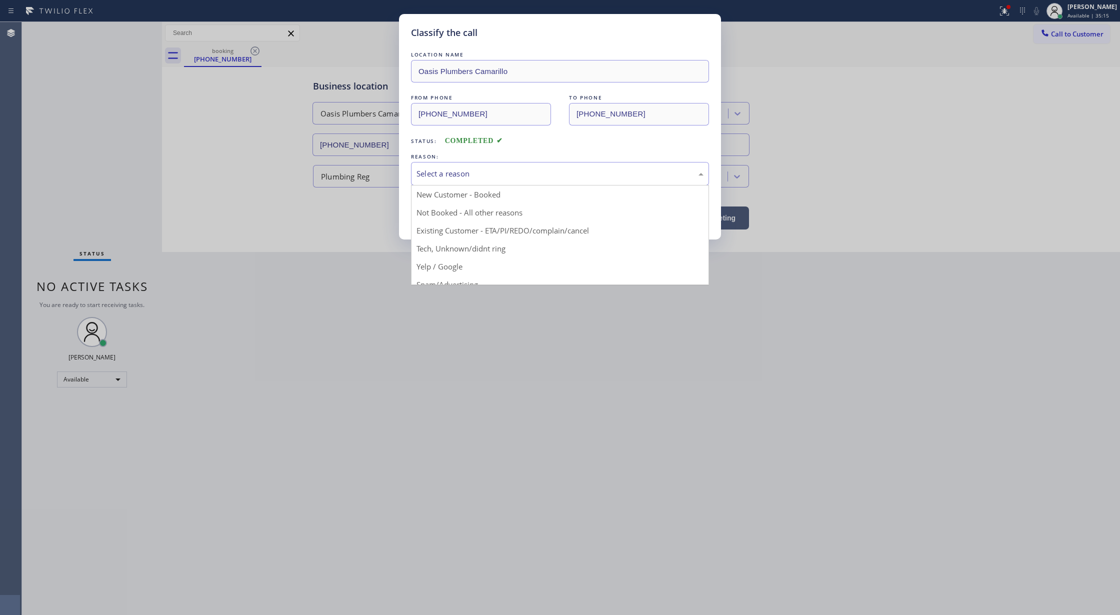
click at [467, 166] on div "Select a reason" at bounding box center [560, 173] width 298 height 23
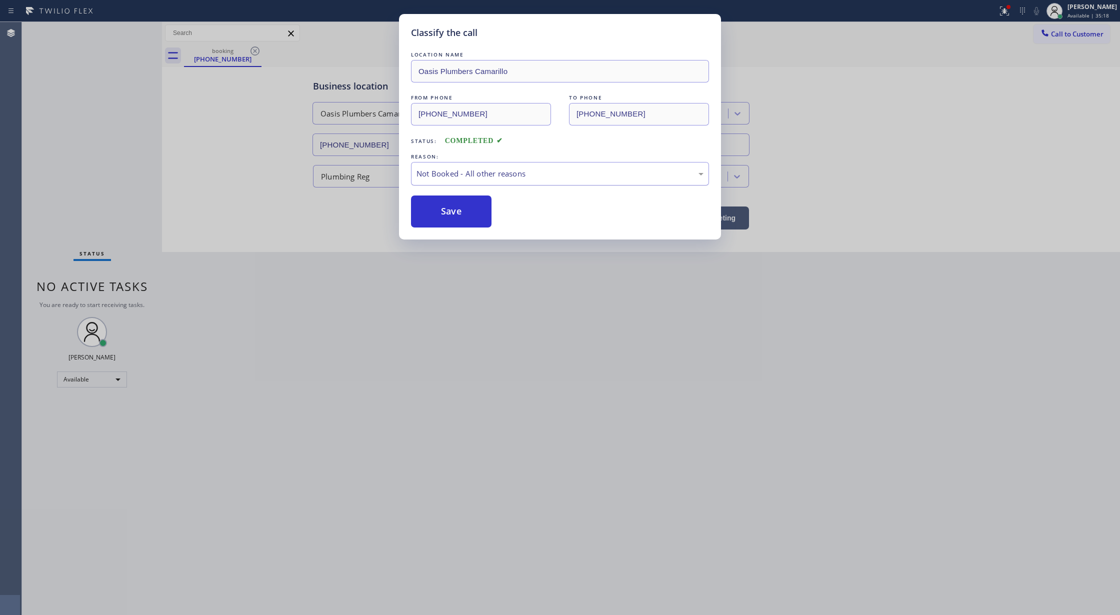
click at [468, 174] on div "Not Booked - All other reasons" at bounding box center [559, 173] width 287 height 11
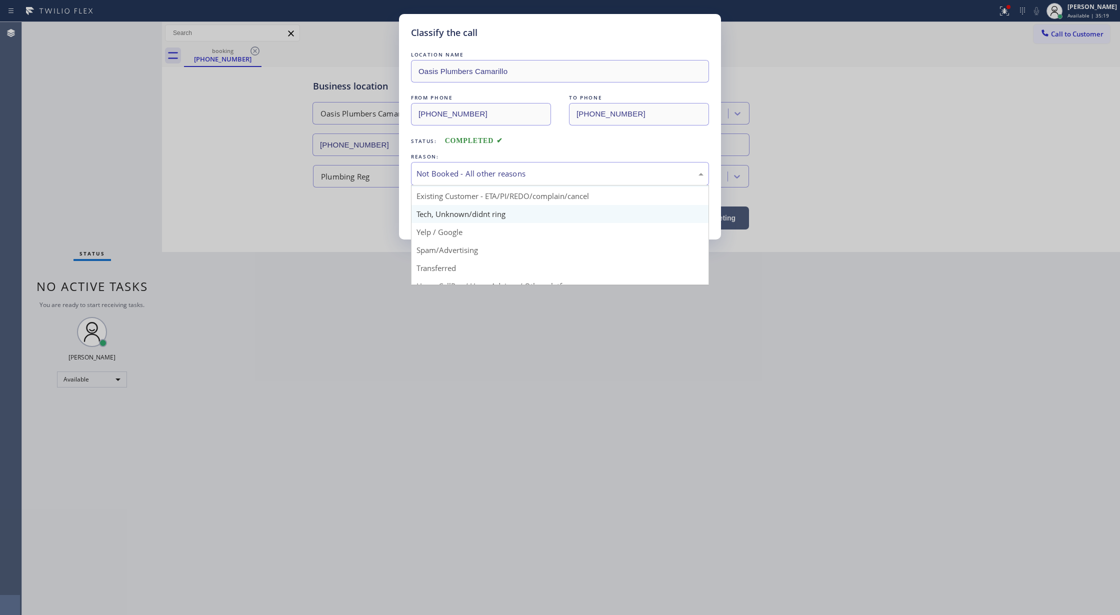
scroll to position [63, 0]
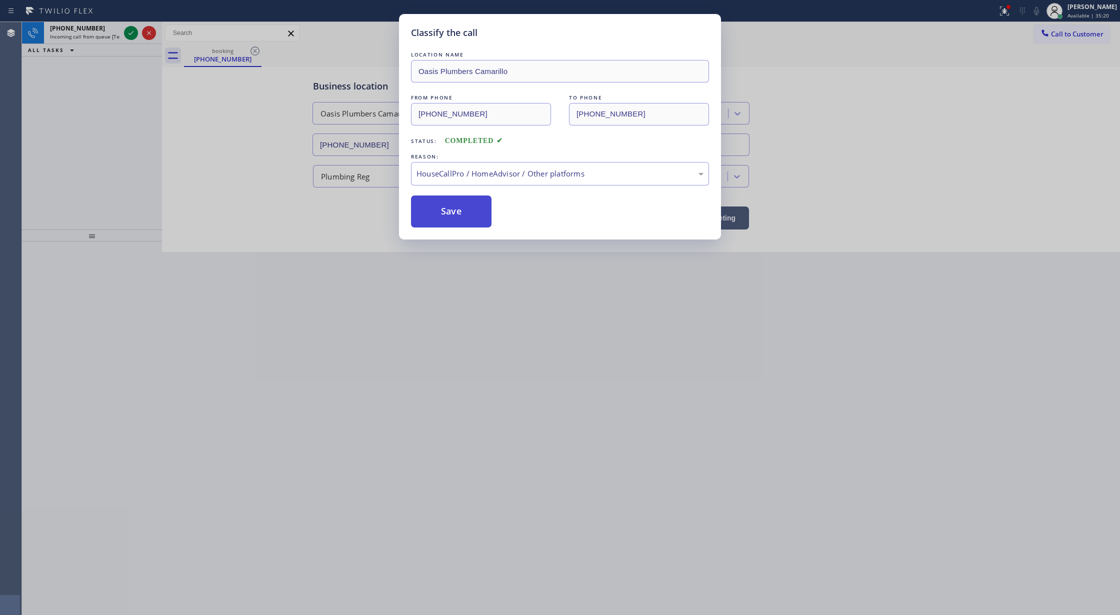
click at [448, 218] on button "Save" at bounding box center [451, 211] width 80 height 32
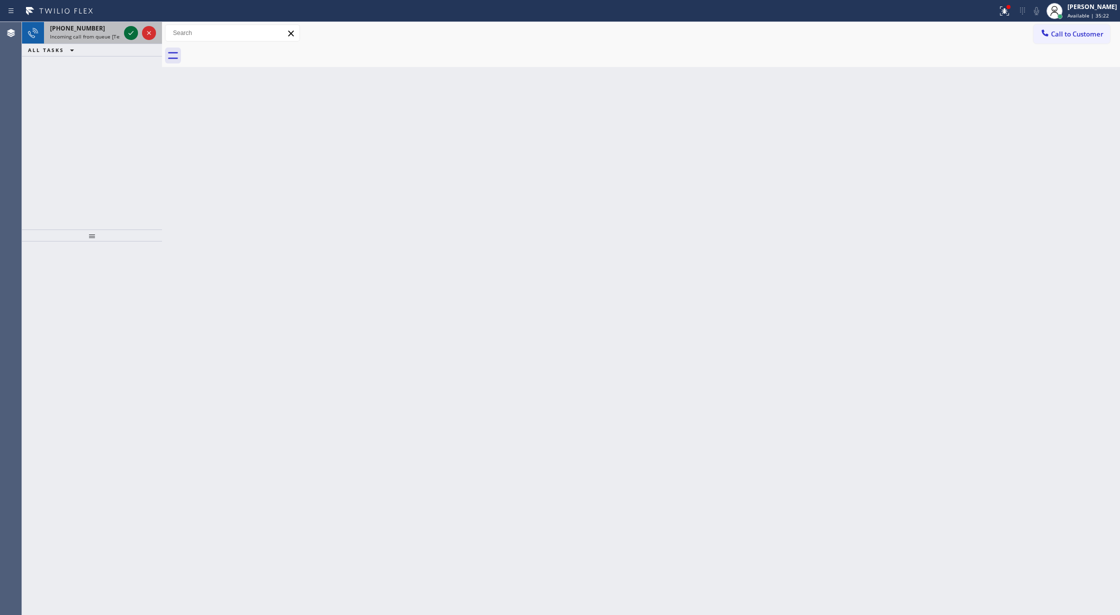
click at [130, 35] on icon at bounding box center [131, 33] width 12 height 12
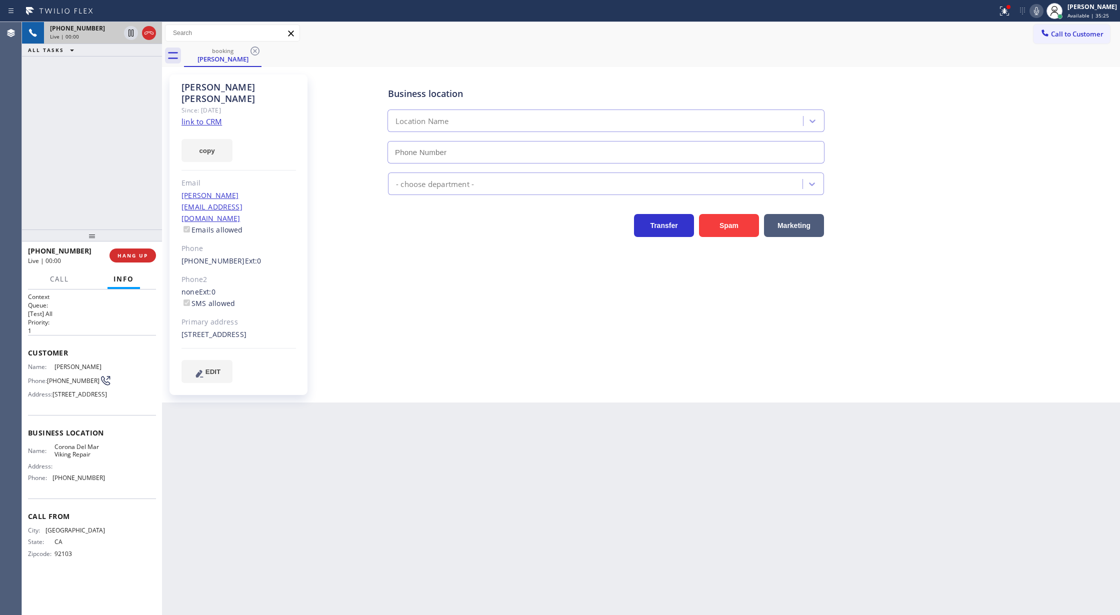
type input "[PHONE_NUMBER]"
click at [208, 116] on link "link to CRM" at bounding box center [201, 121] width 40 height 10
click at [1038, 14] on icon at bounding box center [1036, 11] width 12 height 12
drag, startPoint x: 1040, startPoint y: 13, endPoint x: 783, endPoint y: 188, distance: 311.6
click at [1040, 13] on icon at bounding box center [1036, 11] width 12 height 12
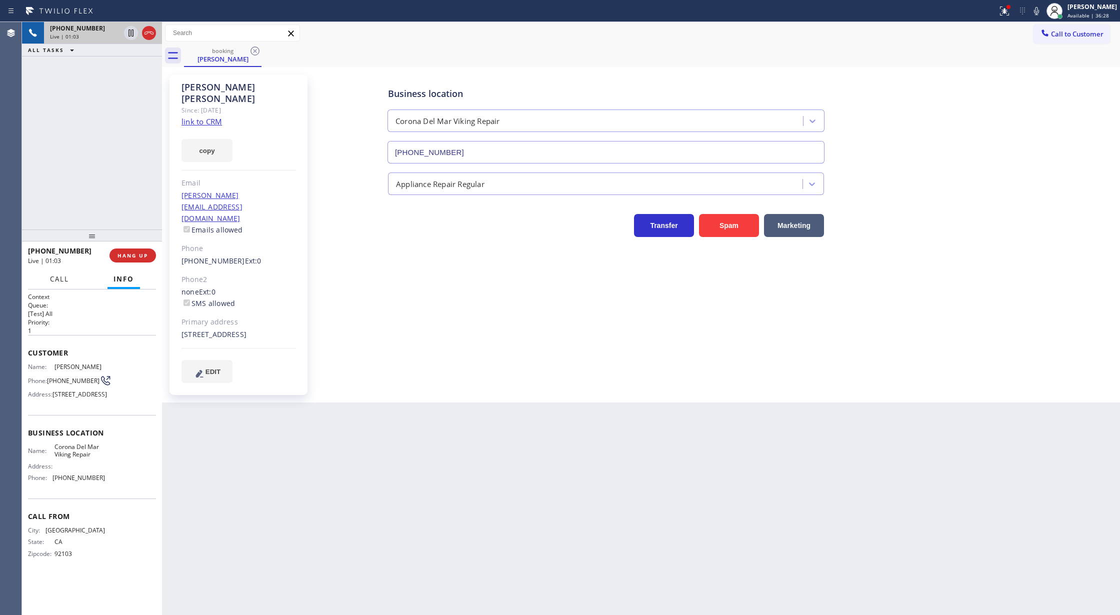
click at [62, 280] on span "Call" at bounding box center [59, 278] width 19 height 9
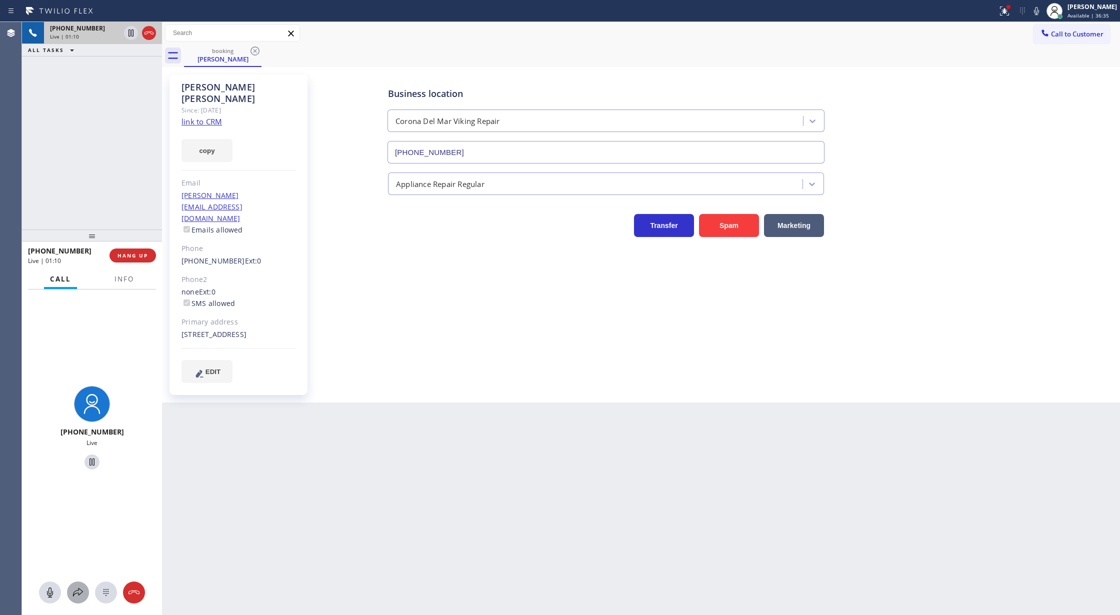
click at [76, 588] on icon at bounding box center [78, 592] width 12 height 12
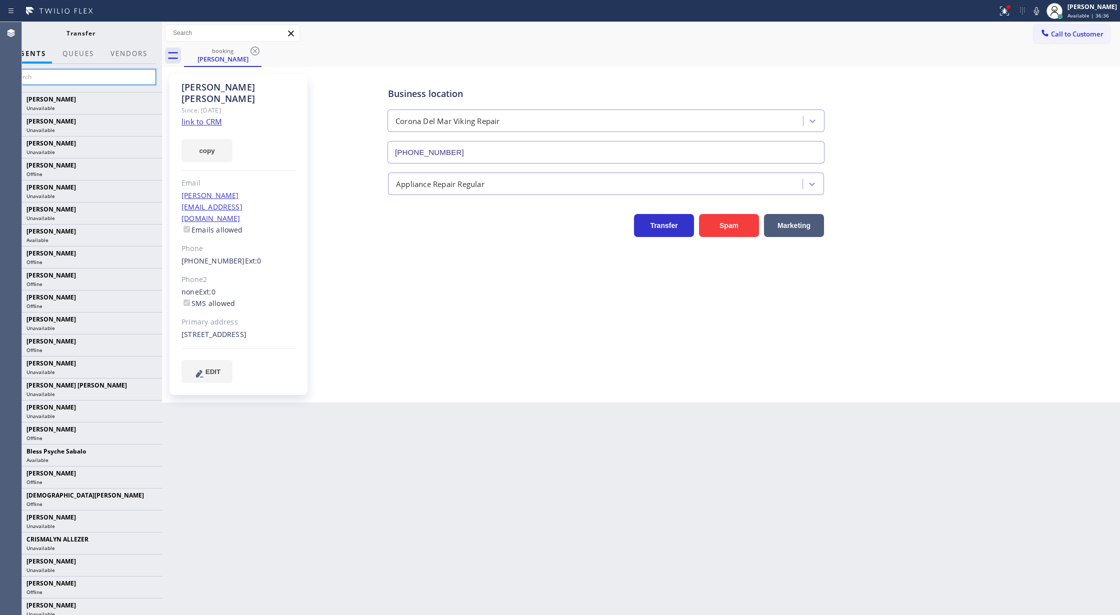
click at [64, 79] on input "text" at bounding box center [80, 77] width 150 height 16
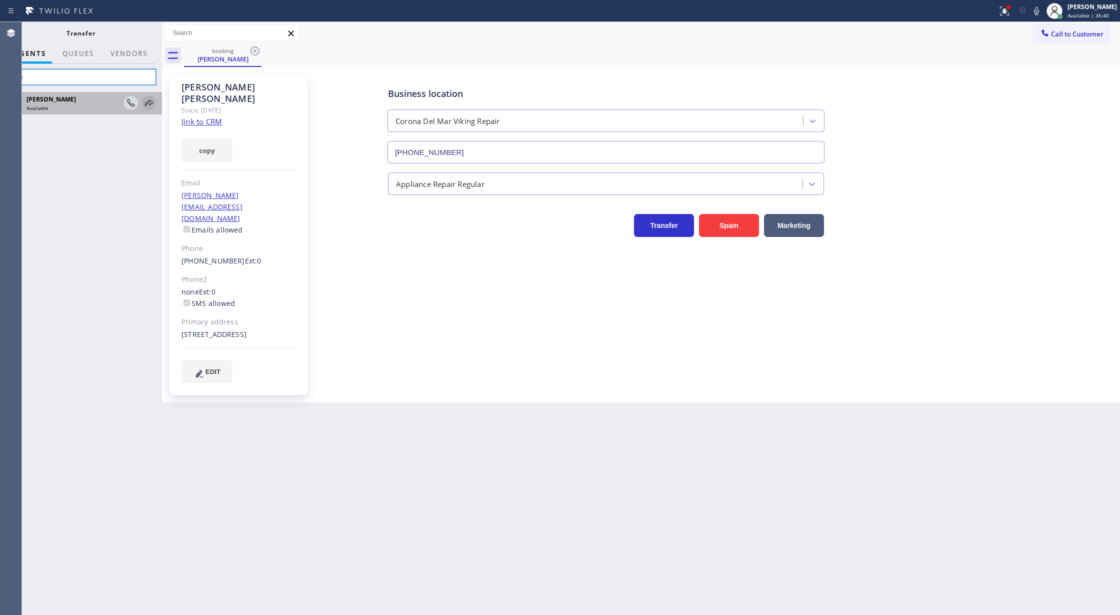
type input "lyka"
click at [150, 103] on icon at bounding box center [149, 103] width 12 height 12
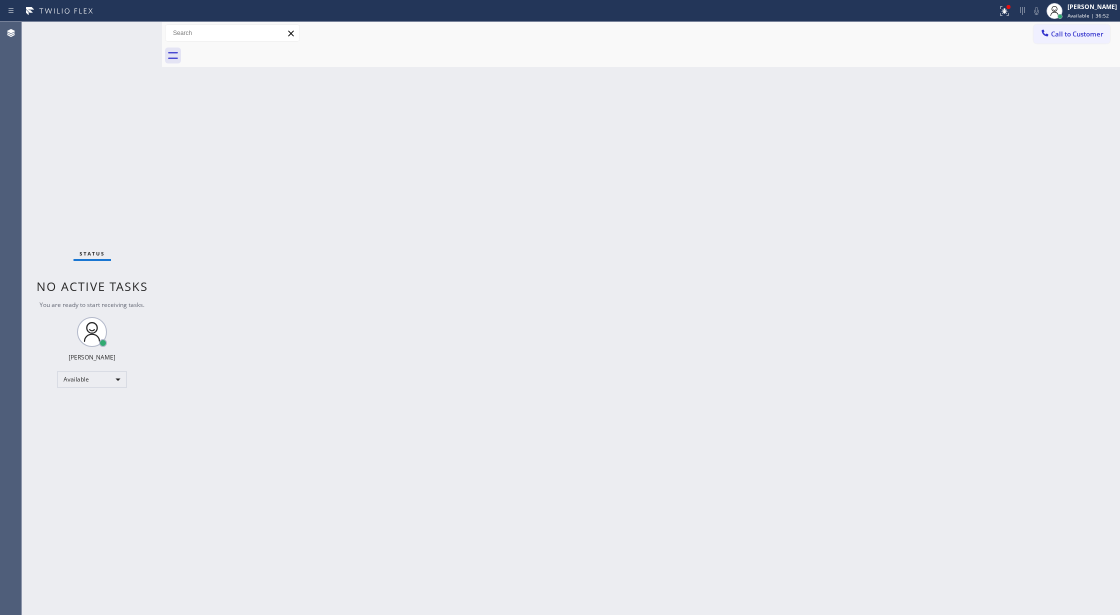
click at [128, 33] on div "Status No active tasks You are ready to start receiving tasks. [PERSON_NAME] Av…" at bounding box center [92, 318] width 140 height 593
click at [134, 33] on div "Status No active tasks You are ready to start receiving tasks. [PERSON_NAME] Av…" at bounding box center [92, 318] width 140 height 593
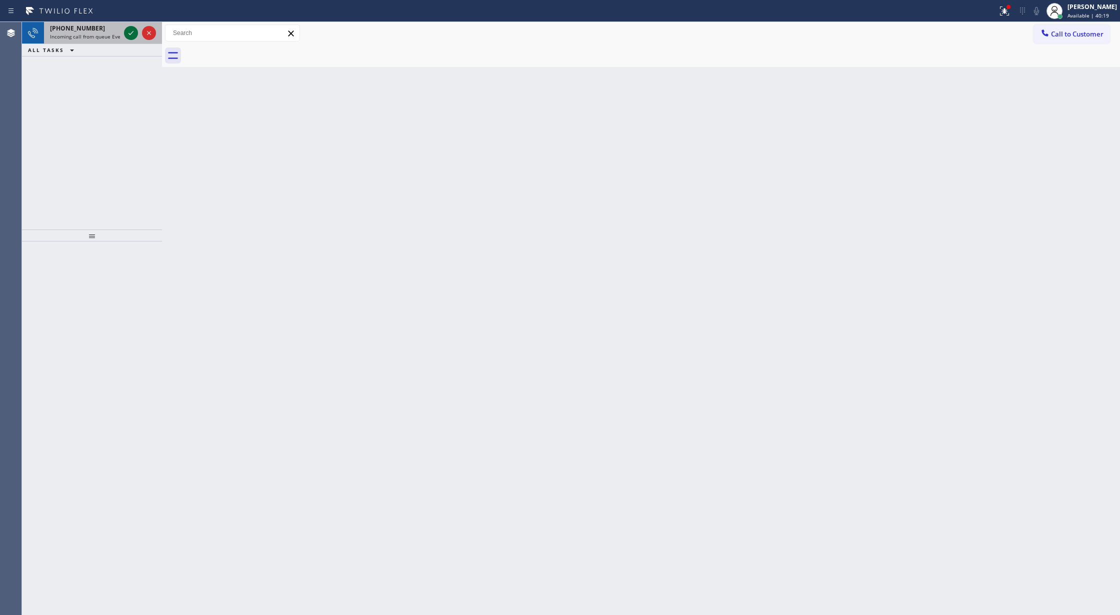
click at [132, 34] on icon at bounding box center [131, 33] width 12 height 12
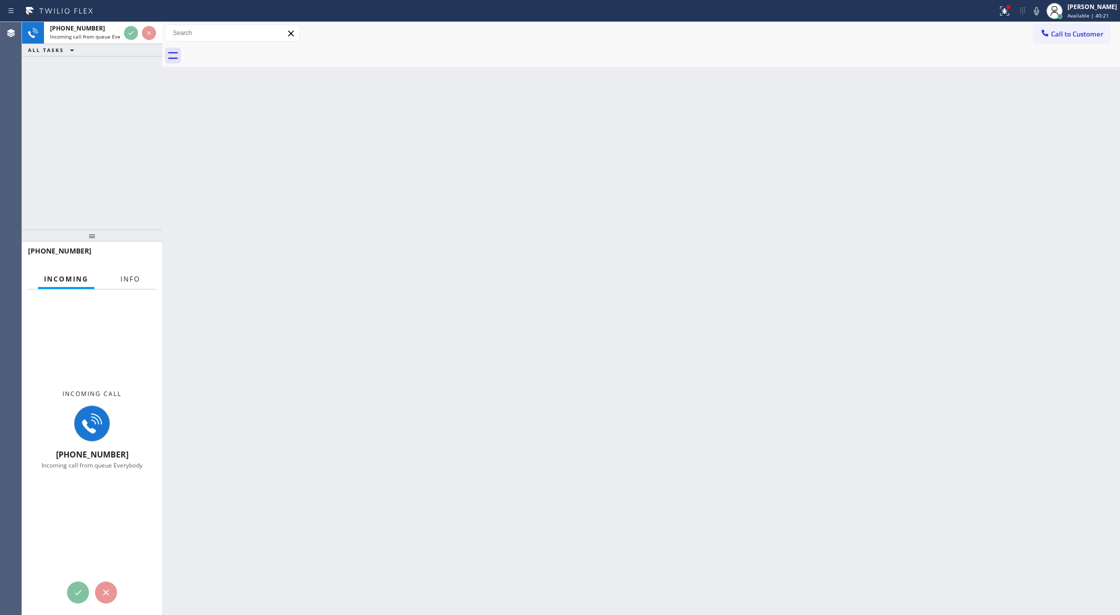
click at [125, 282] on span "Info" at bounding box center [129, 278] width 19 height 9
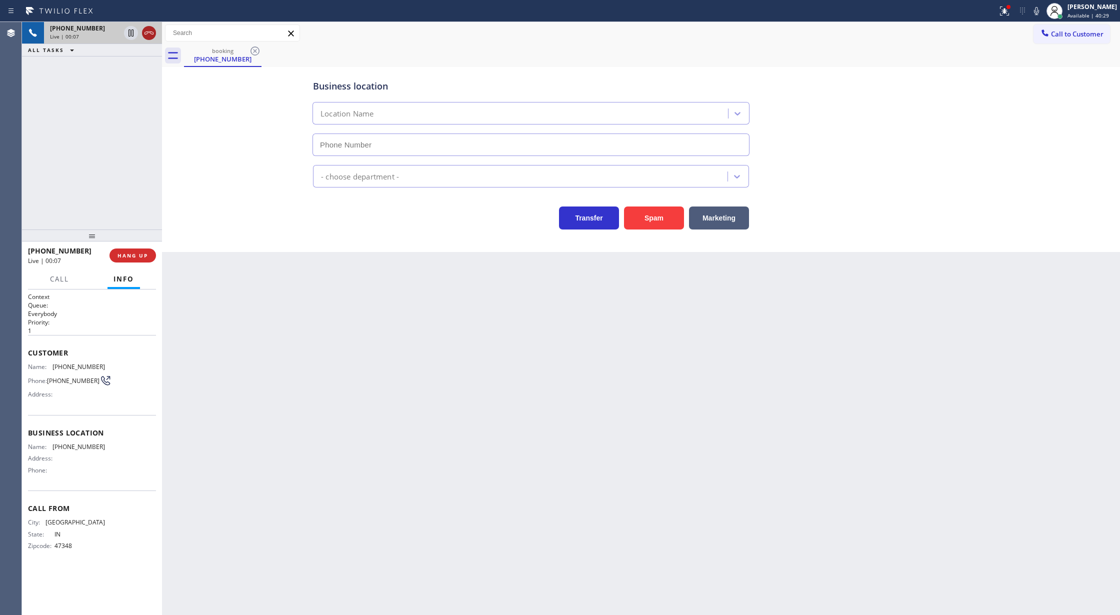
click at [144, 30] on icon at bounding box center [149, 33] width 12 height 12
click at [132, 258] on span "COMPLETE" at bounding box center [130, 255] width 34 height 7
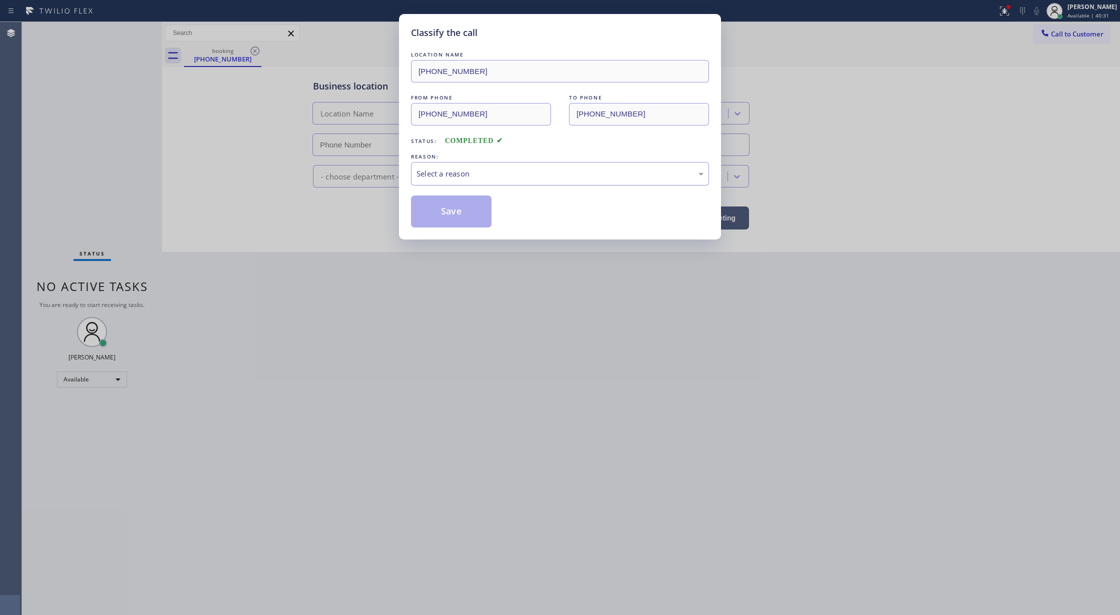
click at [453, 178] on div "Select a reason" at bounding box center [559, 173] width 287 height 11
click at [456, 213] on button "Save" at bounding box center [451, 211] width 80 height 32
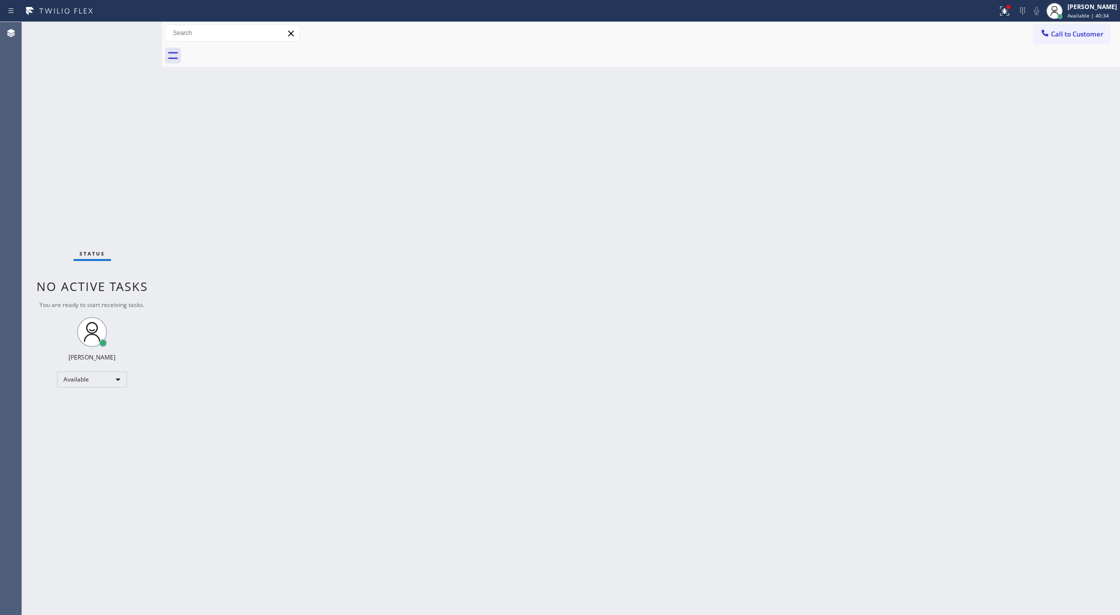
click at [127, 32] on div "Status No active tasks You are ready to start receiving tasks. [PERSON_NAME] Av…" at bounding box center [92, 318] width 140 height 593
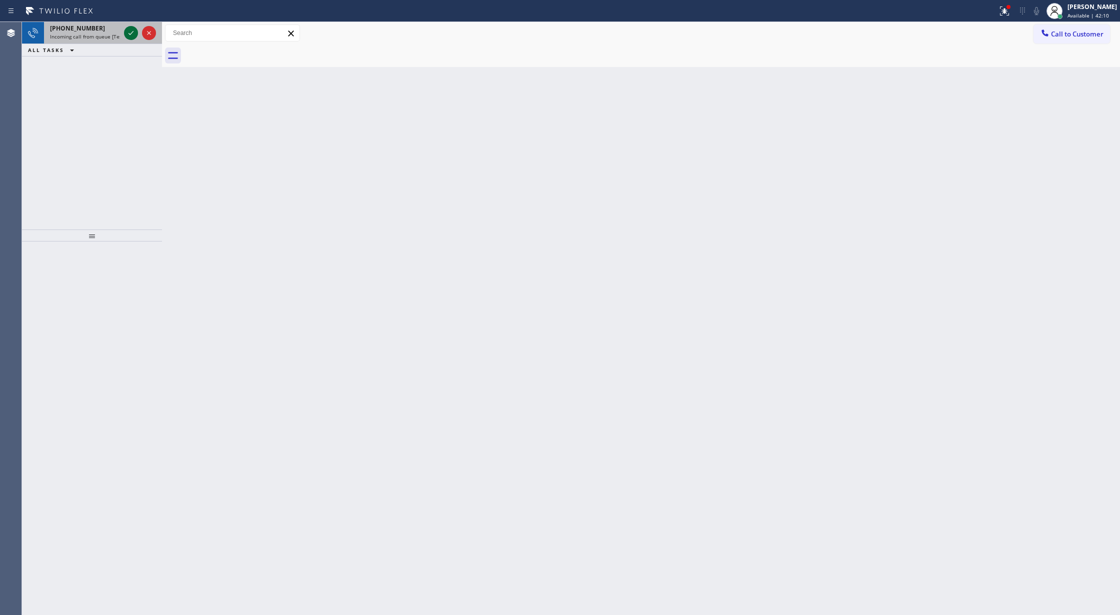
click at [133, 38] on icon at bounding box center [131, 33] width 12 height 12
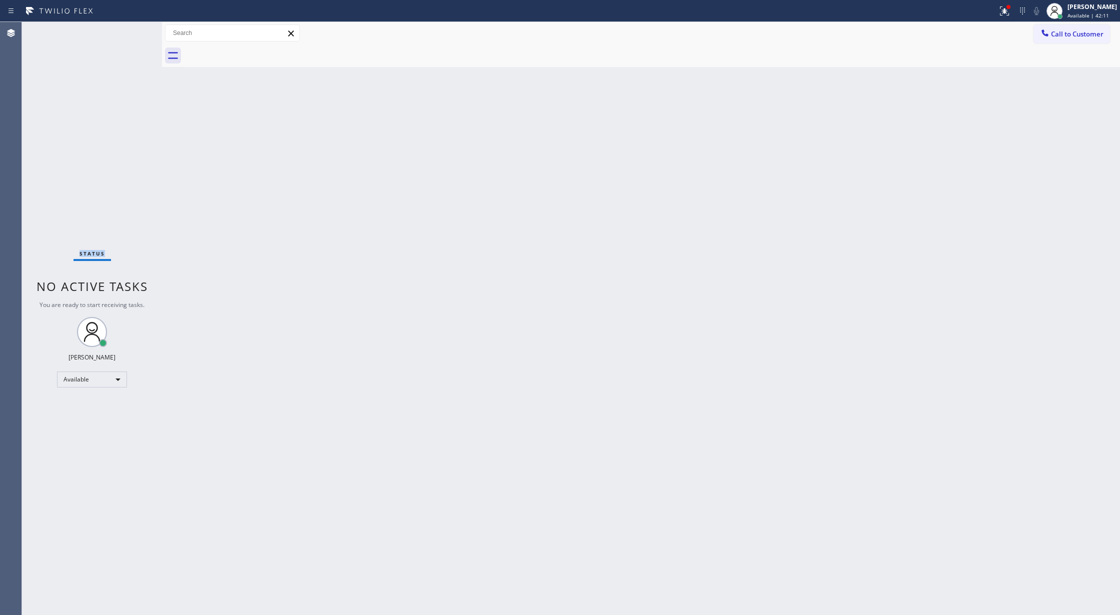
click at [128, 36] on div "Status No active tasks You are ready to start receiving tasks. [PERSON_NAME] Av…" at bounding box center [92, 318] width 140 height 593
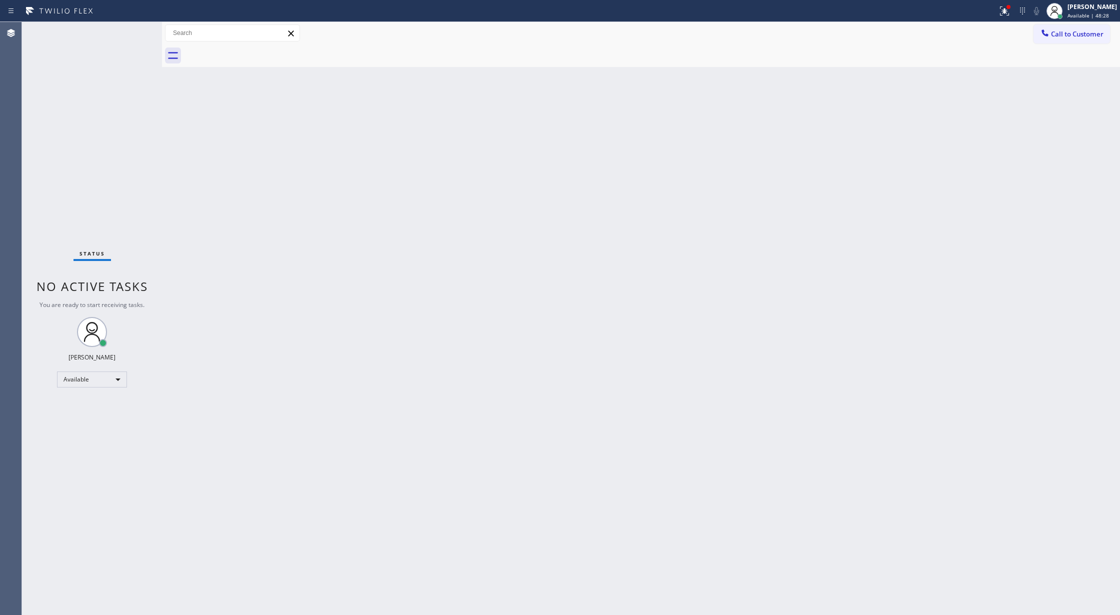
click at [133, 30] on div "Status No active tasks You are ready to start receiving tasks. [PERSON_NAME] Av…" at bounding box center [92, 318] width 140 height 593
click at [130, 30] on div "Status No active tasks You are ready to start receiving tasks. [PERSON_NAME] Av…" at bounding box center [92, 318] width 140 height 593
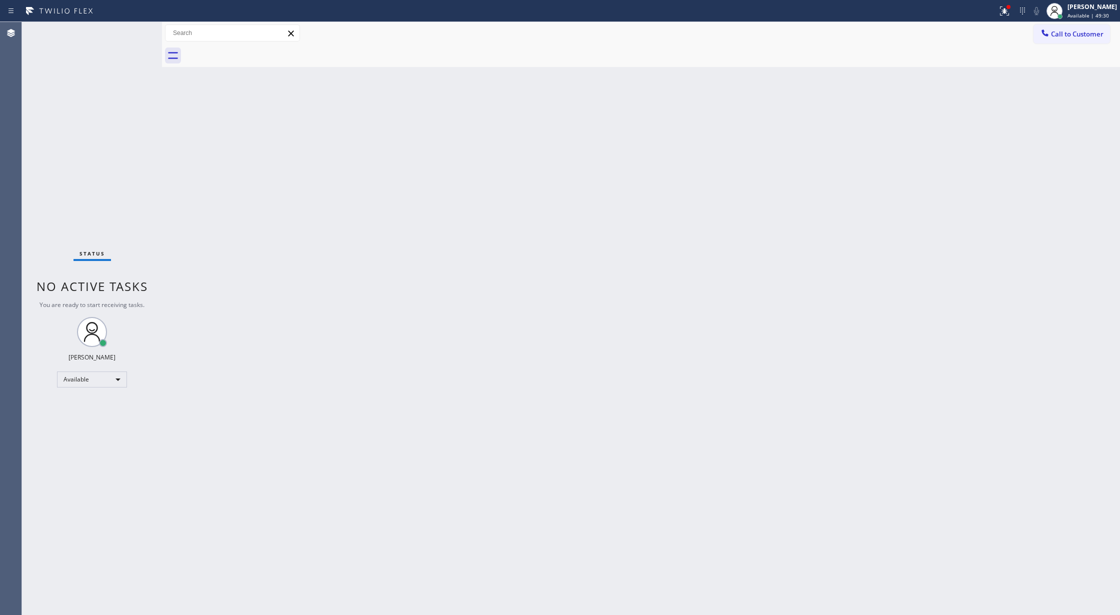
click at [126, 26] on div "Status No active tasks You are ready to start receiving tasks. [PERSON_NAME] Av…" at bounding box center [92, 318] width 140 height 593
click at [128, 30] on div "Status No active tasks You are ready to start receiving tasks. [PERSON_NAME] Av…" at bounding box center [92, 318] width 140 height 593
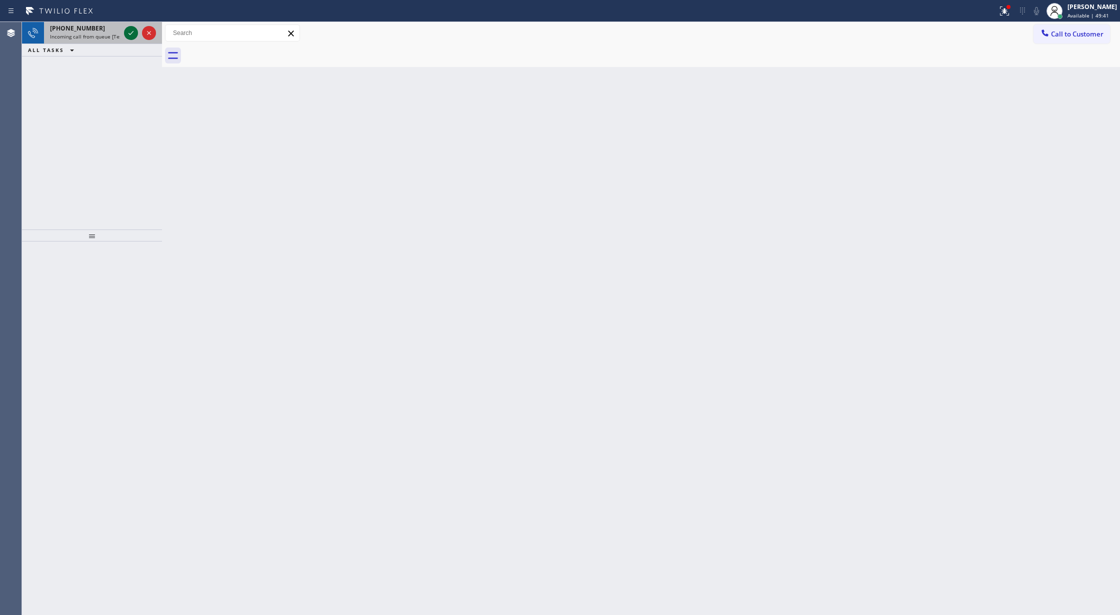
click at [125, 30] on icon at bounding box center [131, 33] width 12 height 12
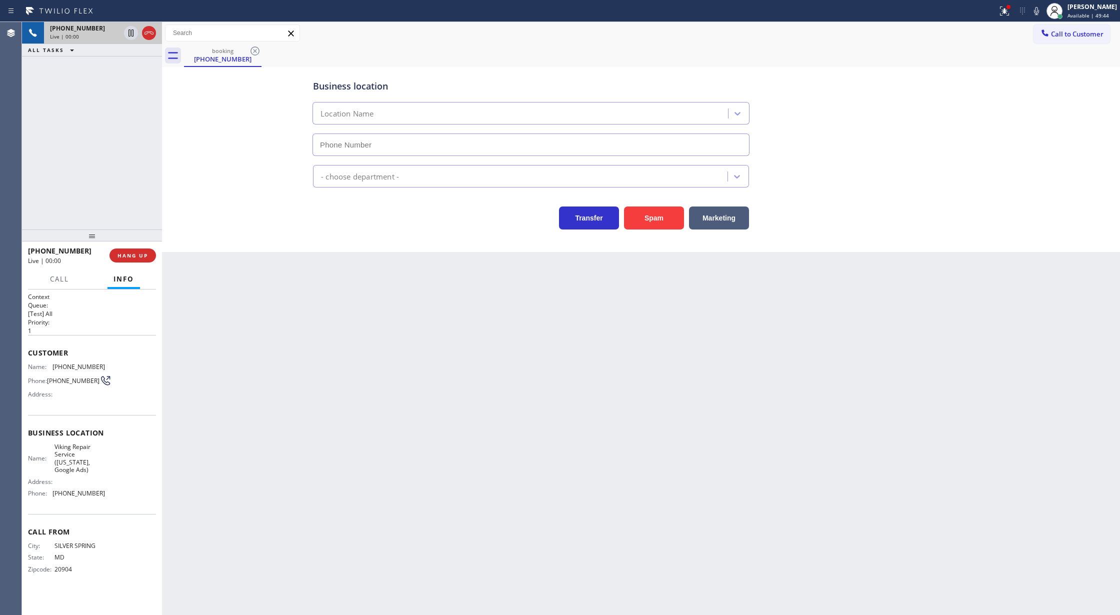
type input "[PHONE_NUMBER]"
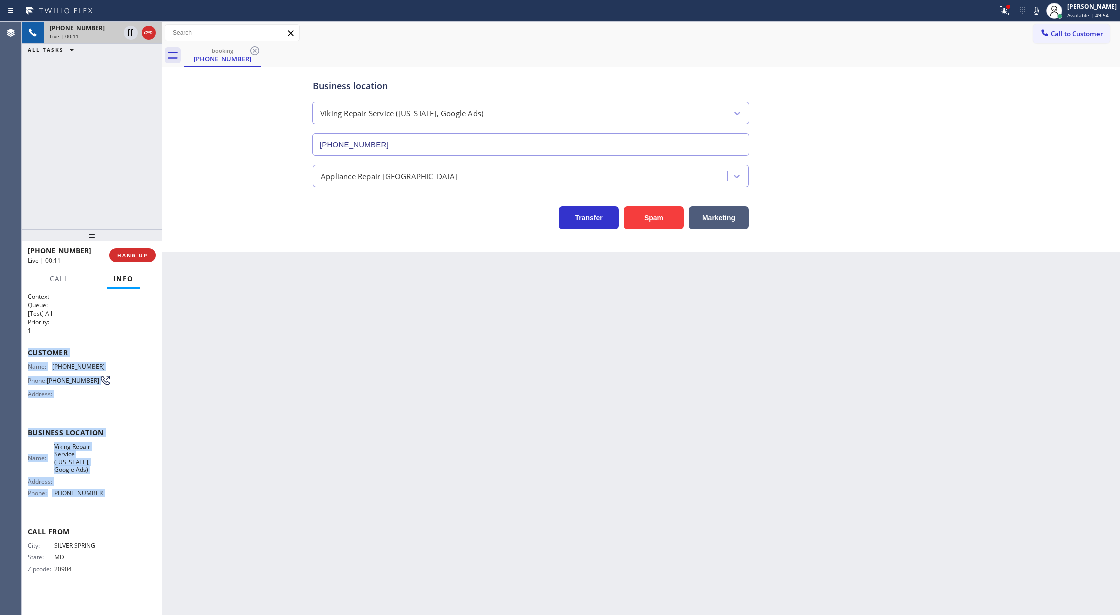
copy div "Customer Name: [PHONE_NUMBER] Phone: [PHONE_NUMBER] Address: Business location …"
drag, startPoint x: 24, startPoint y: 353, endPoint x: 125, endPoint y: 504, distance: 181.7
click at [125, 504] on div "Context Queue: [Test] All Priority: 1 Customer Name: [PHONE_NUMBER] Phone: [PHO…" at bounding box center [92, 452] width 140 height 326
drag, startPoint x: 114, startPoint y: 371, endPoint x: 81, endPoint y: 362, distance: 34.2
click at [114, 371] on div "Name: [PHONE_NUMBER] Phone: [PHONE_NUMBER] Address:" at bounding box center [92, 382] width 128 height 39
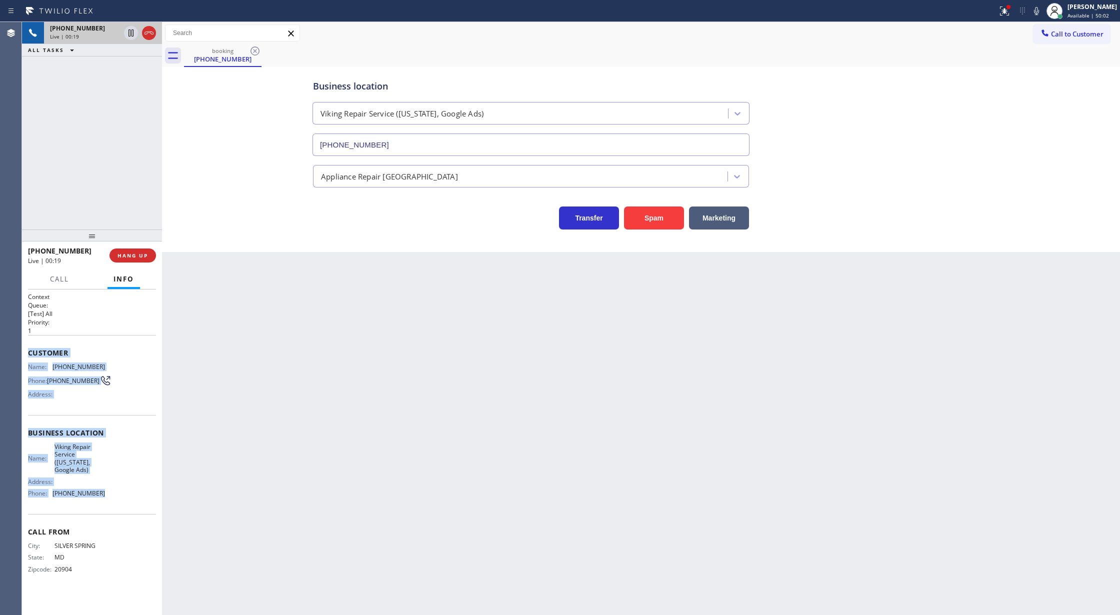
drag, startPoint x: 24, startPoint y: 352, endPoint x: 116, endPoint y: 496, distance: 170.5
click at [116, 496] on div "Context Queue: [Test] All Priority: 1 Customer Name: [PHONE_NUMBER] Phone: [PHO…" at bounding box center [92, 452] width 140 height 326
copy div "Customer Name: [PHONE_NUMBER] Phone: [PHONE_NUMBER] Address: Business location …"
drag, startPoint x: 1043, startPoint y: 12, endPoint x: 998, endPoint y: 45, distance: 55.5
click at [1042, 12] on icon at bounding box center [1036, 11] width 12 height 12
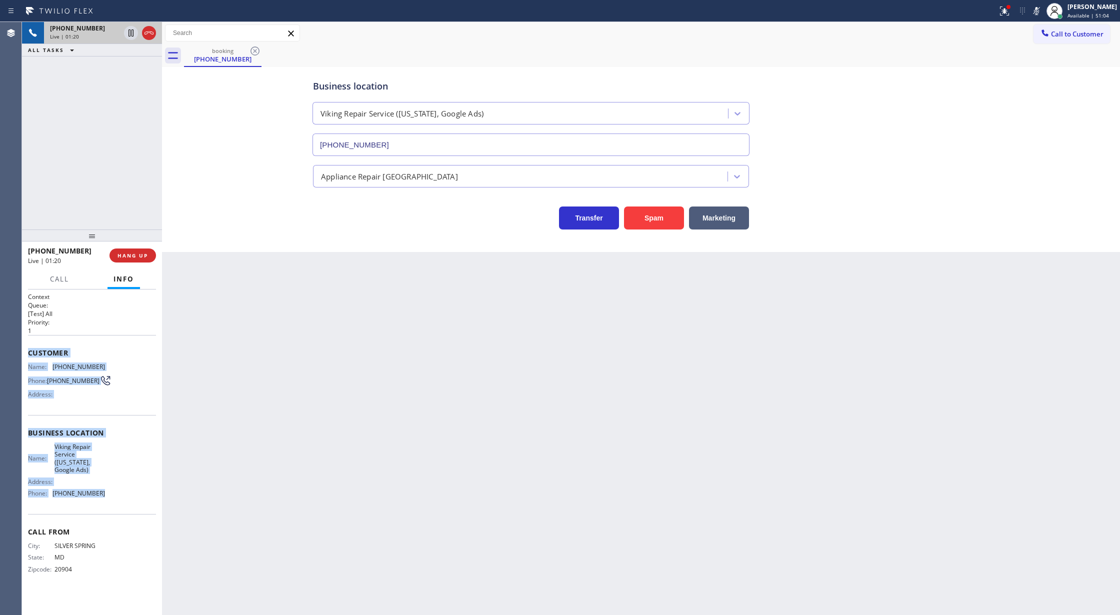
drag, startPoint x: 1039, startPoint y: 13, endPoint x: 1017, endPoint y: 41, distance: 35.6
click at [1039, 13] on icon at bounding box center [1036, 11] width 12 height 12
click at [56, 282] on span "Call" at bounding box center [59, 278] width 19 height 9
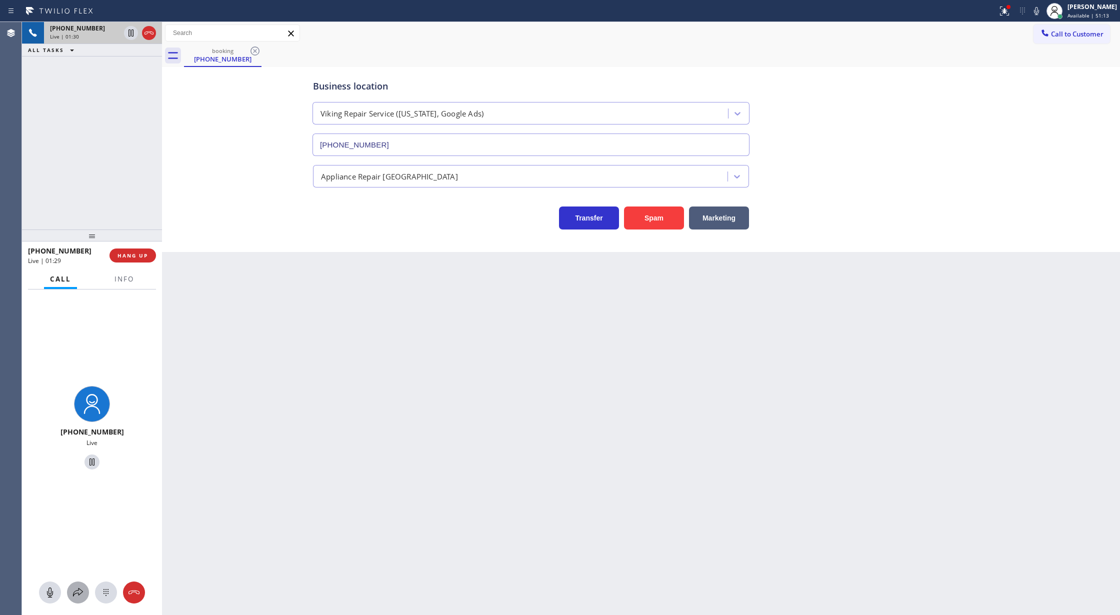
click at [76, 592] on icon at bounding box center [78, 592] width 12 height 12
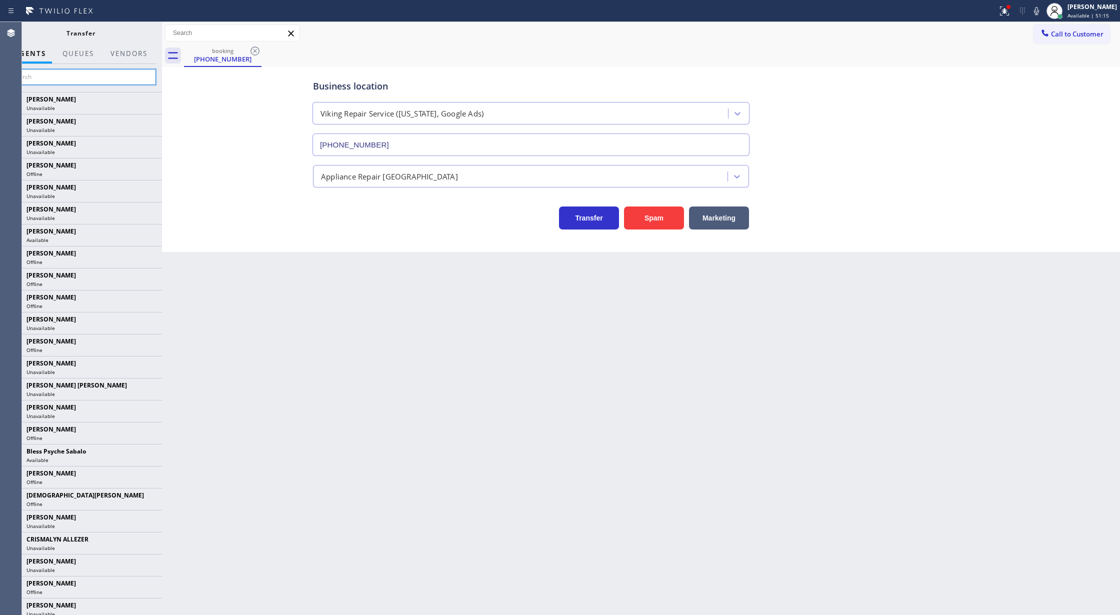
click at [44, 77] on input "text" at bounding box center [80, 77] width 150 height 16
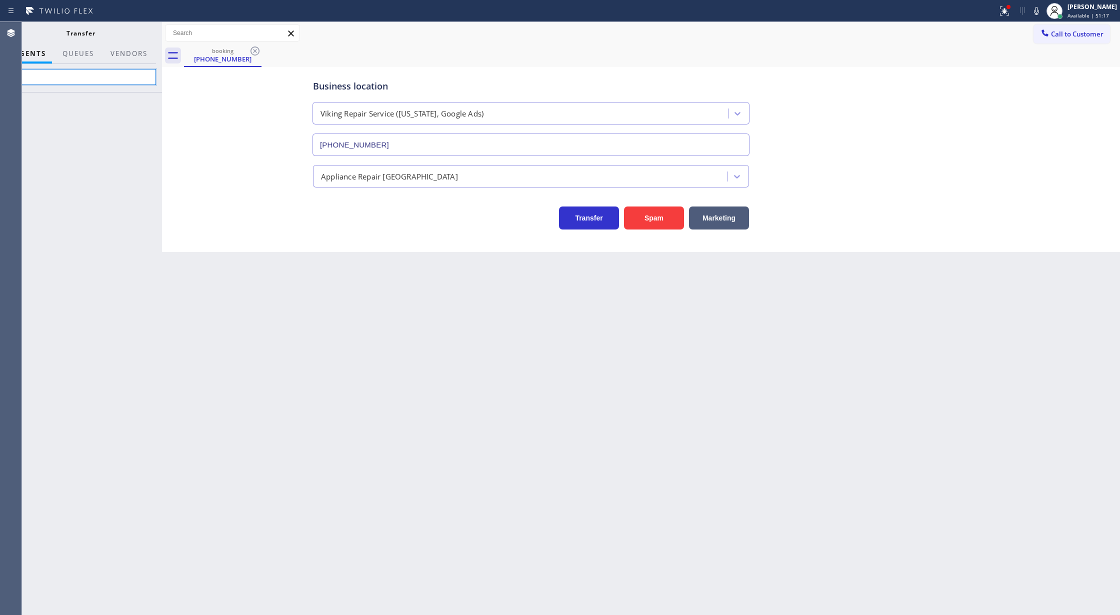
type input "l"
type input "padic"
click at [151, 104] on icon at bounding box center [149, 102] width 8 height 6
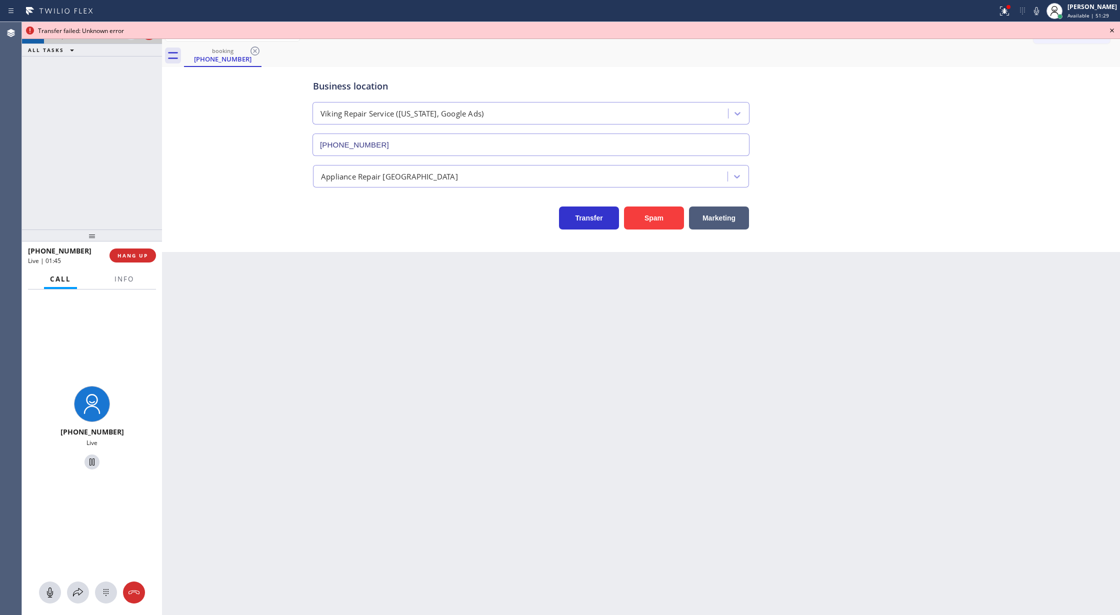
click at [1113, 29] on icon at bounding box center [1112, 30] width 4 height 4
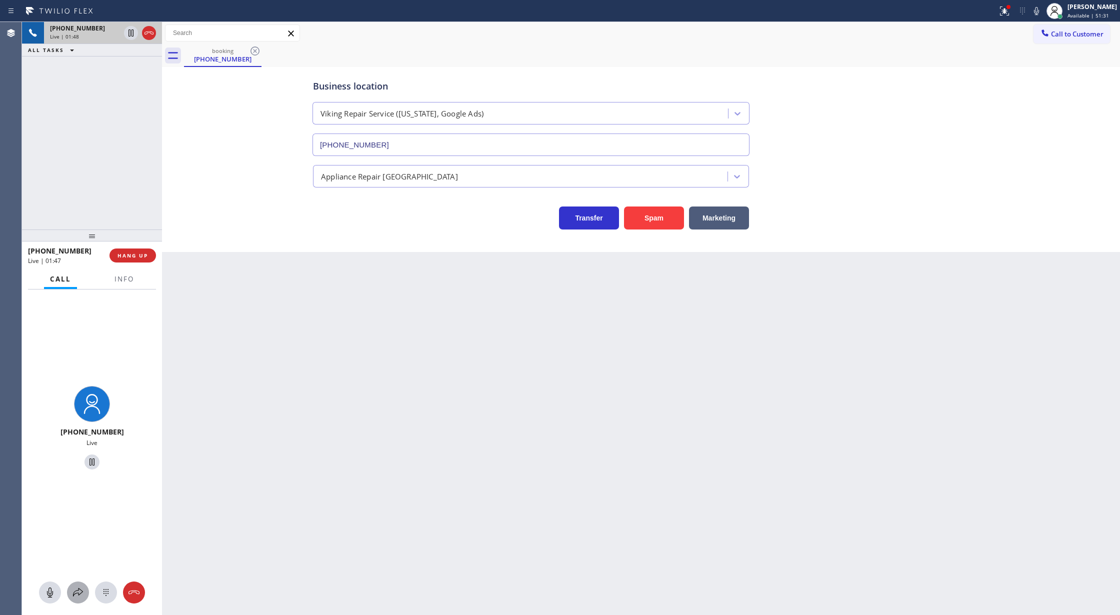
click at [78, 593] on icon at bounding box center [78, 592] width 12 height 12
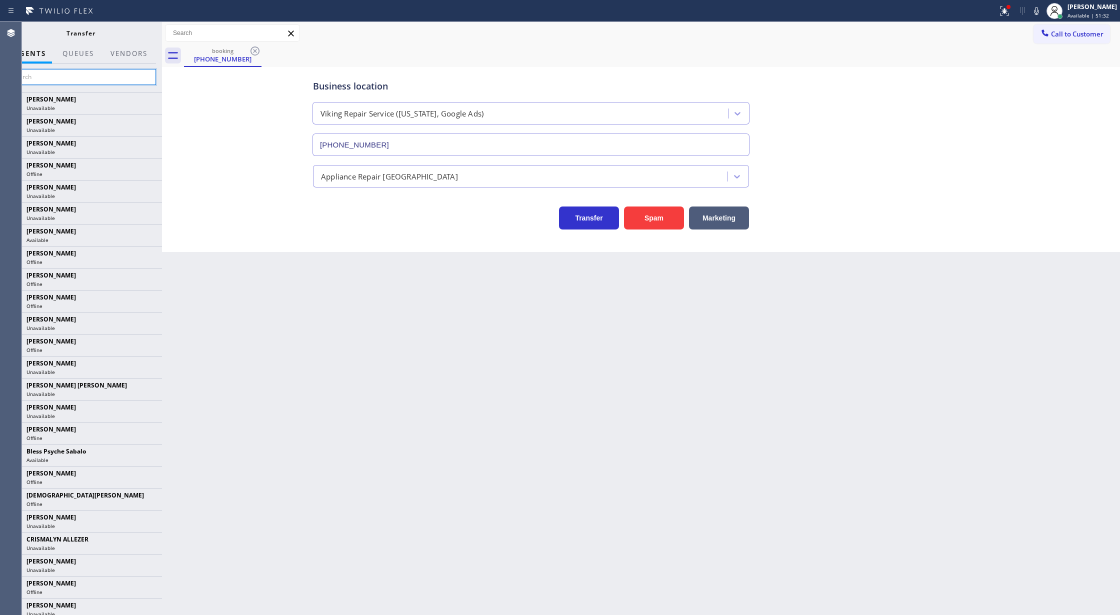
click at [47, 76] on input "text" at bounding box center [80, 77] width 150 height 16
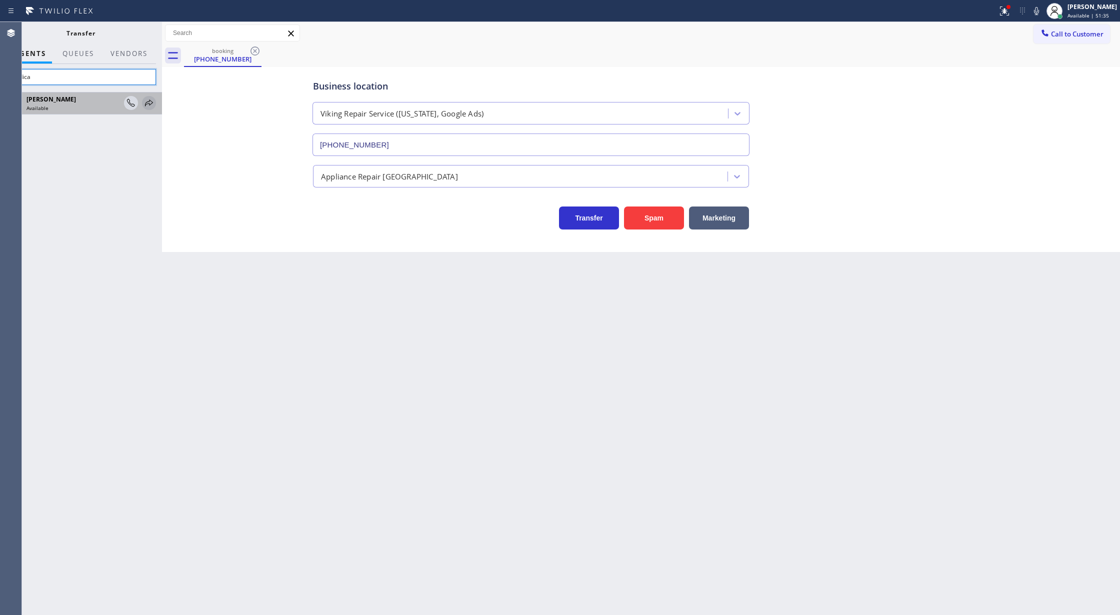
type input "padica"
click at [146, 104] on icon at bounding box center [149, 103] width 12 height 12
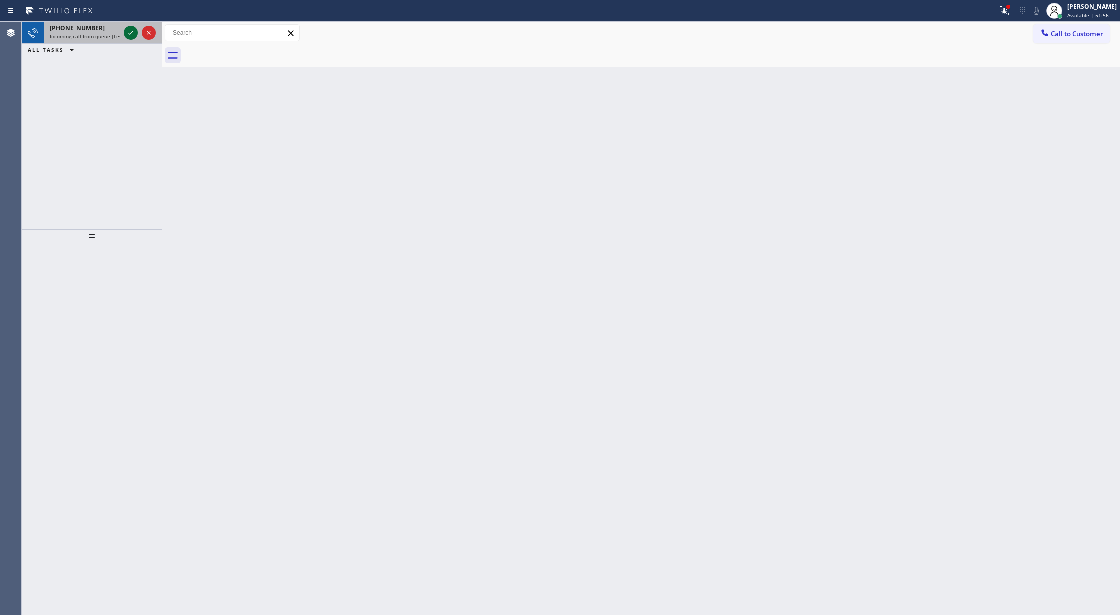
click at [126, 33] on icon at bounding box center [131, 33] width 12 height 12
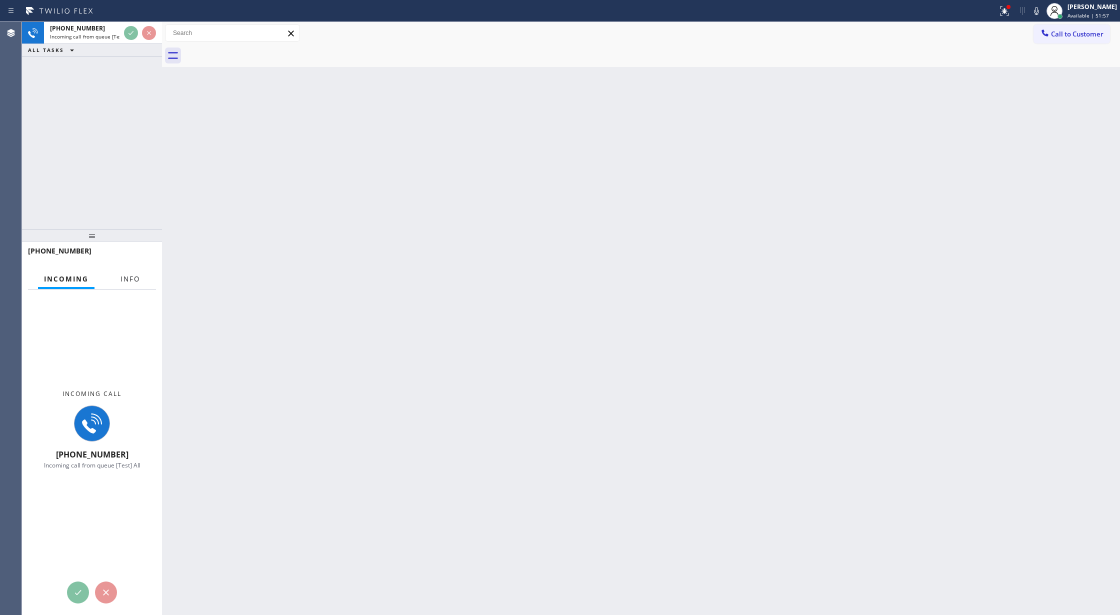
drag, startPoint x: 138, startPoint y: 280, endPoint x: 135, endPoint y: 304, distance: 23.7
click at [138, 281] on span "Info" at bounding box center [129, 278] width 19 height 9
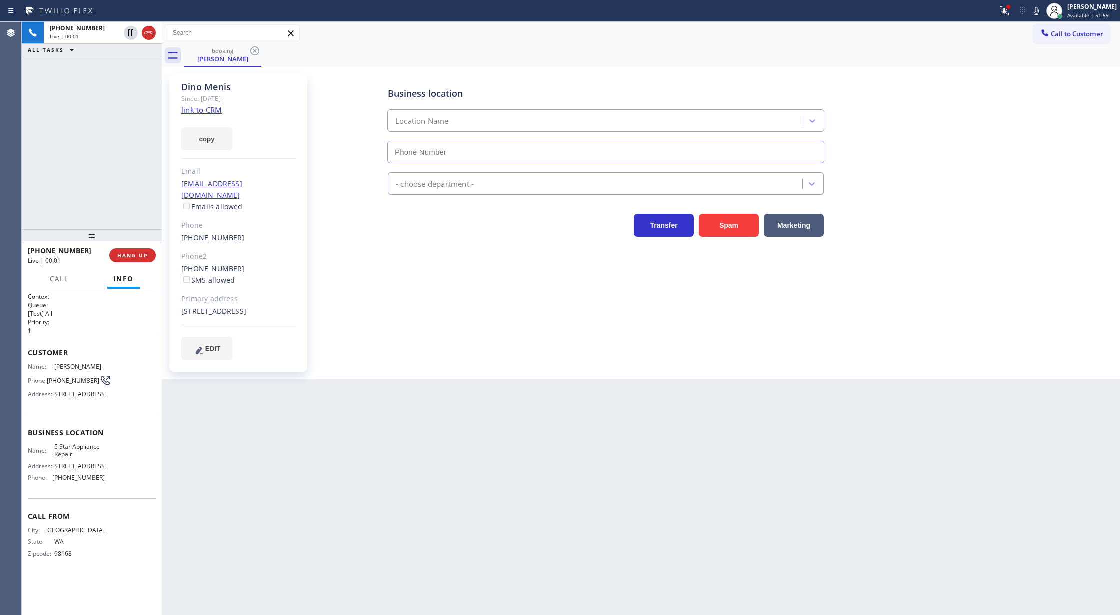
type input "[PHONE_NUMBER]"
click at [204, 108] on link "link to CRM" at bounding box center [201, 110] width 40 height 10
click at [118, 251] on button "COMPLETE" at bounding box center [130, 255] width 50 height 14
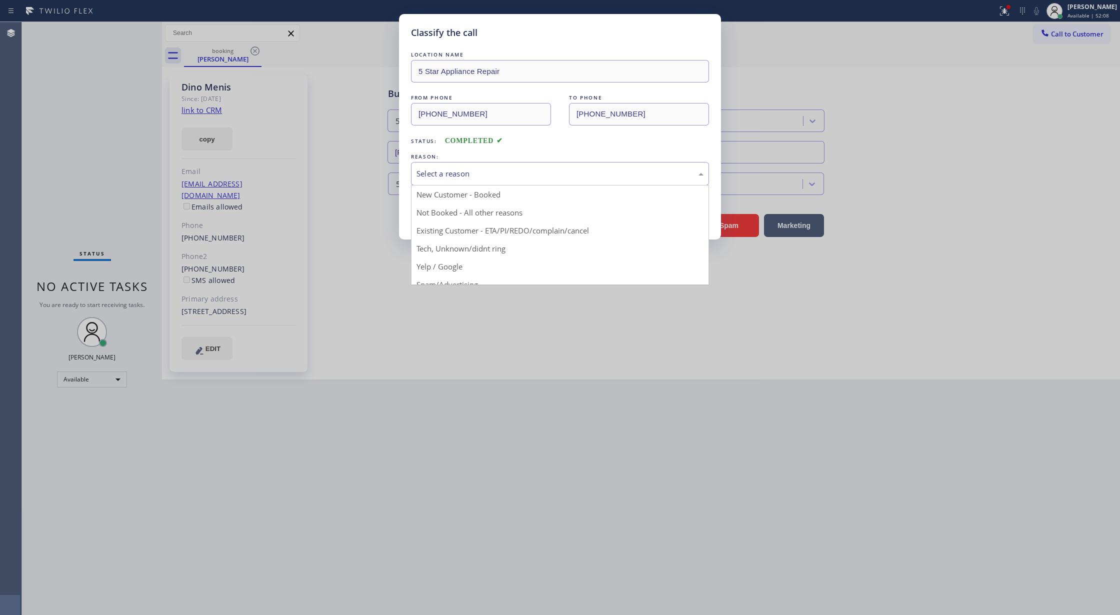
click at [446, 168] on div "Select a reason" at bounding box center [559, 173] width 287 height 11
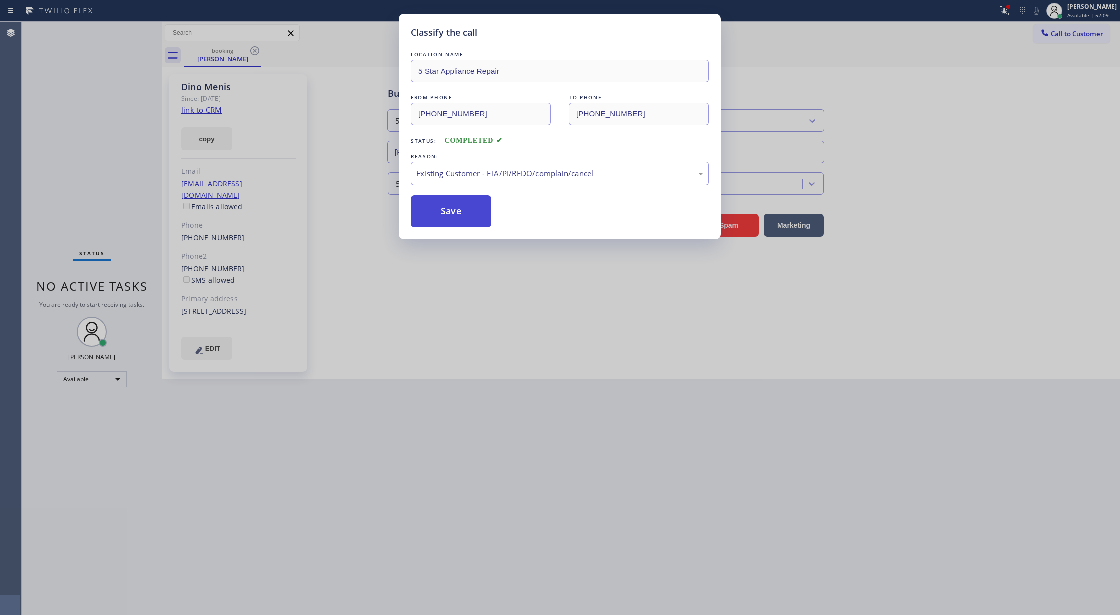
click at [452, 213] on button "Save" at bounding box center [451, 211] width 80 height 32
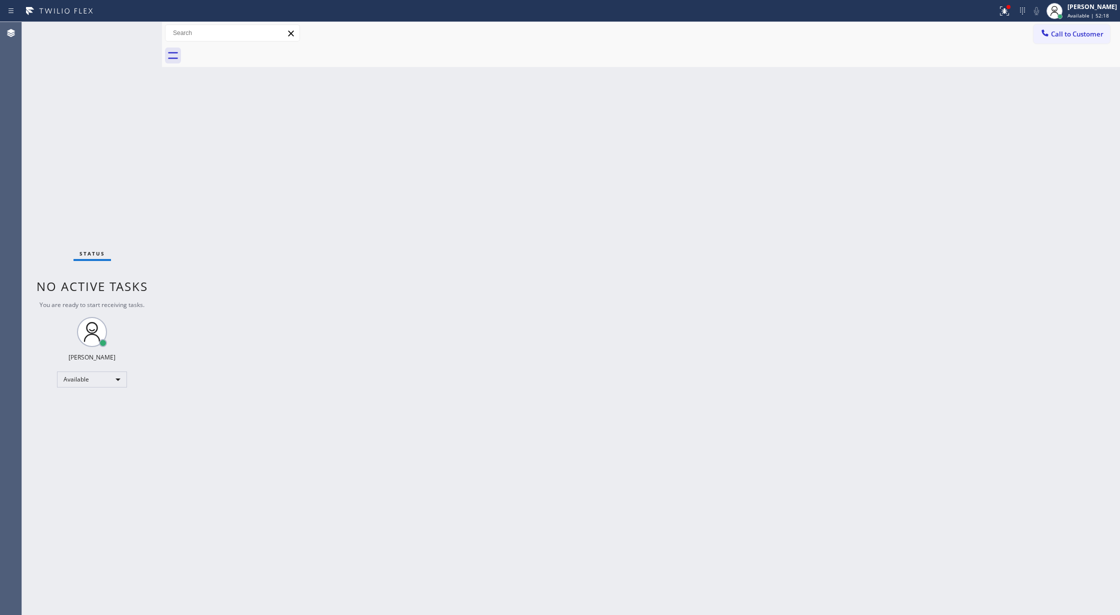
click at [128, 30] on div "Status No active tasks You are ready to start receiving tasks. [PERSON_NAME] Av…" at bounding box center [92, 318] width 140 height 593
click at [134, 28] on div "Status No active tasks You are ready to start receiving tasks. [PERSON_NAME] Av…" at bounding box center [92, 318] width 140 height 593
click at [131, 30] on div "Status No active tasks You are ready to start receiving tasks. [PERSON_NAME] Av…" at bounding box center [92, 318] width 140 height 593
click at [132, 29] on div "Status No active tasks You are ready to start receiving tasks. [PERSON_NAME] Av…" at bounding box center [92, 318] width 140 height 593
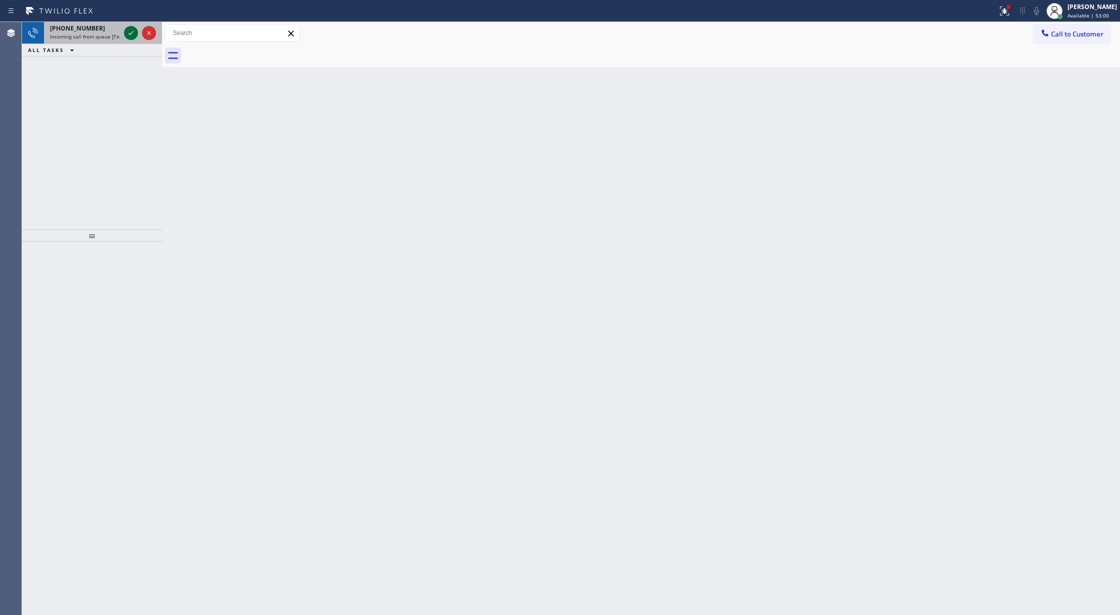
click at [134, 30] on icon at bounding box center [131, 33] width 12 height 12
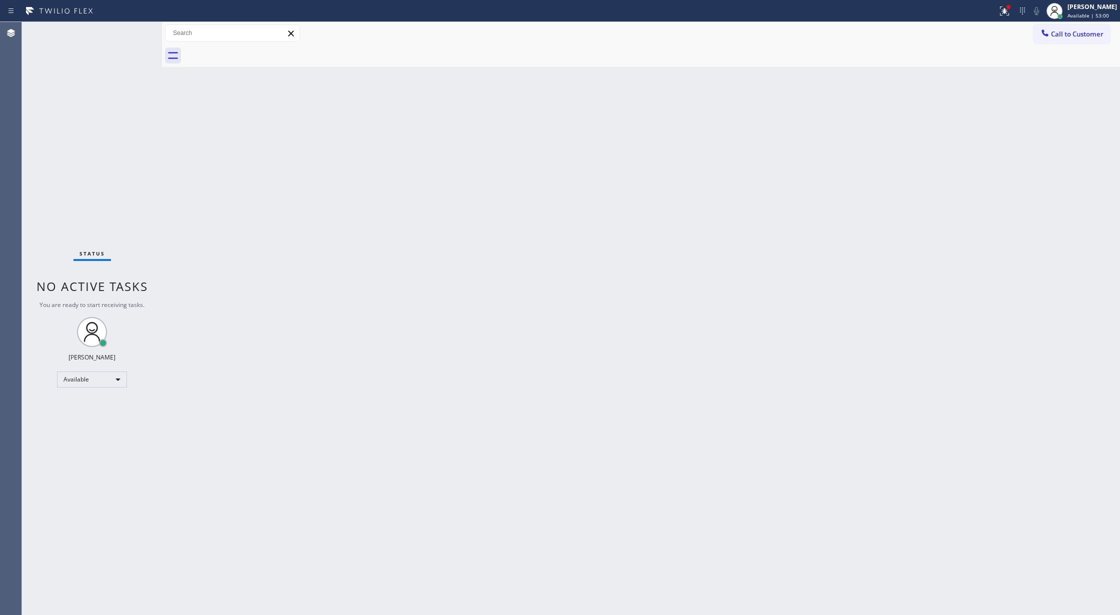
click at [131, 32] on div "Status No active tasks You are ready to start receiving tasks. [PERSON_NAME] Av…" at bounding box center [92, 318] width 140 height 593
click at [130, 34] on icon at bounding box center [131, 33] width 12 height 12
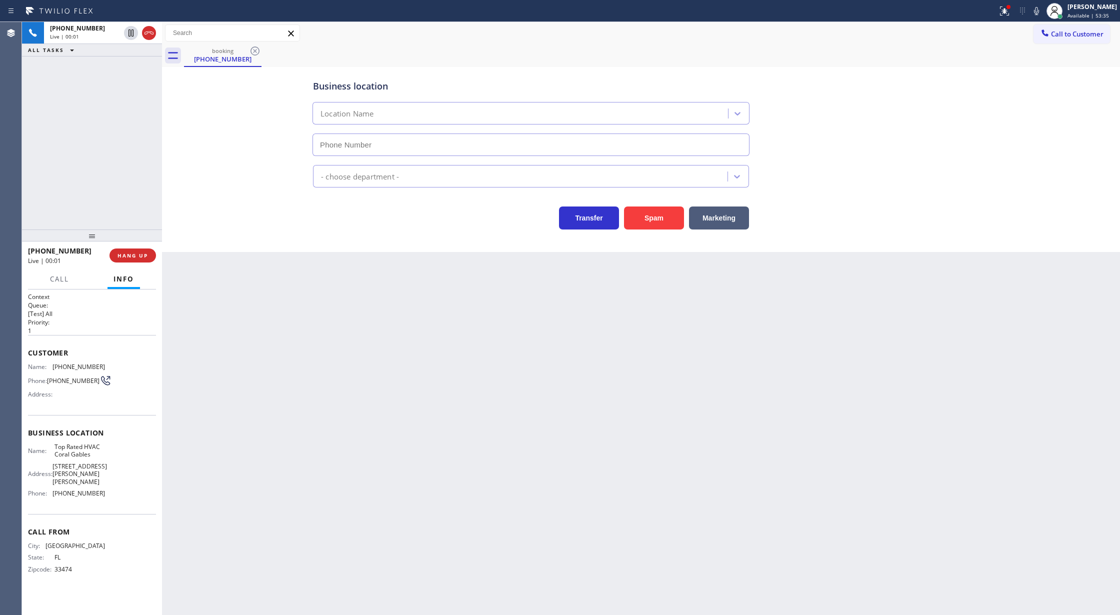
type input "[PHONE_NUMBER]"
click at [652, 222] on button "Spam" at bounding box center [654, 217] width 60 height 23
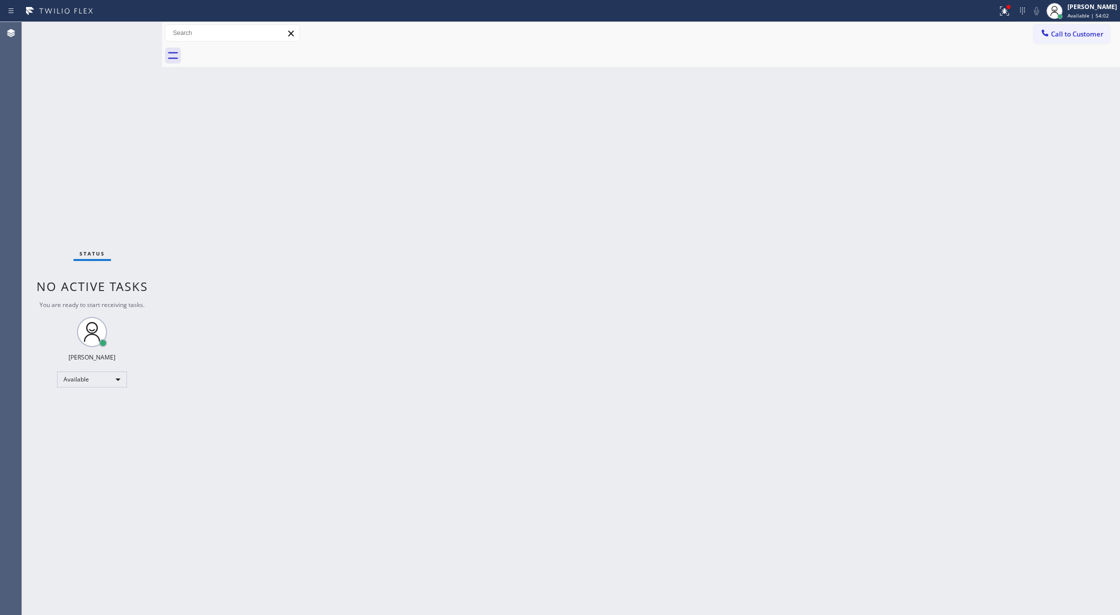
click at [140, 34] on div "Status No active tasks You are ready to start receiving tasks. [PERSON_NAME] Av…" at bounding box center [92, 318] width 140 height 593
click at [130, 30] on div "Status No active tasks You are ready to start receiving tasks. [PERSON_NAME] Av…" at bounding box center [92, 318] width 140 height 593
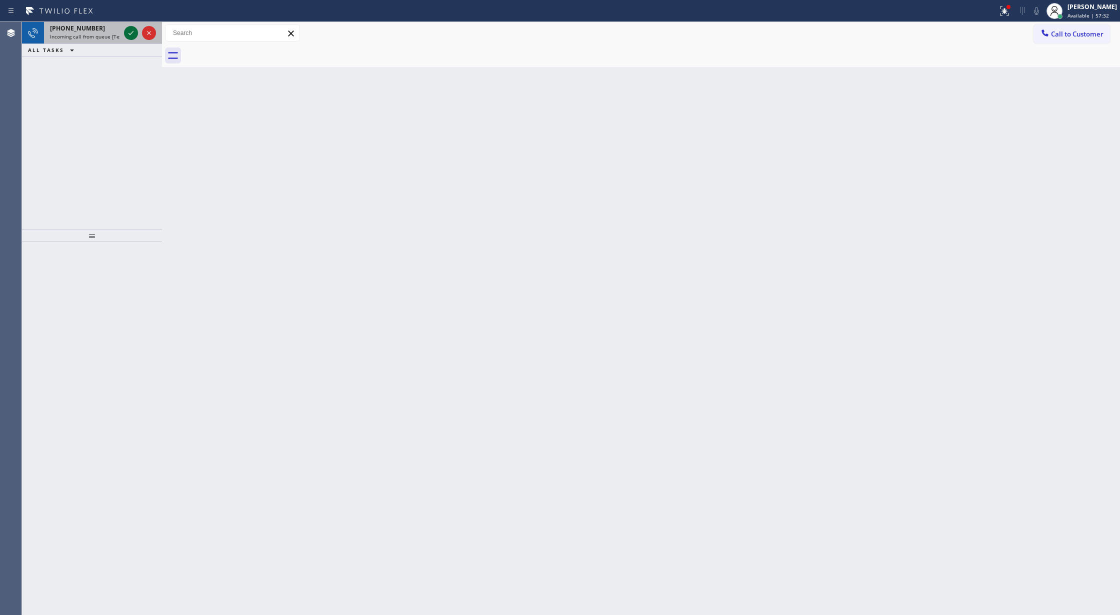
click at [129, 30] on icon at bounding box center [131, 33] width 12 height 12
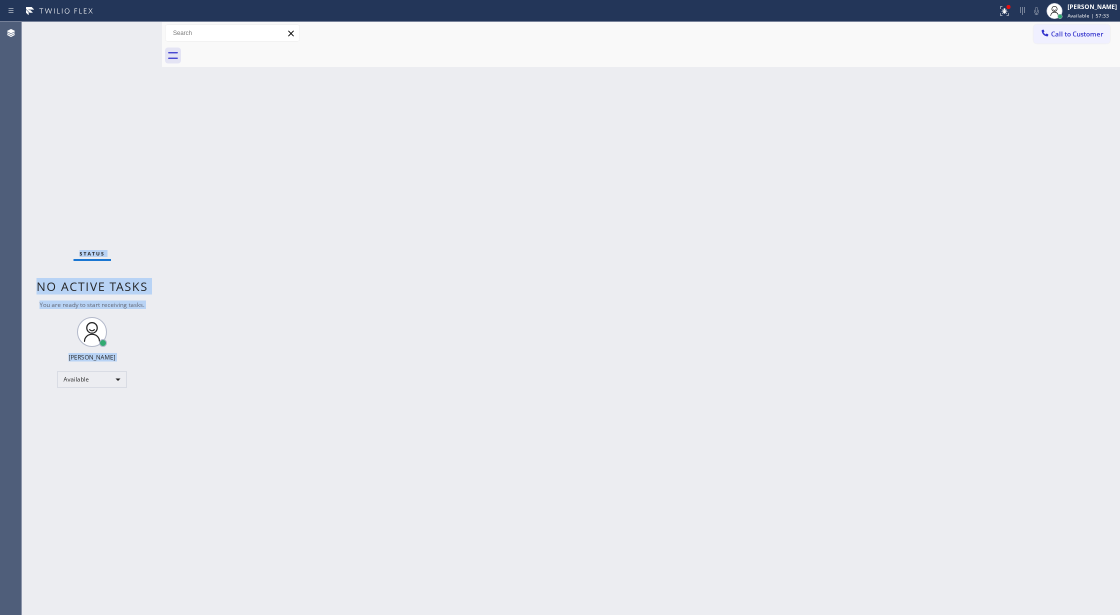
click at [129, 30] on div "Status No active tasks You are ready to start receiving tasks. [PERSON_NAME] Av…" at bounding box center [92, 318] width 140 height 593
click at [135, 36] on div "Status No active tasks You are ready to start receiving tasks. [PERSON_NAME] Av…" at bounding box center [92, 318] width 140 height 593
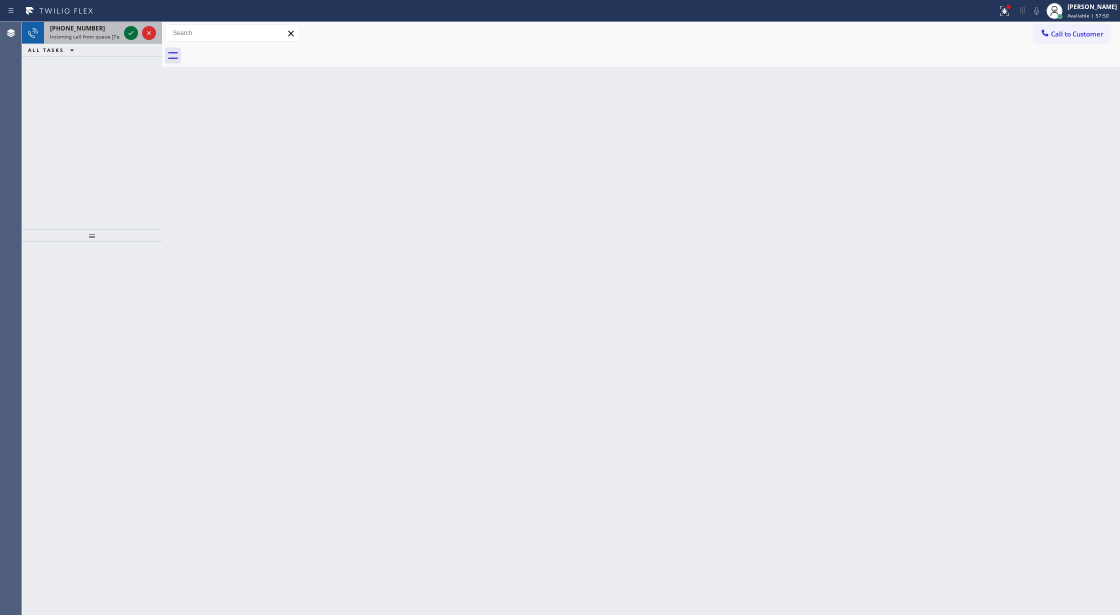
click at [130, 34] on icon at bounding box center [131, 33] width 12 height 12
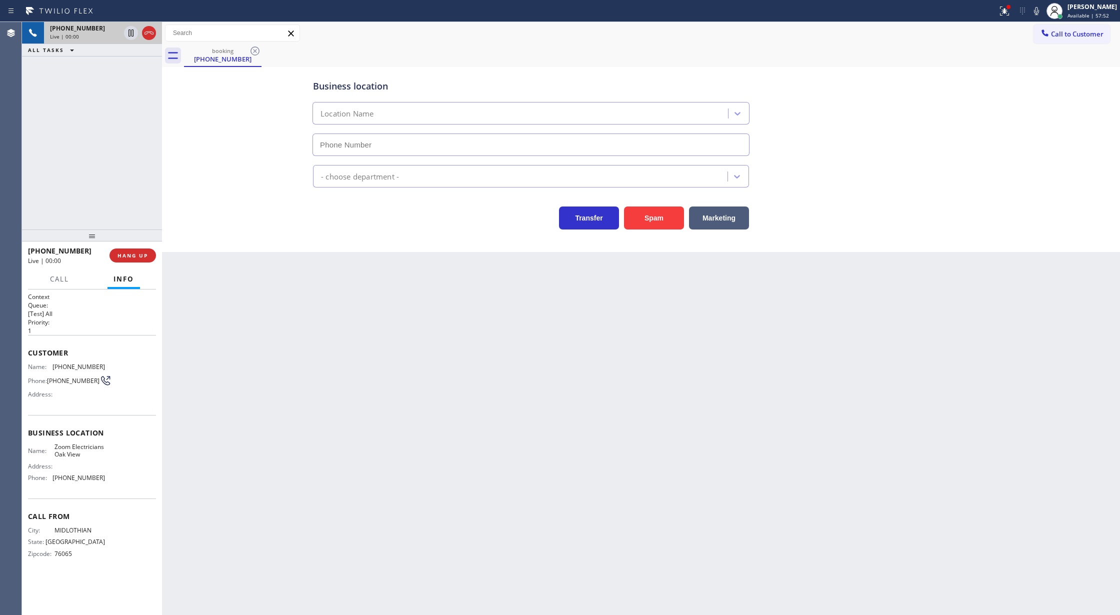
type input "[PHONE_NUMBER]"
click at [148, 36] on icon at bounding box center [149, 33] width 12 height 12
click at [124, 260] on button "COMPLETE" at bounding box center [130, 255] width 50 height 14
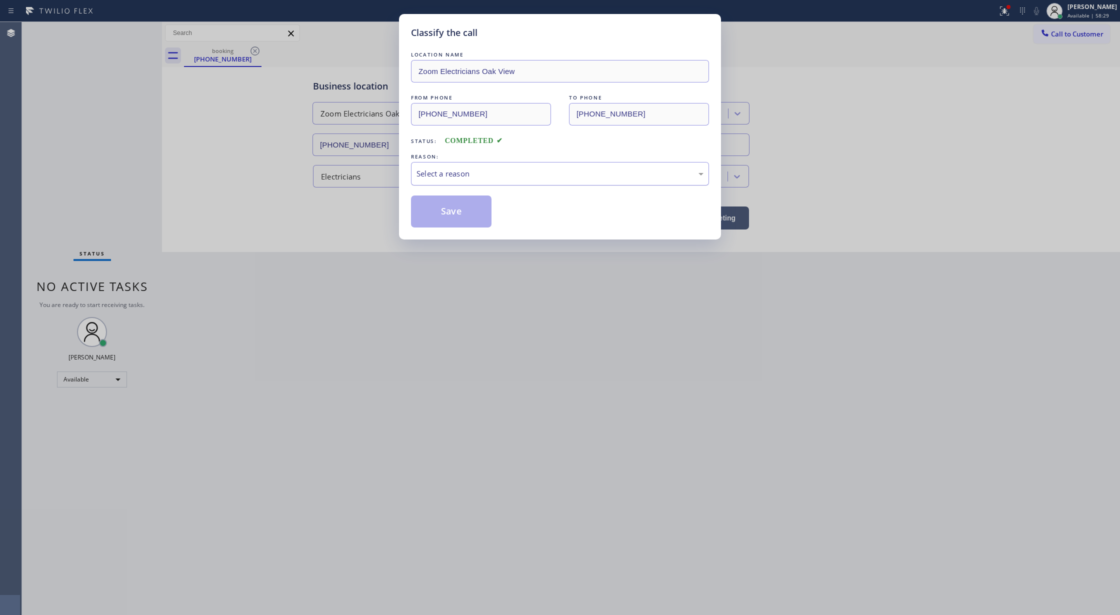
click at [503, 170] on div "Select a reason" at bounding box center [559, 173] width 287 height 11
click at [434, 225] on button "Save" at bounding box center [451, 211] width 80 height 32
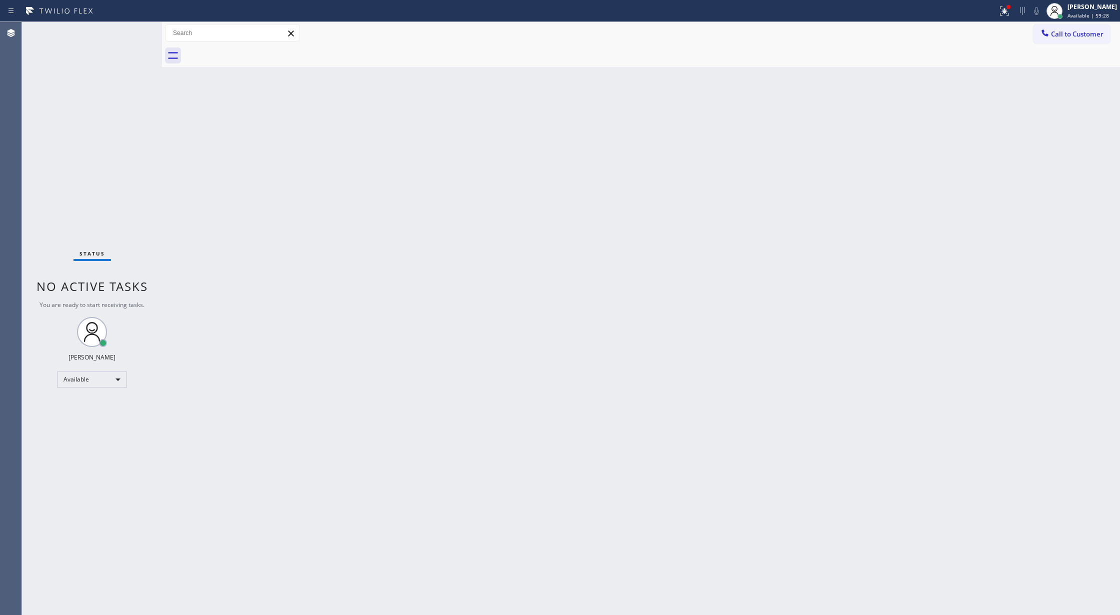
click at [140, 30] on div "Status No active tasks You are ready to start receiving tasks. [PERSON_NAME] Av…" at bounding box center [92, 318] width 140 height 593
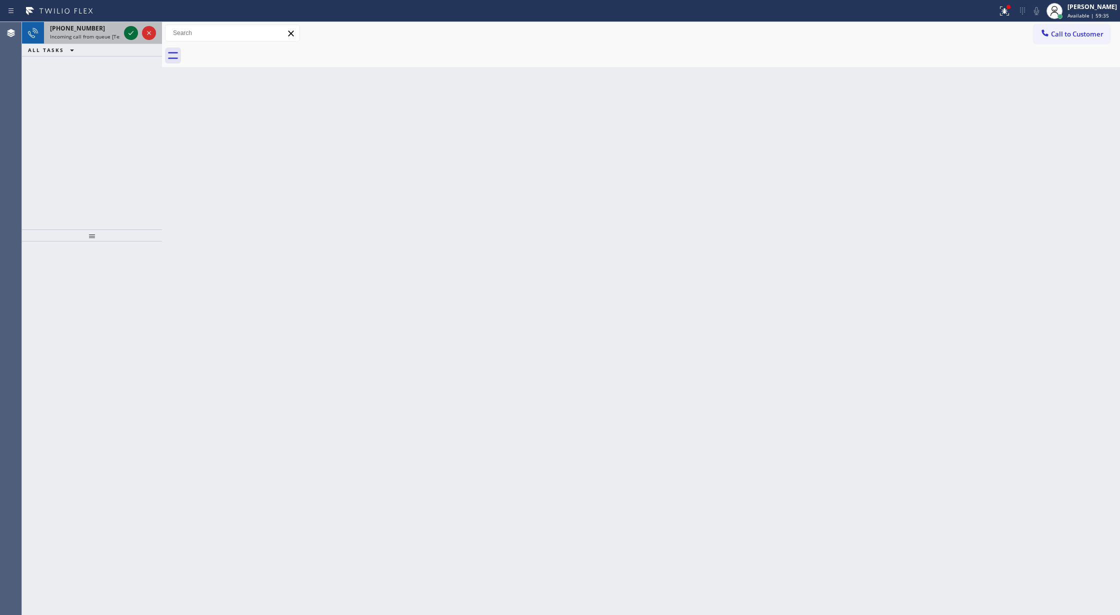
click at [132, 34] on icon at bounding box center [131, 33] width 12 height 12
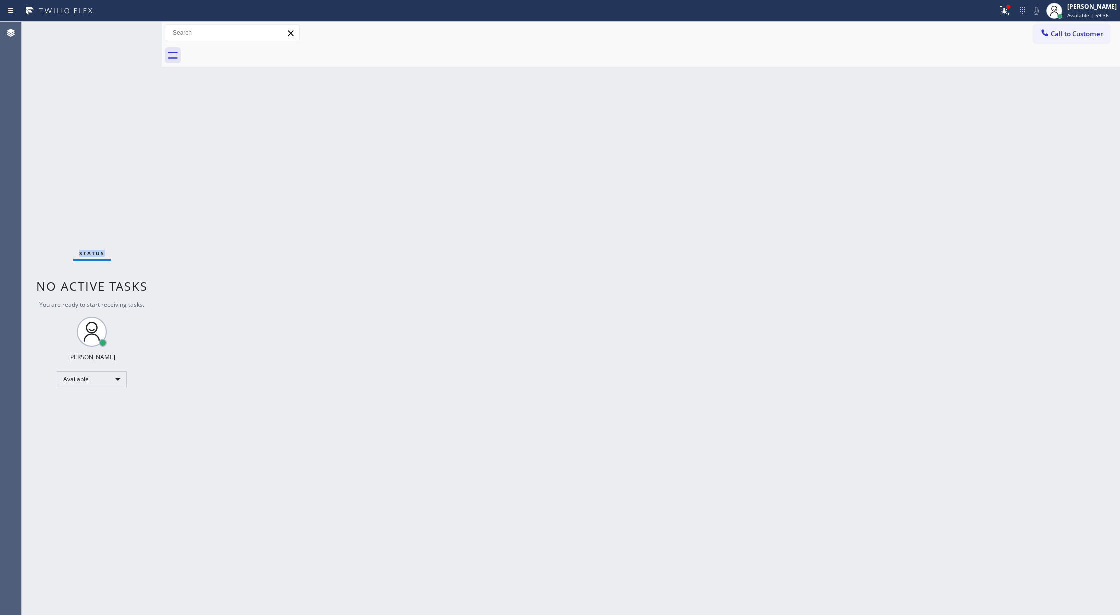
click at [131, 34] on div "Status No active tasks You are ready to start receiving tasks. [PERSON_NAME] Av…" at bounding box center [92, 318] width 140 height 593
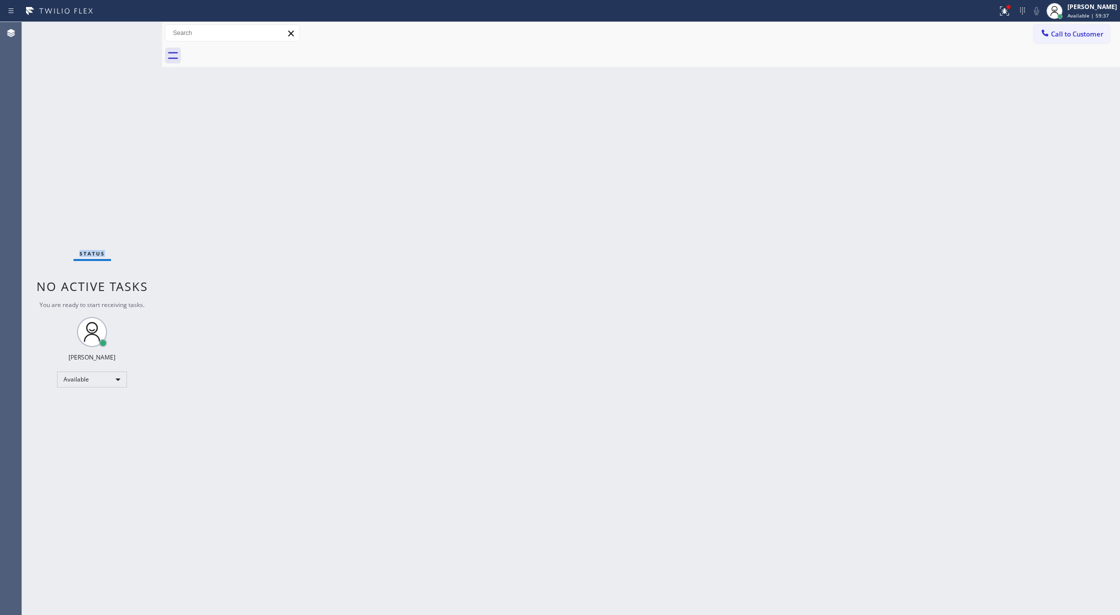
click at [131, 34] on div "Status No active tasks You are ready to start receiving tasks. [PERSON_NAME] Av…" at bounding box center [92, 318] width 140 height 593
click at [128, 36] on div "Status No active tasks You are ready to start receiving tasks. [PERSON_NAME] Av…" at bounding box center [92, 318] width 140 height 593
click at [130, 32] on div "Status No active tasks You are ready to start receiving tasks. [PERSON_NAME] Av…" at bounding box center [92, 318] width 140 height 593
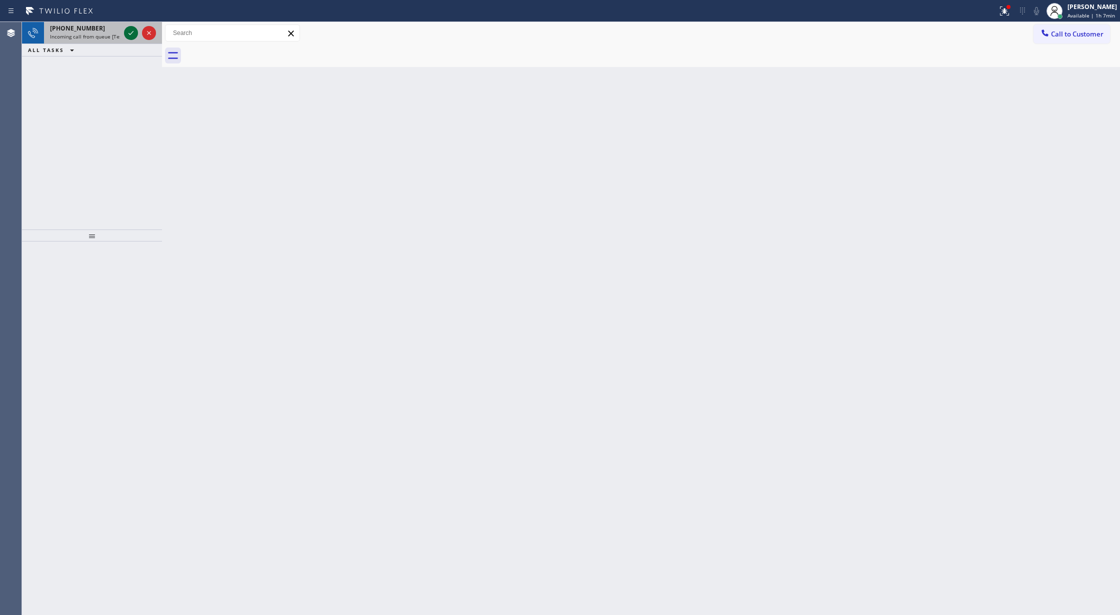
click at [128, 34] on icon at bounding box center [131, 33] width 12 height 12
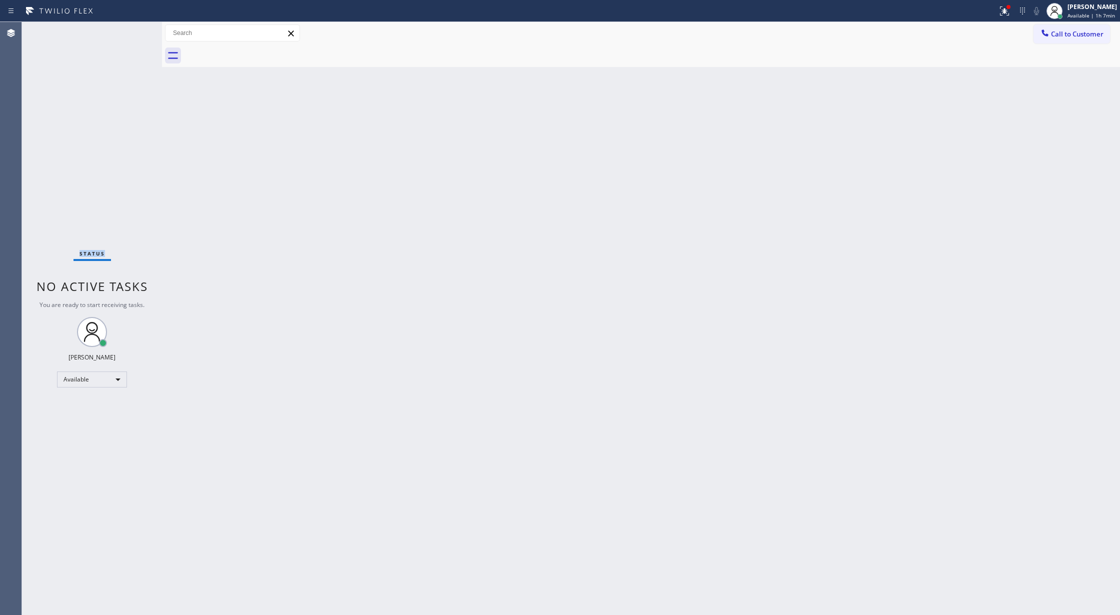
click at [128, 35] on div "Status No active tasks You are ready to start receiving tasks. [PERSON_NAME] Av…" at bounding box center [92, 318] width 140 height 593
click at [128, 30] on div "Status No active tasks You are ready to start receiving tasks. [PERSON_NAME] Av…" at bounding box center [92, 318] width 140 height 593
click at [131, 30] on div "Status No active tasks You are ready to start receiving tasks. [PERSON_NAME] Av…" at bounding box center [92, 318] width 140 height 593
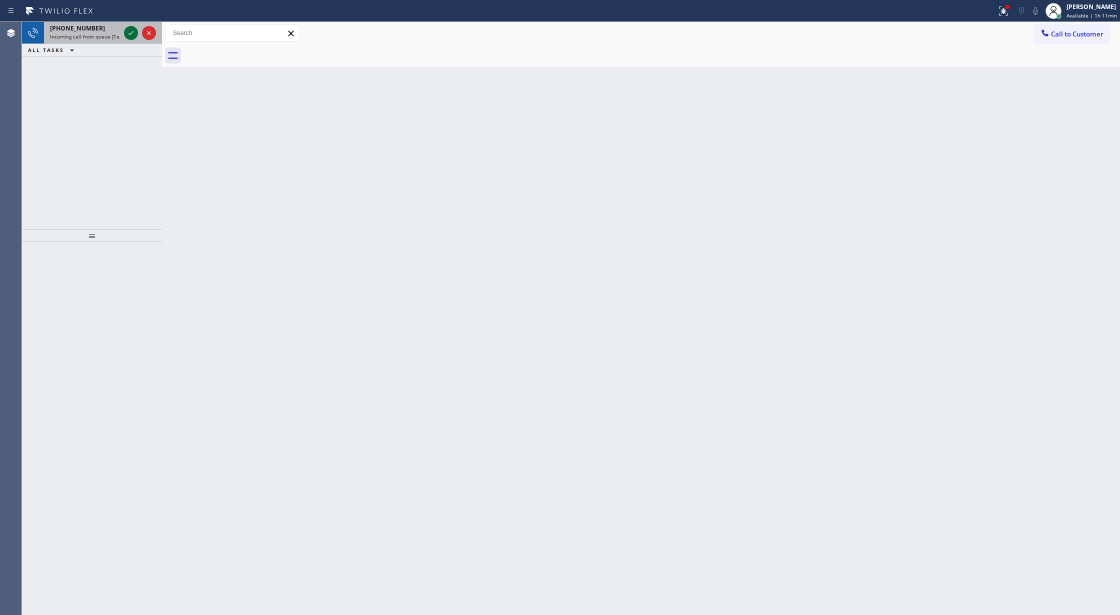
click at [135, 32] on icon at bounding box center [131, 33] width 12 height 12
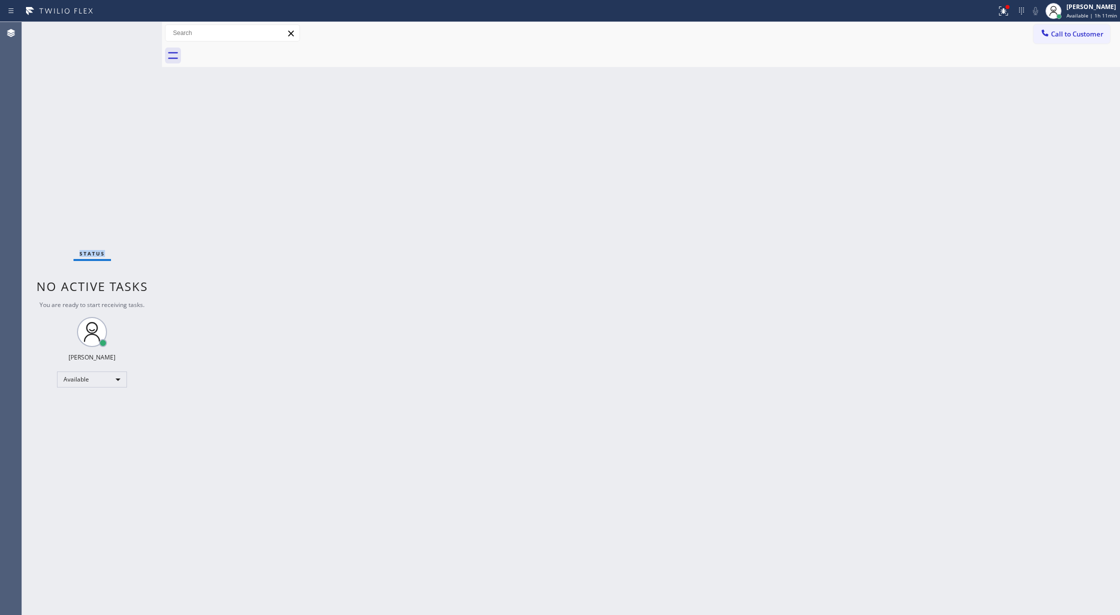
click at [128, 32] on div "Status No active tasks You are ready to start receiving tasks. [PERSON_NAME] Av…" at bounding box center [92, 318] width 140 height 593
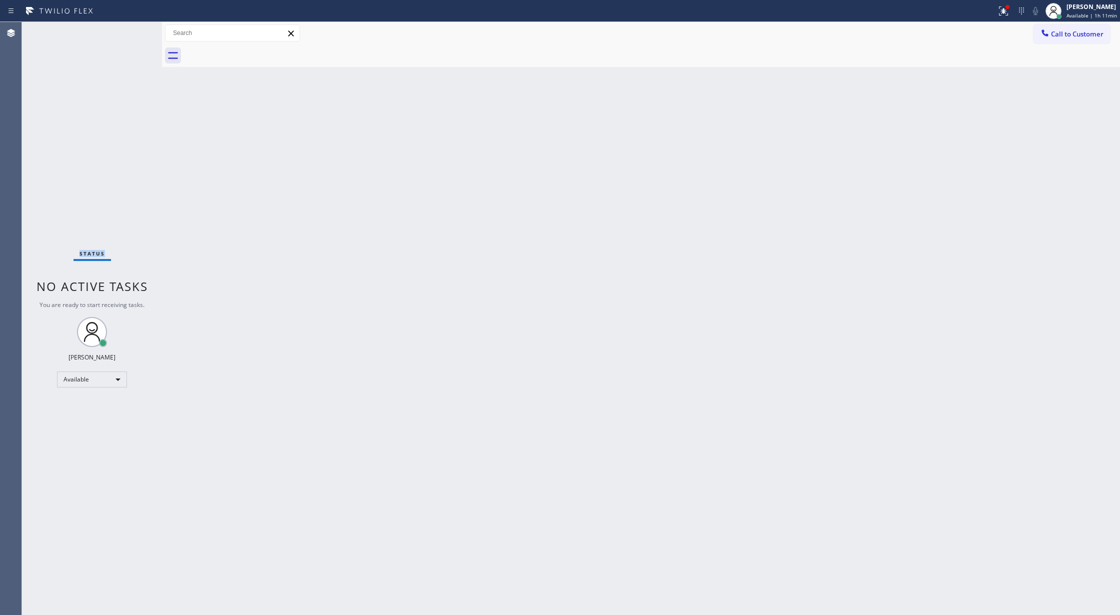
click at [128, 32] on div "Status No active tasks You are ready to start receiving tasks. [PERSON_NAME] Av…" at bounding box center [92, 318] width 140 height 593
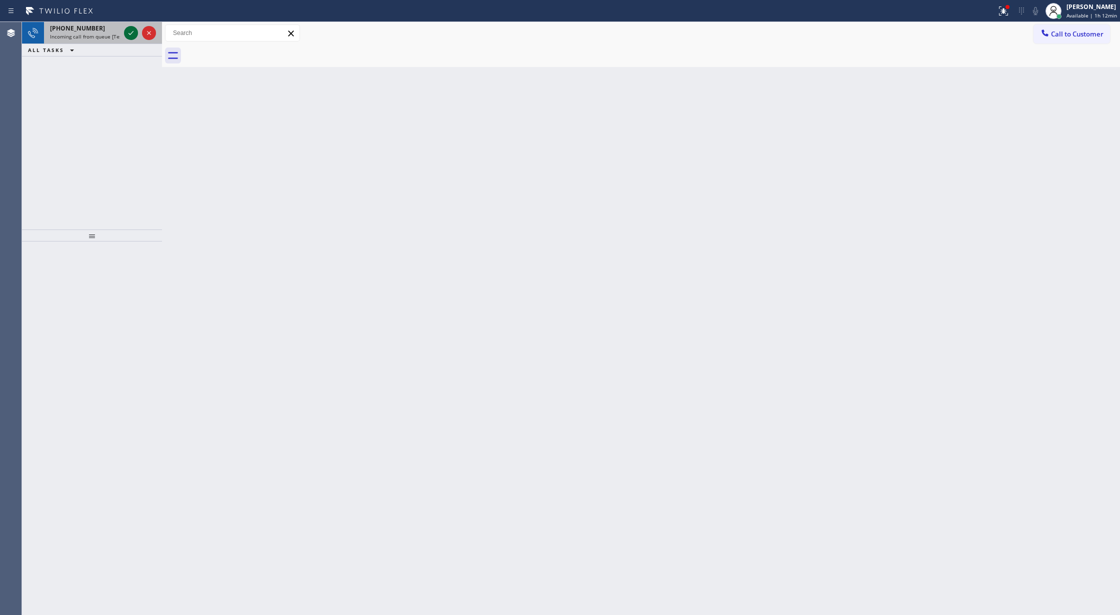
click at [133, 32] on icon at bounding box center [131, 33] width 12 height 12
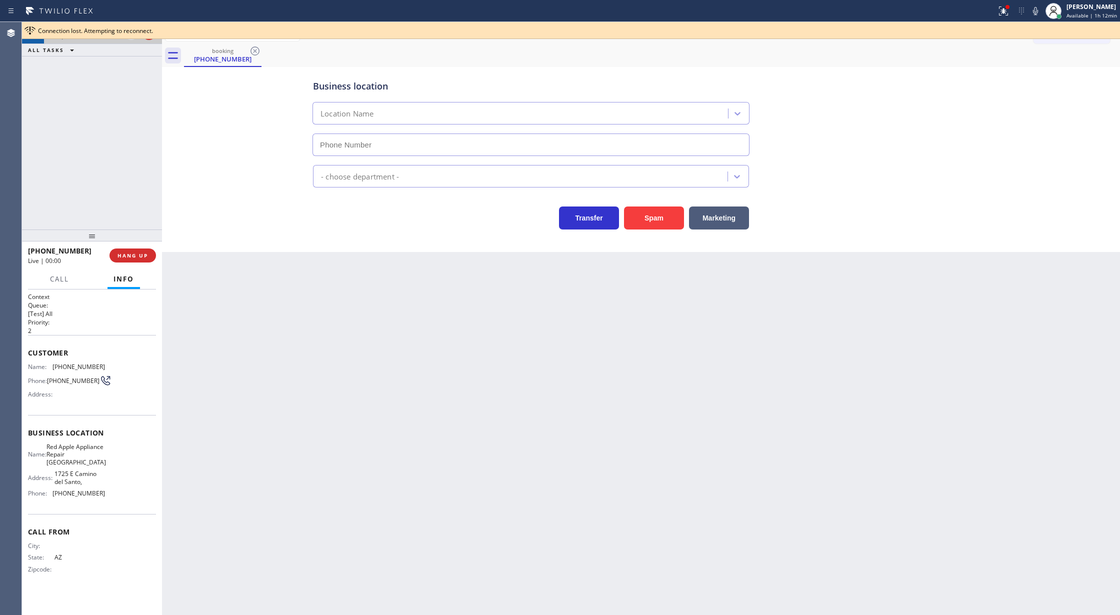
type input "[PHONE_NUMBER]"
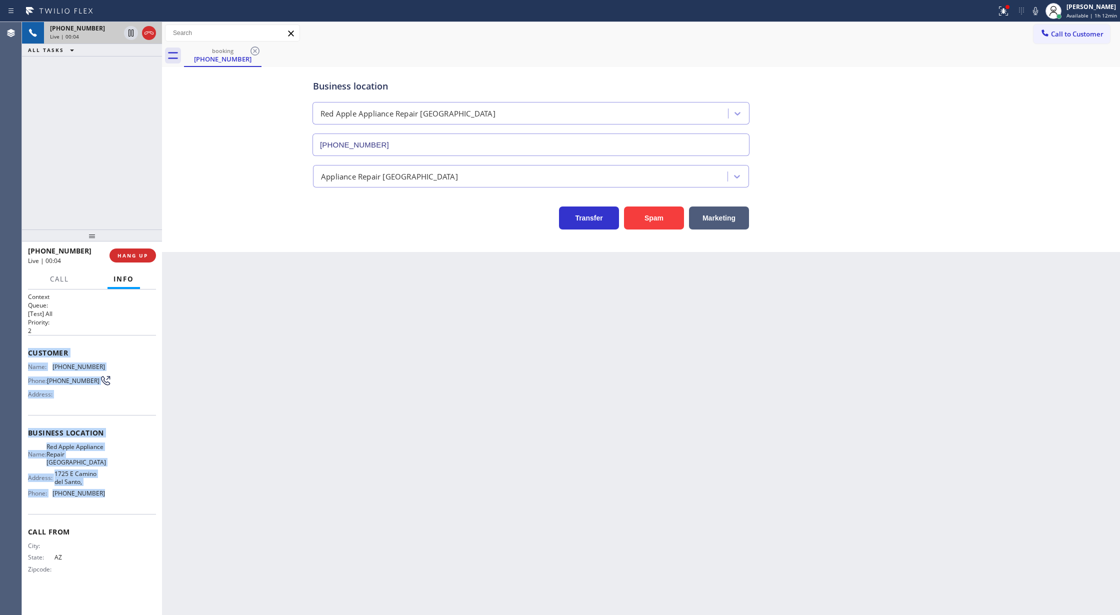
copy div "Customer Name: [PHONE_NUMBER] Phone: [PHONE_NUMBER] Address: Business location …"
drag, startPoint x: 28, startPoint y: 351, endPoint x: 120, endPoint y: 499, distance: 174.3
click at [117, 499] on div "Context Queue: [Test] All Priority: 2 Customer Name: [PHONE_NUMBER] Phone: [PHO…" at bounding box center [92, 440] width 128 height 297
drag, startPoint x: 122, startPoint y: 258, endPoint x: 206, endPoint y: 273, distance: 85.3
click at [124, 258] on span "COMPLETE" at bounding box center [130, 255] width 34 height 7
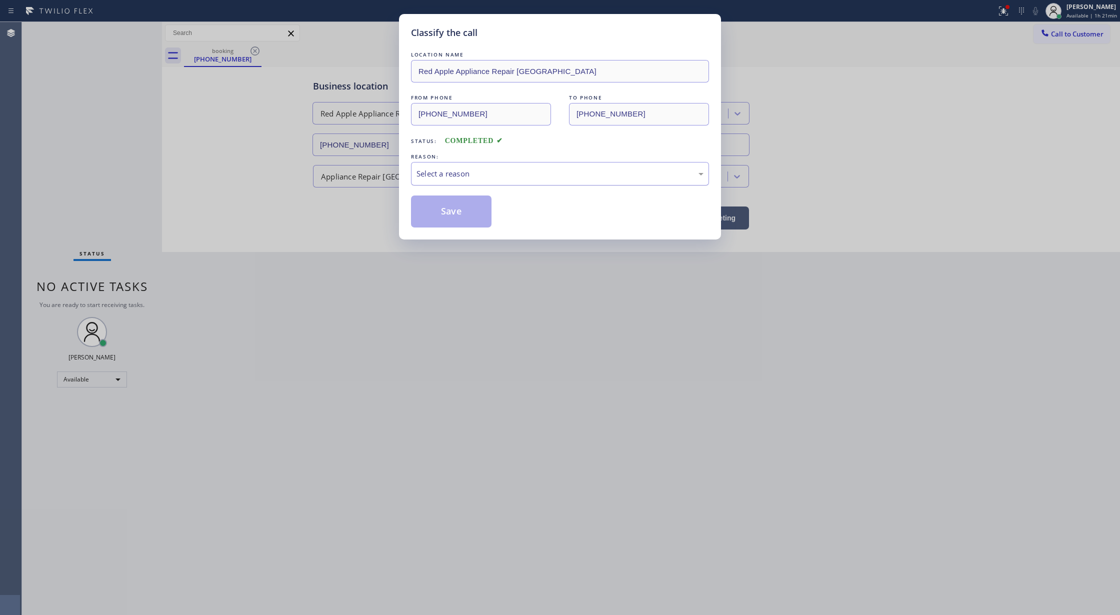
click at [436, 178] on div "Select a reason" at bounding box center [559, 173] width 287 height 11
click at [448, 214] on button "Save" at bounding box center [451, 211] width 80 height 32
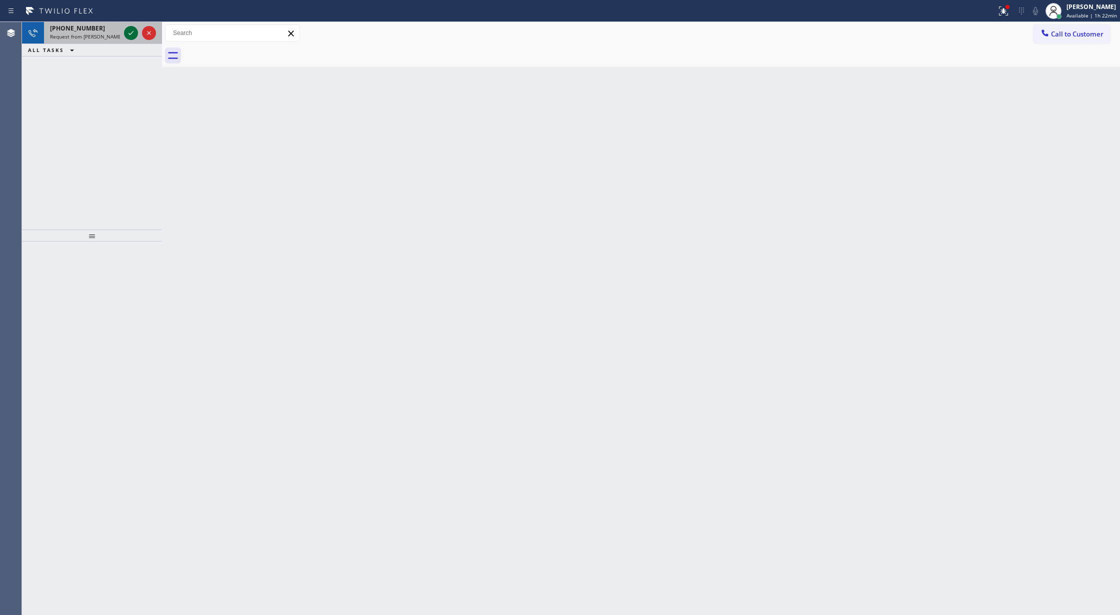
click at [131, 30] on icon at bounding box center [131, 33] width 12 height 12
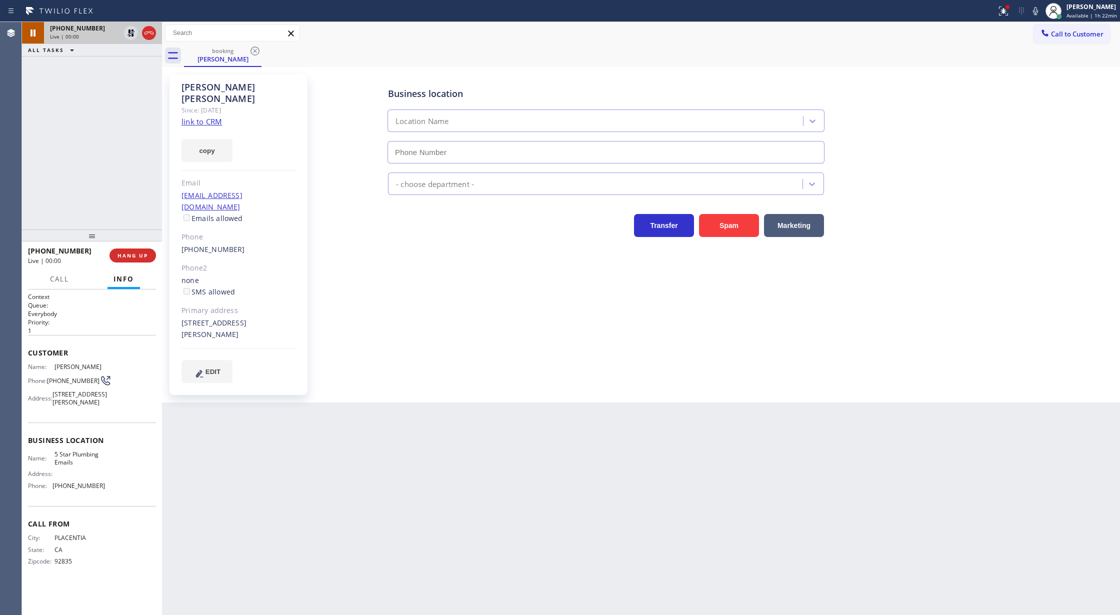
type input "[PHONE_NUMBER]"
click at [734, 226] on button "Spam" at bounding box center [729, 225] width 60 height 23
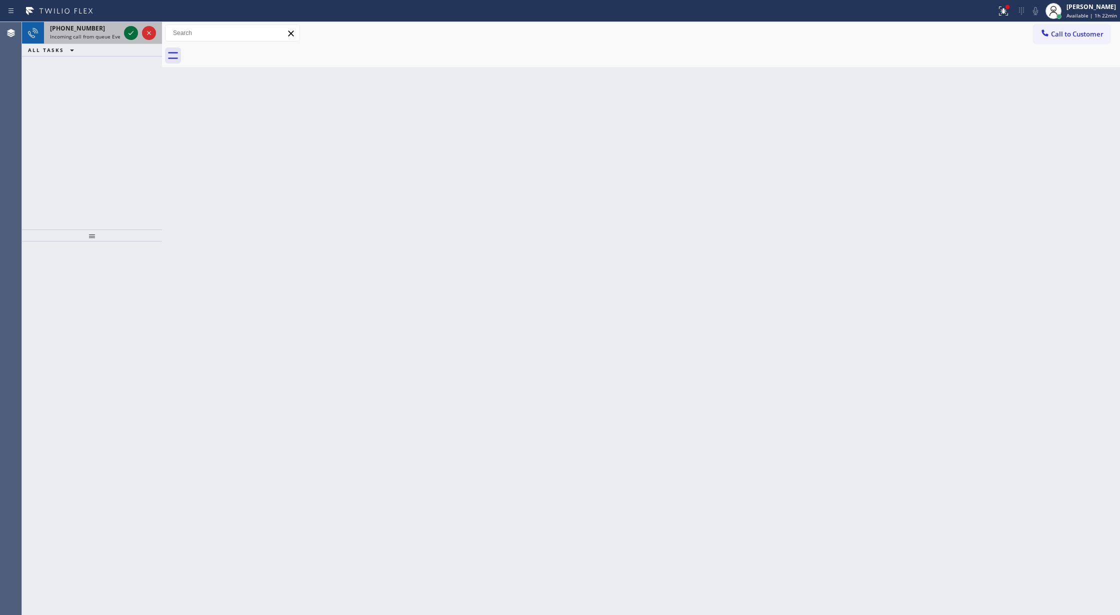
click at [127, 35] on icon at bounding box center [131, 33] width 12 height 12
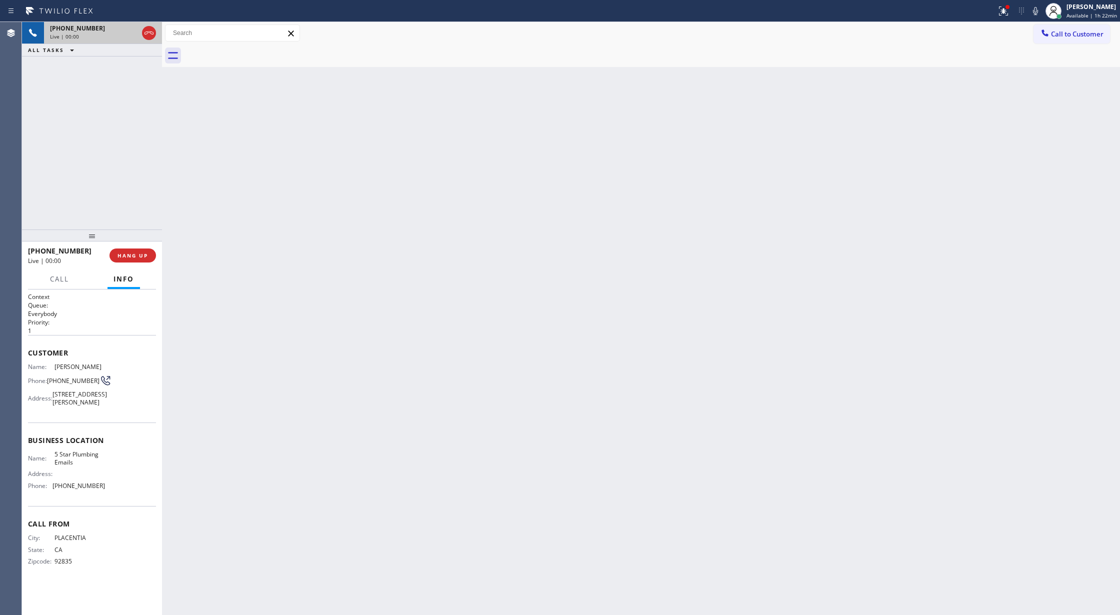
click at [152, 39] on div at bounding box center [149, 33] width 18 height 22
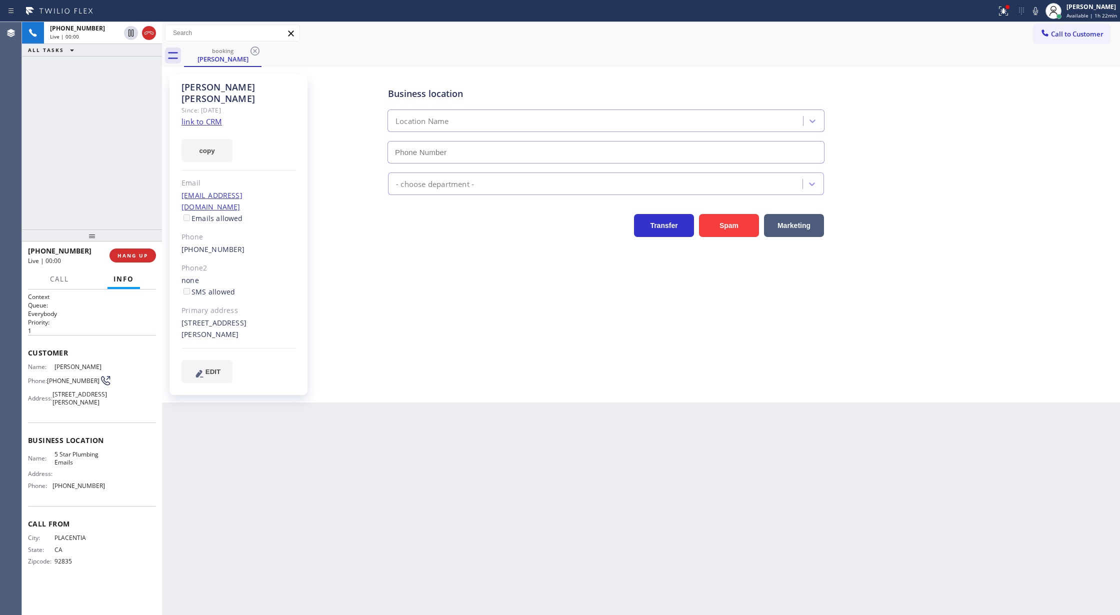
type input "[PHONE_NUMBER]"
click at [140, 28] on div at bounding box center [140, 33] width 36 height 22
click at [147, 37] on icon at bounding box center [149, 33] width 12 height 12
click at [213, 116] on link "link to CRM" at bounding box center [201, 121] width 40 height 10
click at [134, 255] on span "COMPLETE" at bounding box center [130, 255] width 34 height 7
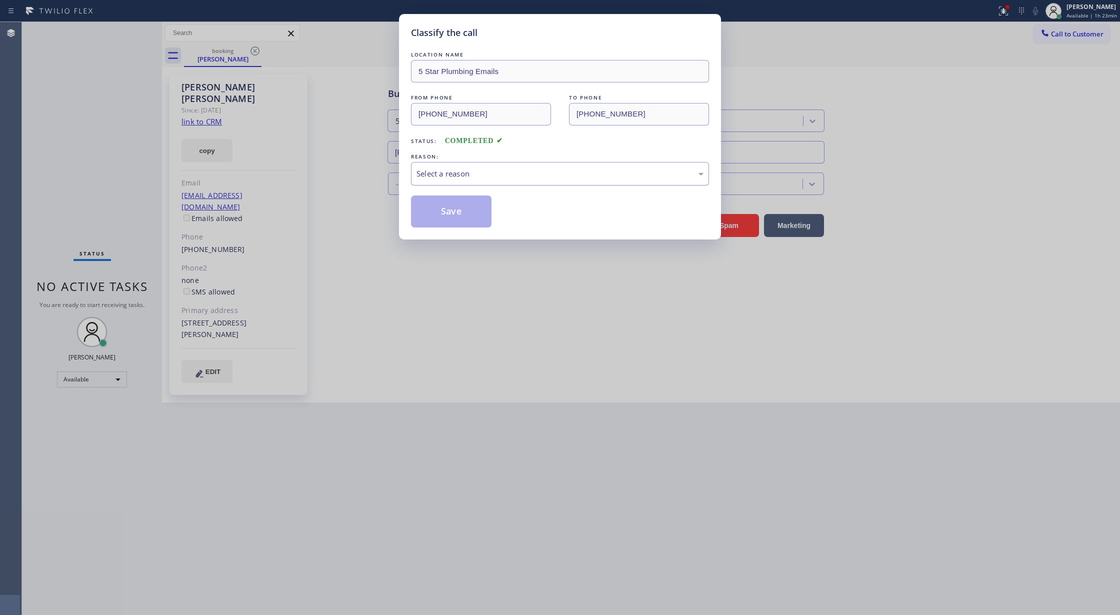
click at [475, 172] on div "Select a reason" at bounding box center [559, 173] width 287 height 11
click at [444, 219] on button "Save" at bounding box center [451, 211] width 80 height 32
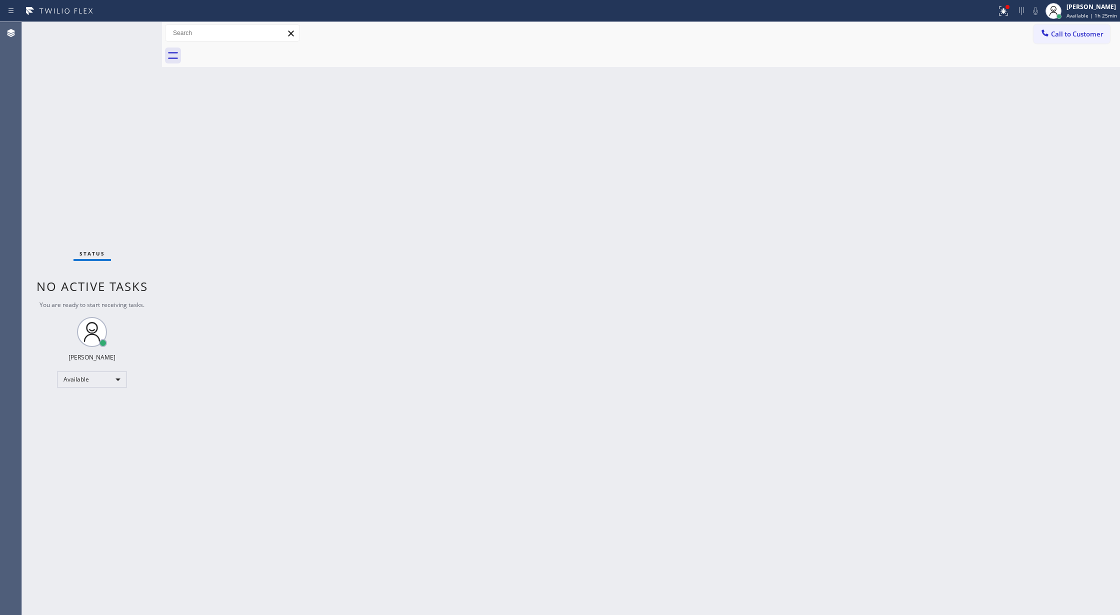
click at [137, 29] on div "Status No active tasks You are ready to start receiving tasks. [PERSON_NAME] Av…" at bounding box center [92, 318] width 140 height 593
click at [138, 27] on div "Status No active tasks You are ready to start receiving tasks. [PERSON_NAME] Av…" at bounding box center [92, 318] width 140 height 593
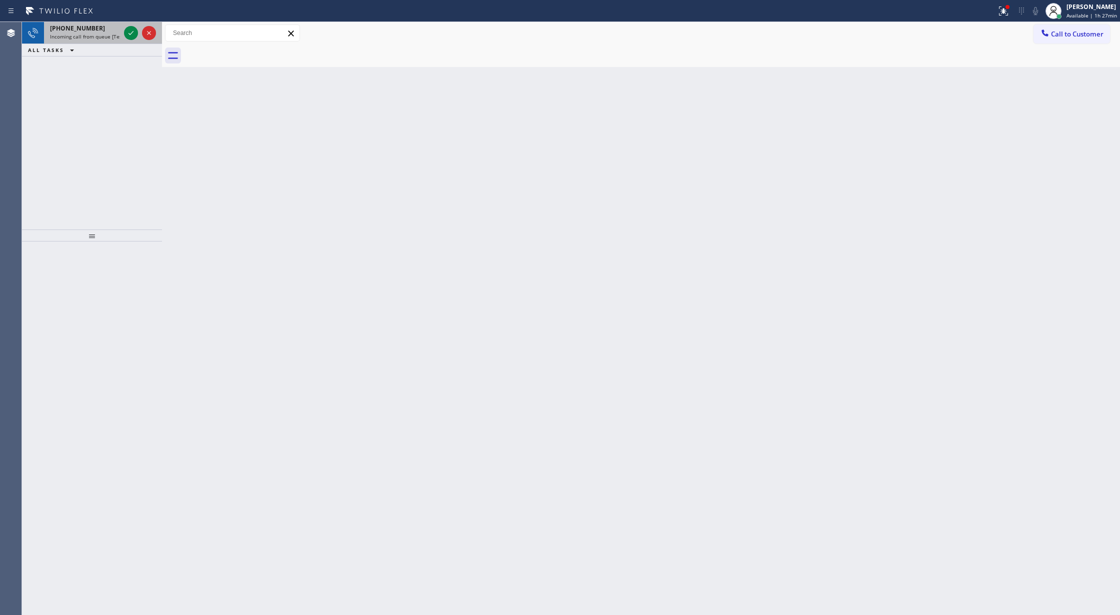
click at [121, 34] on div "[PHONE_NUMBER] Incoming call from queue [Test] All" at bounding box center [83, 33] width 78 height 22
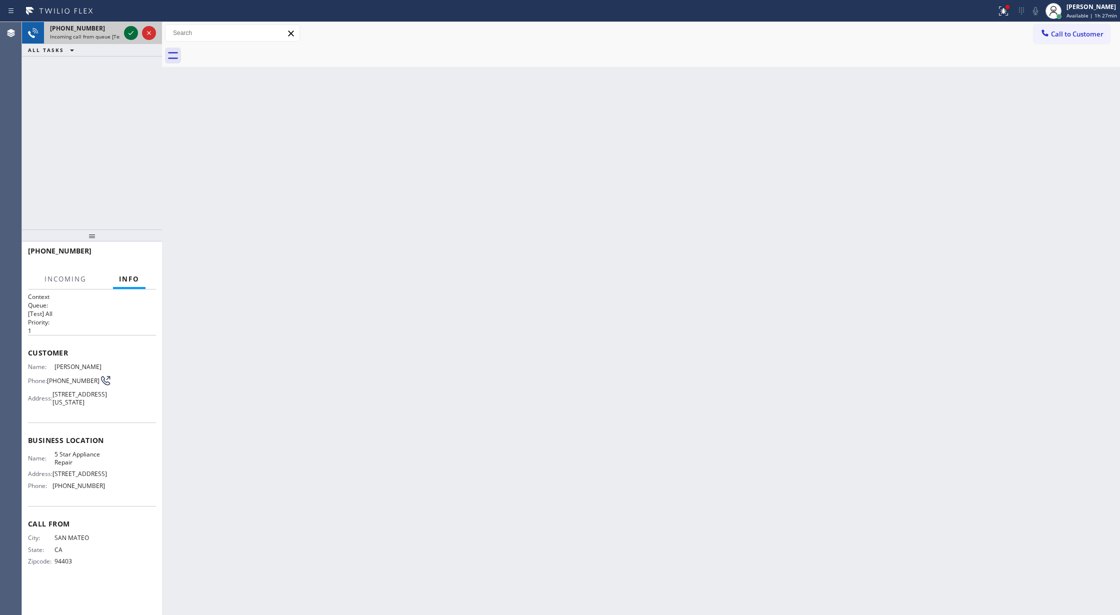
click at [130, 30] on icon at bounding box center [131, 33] width 12 height 12
click at [140, 33] on div at bounding box center [140, 33] width 36 height 22
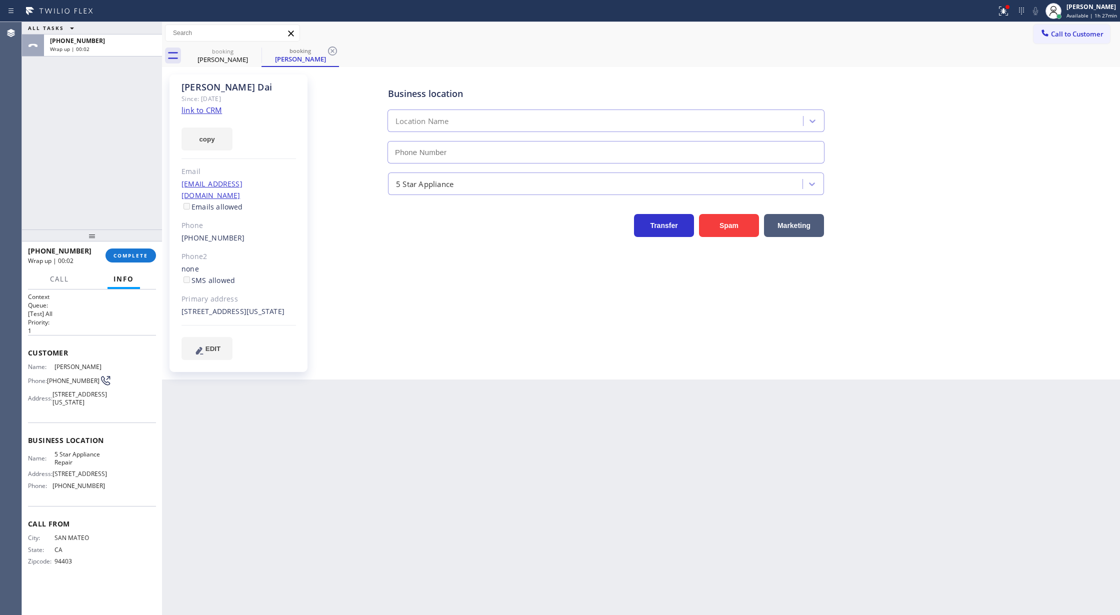
type input "[PHONE_NUMBER]"
click at [129, 252] on span "COMPLETE" at bounding box center [130, 255] width 34 height 7
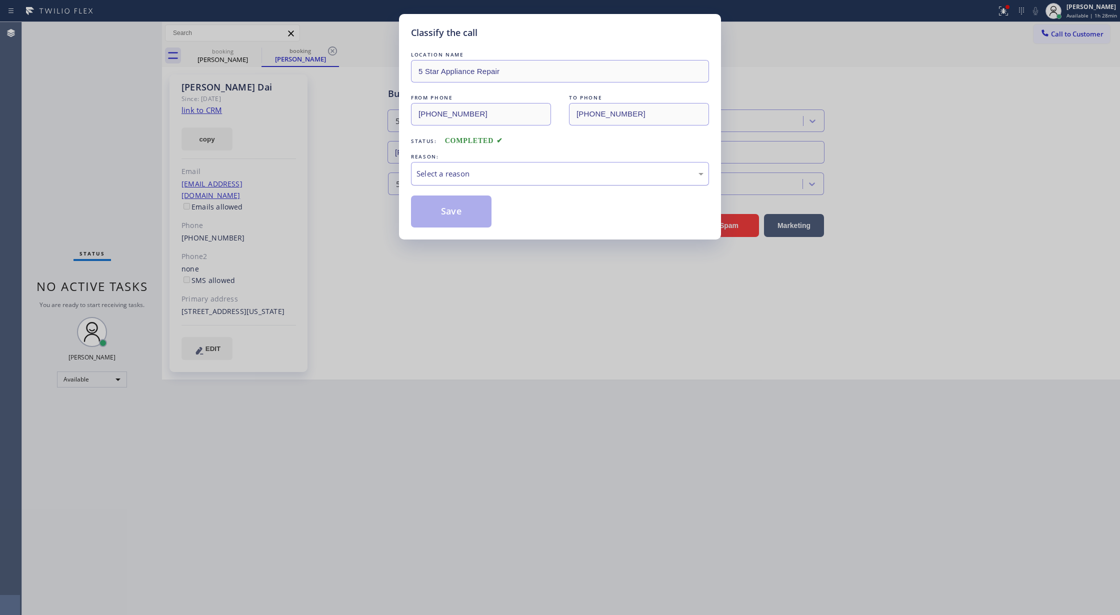
click at [500, 176] on div "Select a reason" at bounding box center [559, 173] width 287 height 11
click at [449, 218] on button "Save" at bounding box center [451, 211] width 80 height 32
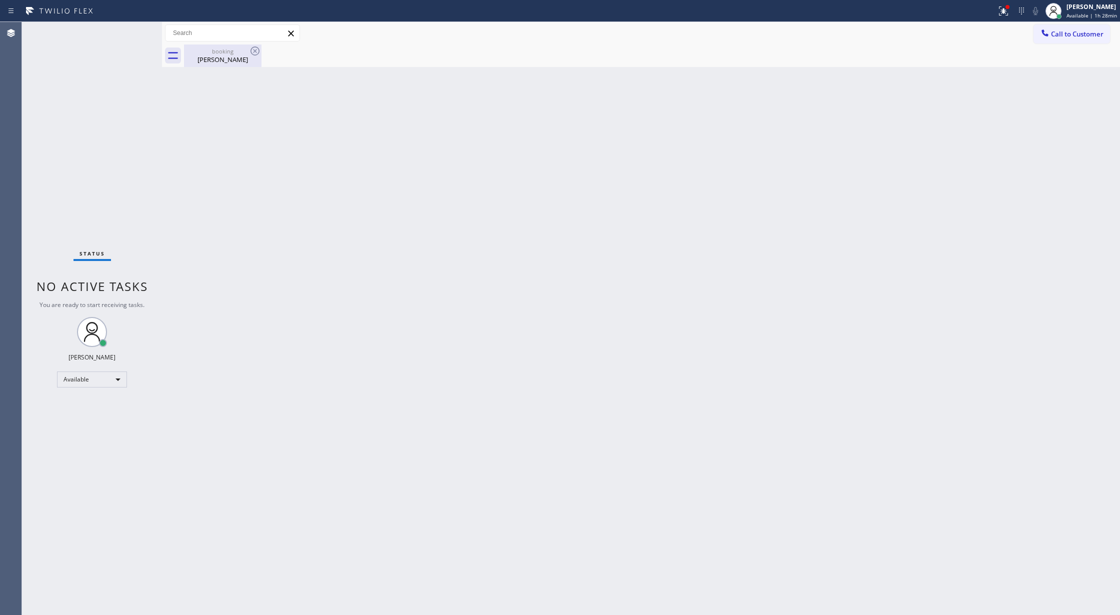
click at [222, 58] on div "[PERSON_NAME]" at bounding box center [222, 59] width 75 height 9
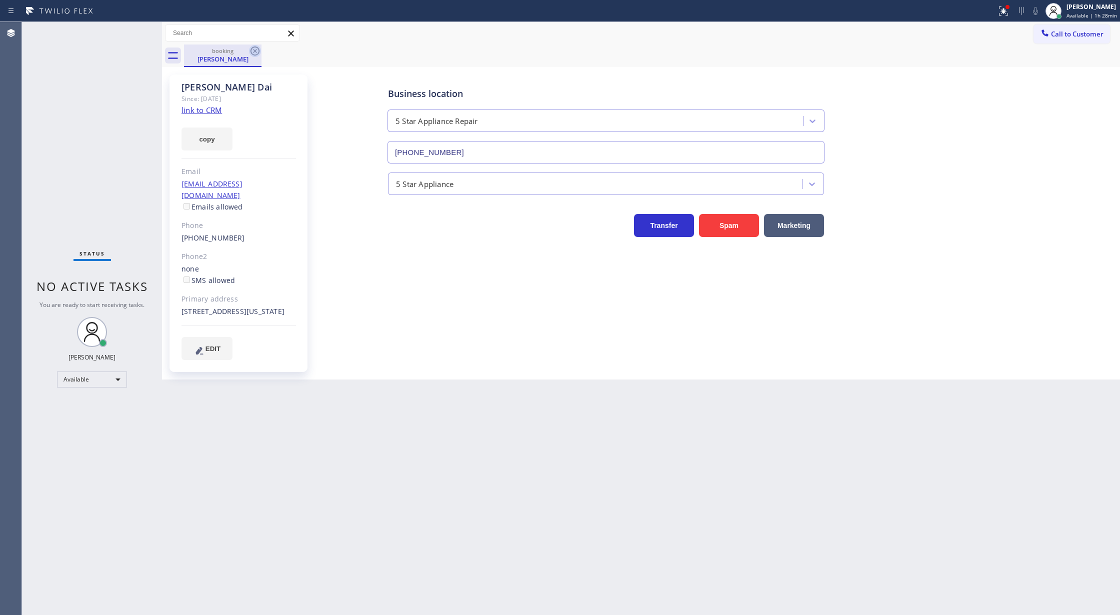
click at [258, 52] on icon at bounding box center [255, 51] width 12 height 12
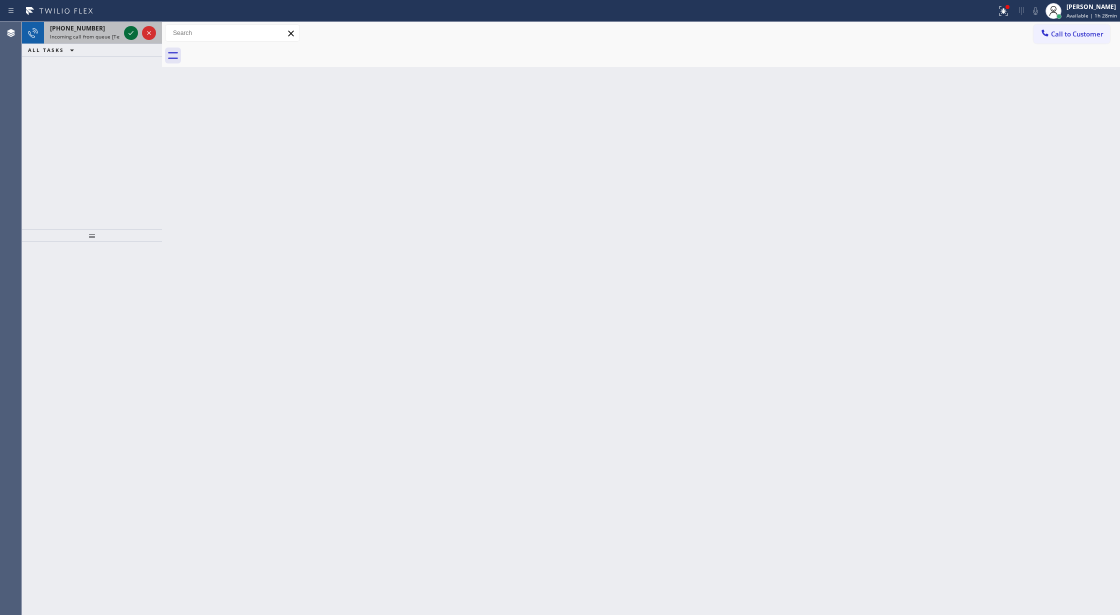
click at [130, 34] on icon at bounding box center [130, 33] width 5 height 4
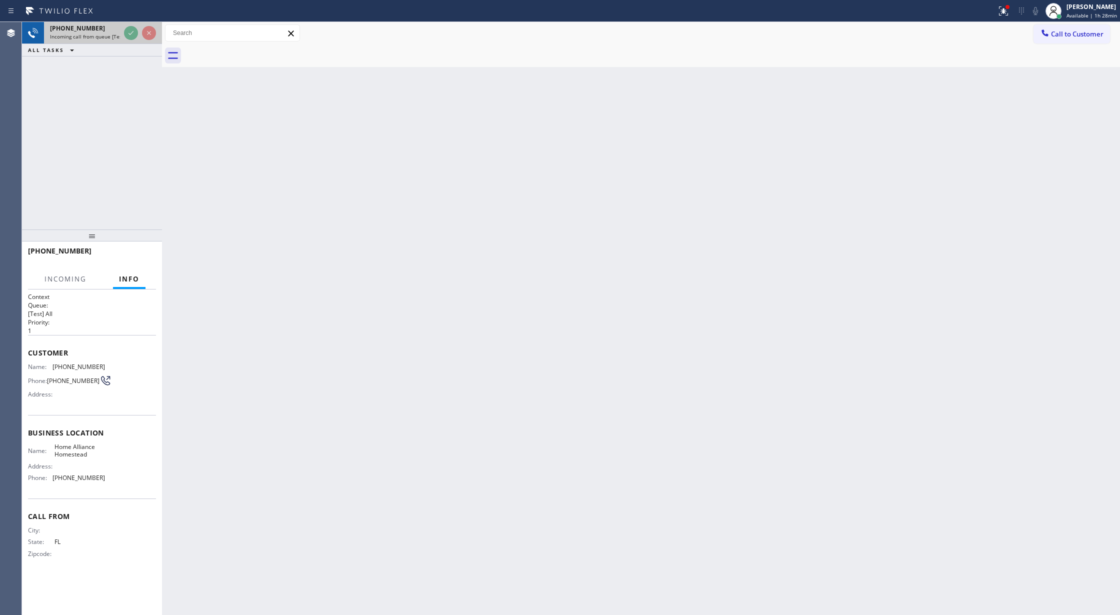
click at [119, 34] on span "Incoming call from queue [Test] All" at bounding box center [91, 36] width 83 height 7
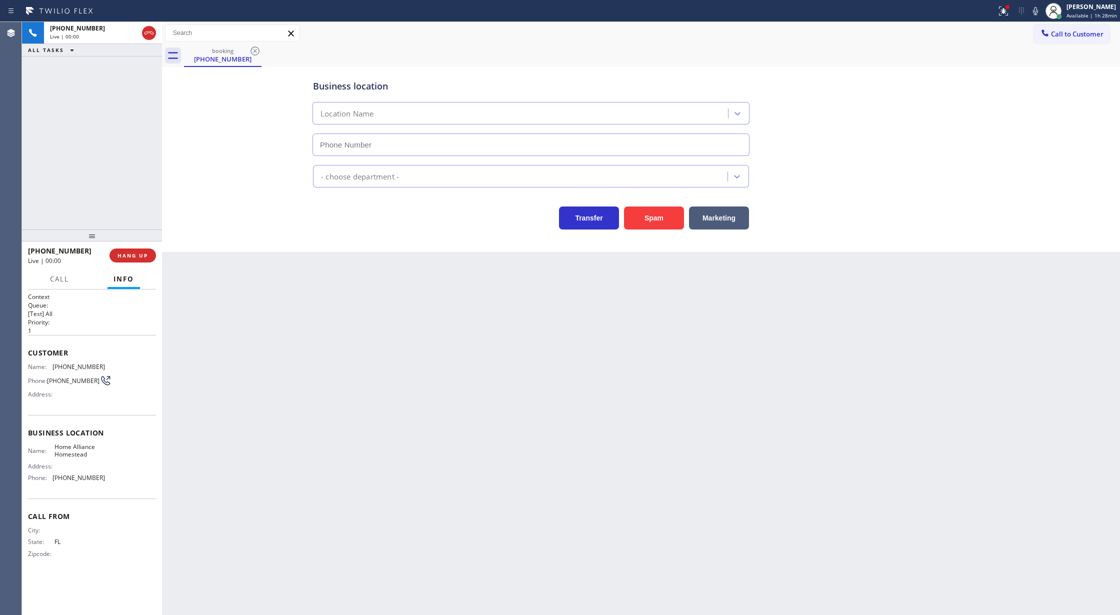
type input "[PHONE_NUMBER]"
click at [647, 221] on button "Spam" at bounding box center [654, 217] width 60 height 23
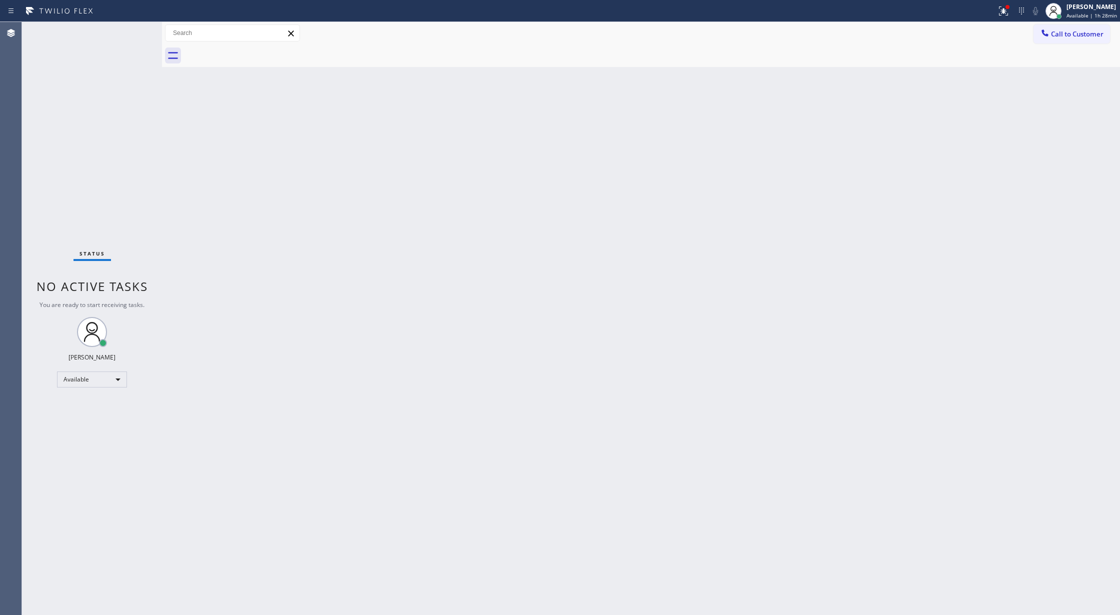
click at [137, 35] on div "Status No active tasks You are ready to start receiving tasks. [PERSON_NAME] Av…" at bounding box center [92, 318] width 140 height 593
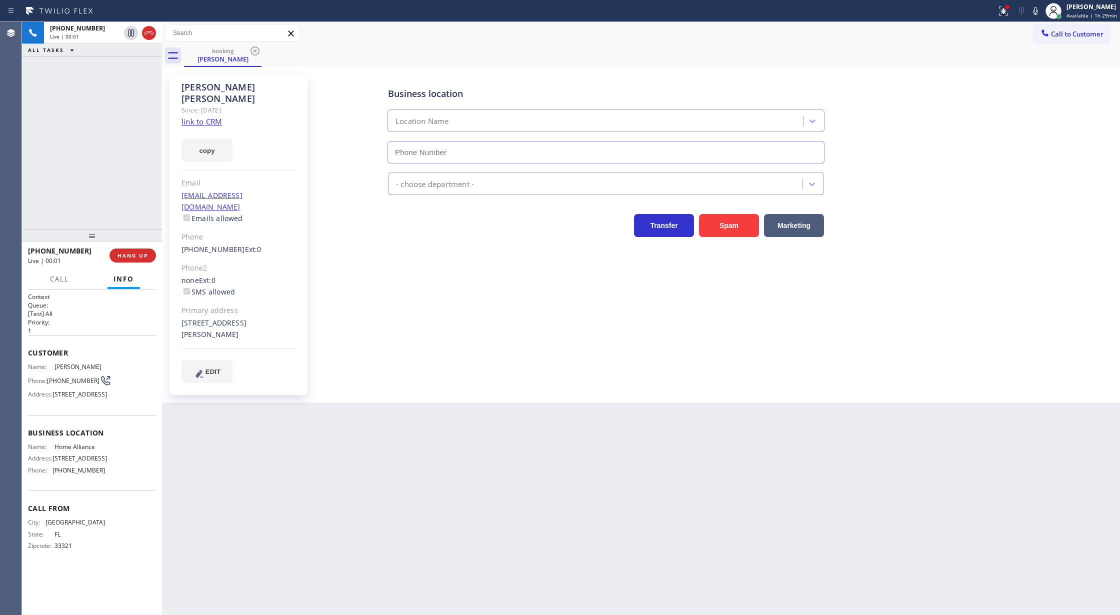
type input "[PHONE_NUMBER]"
click at [207, 116] on link "link to CRM" at bounding box center [201, 121] width 40 height 10
click at [1038, 15] on icon at bounding box center [1035, 11] width 12 height 12
click at [1033, 12] on icon at bounding box center [1035, 11] width 12 height 12
click at [63, 277] on span "Call" at bounding box center [59, 278] width 19 height 9
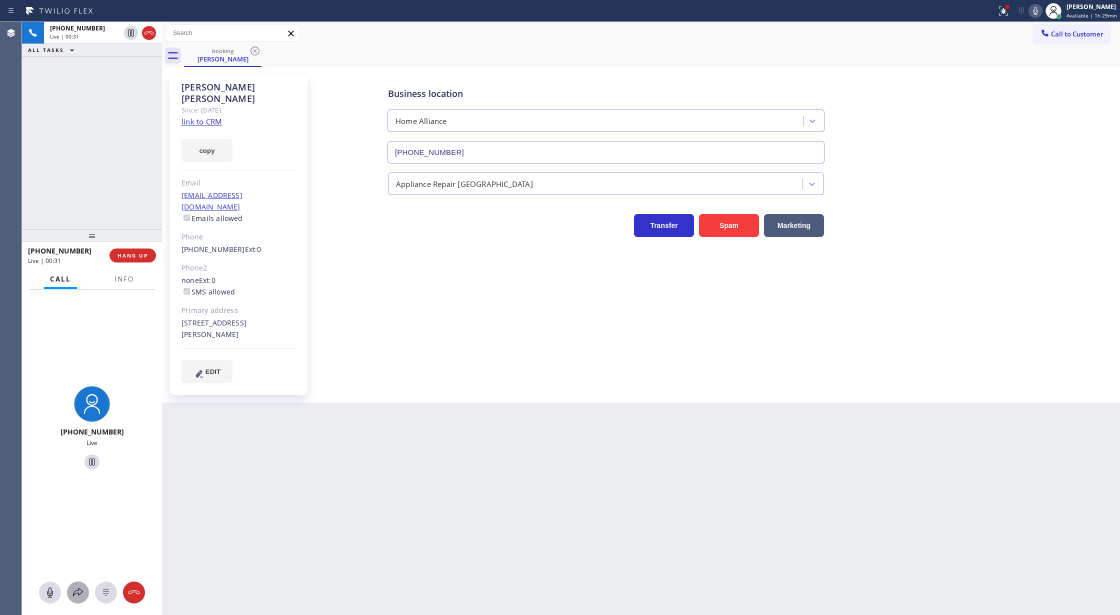
click at [79, 586] on icon at bounding box center [78, 592] width 12 height 12
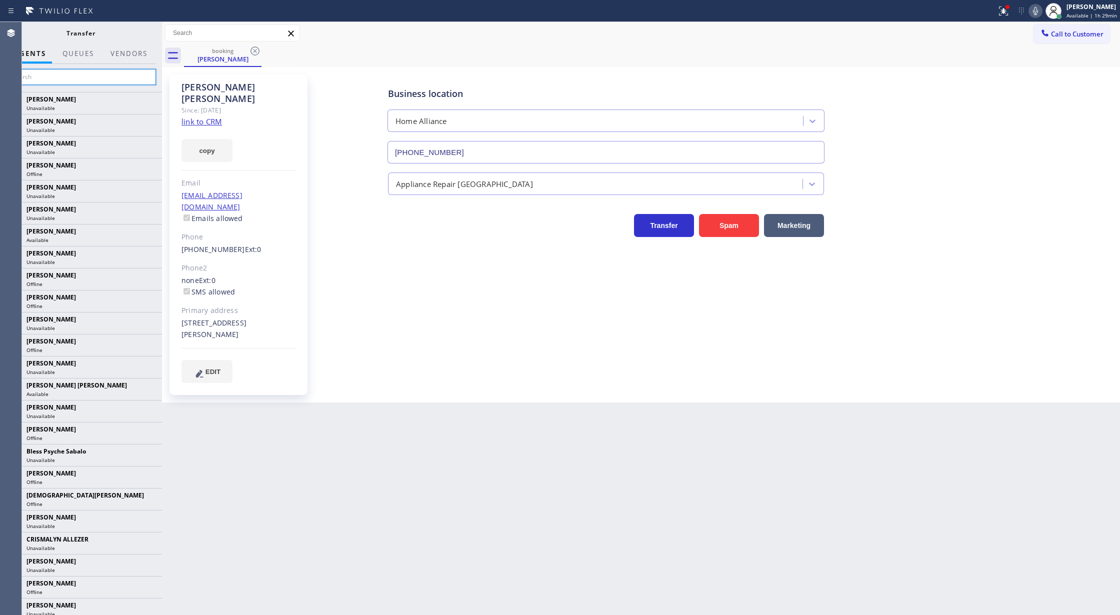
click at [61, 78] on input "text" at bounding box center [80, 77] width 150 height 16
type input "mar"
click at [1038, 10] on icon at bounding box center [1035, 11] width 12 height 12
click at [1040, 11] on icon at bounding box center [1035, 11] width 12 height 12
click at [1038, 6] on icon at bounding box center [1035, 11] width 12 height 12
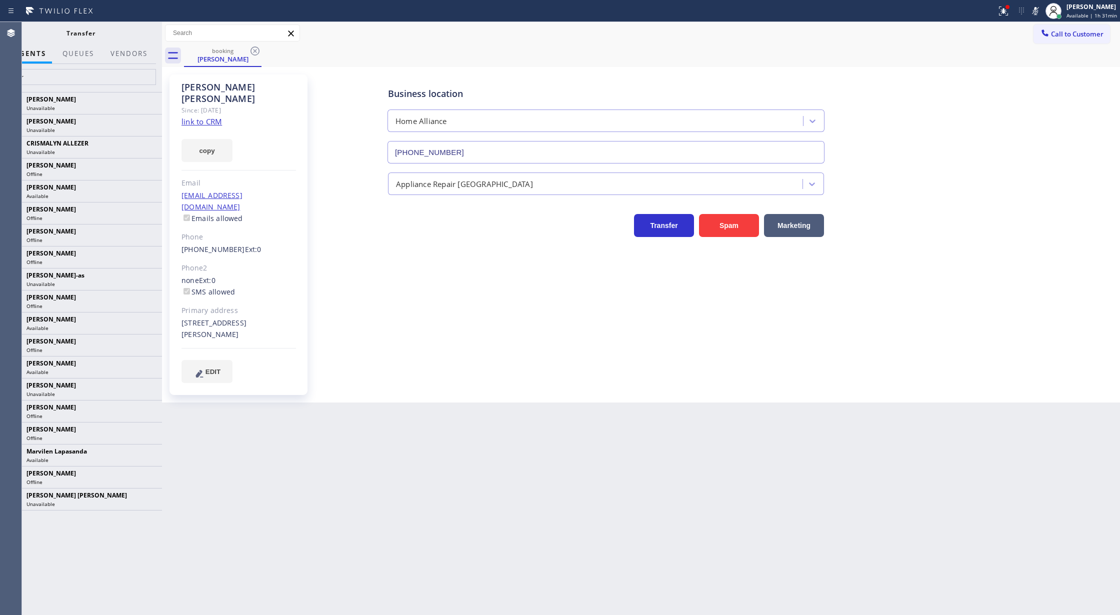
drag, startPoint x: 1038, startPoint y: 9, endPoint x: 1009, endPoint y: 50, distance: 50.6
click at [1038, 9] on icon at bounding box center [1035, 11] width 12 height 12
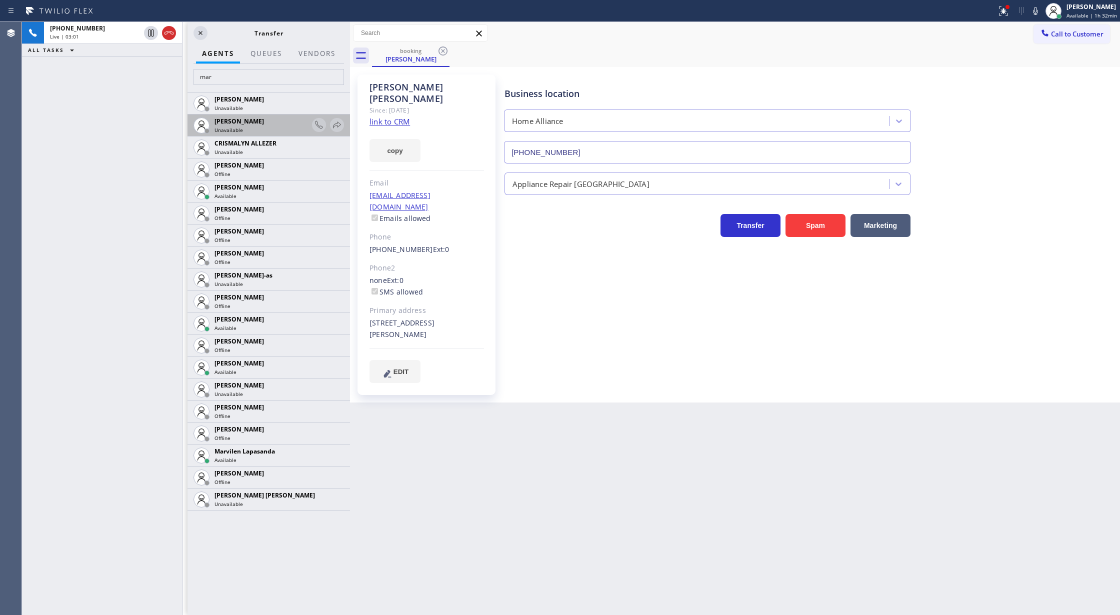
drag, startPoint x: 162, startPoint y: 40, endPoint x: 307, endPoint y: 133, distance: 171.6
click at [350, 84] on div at bounding box center [350, 318] width 0 height 593
drag, startPoint x: 1037, startPoint y: 12, endPoint x: 958, endPoint y: 157, distance: 164.9
click at [1037, 12] on icon at bounding box center [1035, 11] width 5 height 8
drag, startPoint x: 1038, startPoint y: 9, endPoint x: 742, endPoint y: 465, distance: 543.9
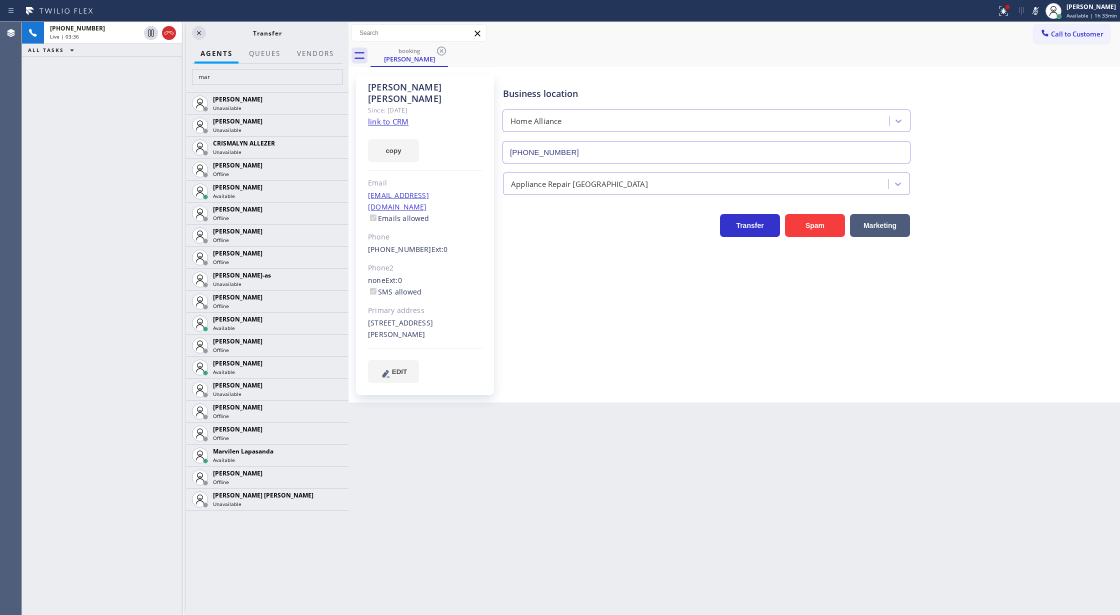
click at [1036, 9] on g at bounding box center [1035, 10] width 7 height 8
click at [1036, 11] on icon at bounding box center [1035, 11] width 12 height 12
drag, startPoint x: 1035, startPoint y: 8, endPoint x: 1008, endPoint y: 78, distance: 74.4
click at [1034, 8] on icon at bounding box center [1035, 11] width 12 height 12
click at [1041, 12] on icon at bounding box center [1035, 11] width 12 height 12
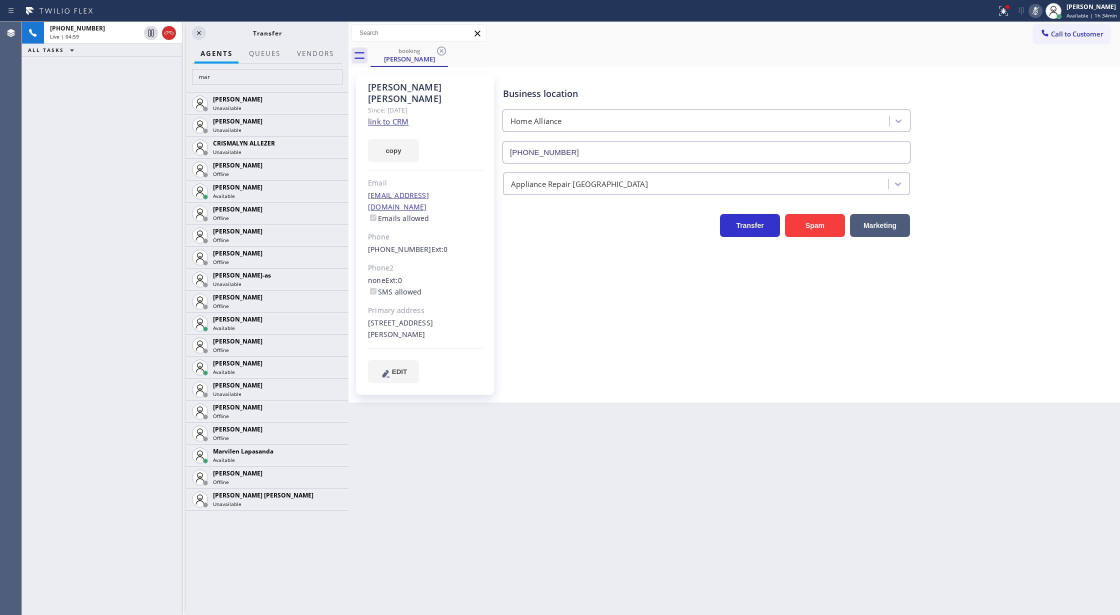
click at [1040, 11] on icon at bounding box center [1035, 11] width 12 height 12
click at [1041, 10] on icon at bounding box center [1035, 11] width 12 height 12
drag, startPoint x: 1042, startPoint y: 8, endPoint x: 1041, endPoint y: 28, distance: 20.1
click at [1041, 8] on icon at bounding box center [1035, 11] width 12 height 12
click at [1038, 11] on icon at bounding box center [1035, 11] width 12 height 12
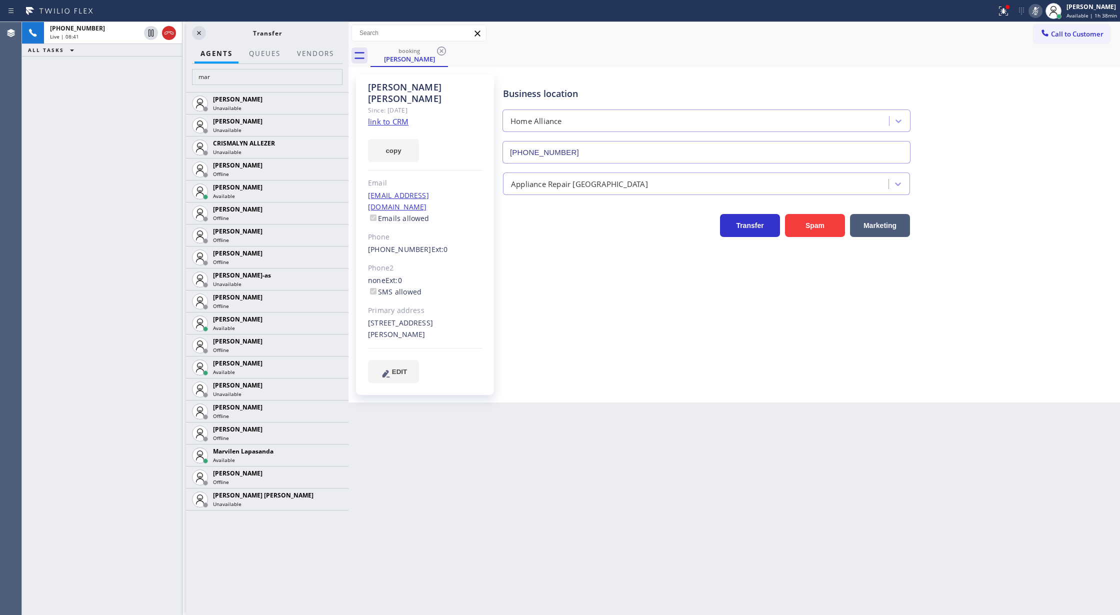
click at [1034, 10] on icon at bounding box center [1035, 11] width 12 height 12
click at [1034, 16] on icon at bounding box center [1035, 11] width 12 height 12
drag, startPoint x: 1040, startPoint y: 6, endPoint x: 996, endPoint y: 88, distance: 92.8
click at [1039, 6] on icon at bounding box center [1035, 11] width 12 height 12
click at [1037, 12] on icon at bounding box center [1035, 11] width 5 height 8
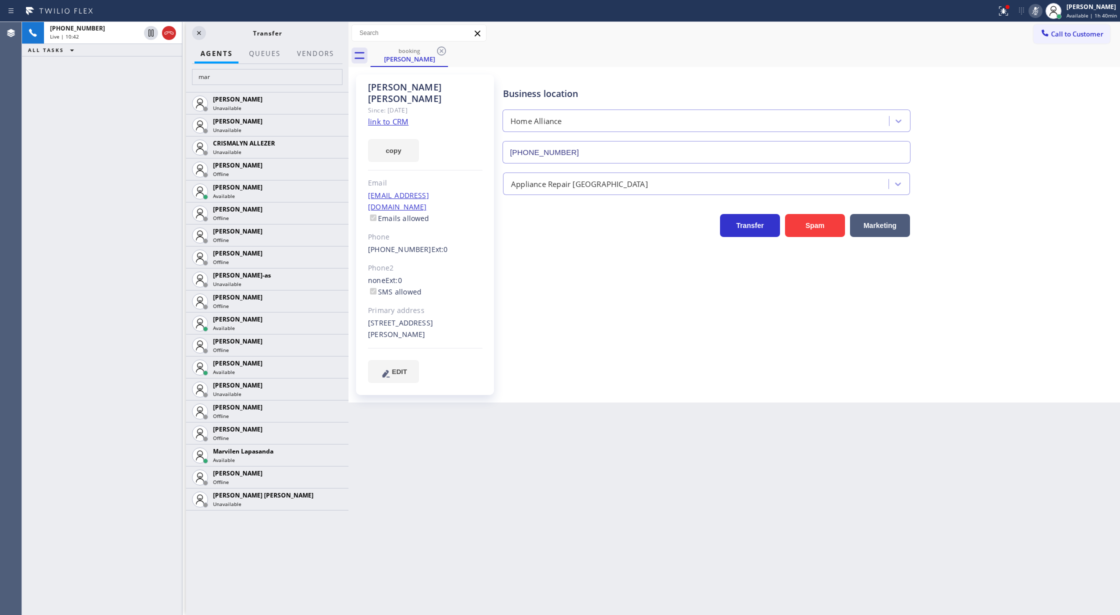
click at [1037, 8] on icon at bounding box center [1035, 11] width 5 height 8
click at [1037, 8] on icon at bounding box center [1035, 11] width 12 height 12
click at [1036, 5] on icon at bounding box center [1035, 11] width 12 height 12
click at [166, 30] on icon at bounding box center [169, 33] width 12 height 12
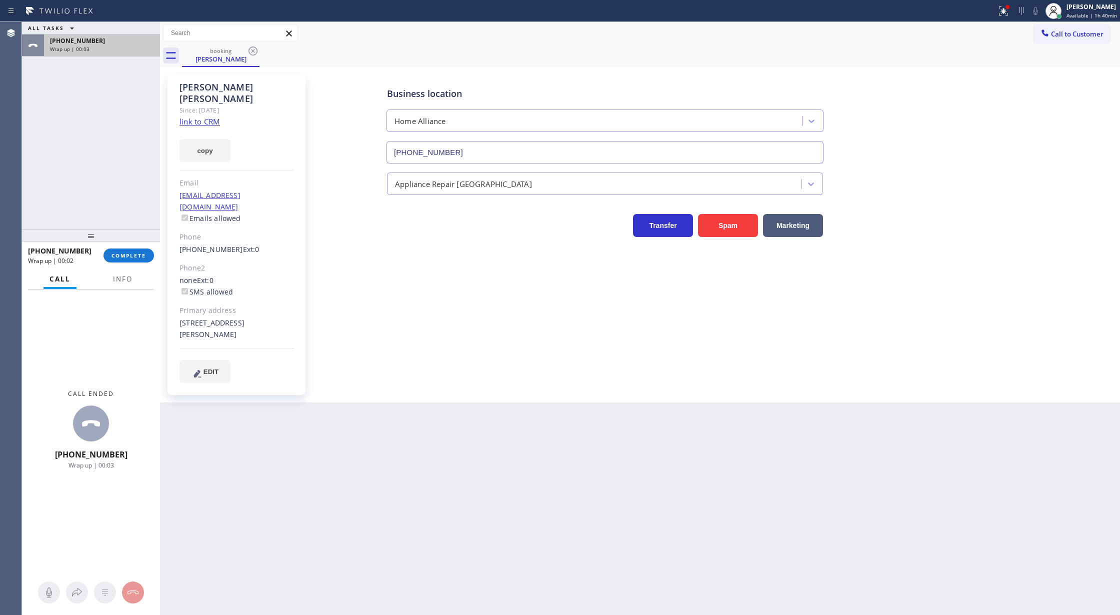
drag, startPoint x: 350, startPoint y: 30, endPoint x: 108, endPoint y: 52, distance: 242.4
click at [108, 52] on div "ALL TASKS ALL TASKS ACTIVE TASKS TASKS IN WRAP UP [PHONE_NUMBER] Wrap up | 00:0…" at bounding box center [571, 318] width 1098 height 593
click at [125, 255] on span "COMPLETE" at bounding box center [128, 255] width 34 height 7
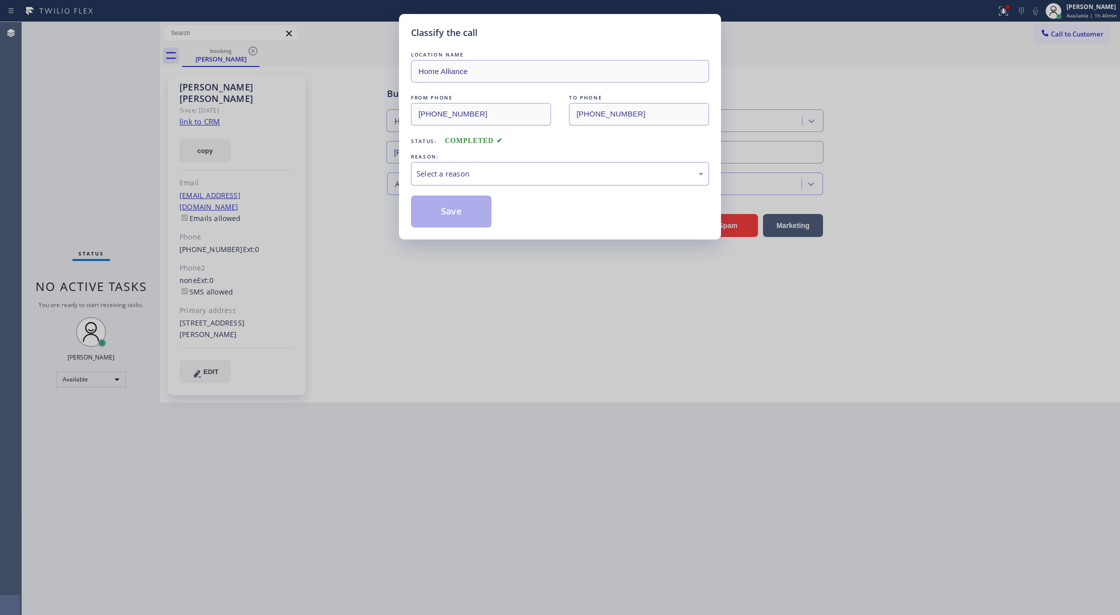
click at [453, 182] on div "Select a reason" at bounding box center [560, 173] width 298 height 23
click at [450, 212] on button "Save" at bounding box center [451, 211] width 80 height 32
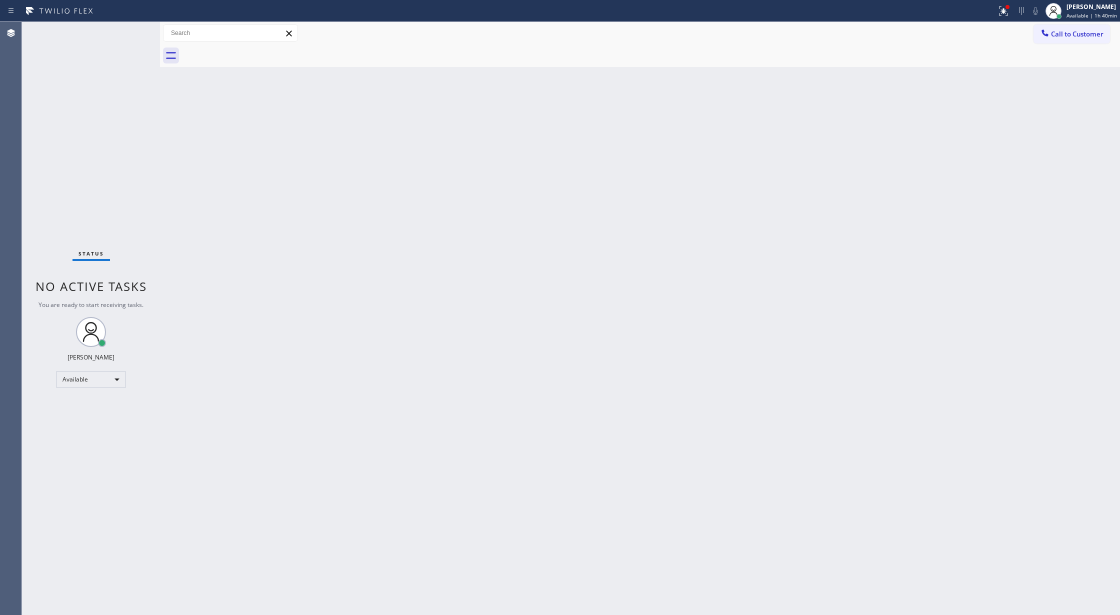
click at [135, 30] on div "Status No active tasks You are ready to start receiving tasks. [PERSON_NAME] Av…" at bounding box center [91, 318] width 138 height 593
click at [126, 28] on div "Status No active tasks You are ready to start receiving tasks. [PERSON_NAME] Av…" at bounding box center [91, 318] width 138 height 593
click at [94, 380] on div "Available" at bounding box center [91, 379] width 70 height 16
click at [96, 394] on li "Offline" at bounding box center [89, 393] width 67 height 12
click at [1077, 15] on span "Offline | 4s" at bounding box center [1080, 15] width 27 height 7
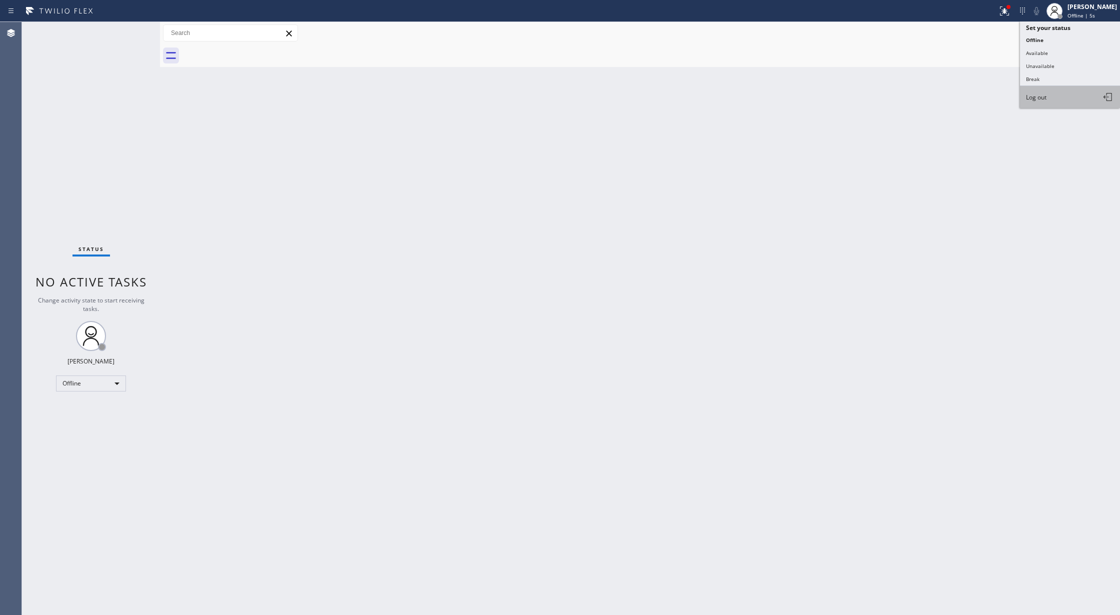
click at [1057, 96] on button "Log out" at bounding box center [1070, 97] width 100 height 22
